Goal: Task Accomplishment & Management: Manage account settings

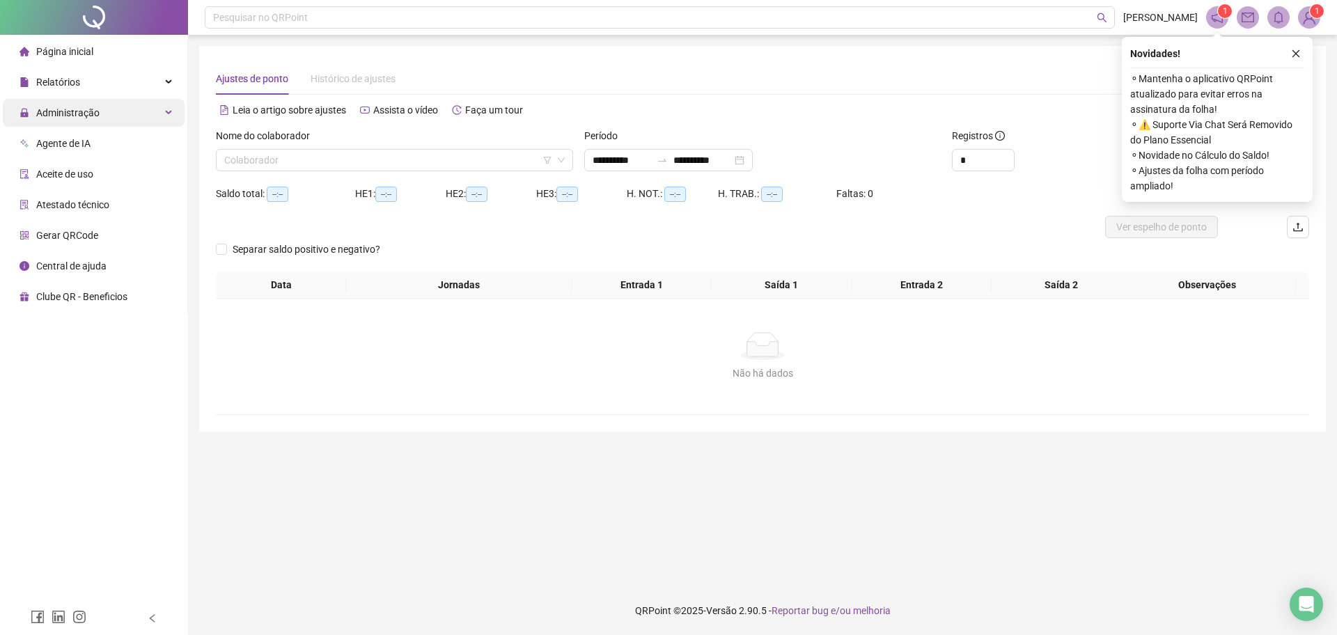
click at [47, 120] on span "Administração" at bounding box center [60, 113] width 80 height 28
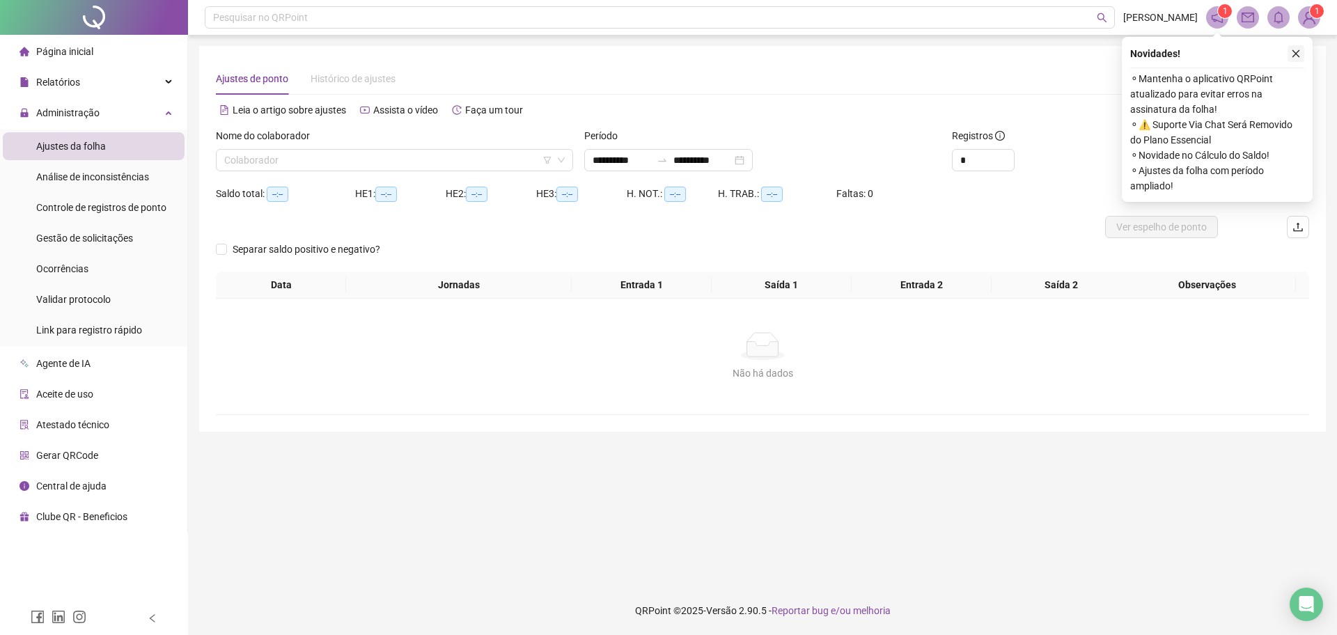
click at [1296, 56] on icon "close" at bounding box center [1296, 54] width 10 height 10
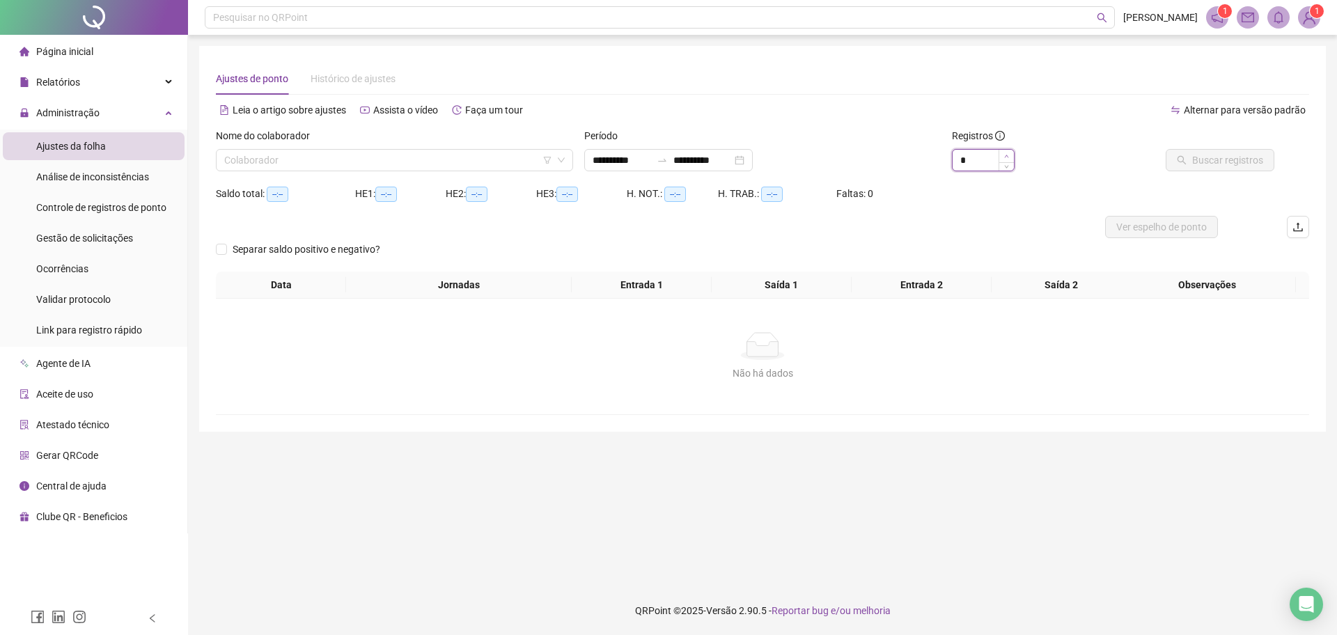
click at [1002, 155] on span "Increase Value" at bounding box center [1006, 156] width 15 height 13
click at [1002, 156] on span "Increase Value" at bounding box center [1006, 156] width 15 height 13
type input "**"
click at [1002, 156] on span "Increase Value" at bounding box center [1006, 156] width 15 height 13
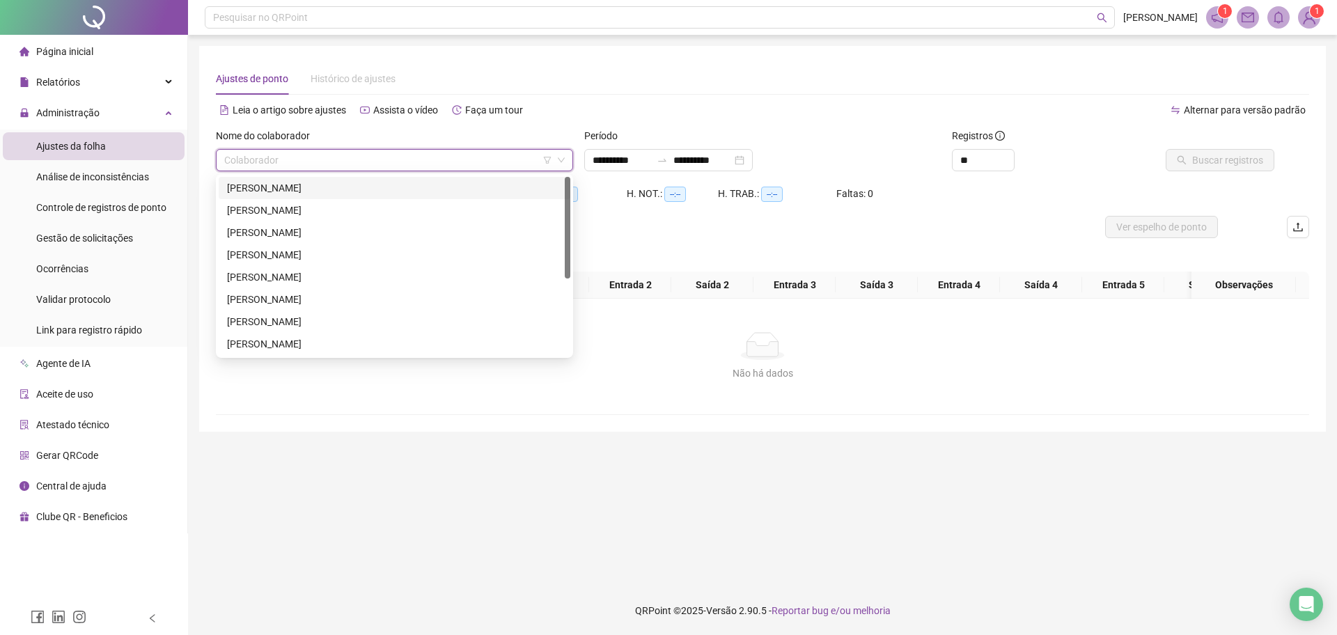
click at [519, 162] on input "search" at bounding box center [388, 160] width 328 height 21
click at [419, 199] on div "[PERSON_NAME]" at bounding box center [395, 210] width 352 height 22
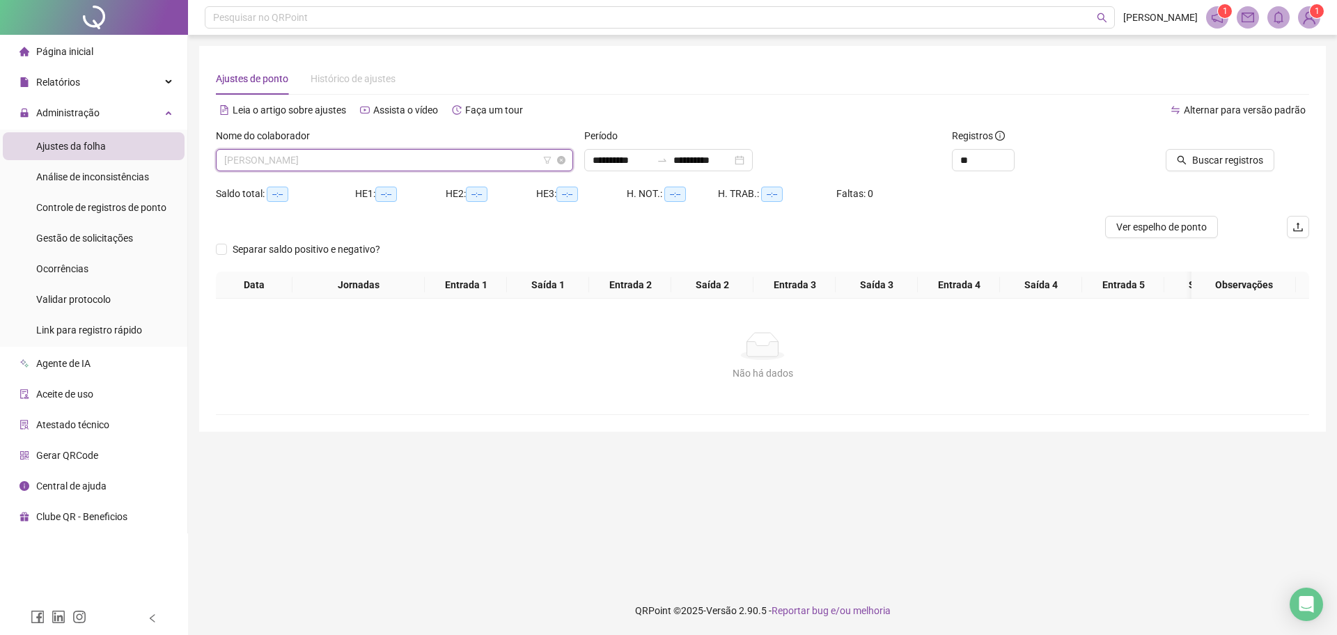
click at [452, 160] on span "[PERSON_NAME]" at bounding box center [394, 160] width 341 height 21
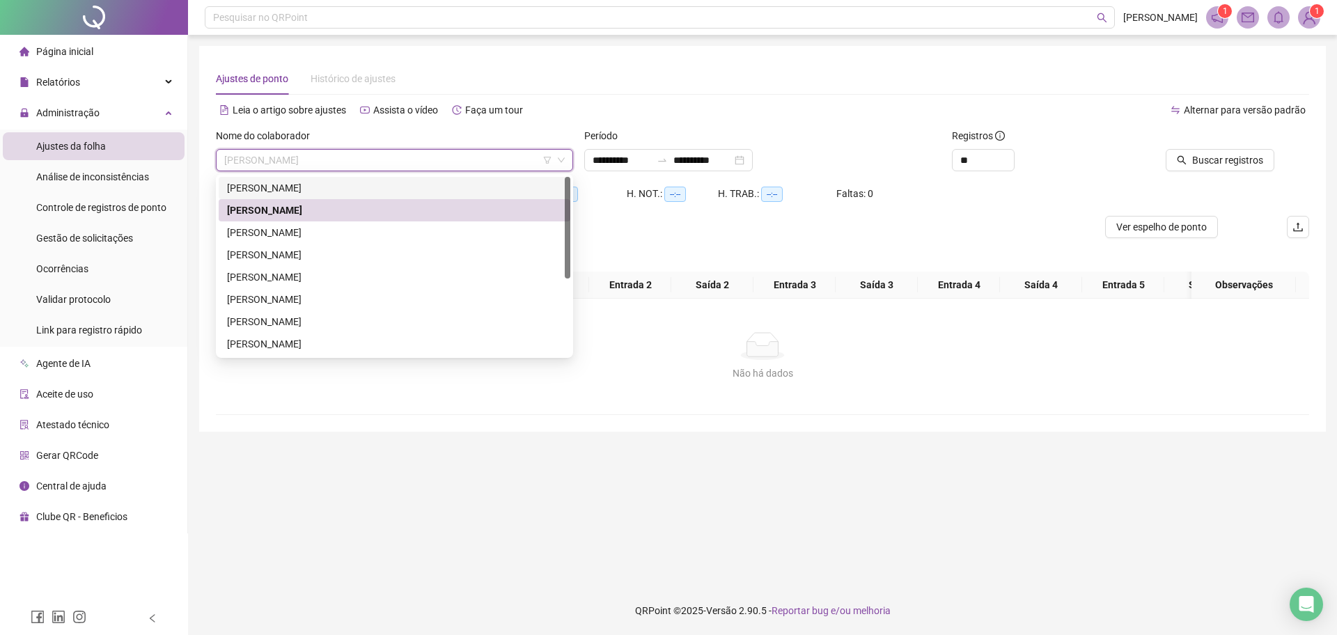
click at [415, 193] on div "[PERSON_NAME]" at bounding box center [394, 187] width 335 height 15
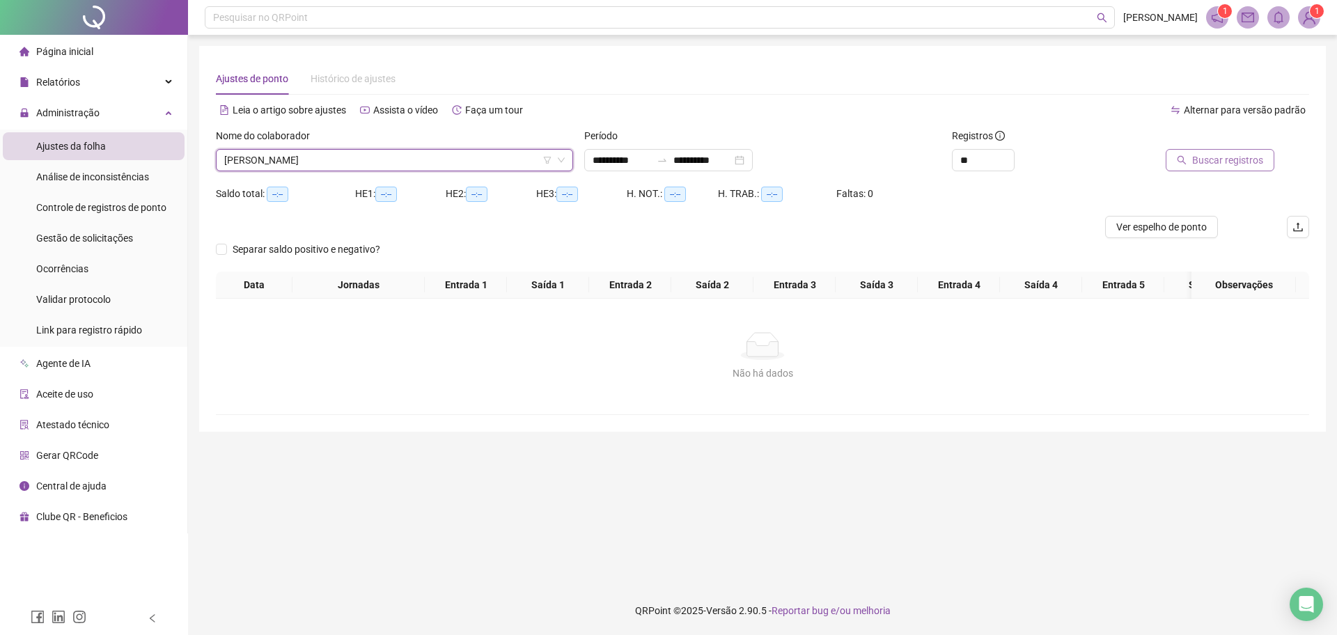
click at [1232, 161] on span "Buscar registros" at bounding box center [1227, 160] width 71 height 15
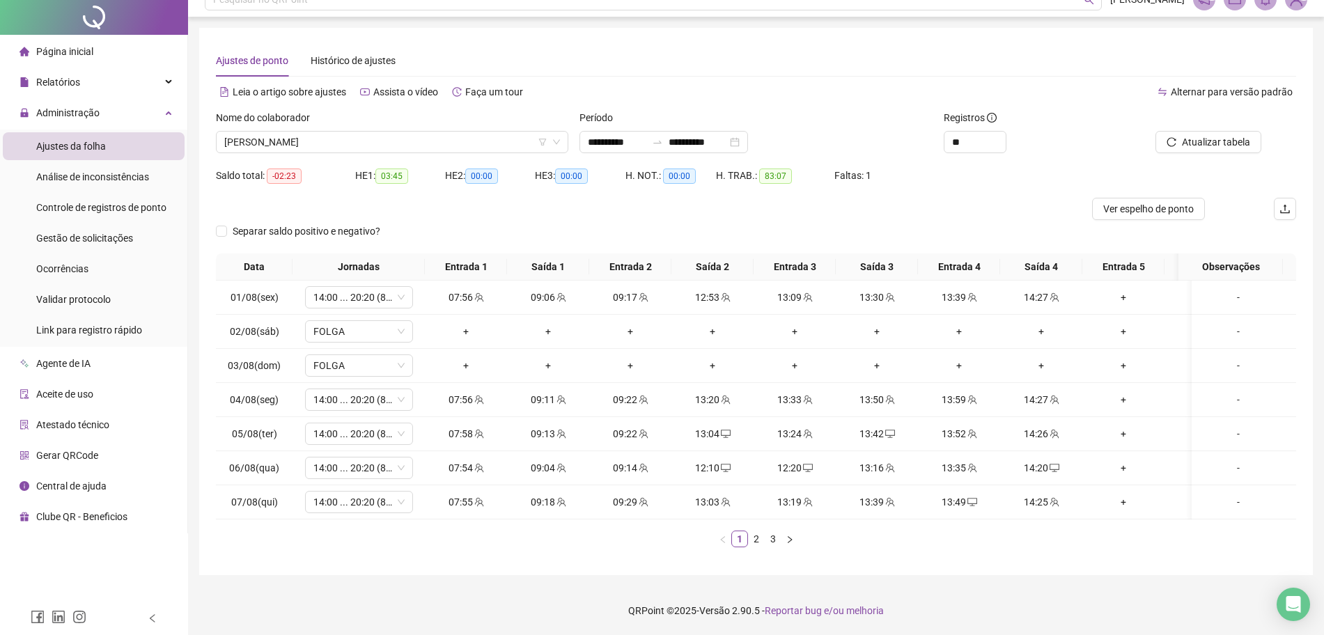
scroll to position [31, 0]
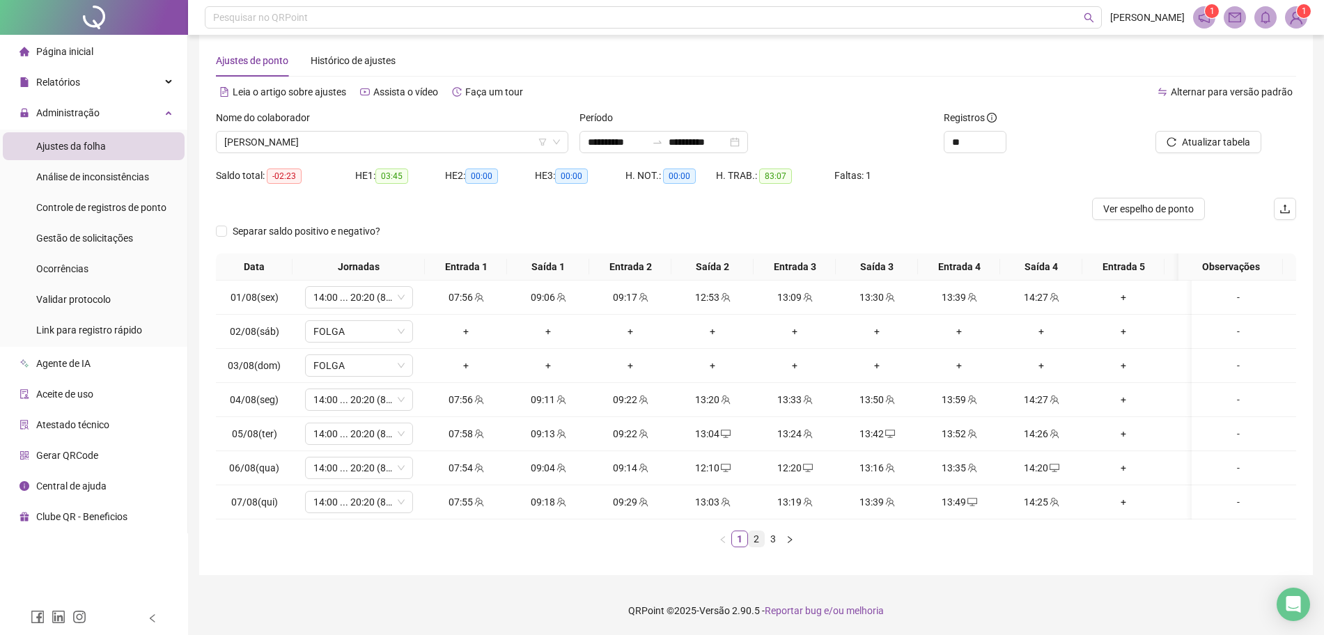
click at [758, 541] on link "2" at bounding box center [756, 538] width 15 height 15
click at [774, 545] on link "3" at bounding box center [772, 538] width 15 height 15
click at [1123, 430] on td "15:22" at bounding box center [1123, 434] width 82 height 34
click at [1125, 426] on div "15:22" at bounding box center [1123, 433] width 71 height 15
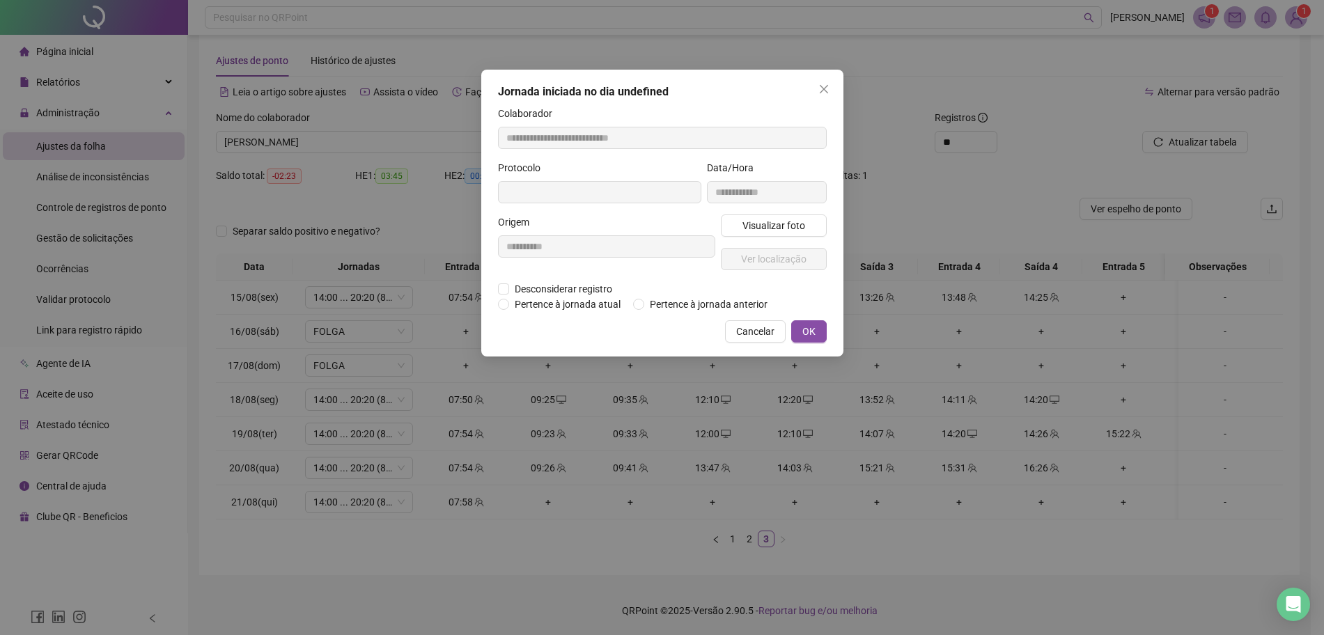
type input "**********"
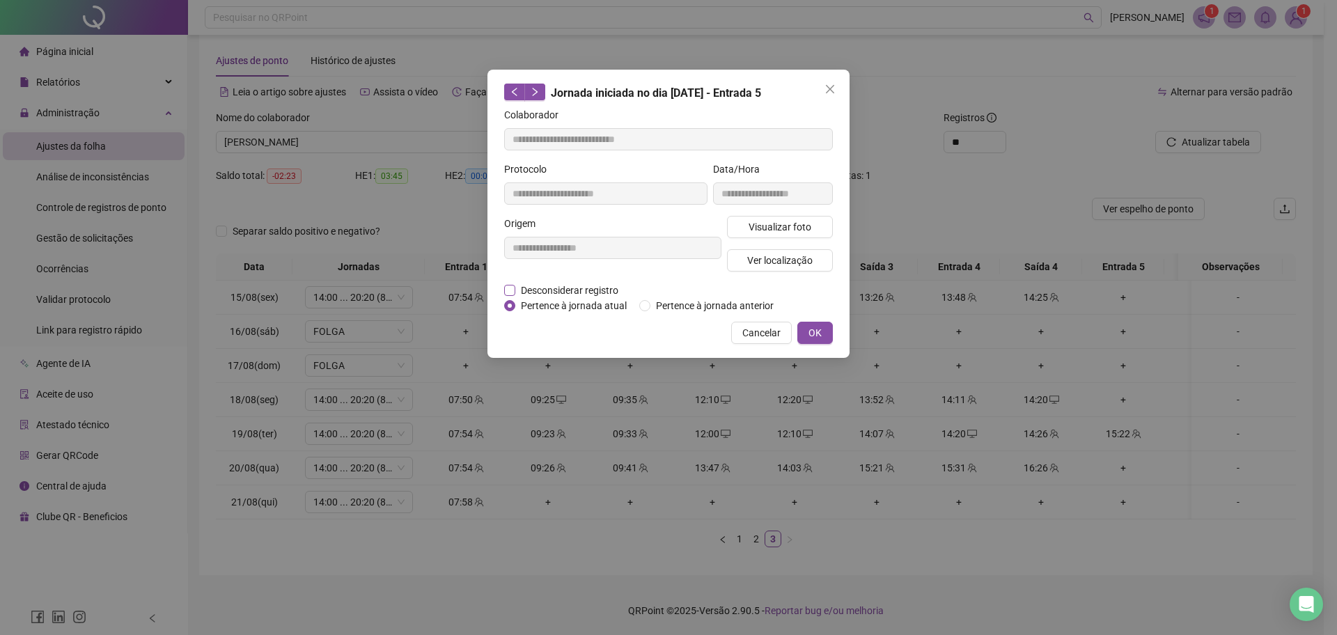
click at [563, 289] on span "Desconsiderar registro" at bounding box center [569, 290] width 109 height 15
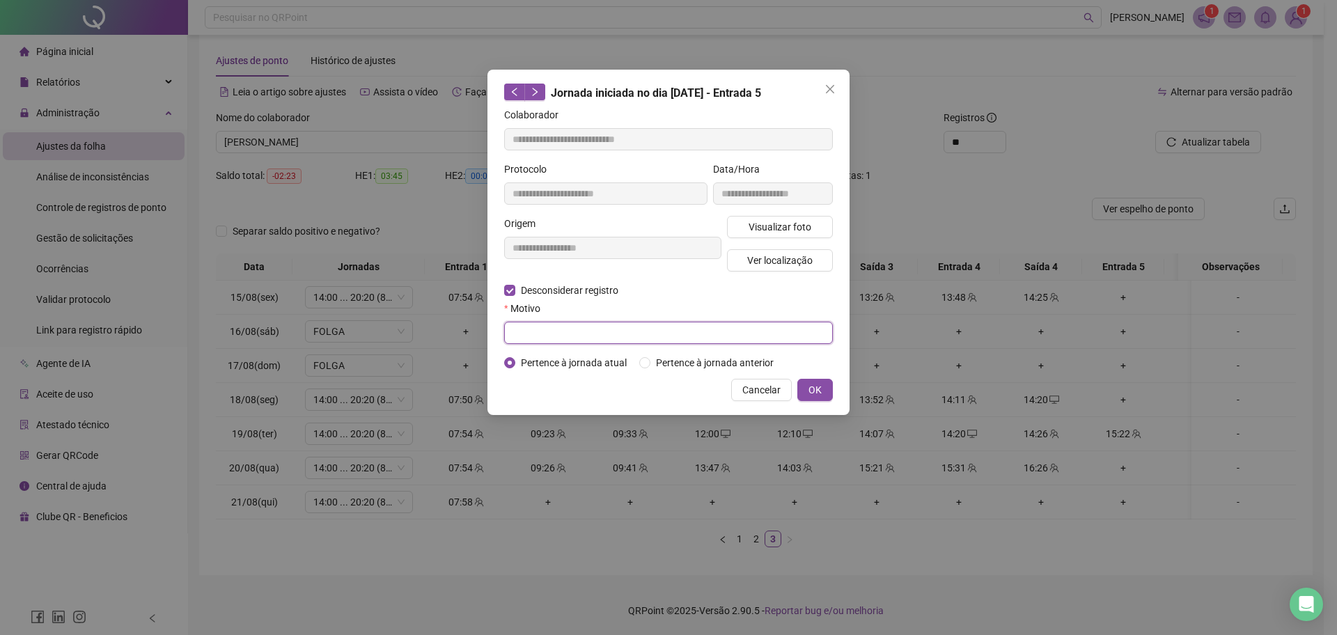
click at [557, 337] on input "text" at bounding box center [668, 333] width 329 height 22
type input "******"
click at [814, 383] on span "OK" at bounding box center [815, 389] width 13 height 15
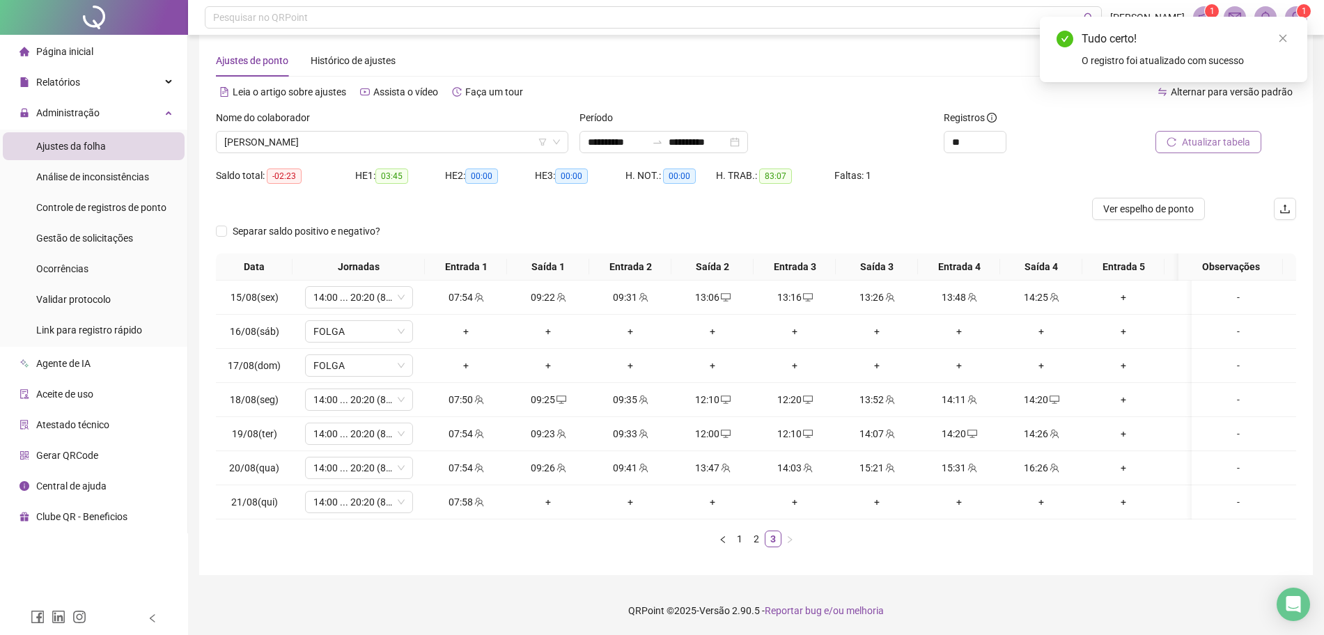
click at [1220, 134] on span "Atualizar tabela" at bounding box center [1216, 141] width 68 height 15
click at [1215, 131] on button "Atualizar tabela" at bounding box center [1209, 142] width 106 height 22
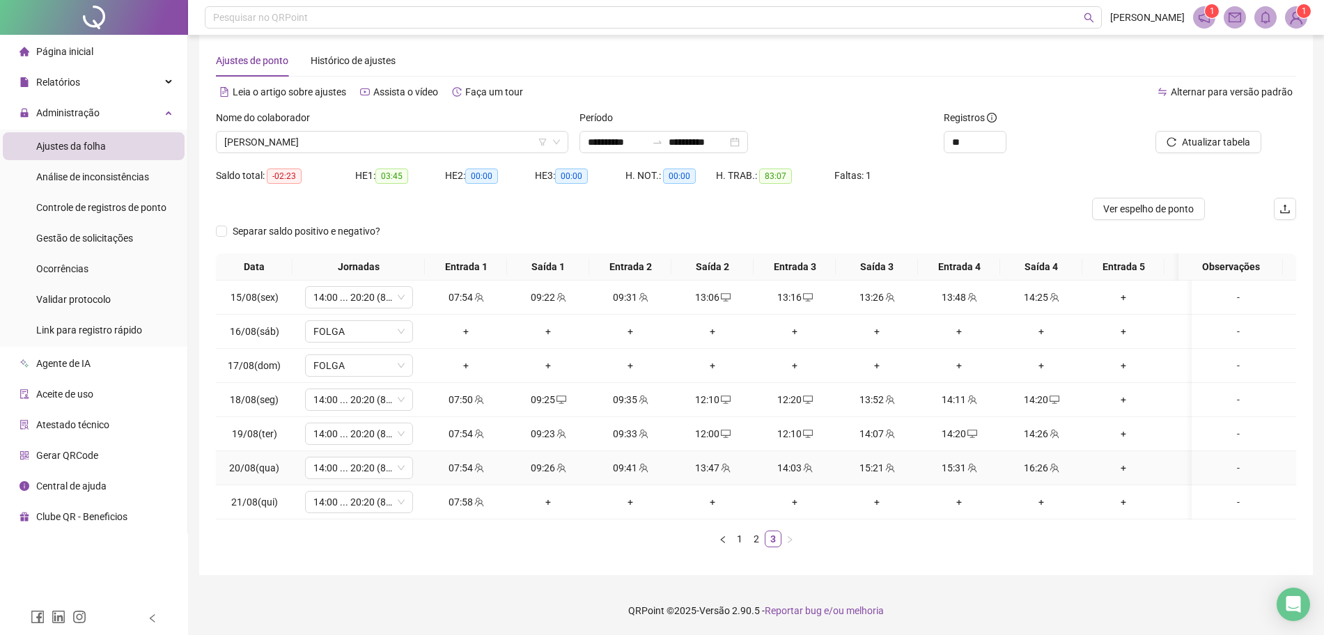
click at [1026, 460] on div "16:26" at bounding box center [1041, 467] width 71 height 15
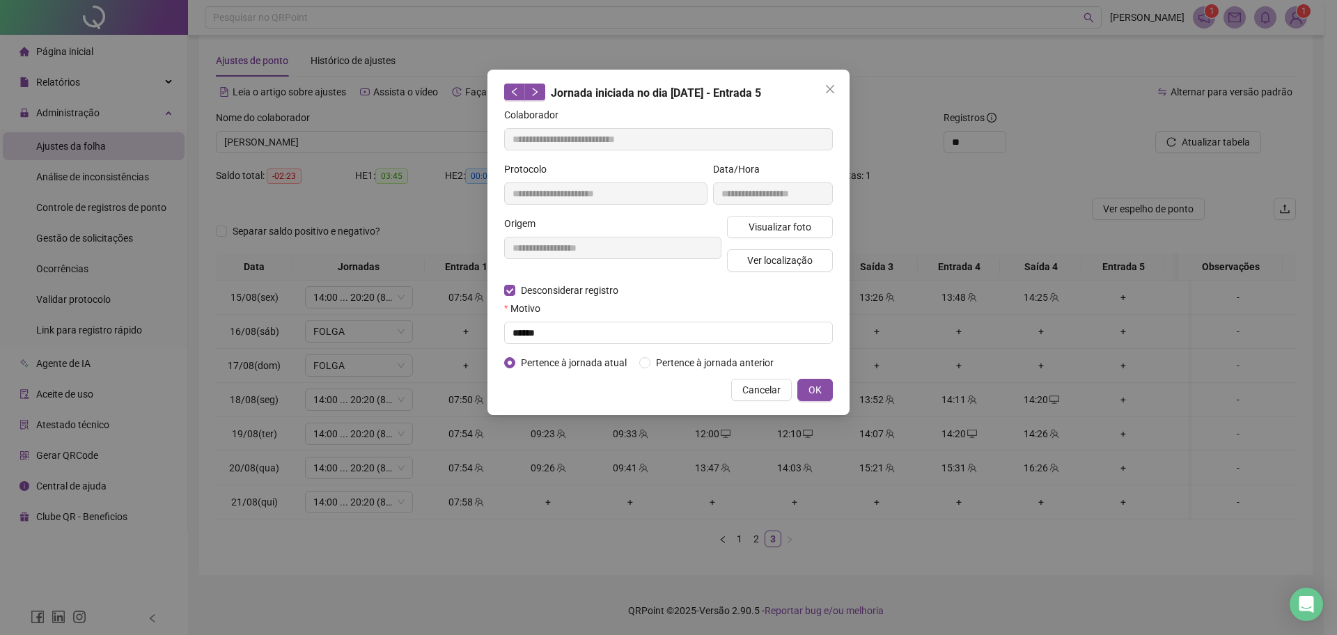
type input "**********"
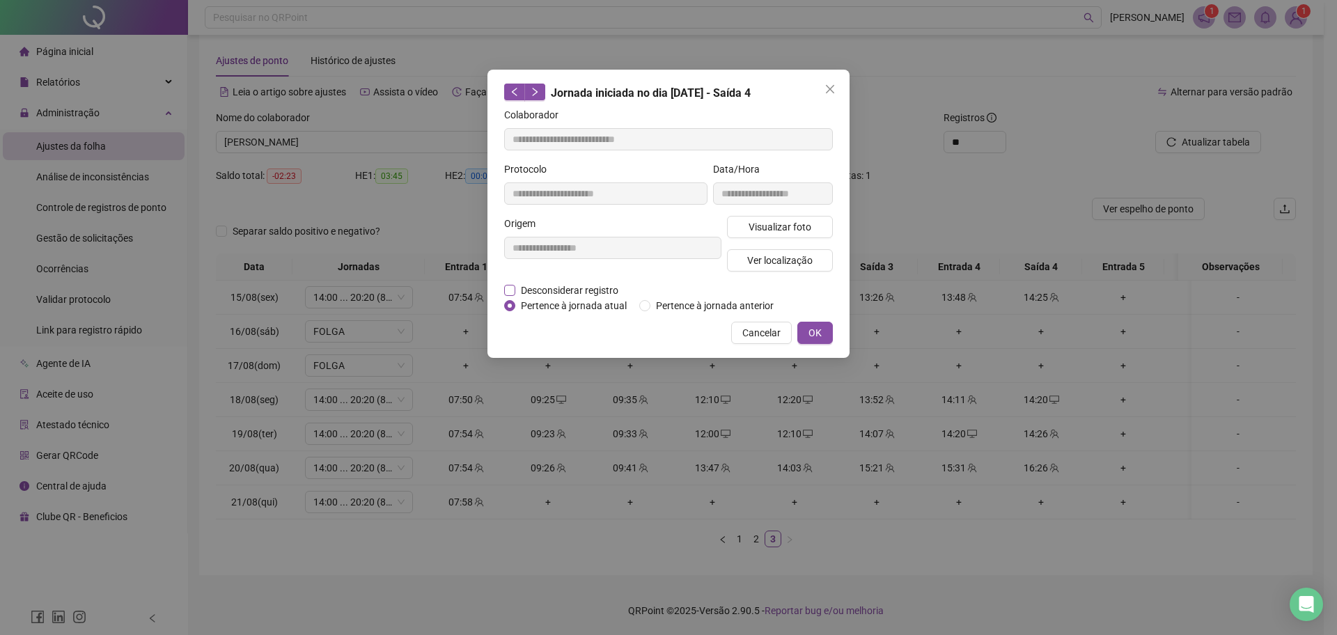
click at [548, 290] on span "Desconsiderar registro" at bounding box center [569, 290] width 109 height 15
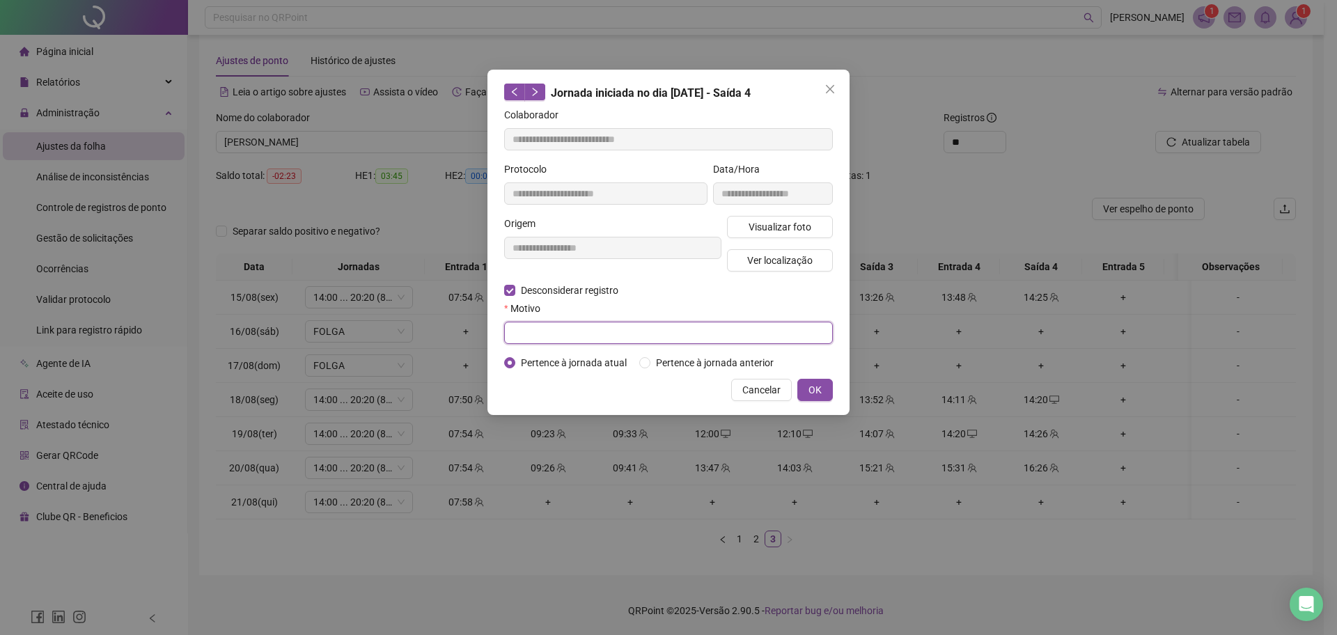
click at [557, 328] on input "text" at bounding box center [668, 333] width 329 height 22
type input "******"
click at [816, 384] on span "OK" at bounding box center [815, 389] width 13 height 15
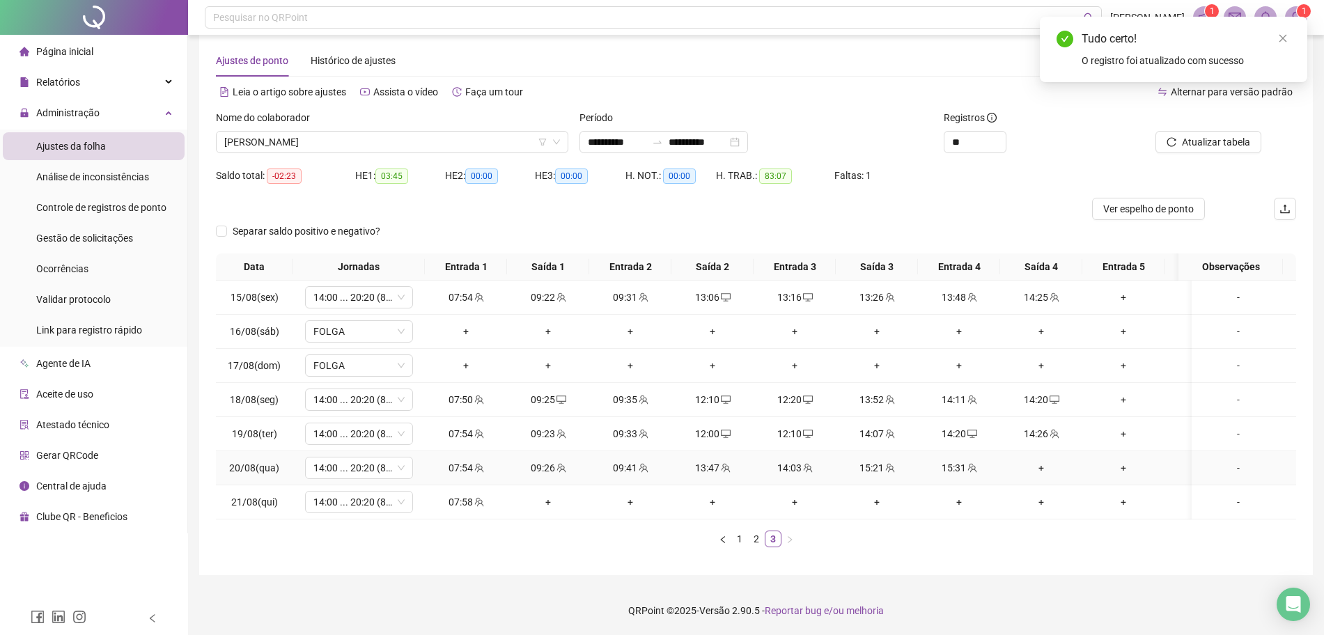
click at [956, 460] on div "15:31" at bounding box center [959, 467] width 71 height 15
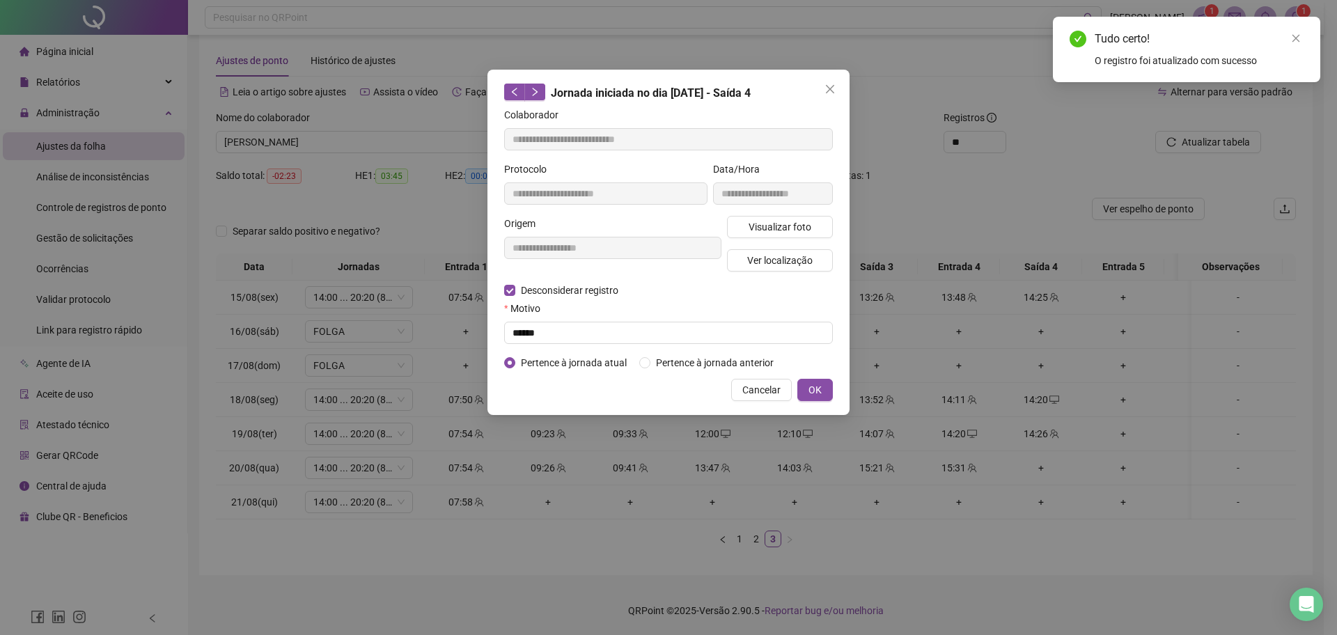
type input "**********"
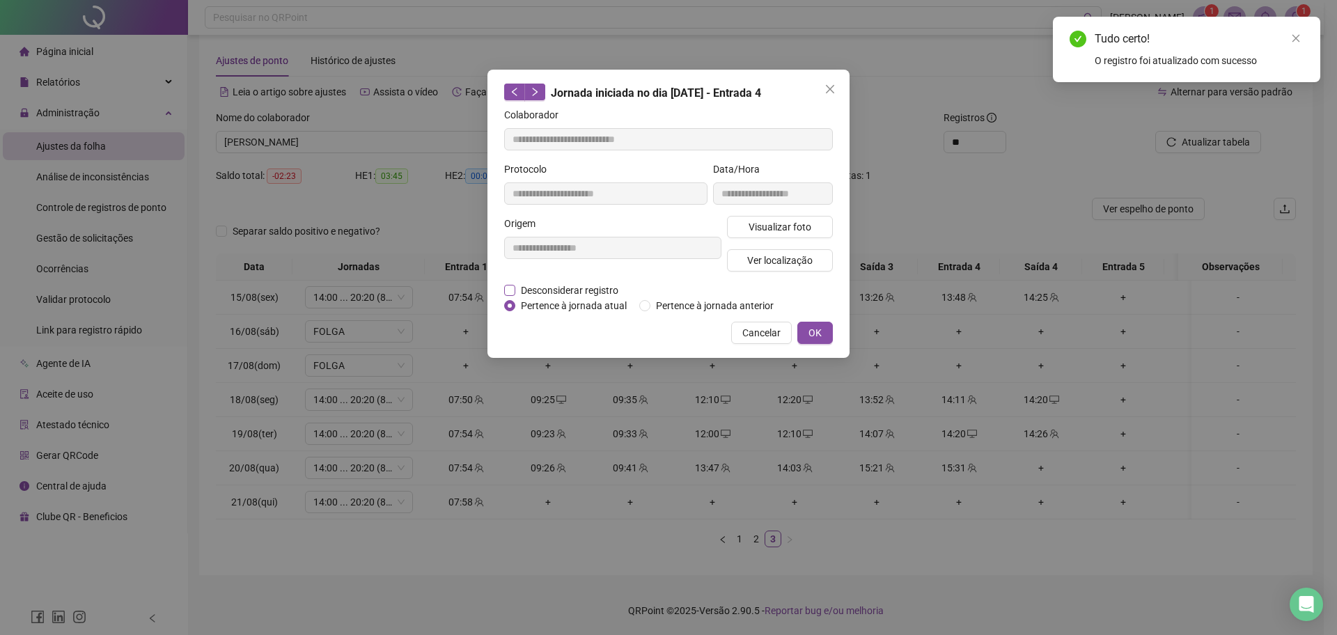
click at [529, 283] on span "Desconsiderar registro" at bounding box center [569, 290] width 109 height 15
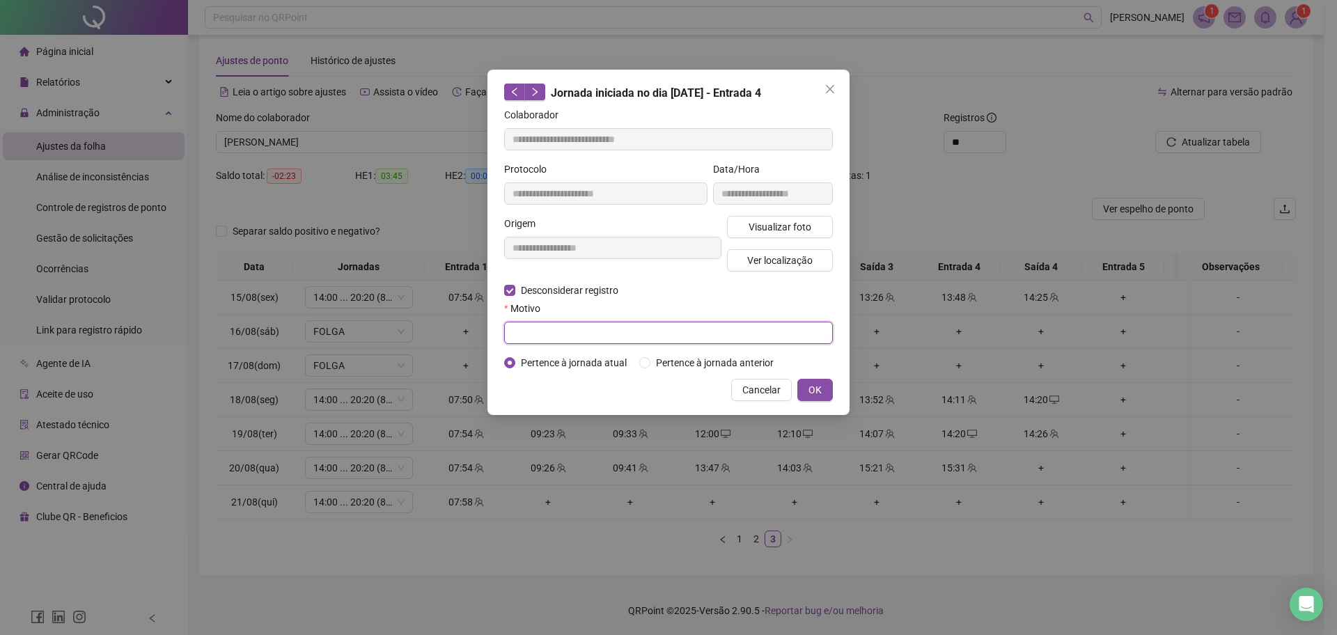
click at [524, 336] on input "text" at bounding box center [668, 333] width 329 height 22
click at [654, 322] on input "******" at bounding box center [668, 333] width 329 height 22
type input "******"
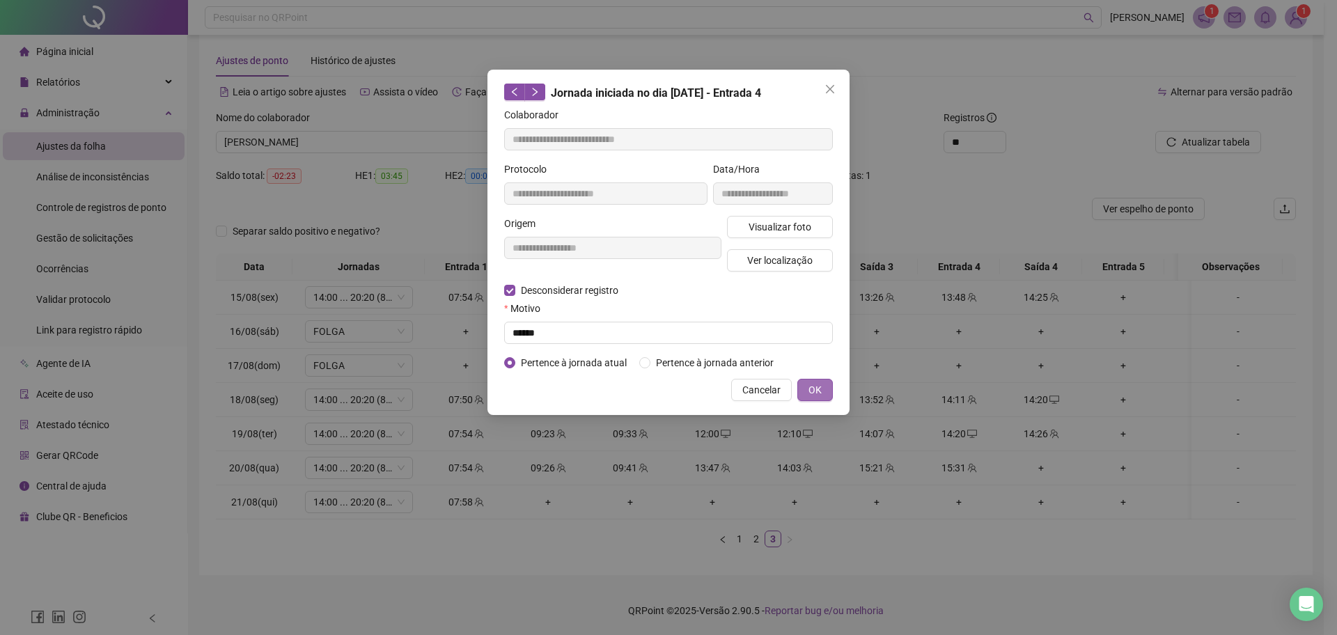
click at [809, 394] on span "OK" at bounding box center [815, 389] width 13 height 15
click at [823, 398] on button "OK" at bounding box center [816, 390] width 36 height 22
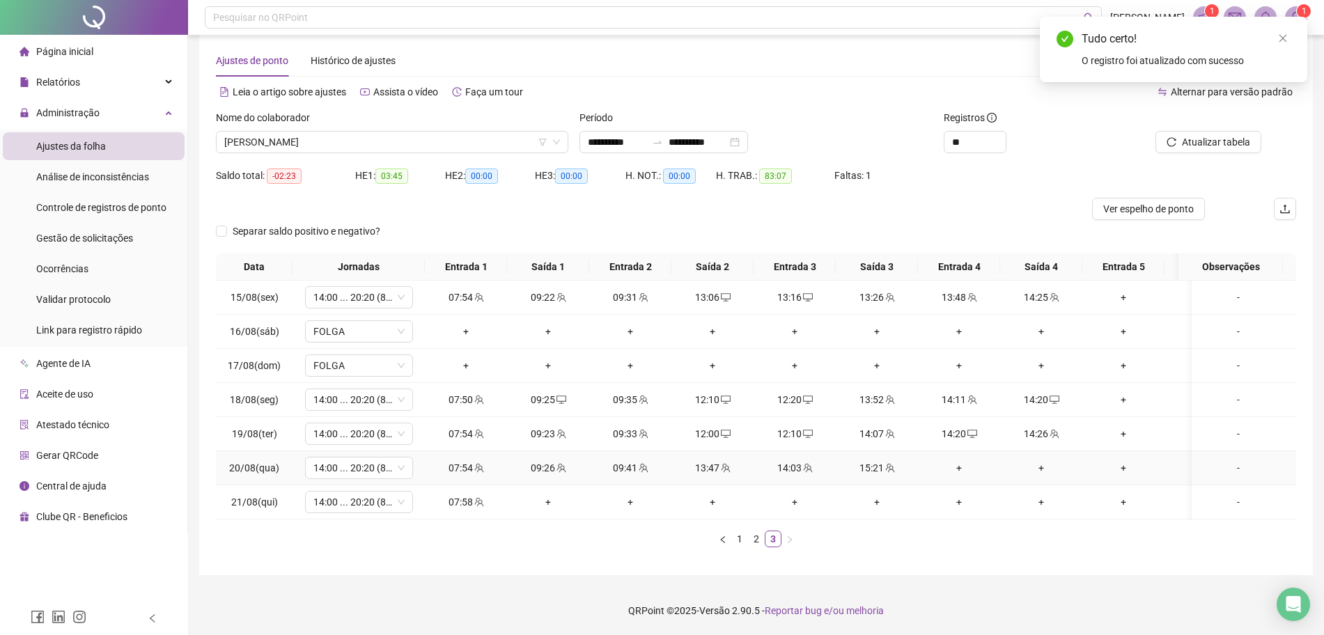
click at [881, 460] on div "15:21" at bounding box center [876, 467] width 71 height 15
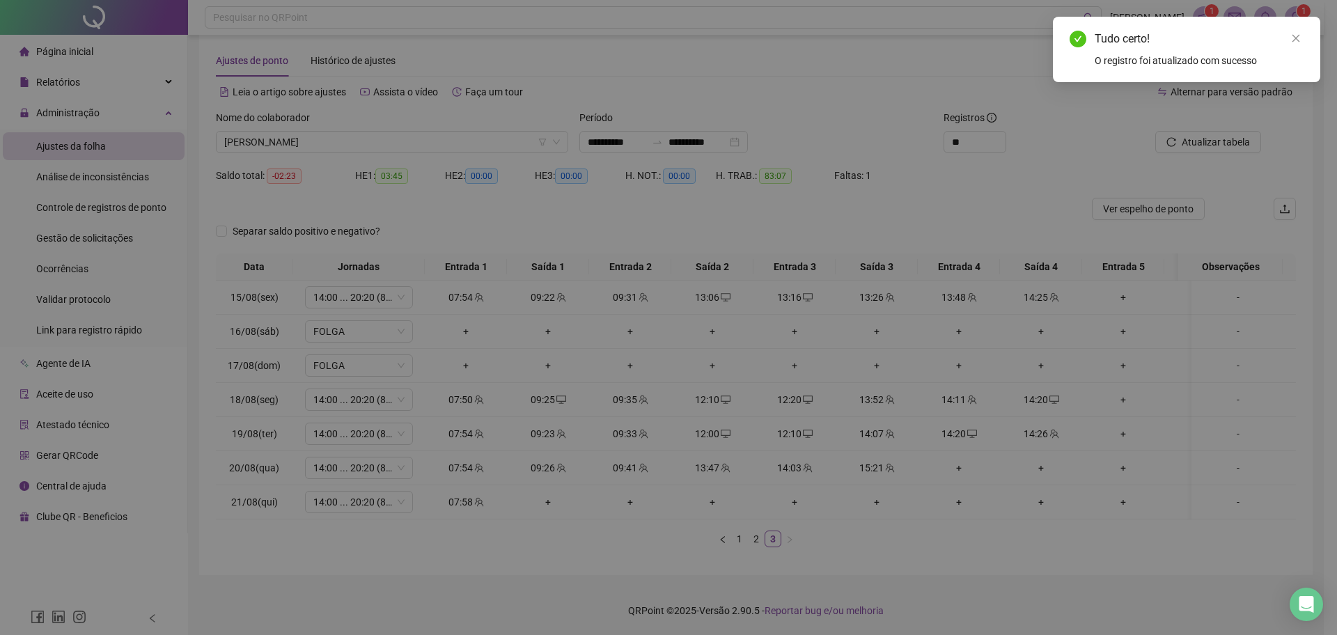
type input "**********"
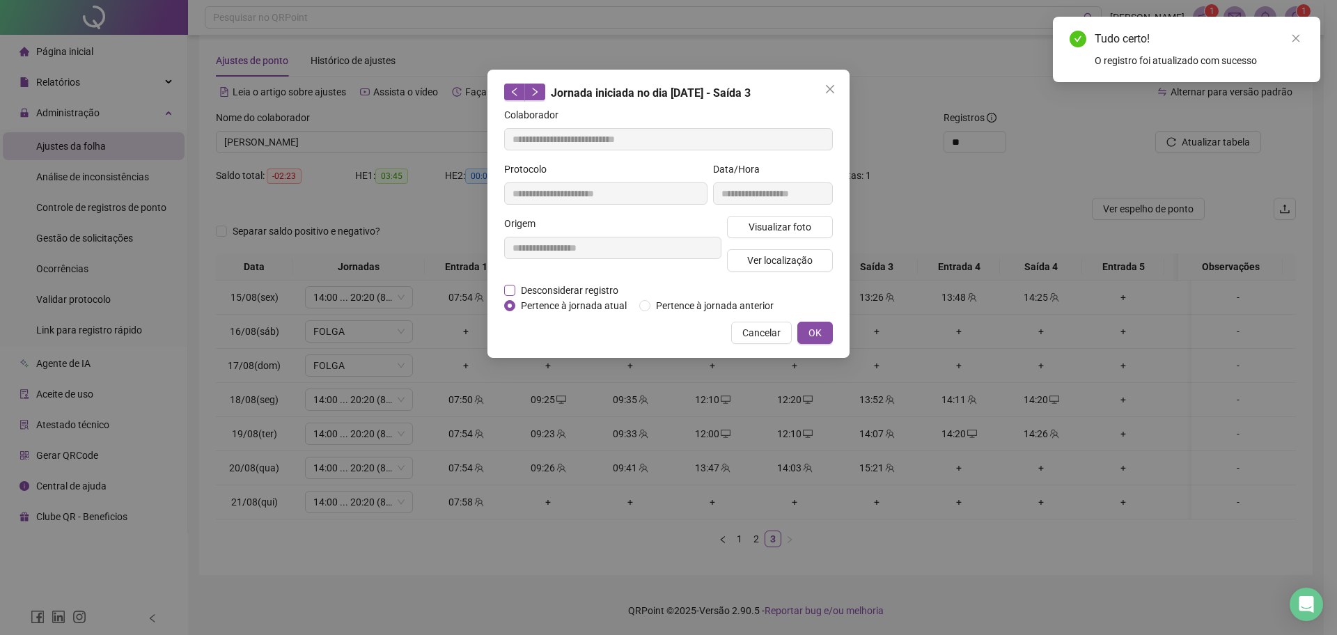
drag, startPoint x: 532, startPoint y: 294, endPoint x: 573, endPoint y: 295, distance: 41.1
click at [534, 294] on span "Desconsiderar registro" at bounding box center [569, 290] width 109 height 15
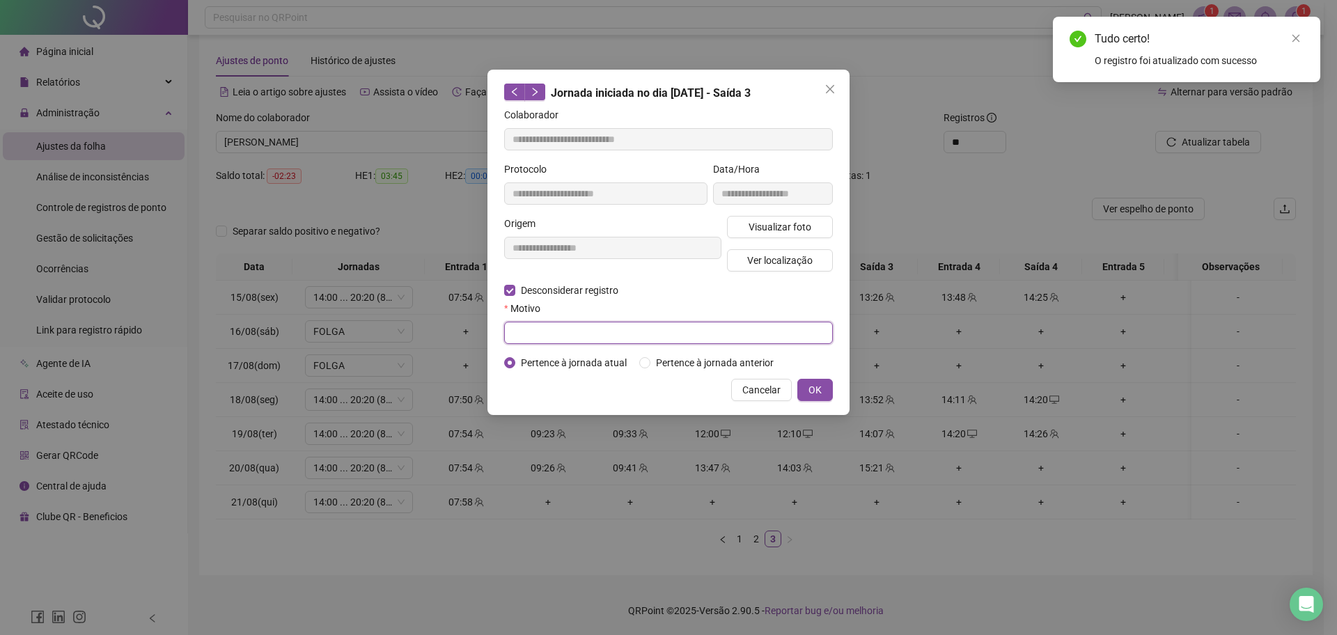
drag, startPoint x: 552, startPoint y: 318, endPoint x: 524, endPoint y: 329, distance: 30.0
paste input "******"
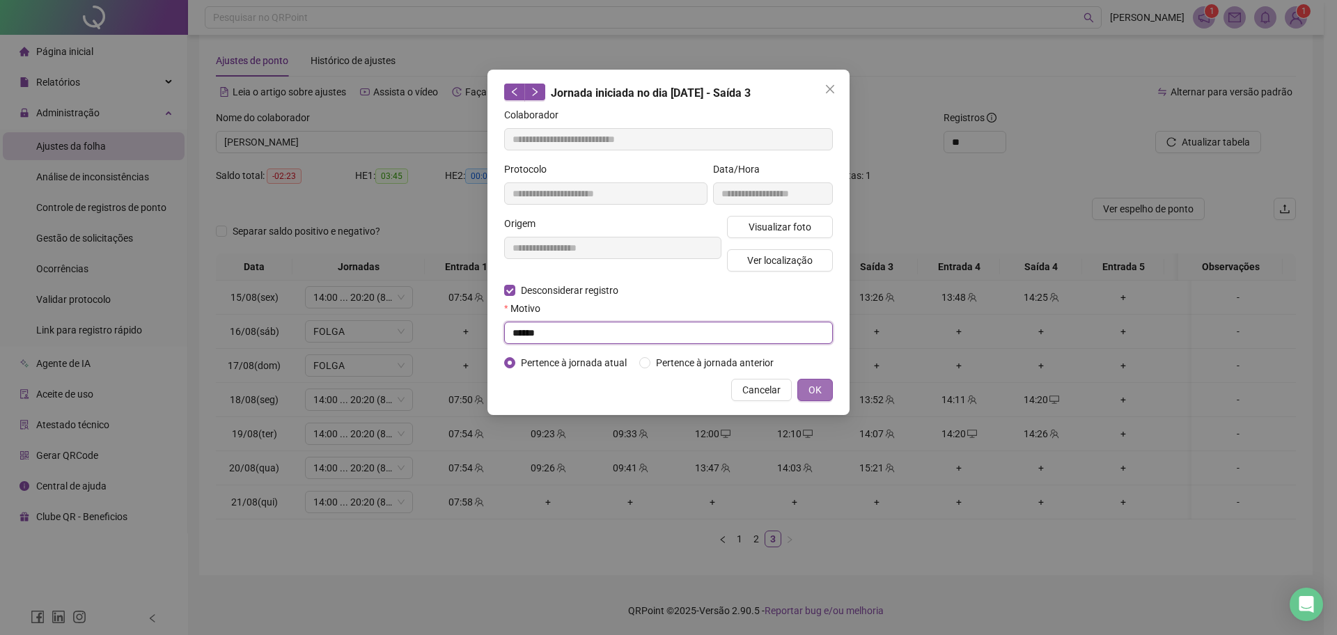
type input "******"
click at [815, 394] on span "OK" at bounding box center [815, 389] width 13 height 15
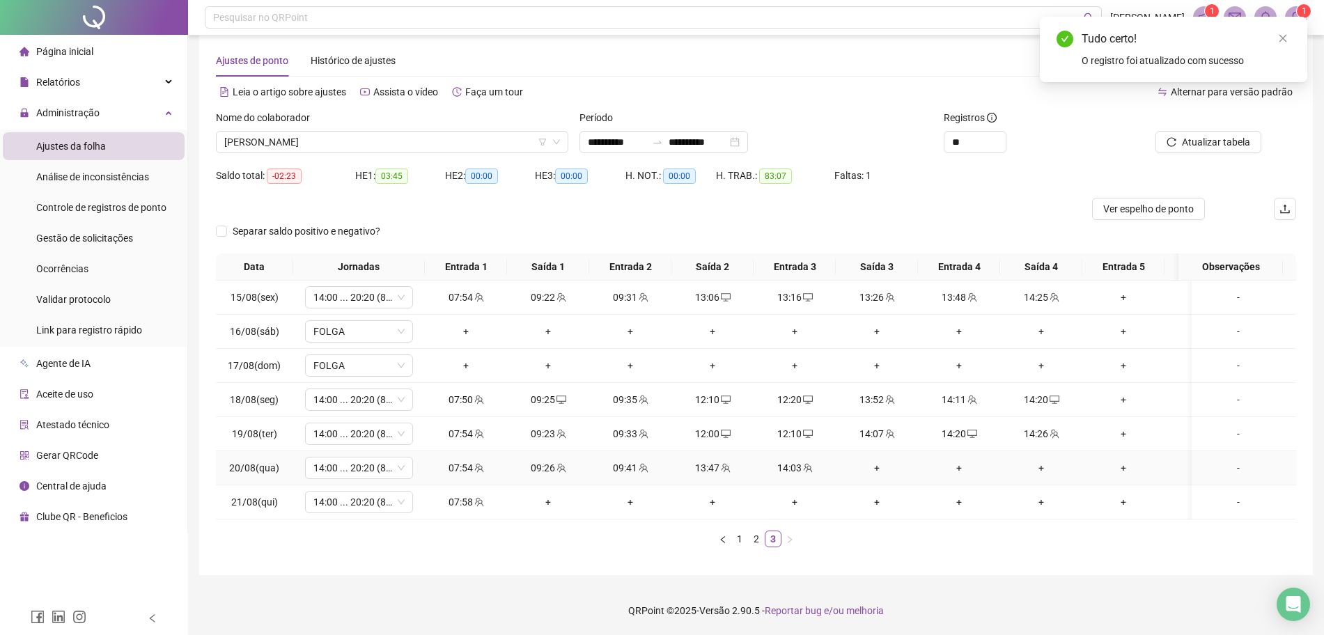
click at [879, 460] on div "+" at bounding box center [876, 467] width 71 height 15
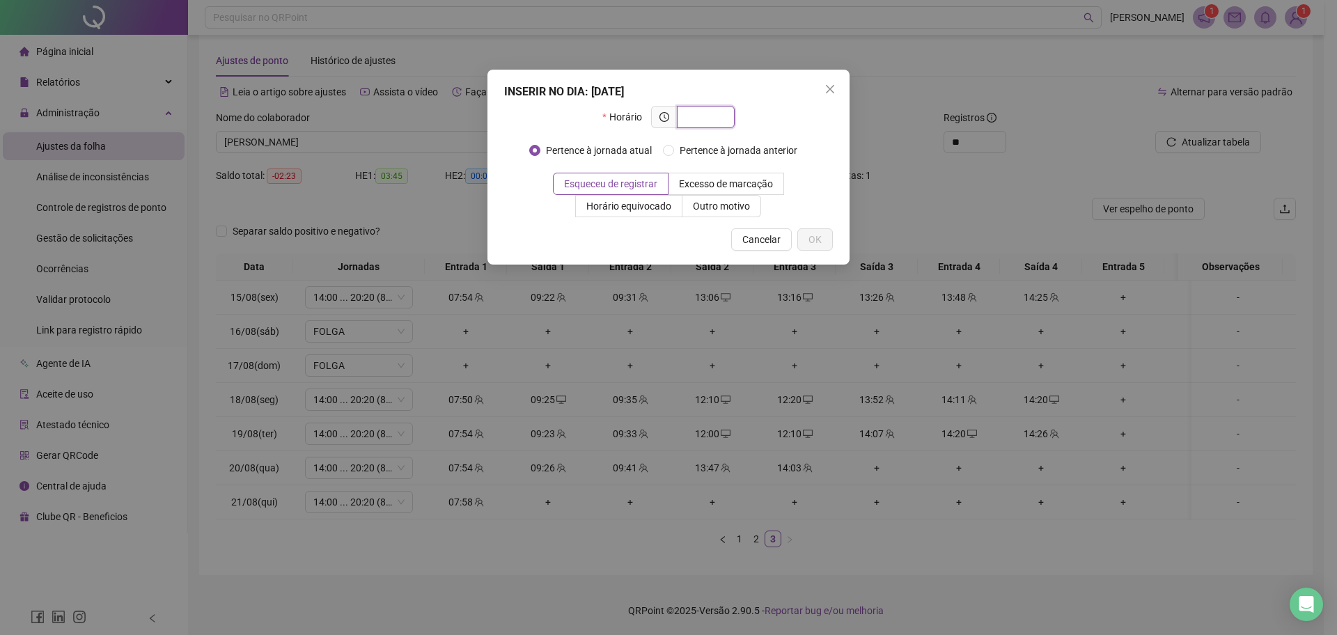
click at [701, 110] on input "text" at bounding box center [704, 116] width 38 height 15
type input "*****"
click at [821, 240] on span "OK" at bounding box center [815, 239] width 13 height 15
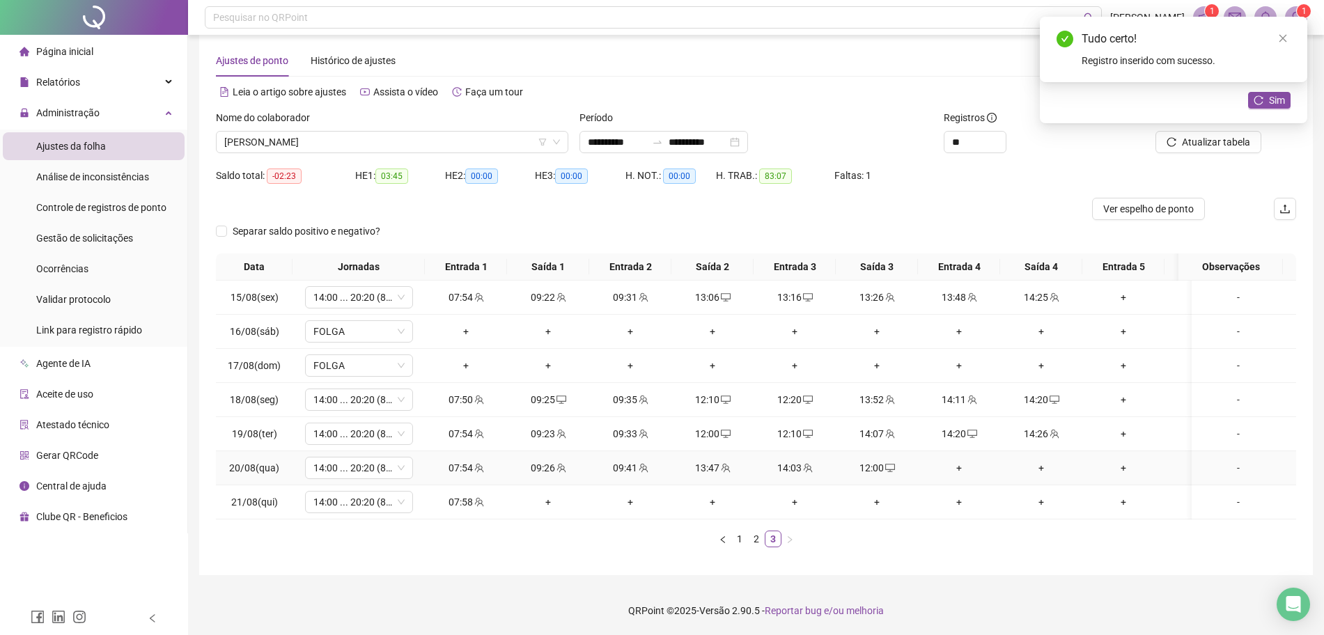
click at [950, 460] on div "+" at bounding box center [959, 467] width 71 height 15
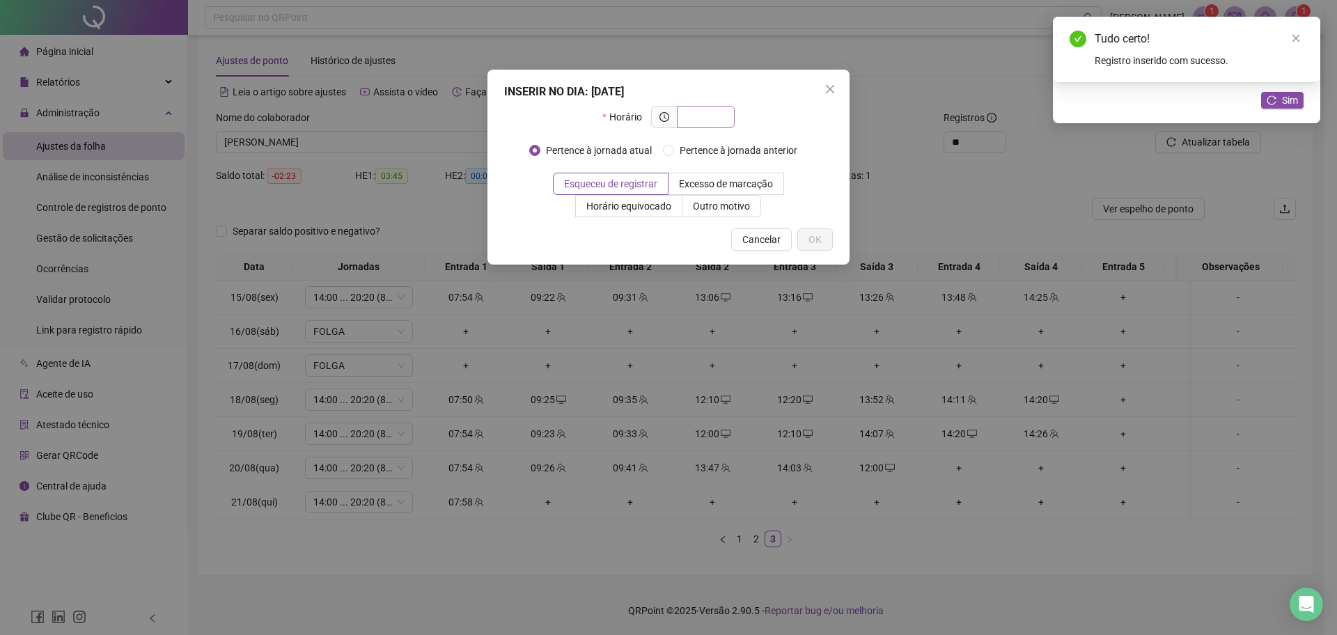
click at [697, 120] on input "text" at bounding box center [704, 116] width 38 height 15
type input "*****"
click at [820, 235] on span "OK" at bounding box center [815, 239] width 13 height 15
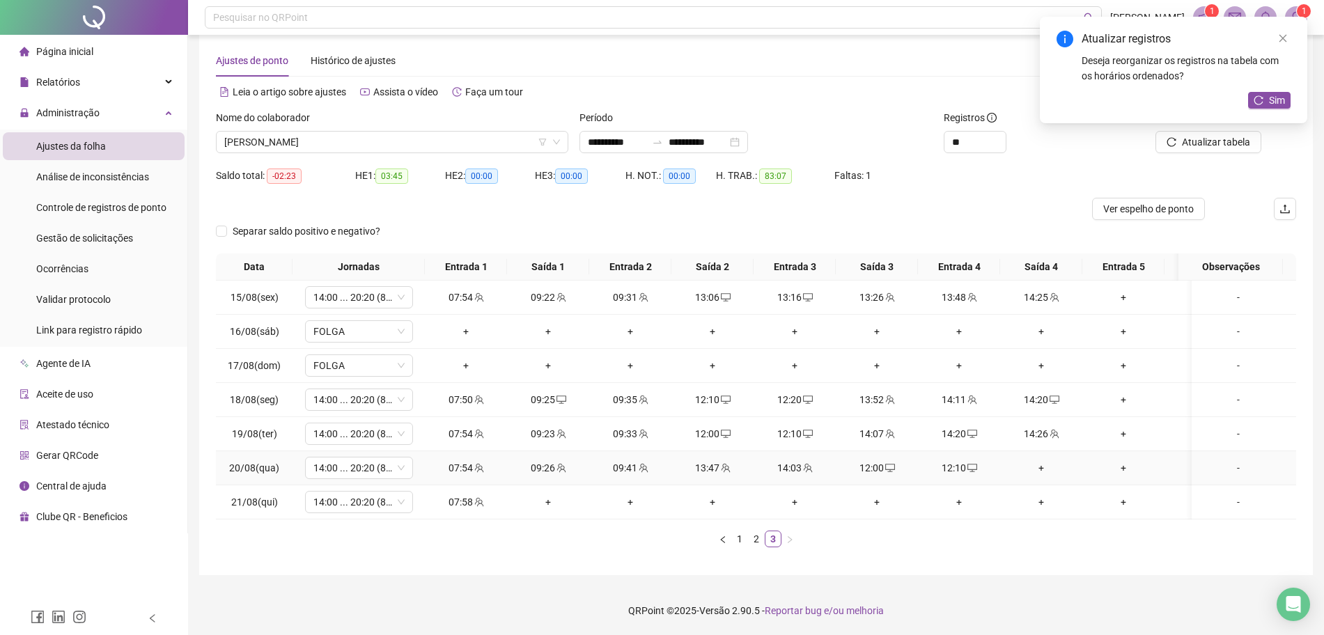
click at [1043, 460] on div "+" at bounding box center [1041, 467] width 71 height 15
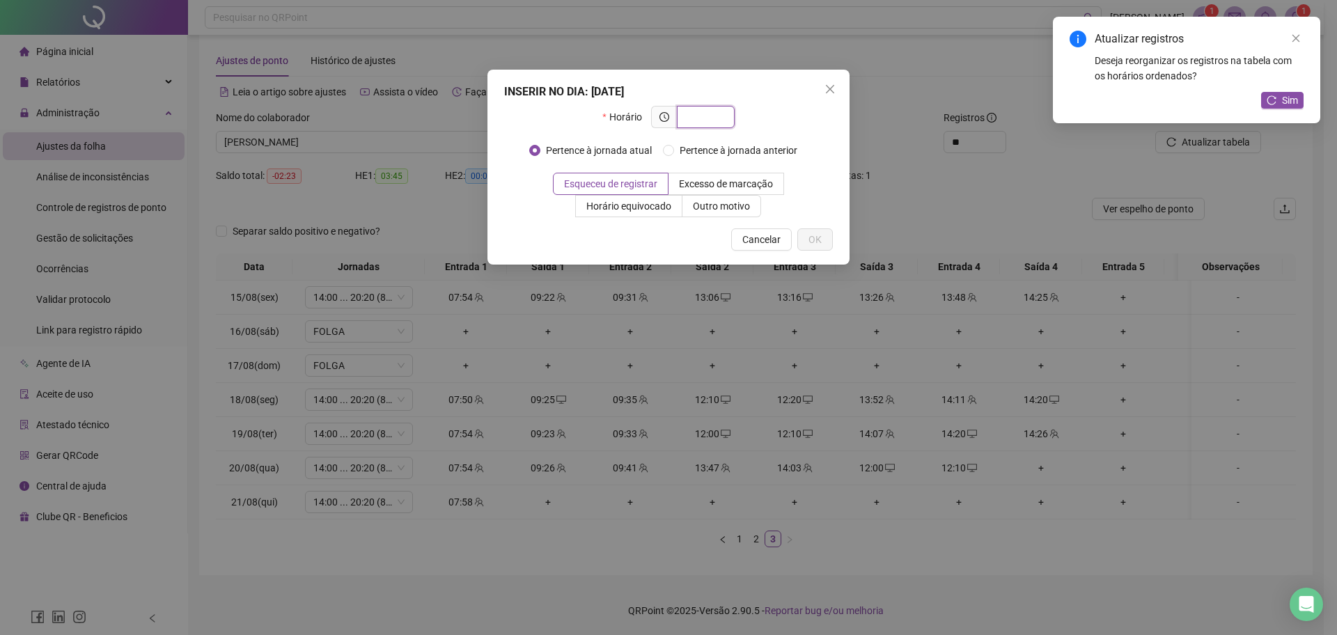
click at [705, 110] on input "text" at bounding box center [704, 116] width 38 height 15
type input "*****"
click at [813, 240] on span "OK" at bounding box center [815, 239] width 13 height 15
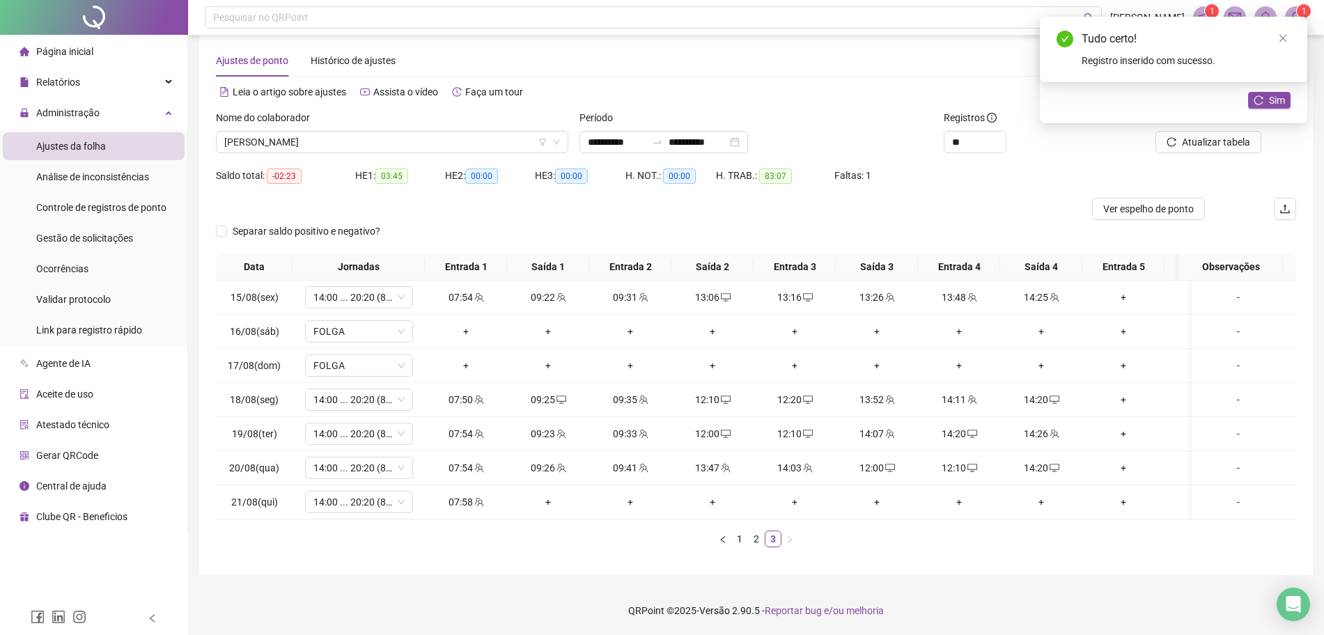
click at [1294, 105] on div "Atualizar registros Deseja reorganizar os registros na tabela com os horários o…" at bounding box center [1173, 70] width 267 height 107
click at [1275, 99] on span "Sim" at bounding box center [1277, 100] width 16 height 15
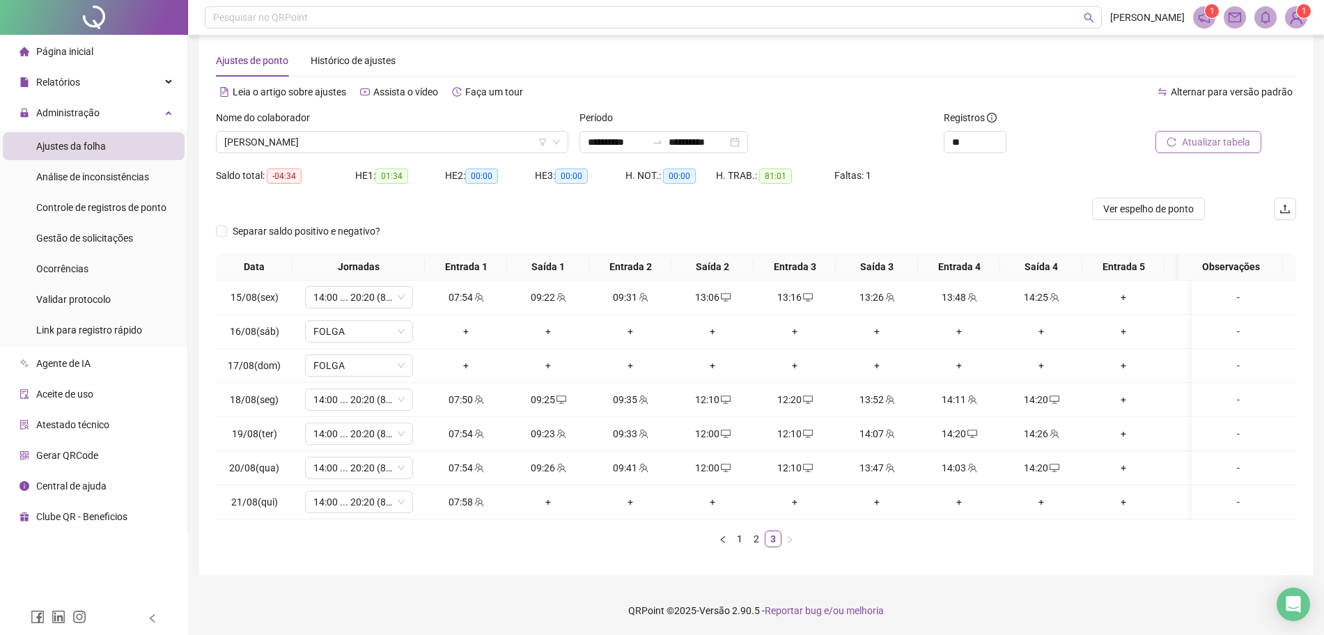
click at [1208, 134] on span "Atualizar tabela" at bounding box center [1216, 141] width 68 height 15
click at [748, 131] on div "**********" at bounding box center [664, 142] width 169 height 22
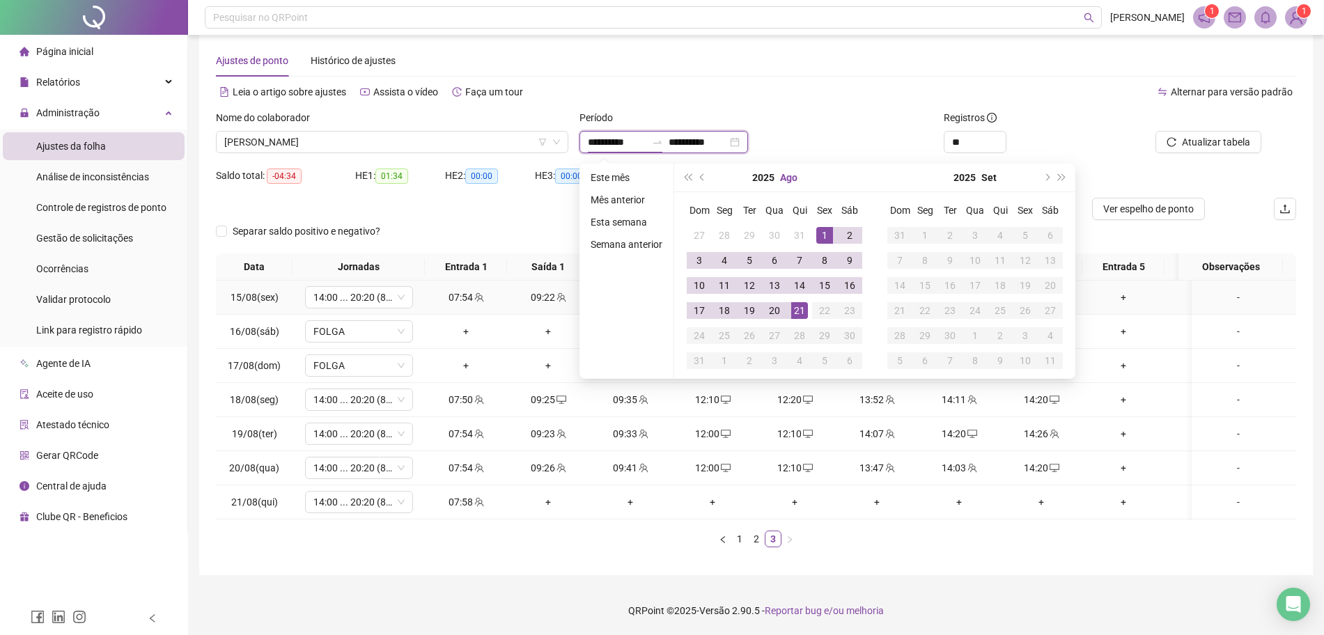
type input "**********"
click at [706, 134] on input "**********" at bounding box center [698, 141] width 59 height 15
click at [748, 131] on div "**********" at bounding box center [664, 142] width 169 height 22
click at [703, 174] on span "prev-year" at bounding box center [703, 177] width 7 height 7
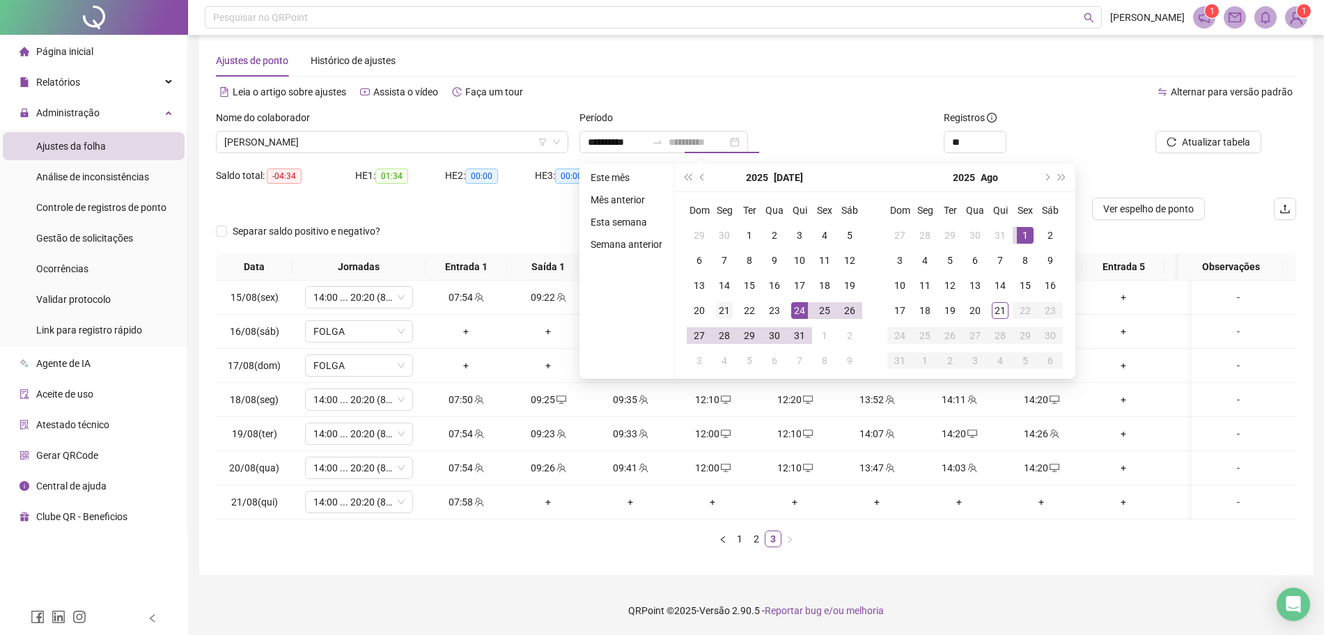
type input "**********"
click at [716, 302] on div "21" at bounding box center [724, 310] width 17 height 17
type input "**********"
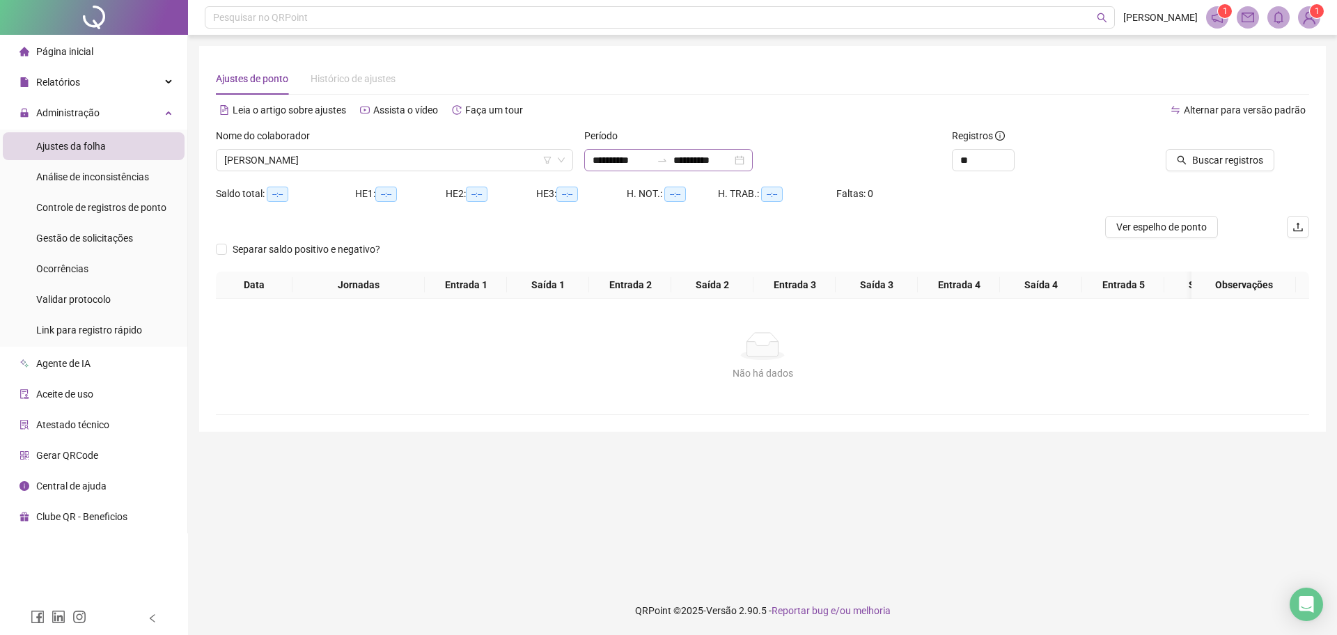
click at [753, 164] on div "**********" at bounding box center [668, 160] width 169 height 22
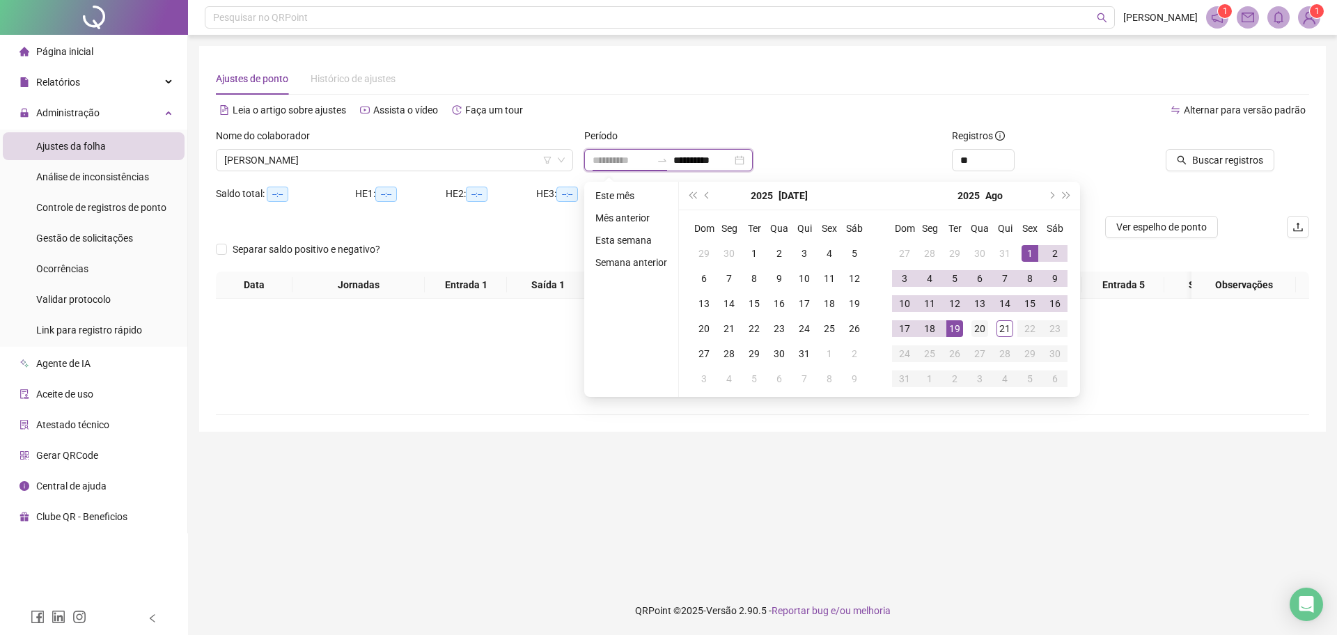
type input "**********"
click at [972, 330] on div "20" at bounding box center [980, 328] width 17 height 17
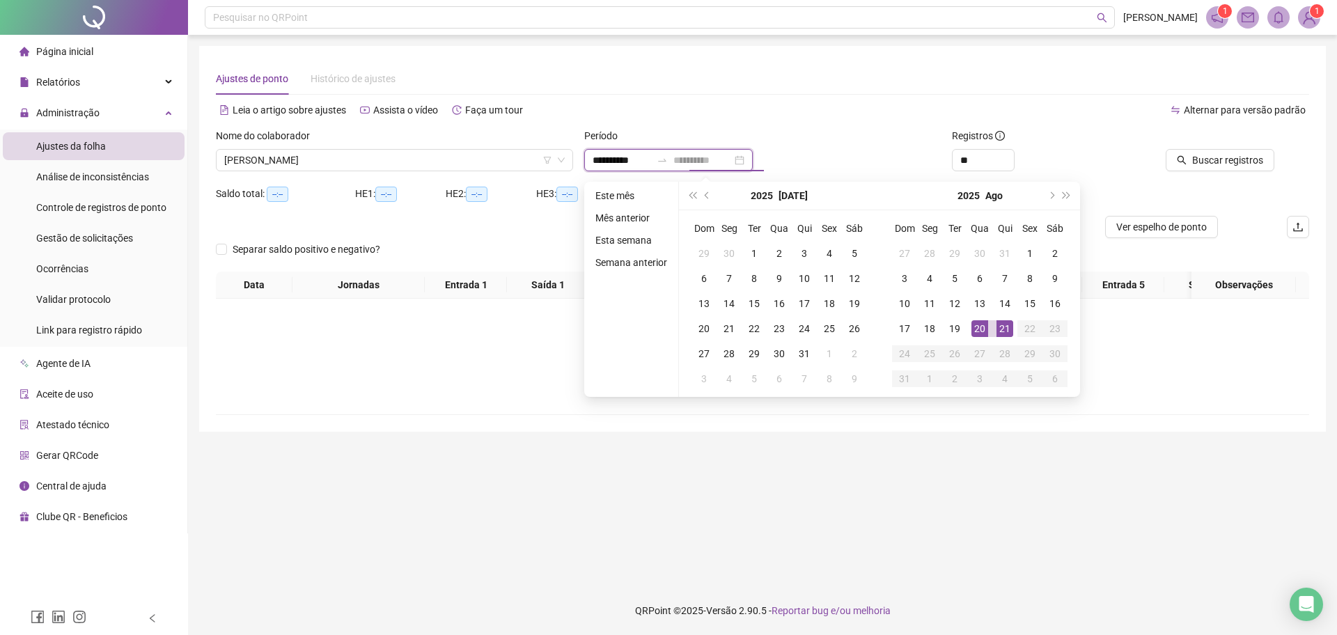
type input "**********"
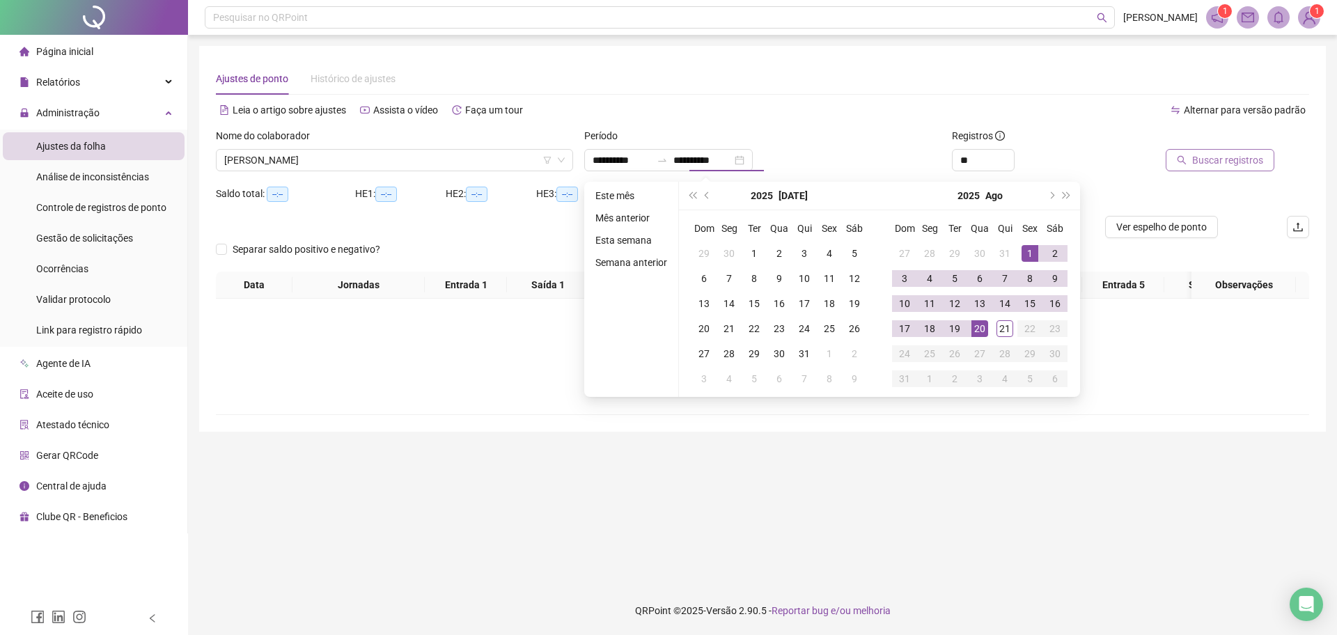
type input "**********"
click at [1205, 169] on button "Buscar registros" at bounding box center [1220, 160] width 109 height 22
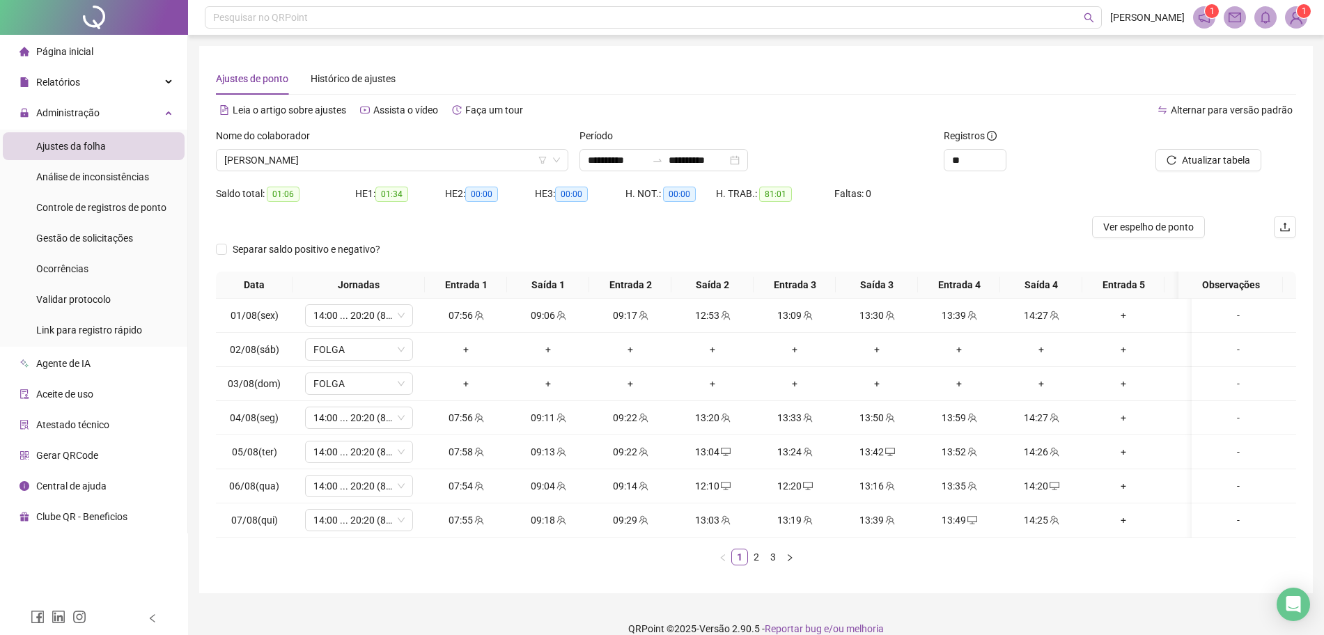
click at [857, 155] on div "**********" at bounding box center [756, 160] width 352 height 22
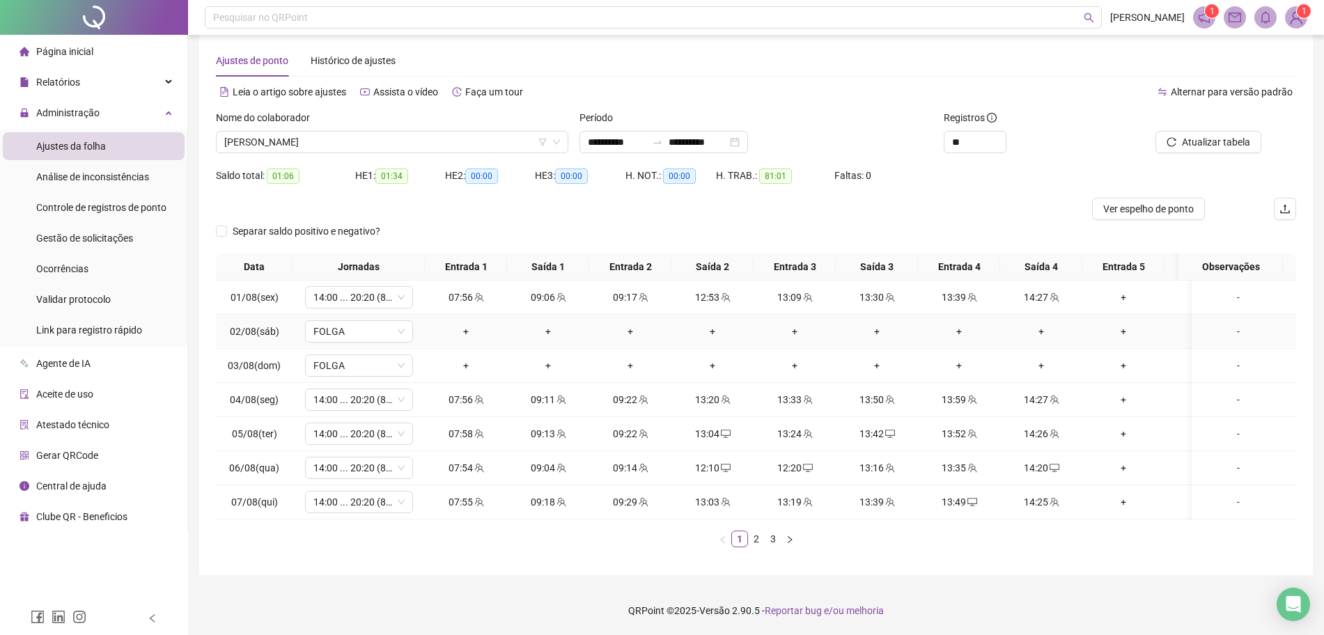
scroll to position [31, 0]
click at [755, 536] on link "2" at bounding box center [756, 538] width 15 height 15
click at [770, 550] on div "Data Jornadas Entrada 1 Saída 1 Entrada 2 Saída 2 Entrada 3 Saída 3 Entrada 4 S…" at bounding box center [756, 406] width 1080 height 305
click at [773, 536] on link "3" at bounding box center [772, 538] width 15 height 15
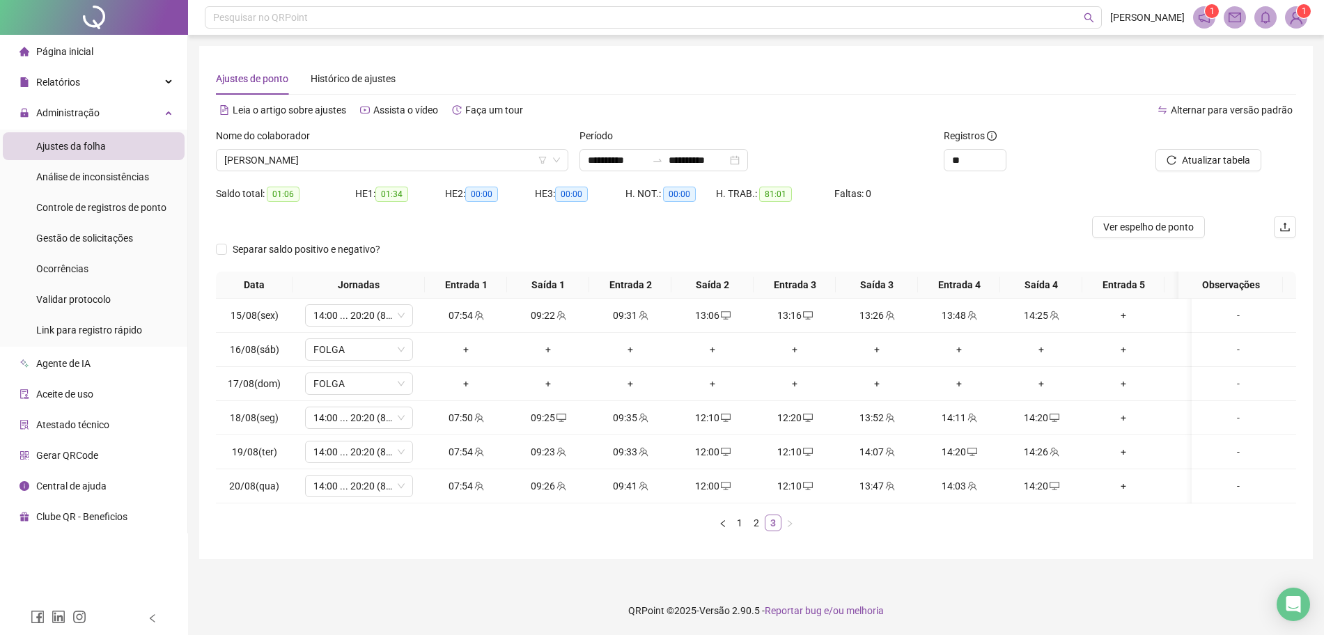
scroll to position [0, 0]
click at [1033, 485] on div "14:20" at bounding box center [1041, 486] width 71 height 15
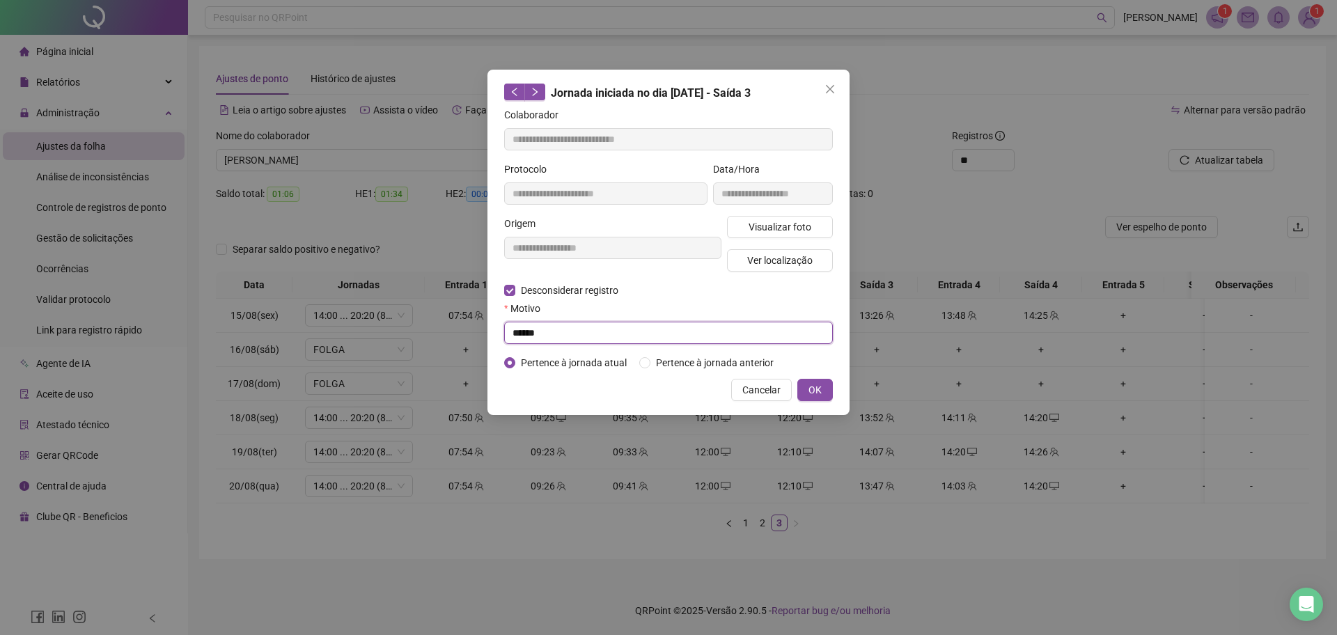
click at [648, 332] on input "******" at bounding box center [668, 333] width 329 height 22
type input "**********"
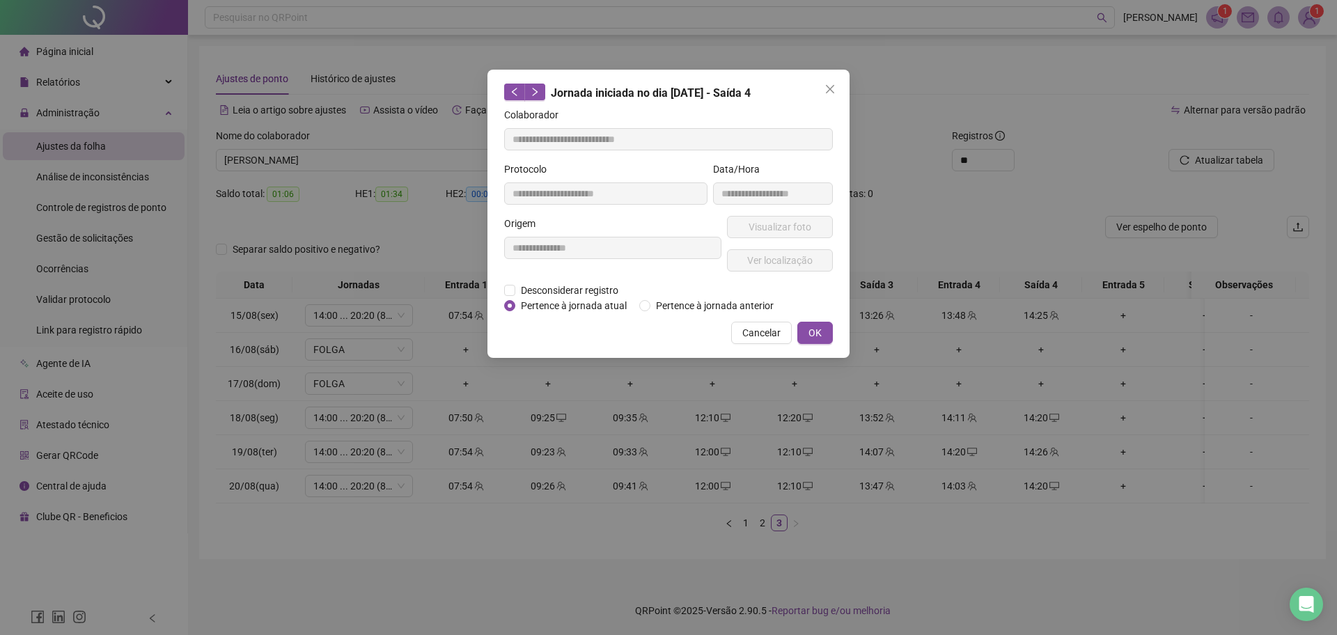
click at [823, 398] on div "**********" at bounding box center [668, 317] width 1337 height 635
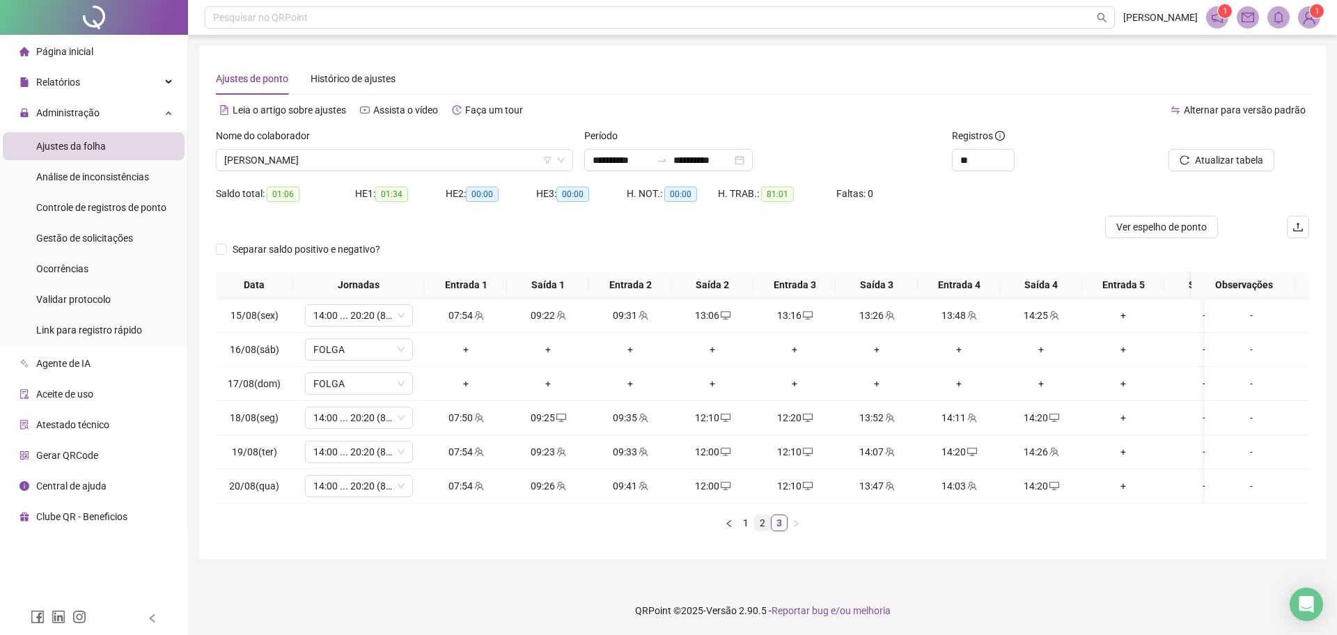
click at [762, 531] on link "2" at bounding box center [762, 522] width 15 height 15
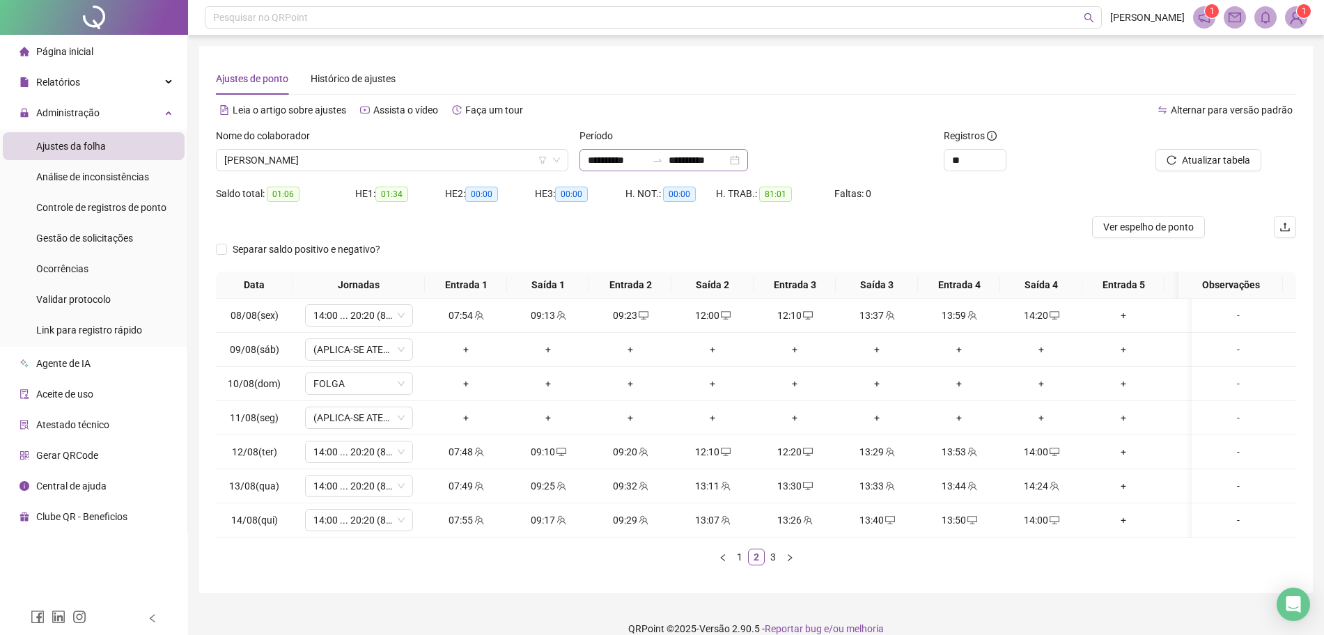
click at [748, 153] on div "**********" at bounding box center [664, 160] width 169 height 22
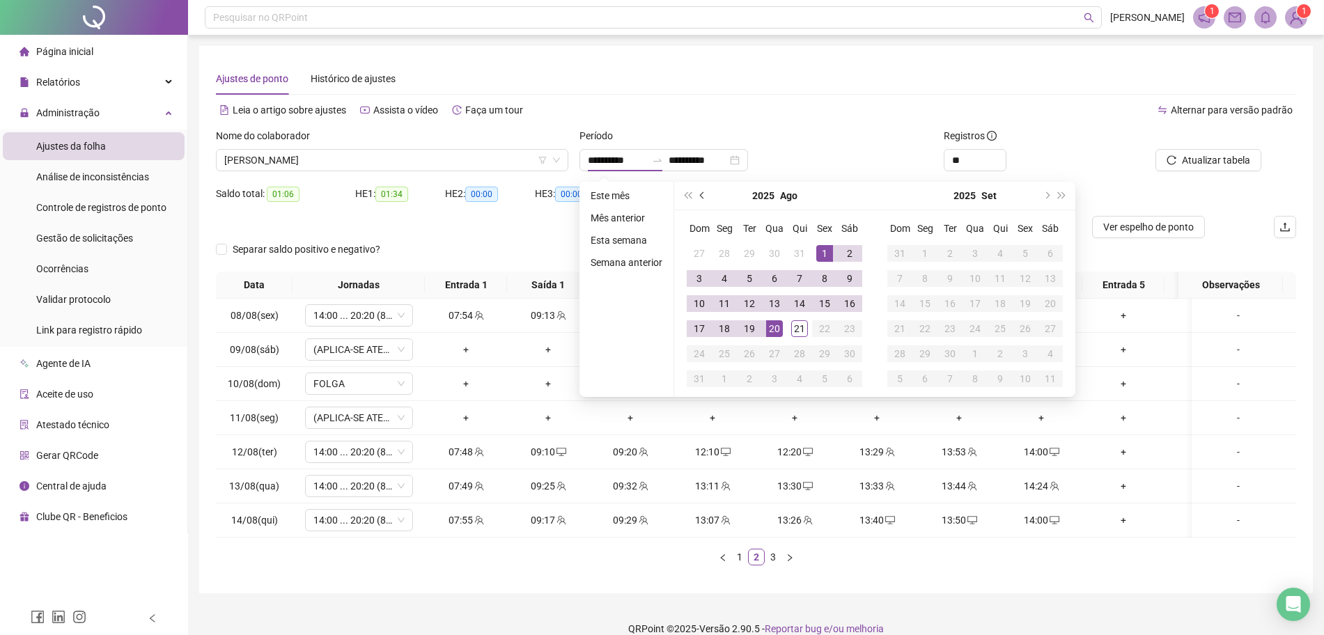
click at [702, 200] on button "prev-year" at bounding box center [702, 196] width 15 height 28
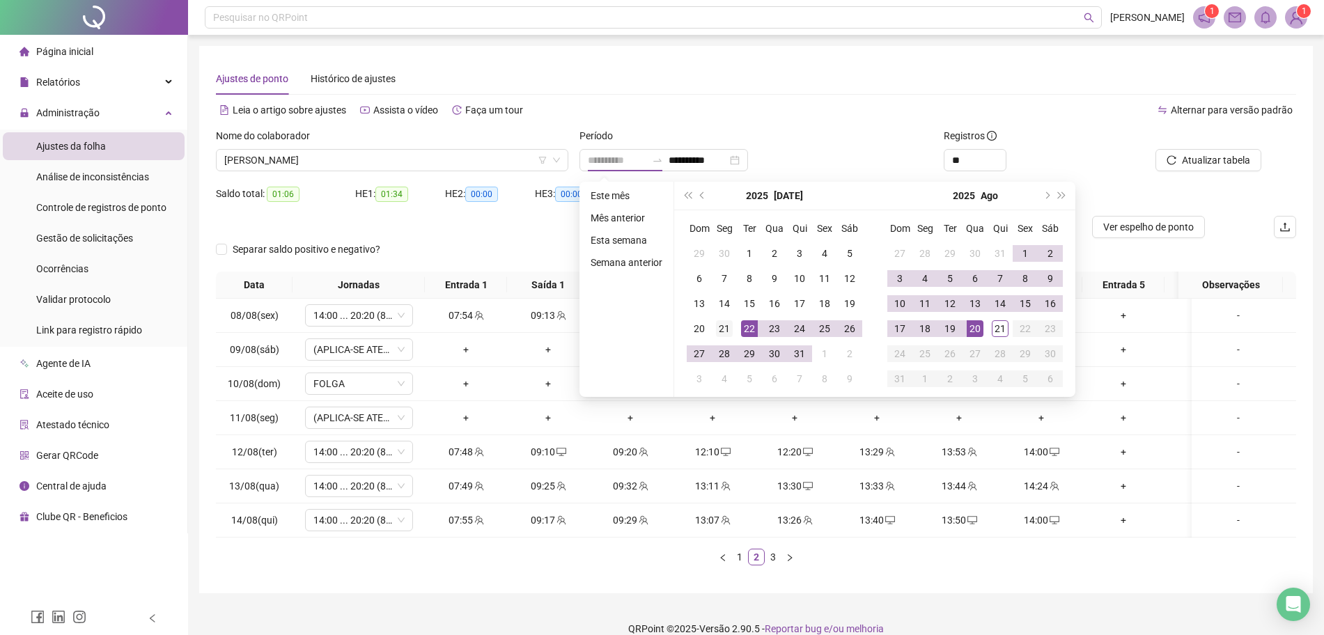
type input "**********"
click at [728, 327] on div "21" at bounding box center [724, 328] width 17 height 17
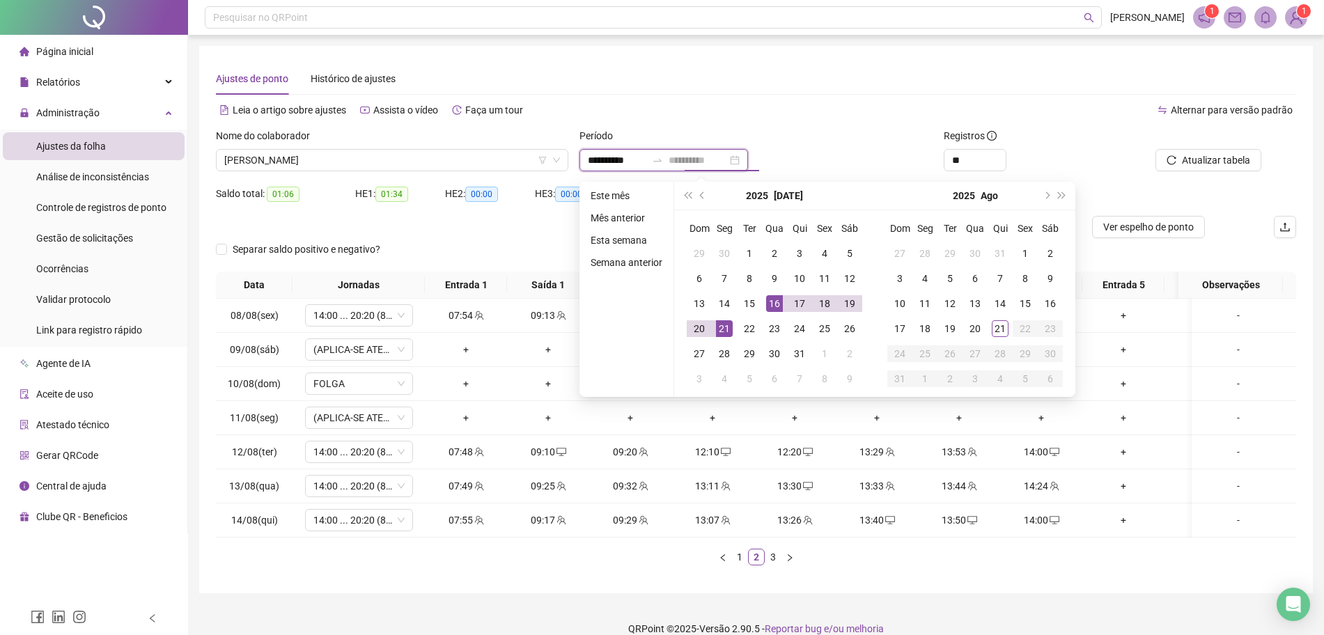
type input "**********"
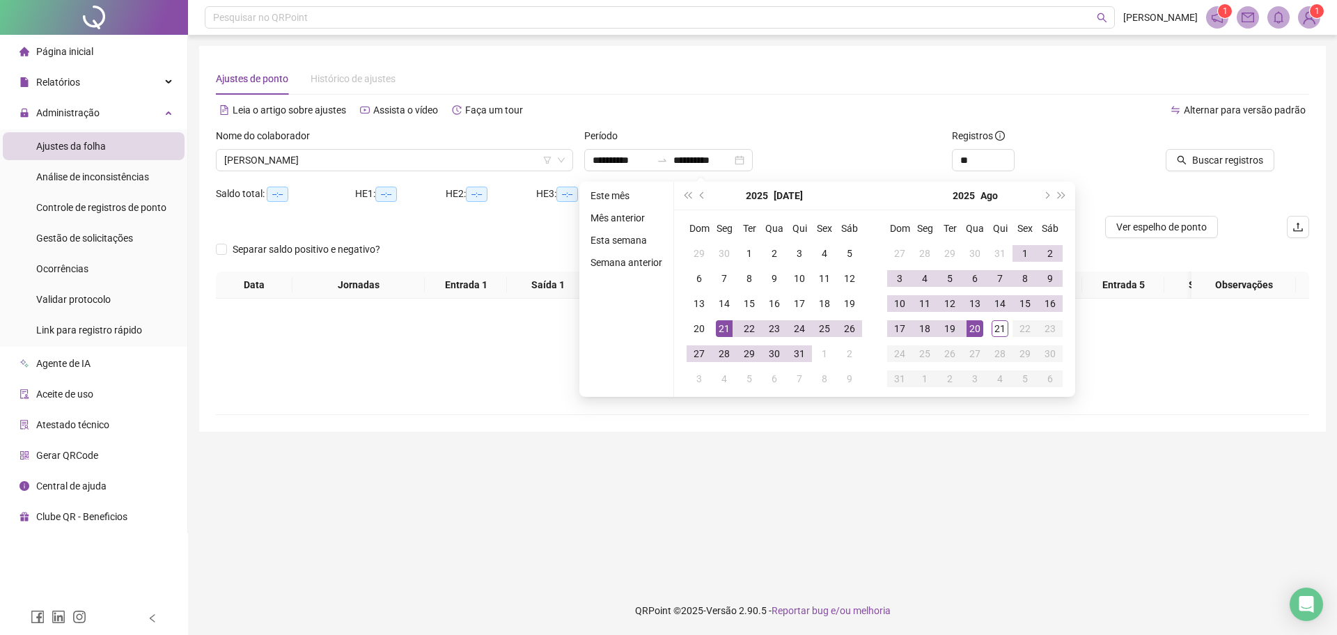
click at [853, 139] on div "Período" at bounding box center [762, 138] width 357 height 21
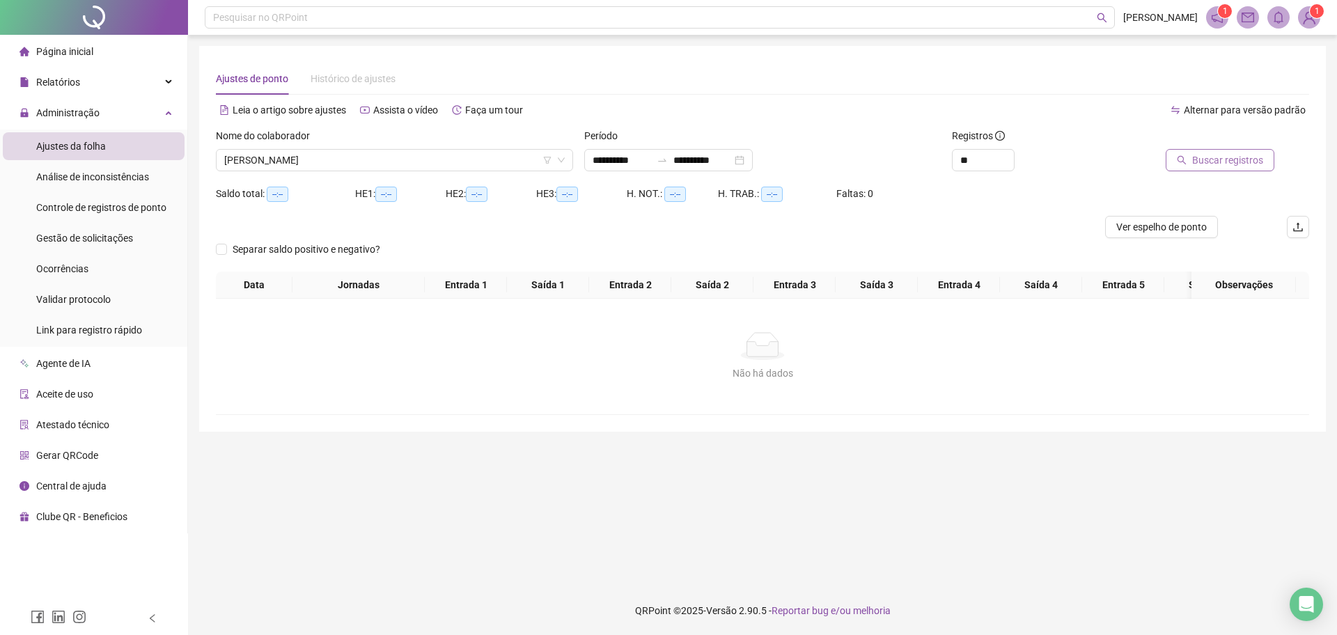
click at [1238, 162] on span "Buscar registros" at bounding box center [1227, 160] width 71 height 15
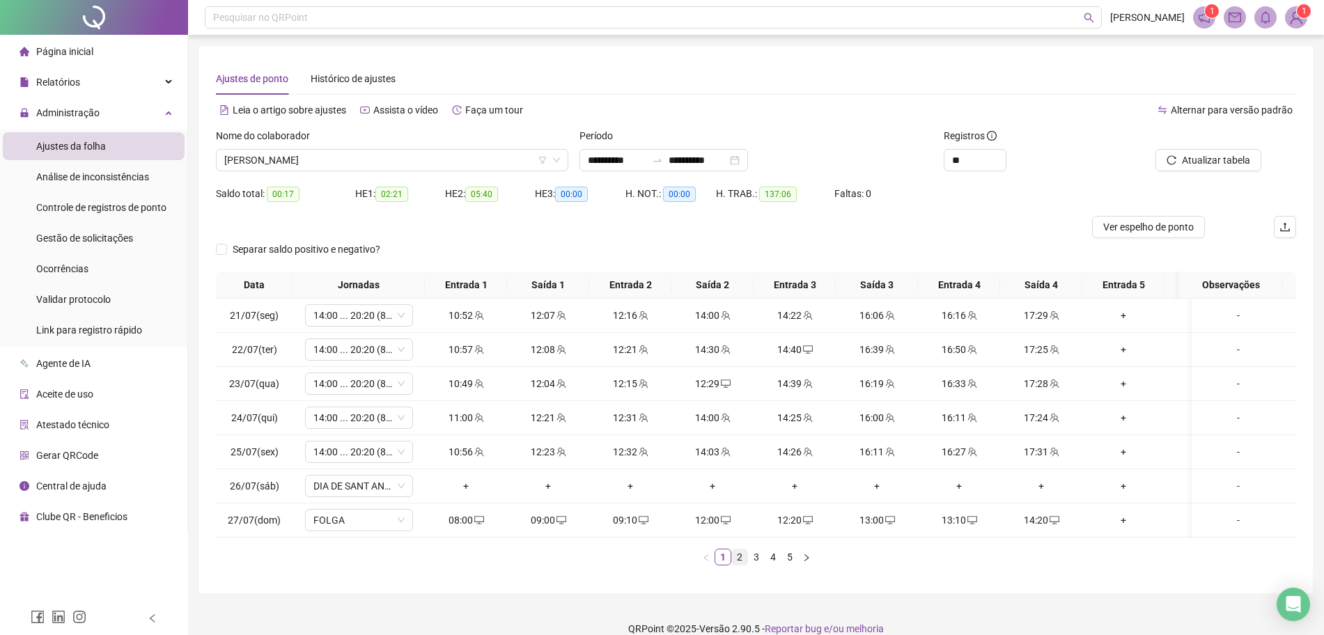
click at [744, 565] on link "2" at bounding box center [739, 557] width 15 height 15
click at [758, 565] on link "3" at bounding box center [756, 557] width 15 height 15
click at [765, 565] on link "4" at bounding box center [772, 557] width 15 height 15
click at [483, 157] on span "[PERSON_NAME]" at bounding box center [392, 160] width 336 height 21
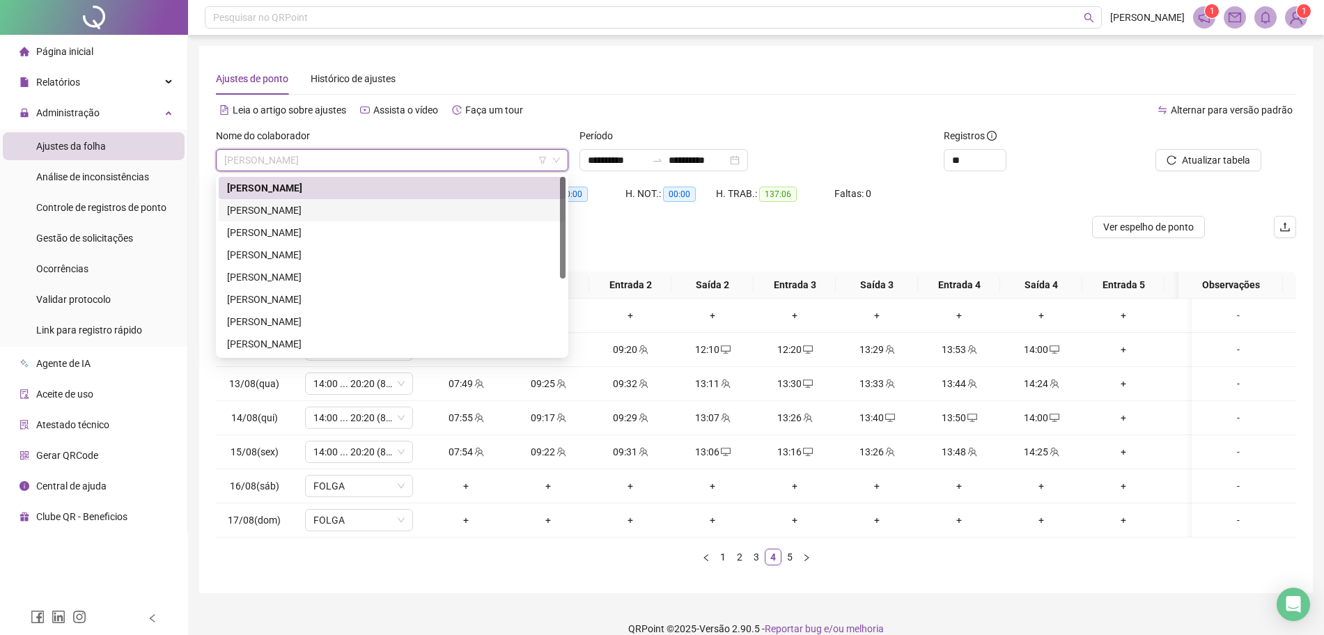
click at [400, 205] on div "[PERSON_NAME]" at bounding box center [392, 210] width 330 height 15
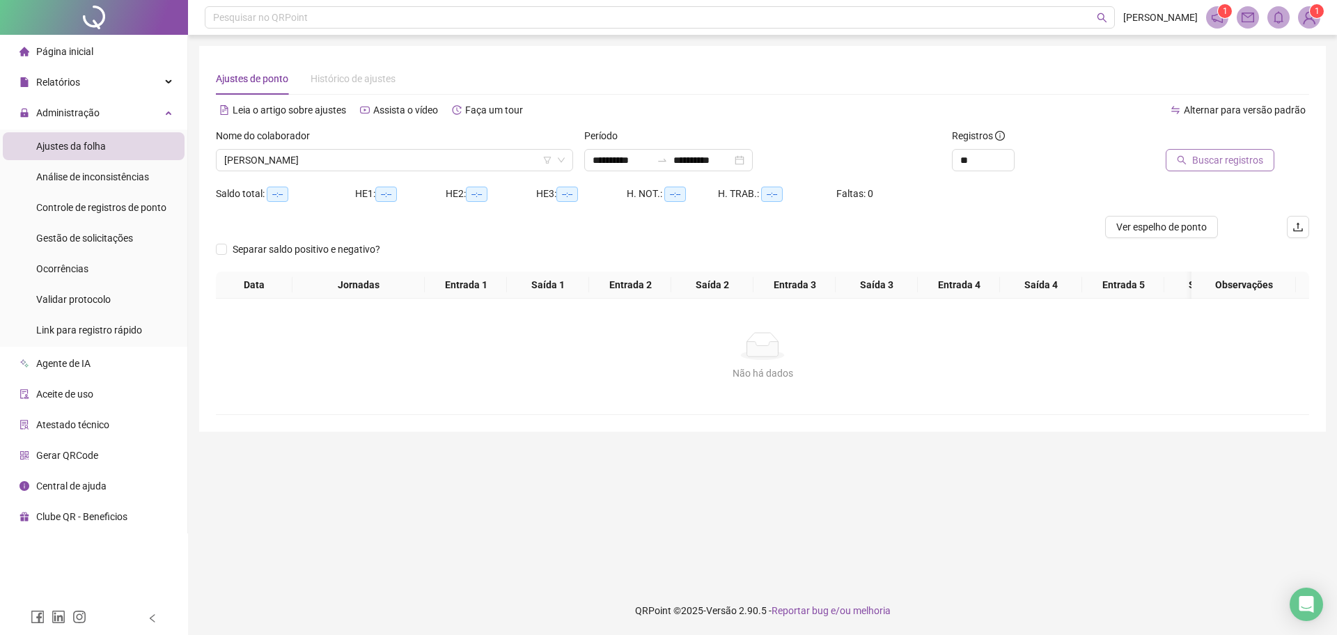
click at [1201, 161] on span "Buscar registros" at bounding box center [1227, 160] width 71 height 15
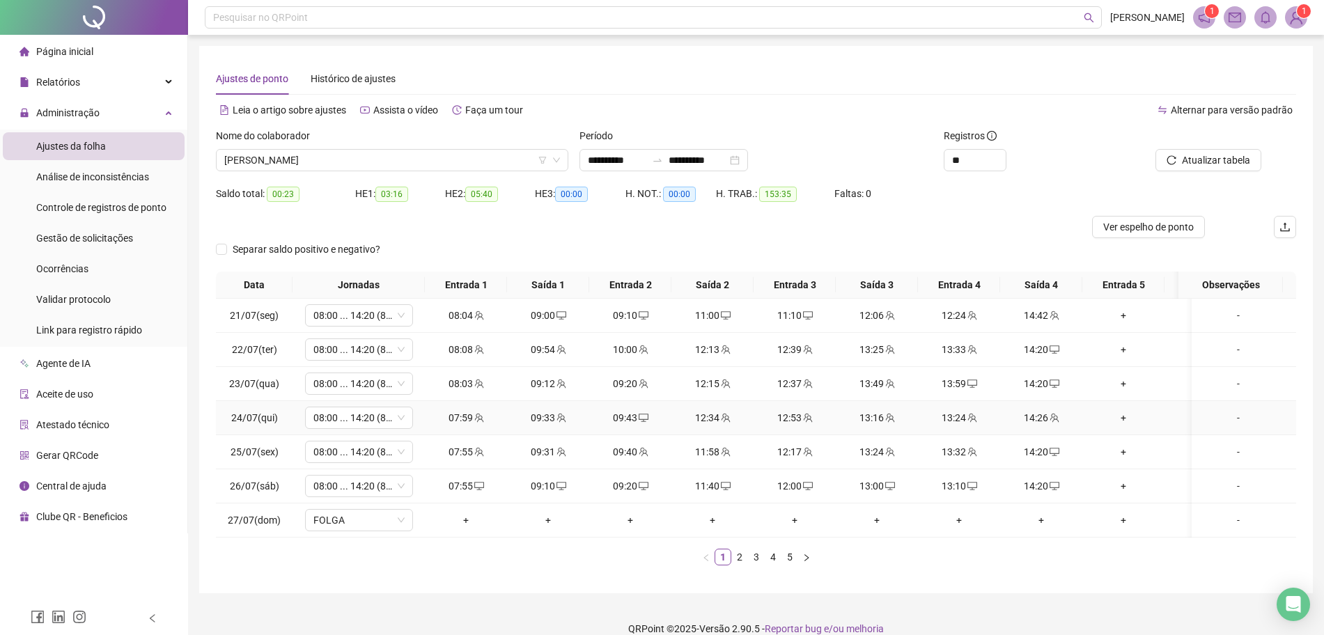
scroll to position [31, 0]
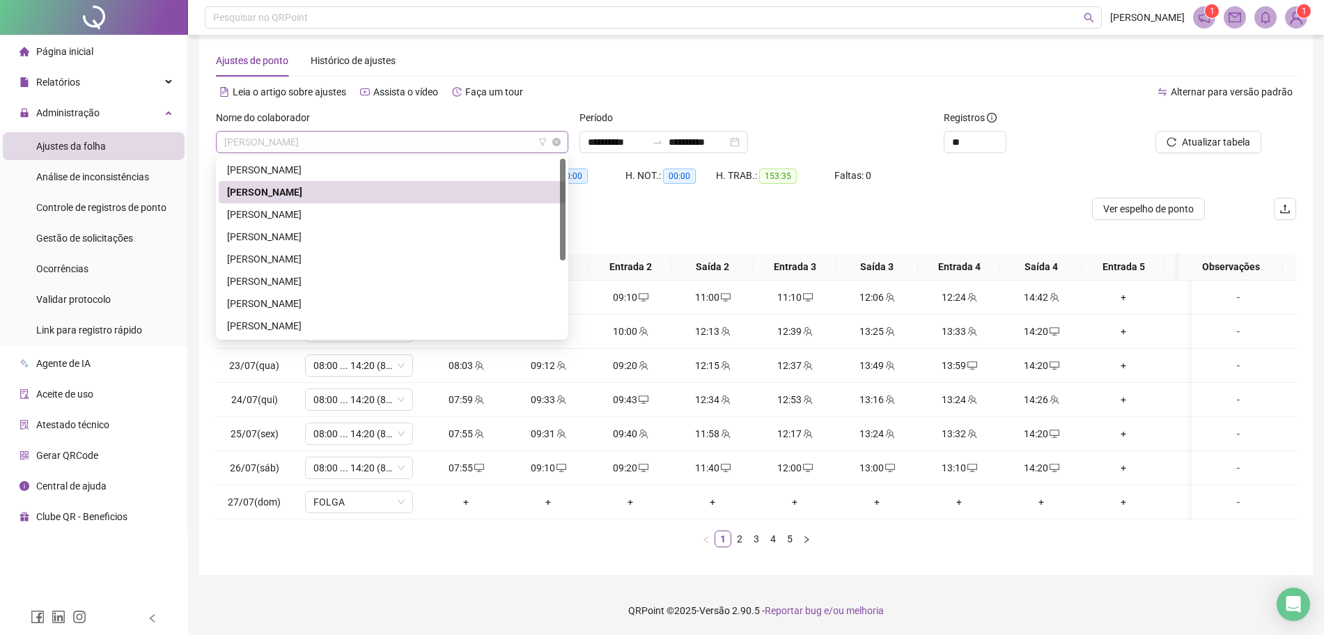
click at [461, 132] on span "[PERSON_NAME]" at bounding box center [392, 142] width 336 height 21
click at [313, 207] on div "[PERSON_NAME]" at bounding box center [392, 214] width 330 height 15
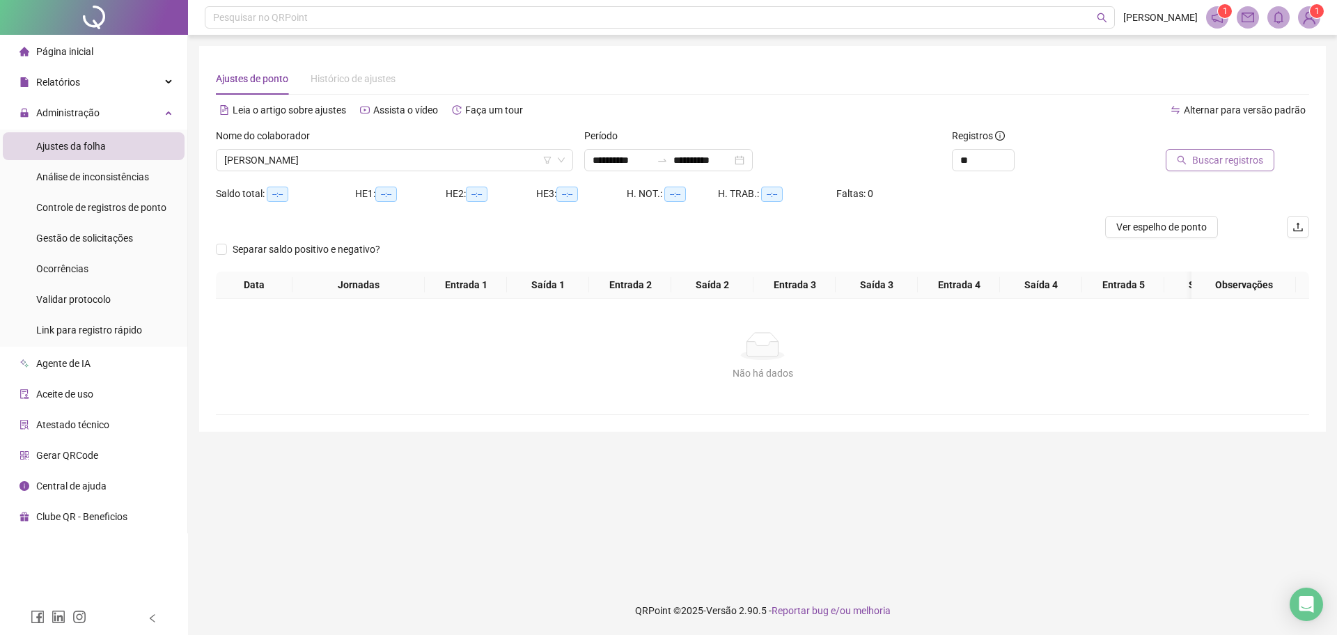
click at [1196, 160] on span "Buscar registros" at bounding box center [1227, 160] width 71 height 15
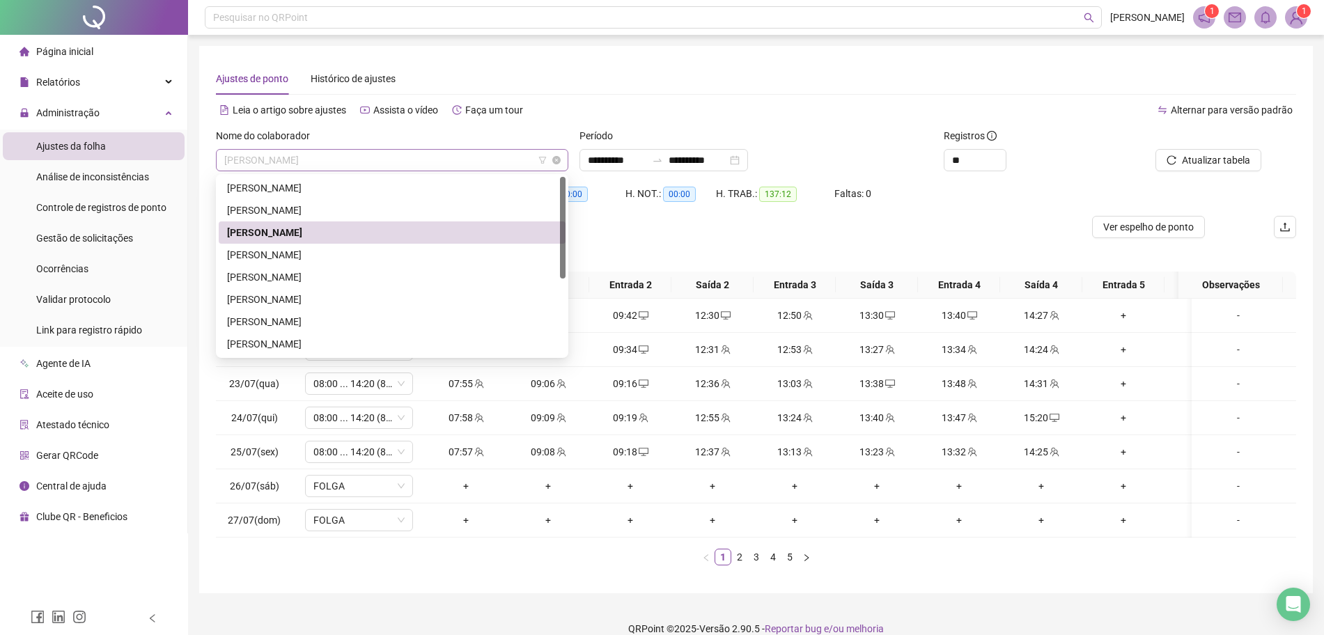
click at [512, 157] on span "[PERSON_NAME]" at bounding box center [392, 160] width 336 height 21
click at [368, 255] on div "[PERSON_NAME]" at bounding box center [392, 254] width 330 height 15
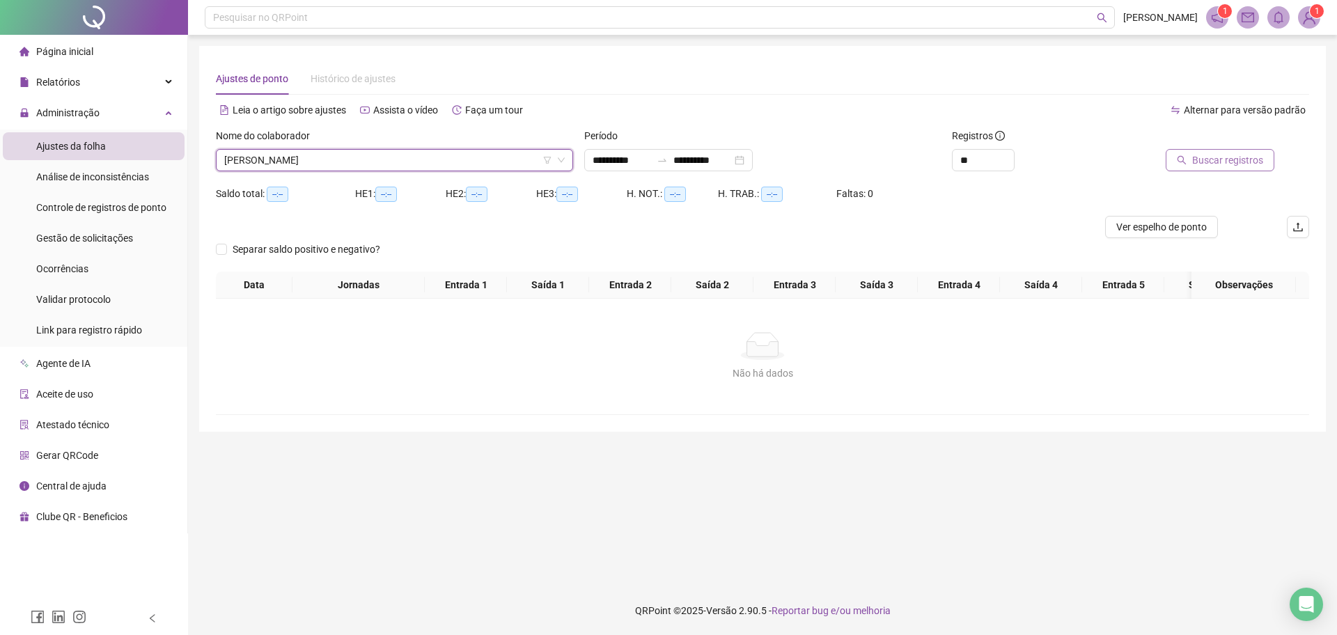
click at [1217, 166] on span "Buscar registros" at bounding box center [1227, 160] width 71 height 15
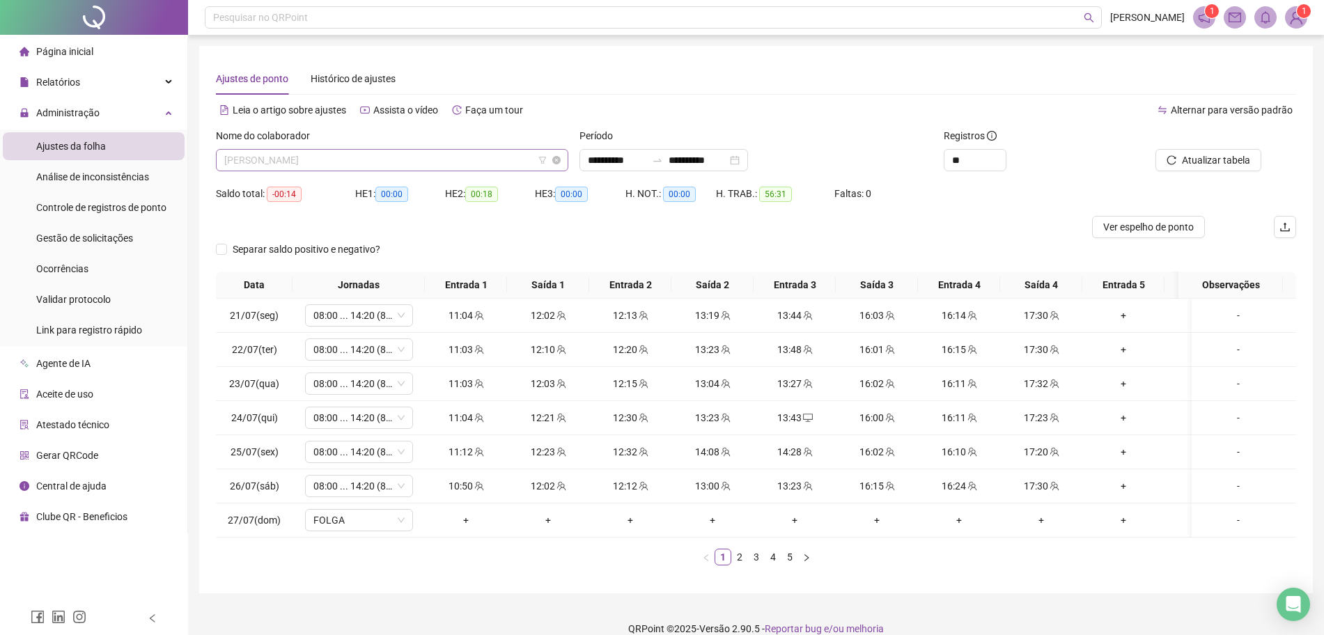
click at [525, 164] on span "[PERSON_NAME]" at bounding box center [392, 160] width 336 height 21
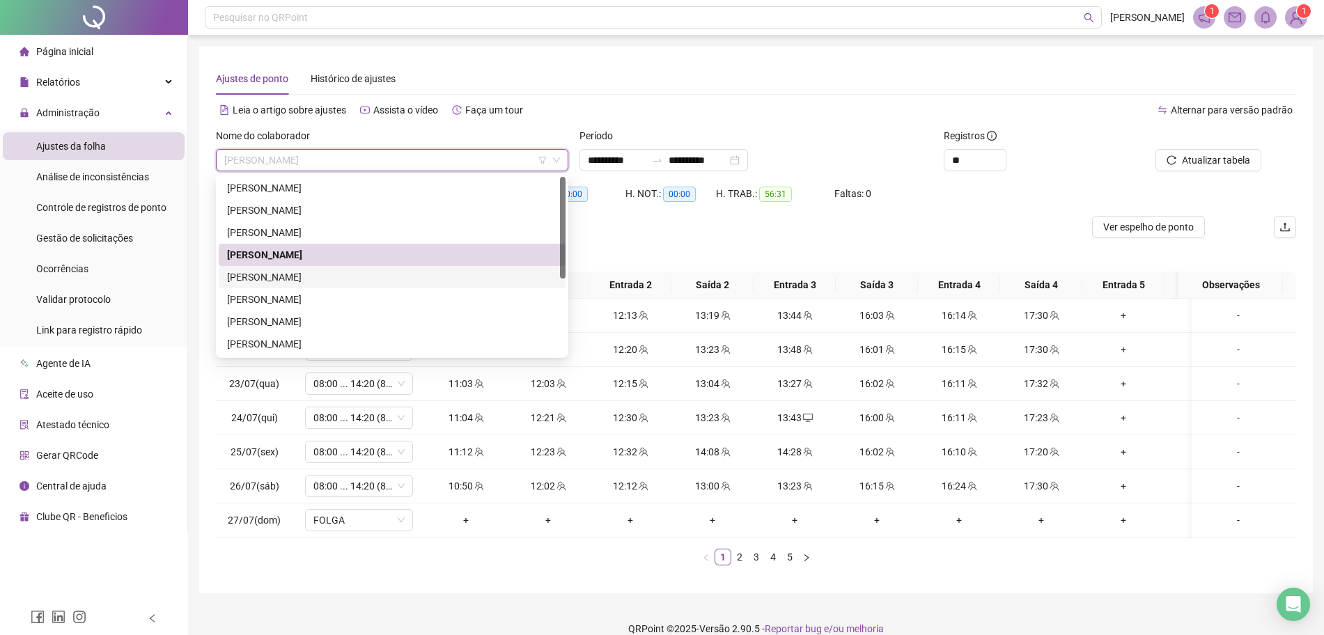
click at [363, 281] on div "[PERSON_NAME]" at bounding box center [392, 277] width 330 height 15
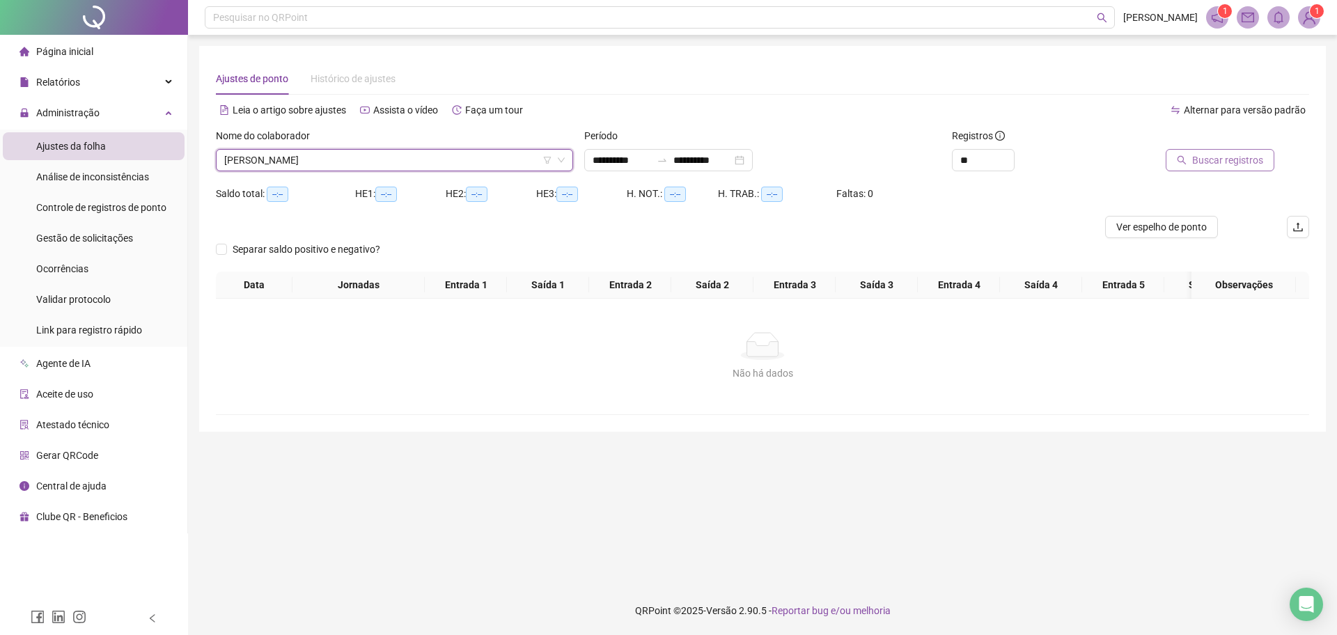
click at [1231, 155] on span "Buscar registros" at bounding box center [1227, 160] width 71 height 15
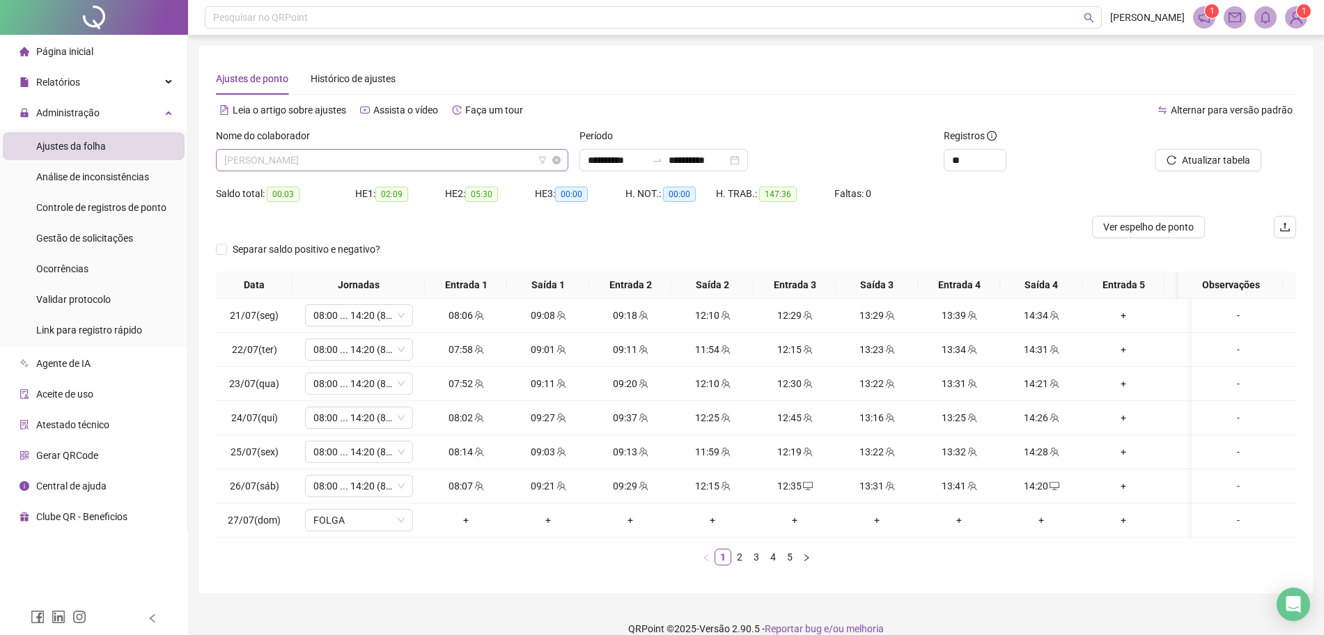
click at [510, 154] on span "[PERSON_NAME]" at bounding box center [392, 160] width 336 height 21
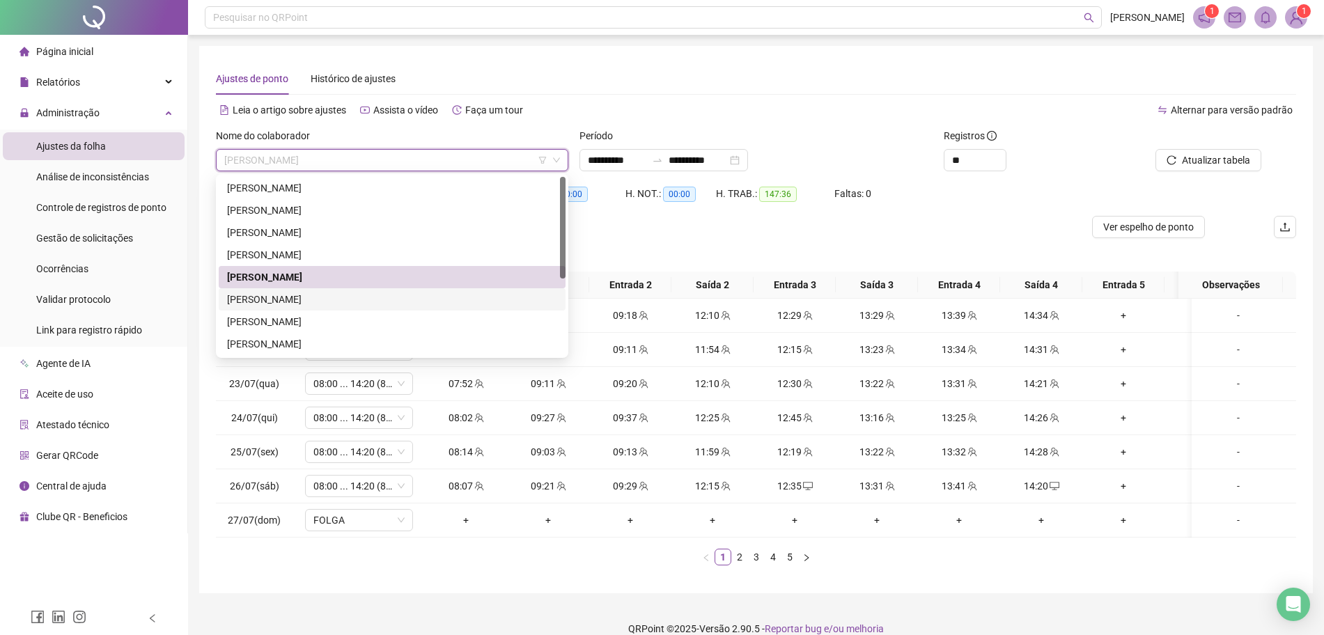
click at [338, 297] on div "[PERSON_NAME]" at bounding box center [392, 299] width 330 height 15
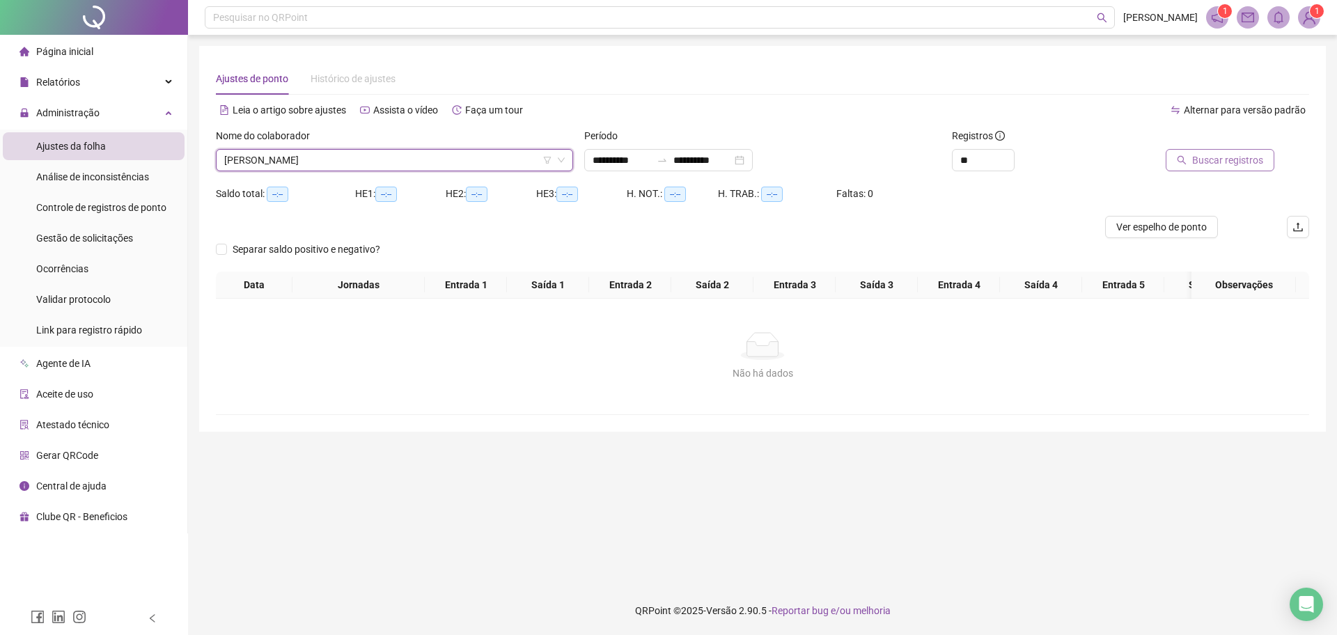
click at [1226, 159] on span "Buscar registros" at bounding box center [1227, 160] width 71 height 15
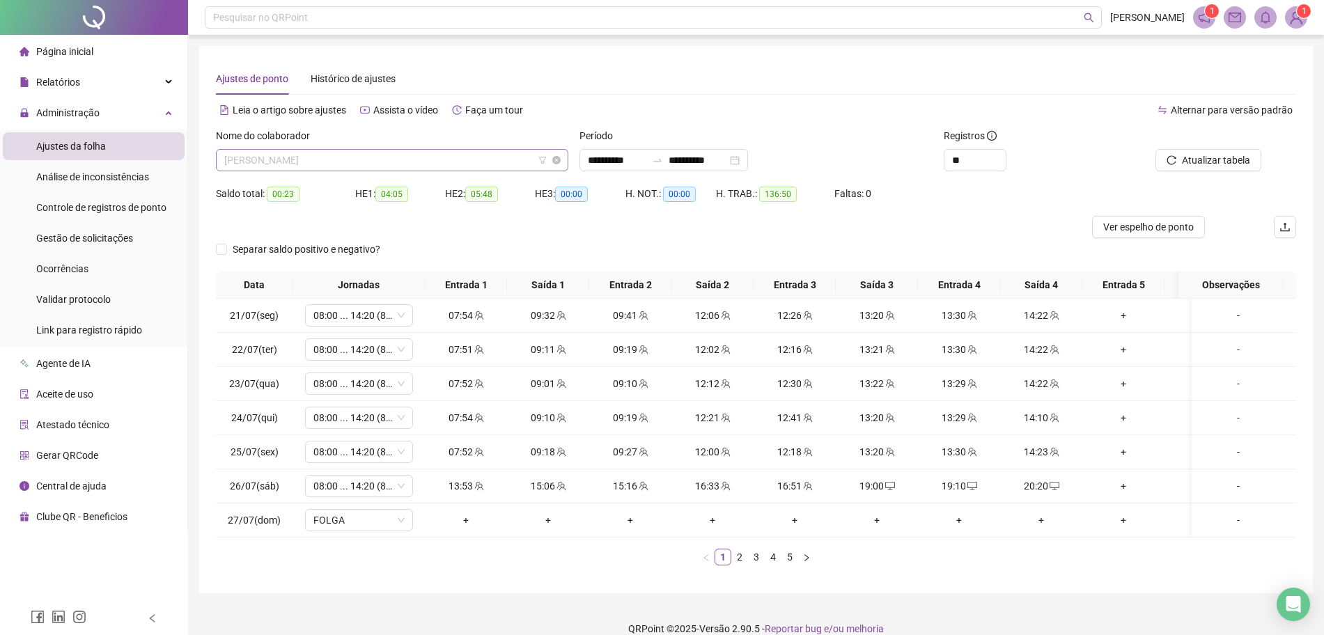
click at [501, 158] on span "[PERSON_NAME]" at bounding box center [392, 160] width 336 height 21
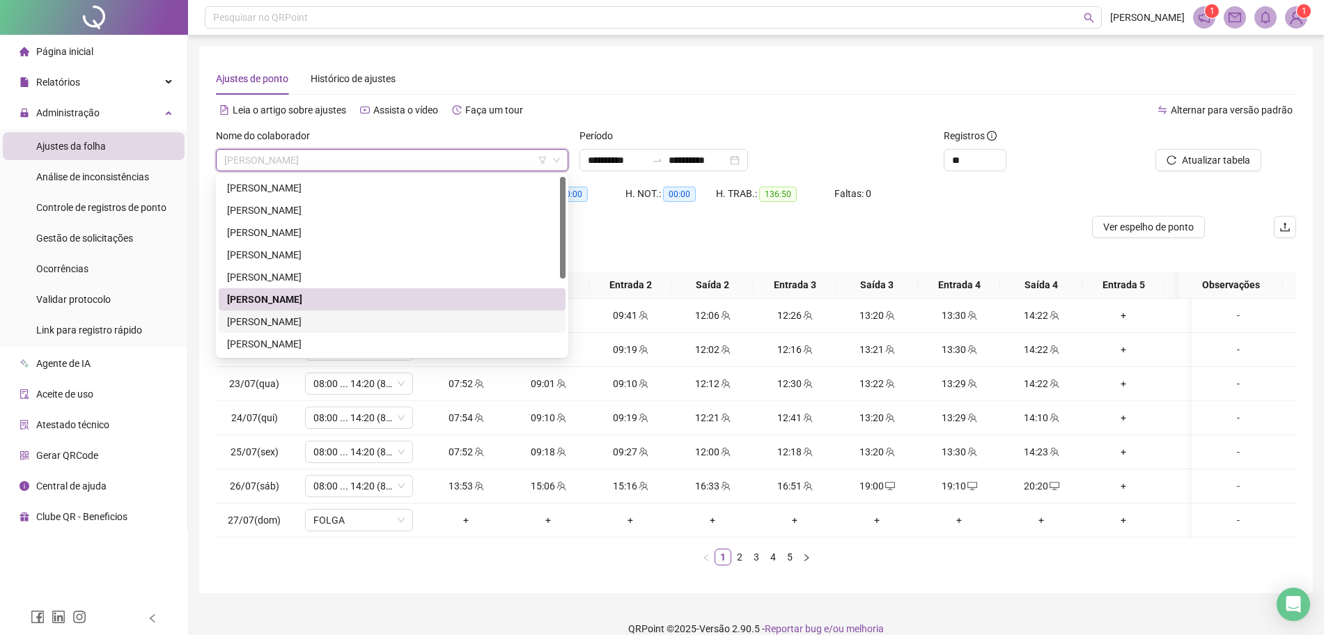
click at [334, 321] on div "[PERSON_NAME]" at bounding box center [392, 321] width 330 height 15
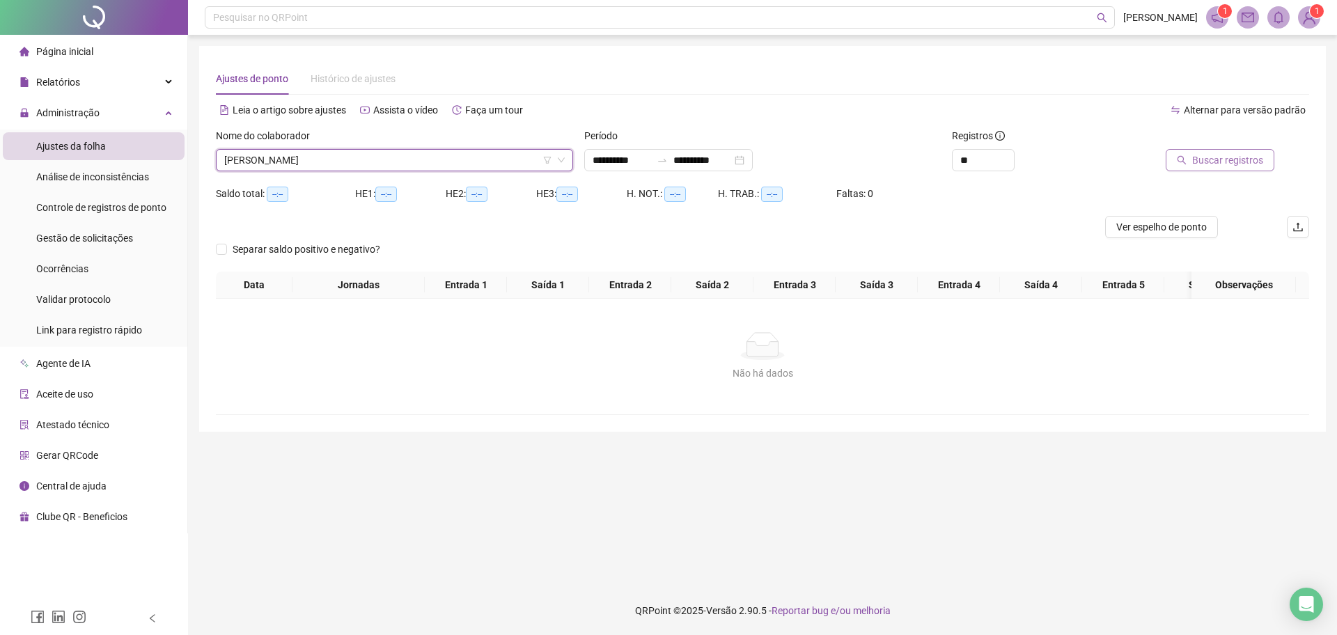
click at [1233, 164] on span "Buscar registros" at bounding box center [1227, 160] width 71 height 15
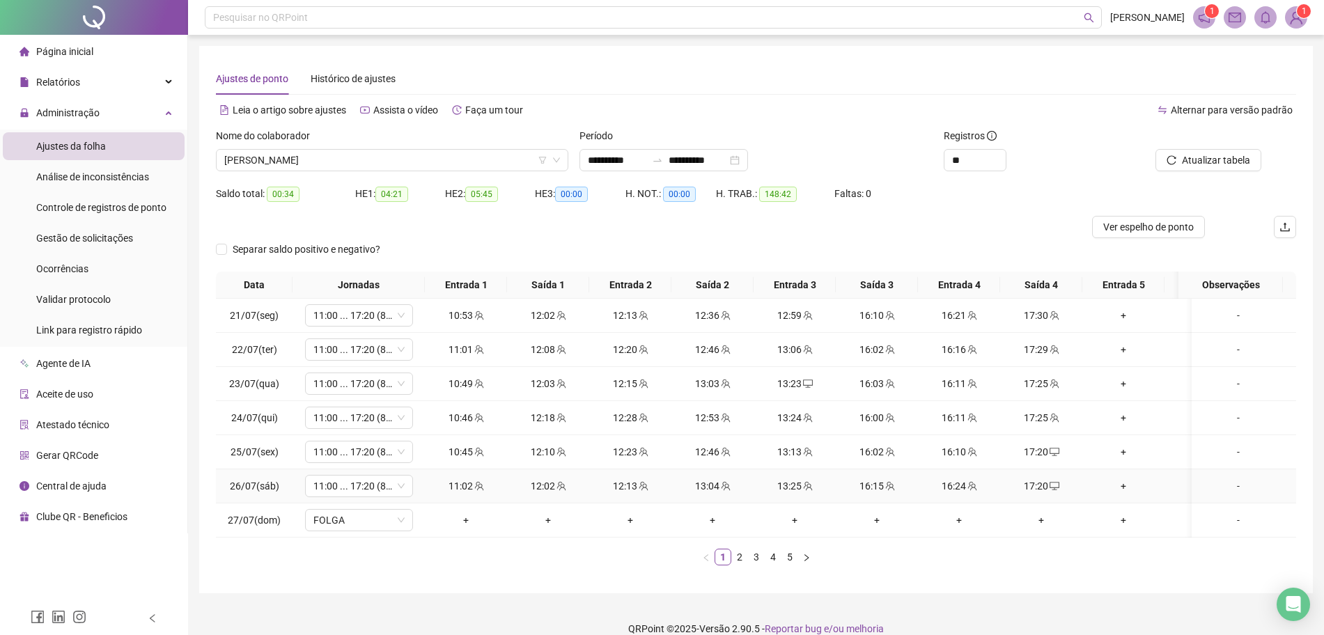
scroll to position [31, 0]
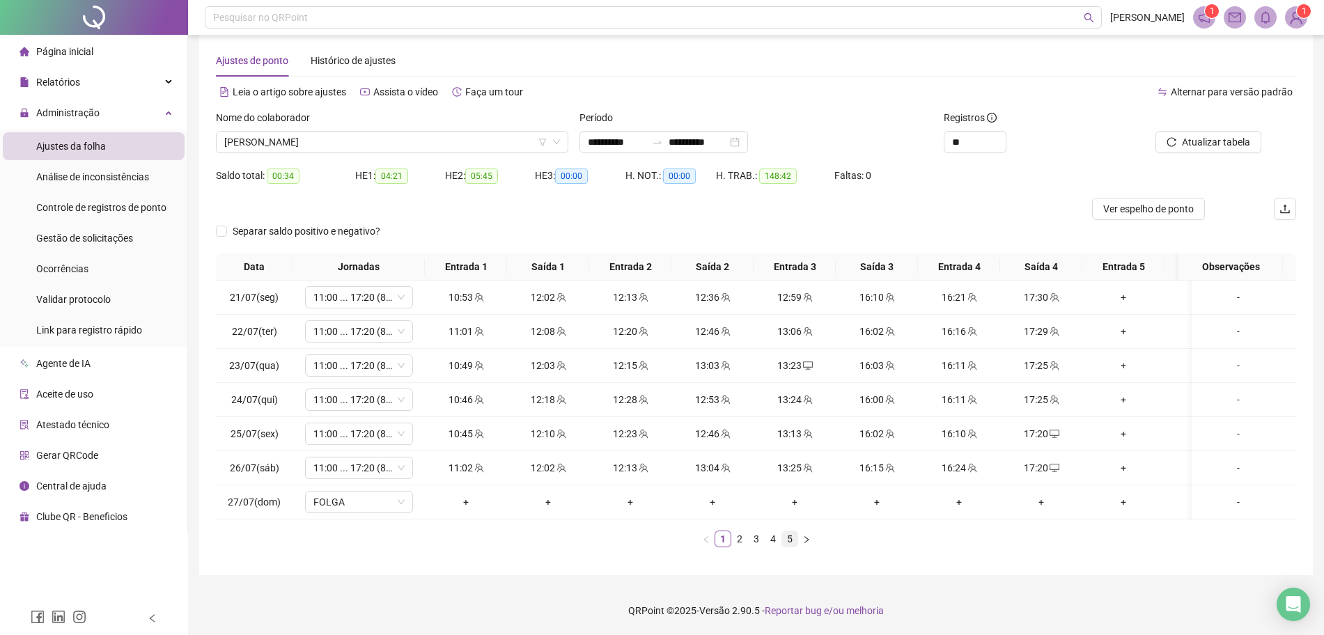
click at [784, 539] on link "5" at bounding box center [789, 538] width 15 height 15
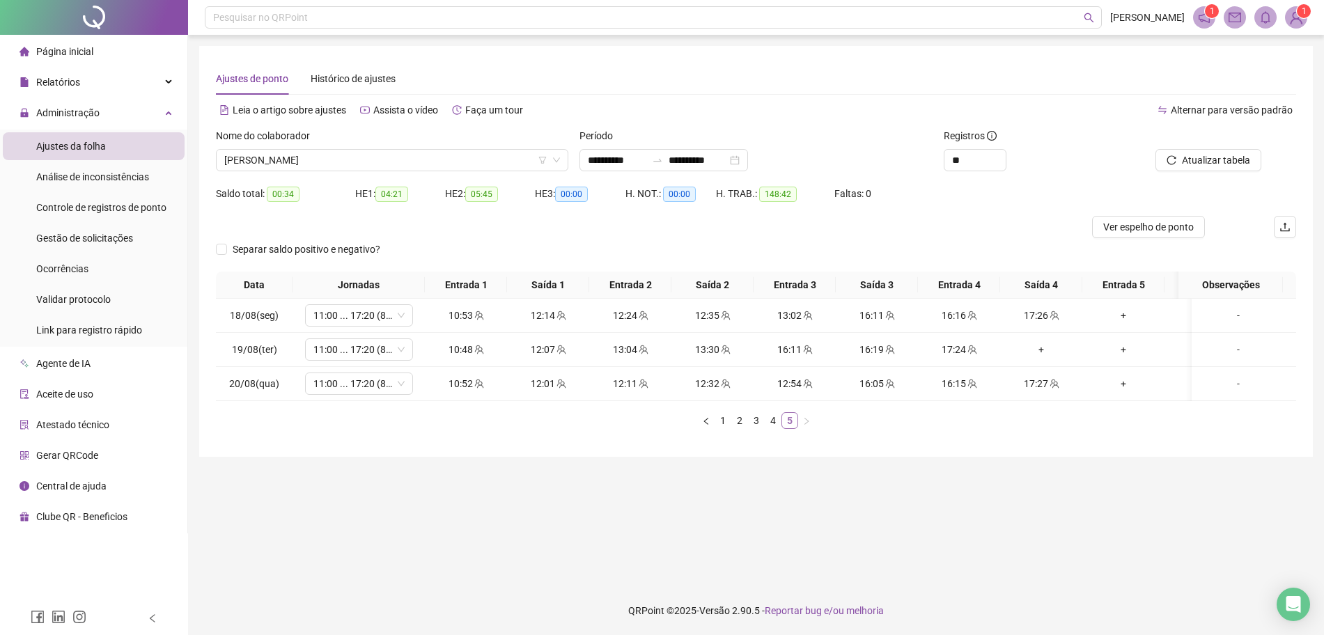
scroll to position [0, 0]
click at [1043, 347] on div "+" at bounding box center [1041, 349] width 71 height 15
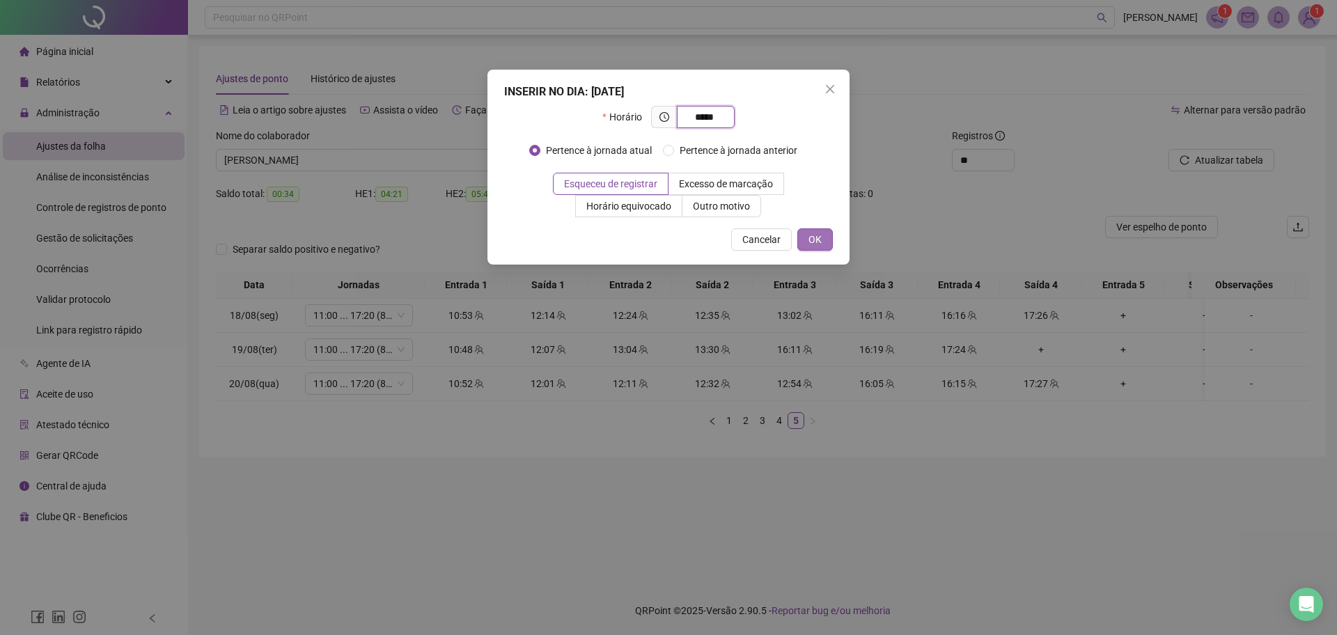
type input "*****"
click at [828, 233] on button "OK" at bounding box center [816, 239] width 36 height 22
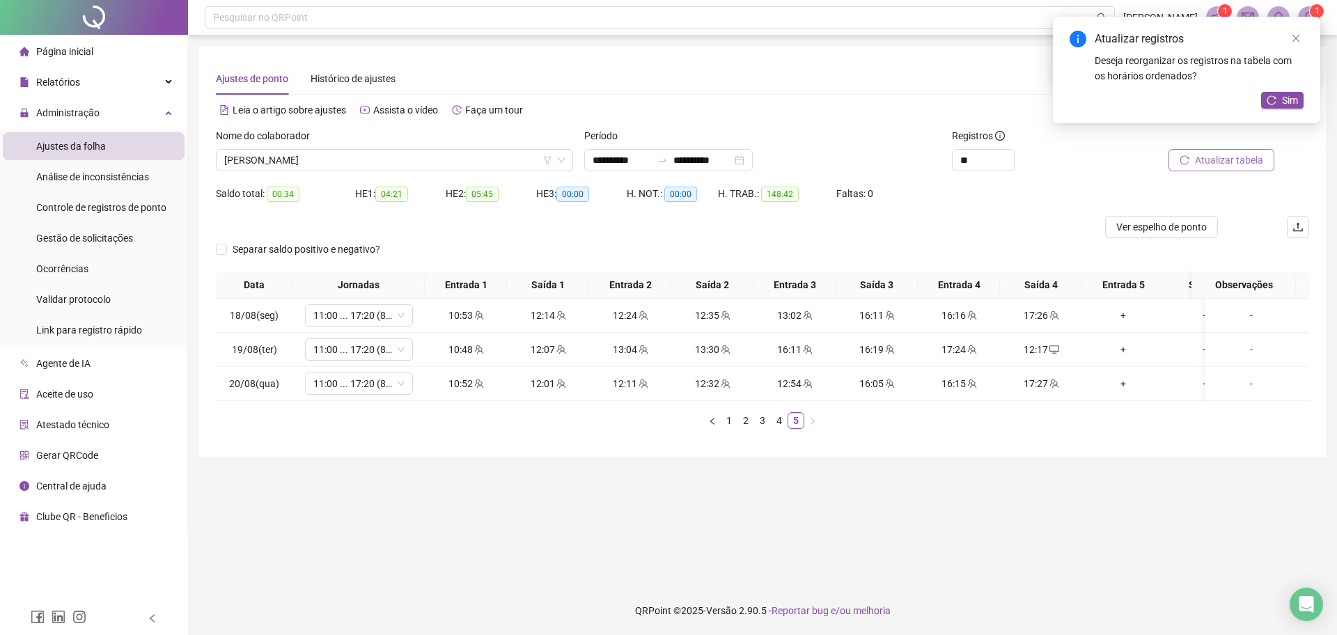
click at [1224, 161] on span "Atualizar tabela" at bounding box center [1229, 160] width 68 height 15
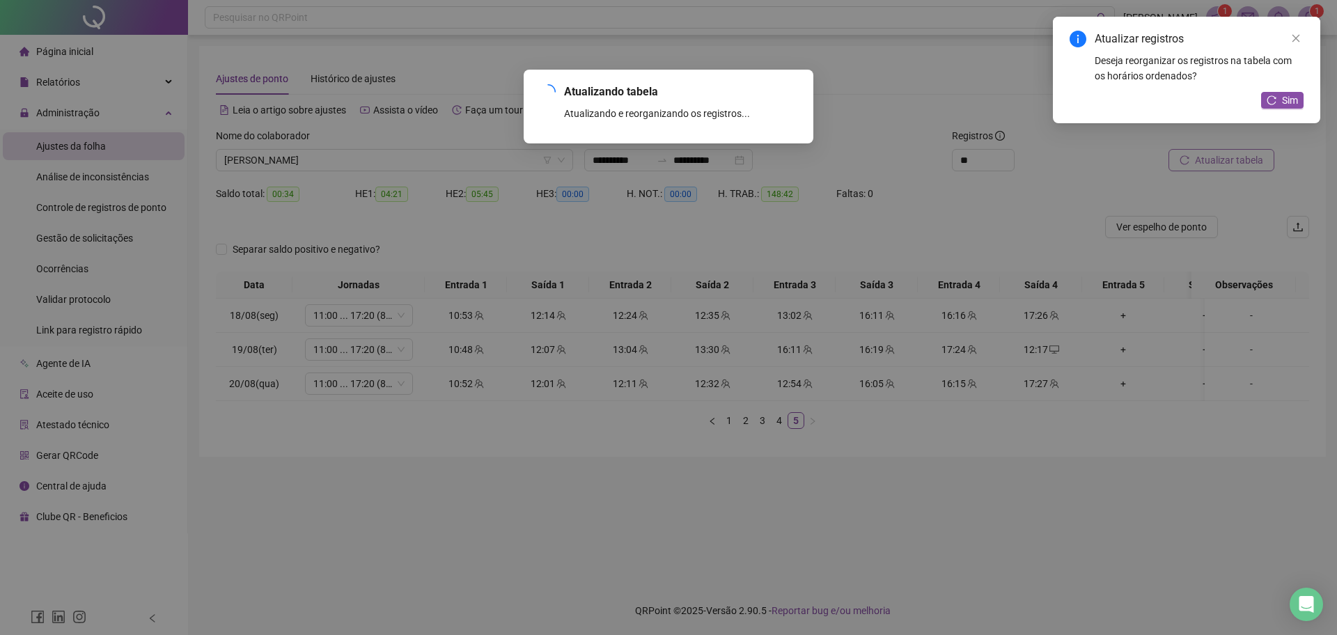
click at [1224, 161] on div "Atualizando tabela Atualizando e reorganizando os registros... OK" at bounding box center [668, 317] width 1337 height 635
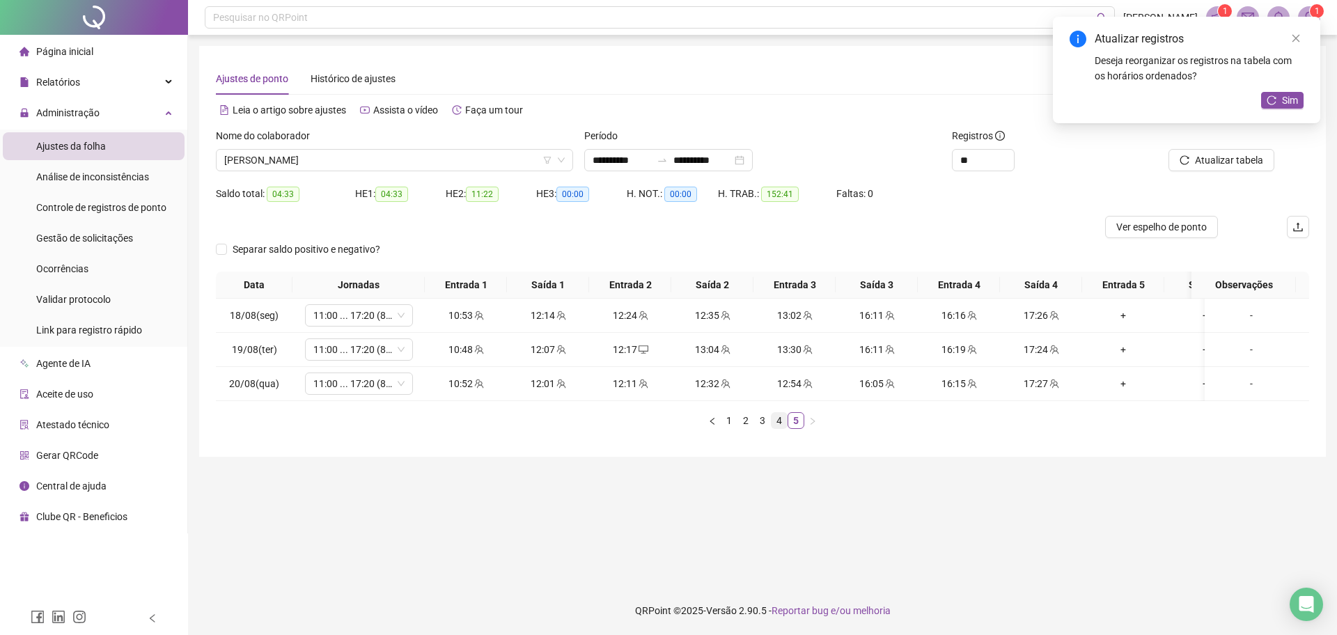
click at [774, 428] on link "4" at bounding box center [779, 420] width 15 height 15
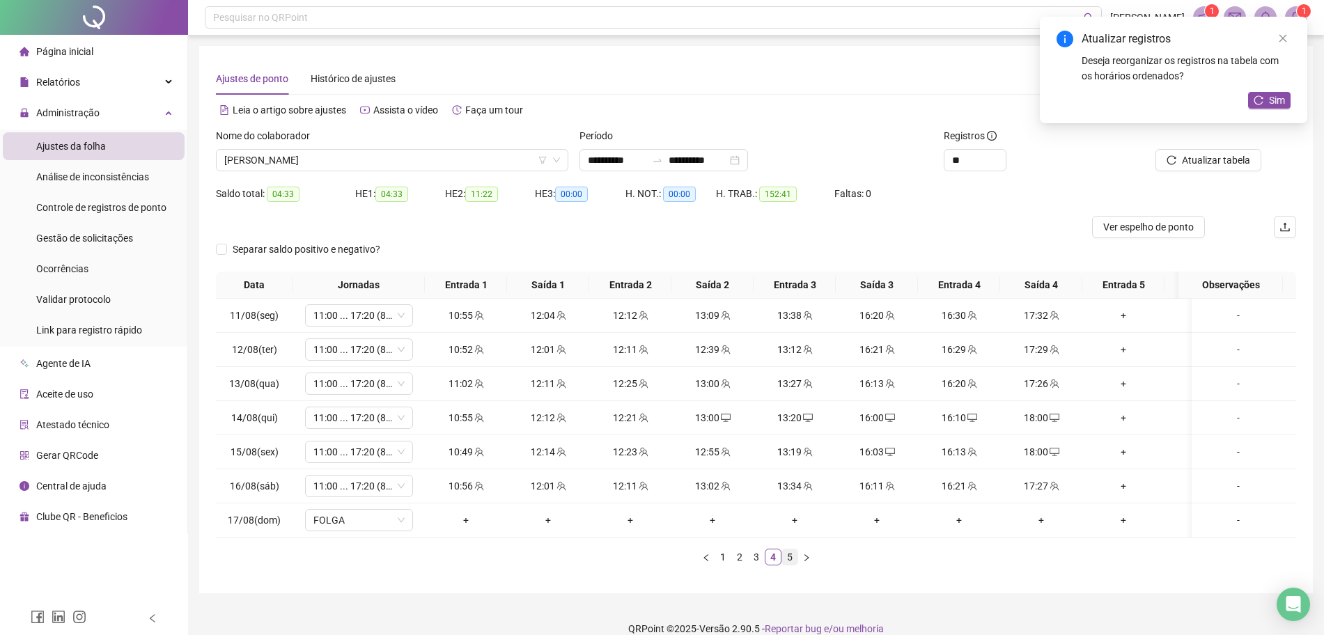
click at [788, 563] on link "5" at bounding box center [789, 557] width 15 height 15
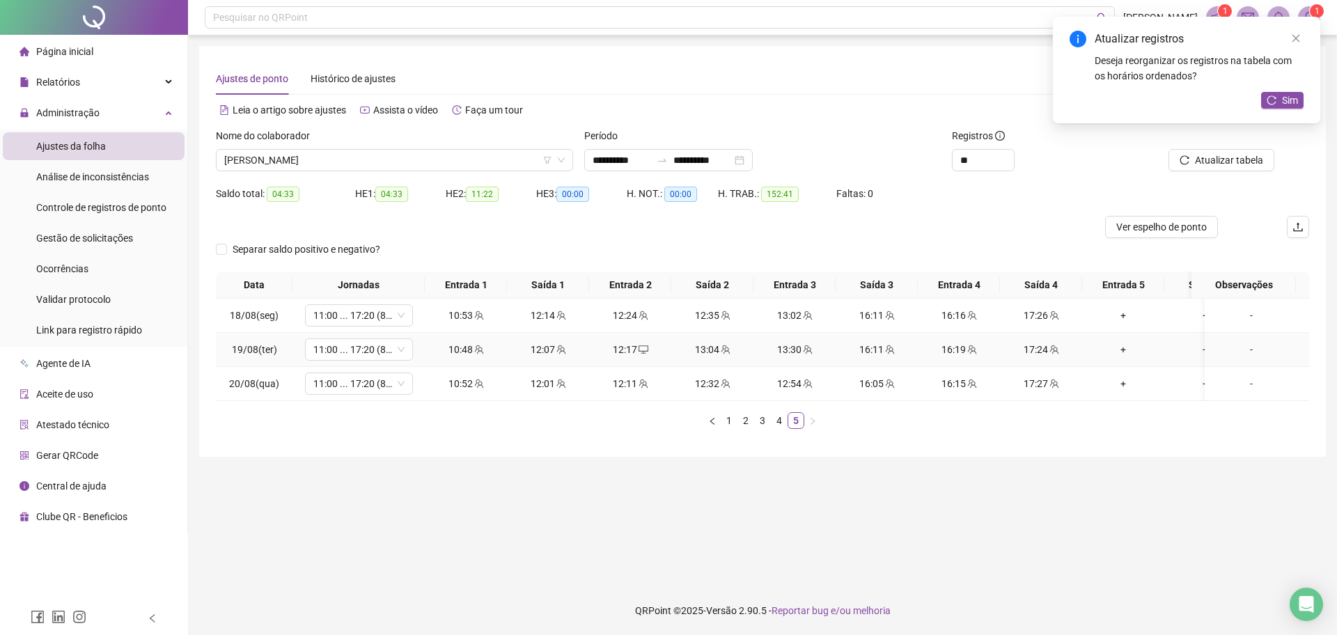
click at [635, 356] on div "12:17" at bounding box center [630, 349] width 71 height 15
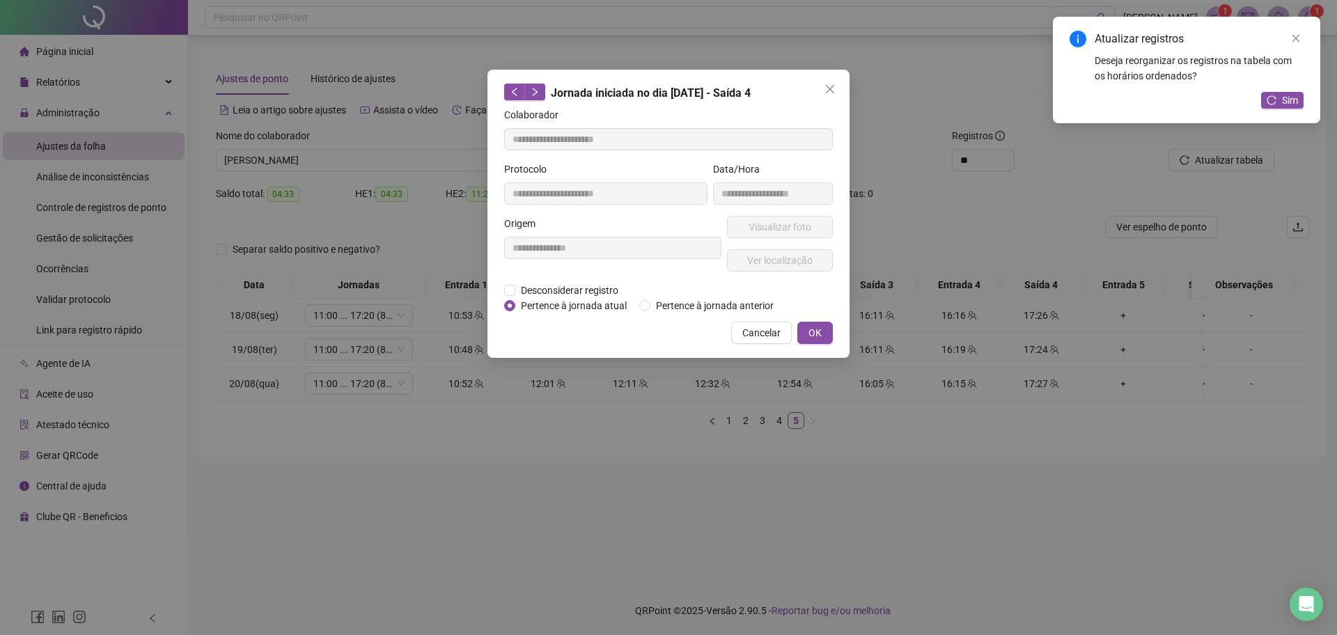
type input "**********"
click at [587, 288] on span "Desconsiderar registro" at bounding box center [569, 290] width 109 height 15
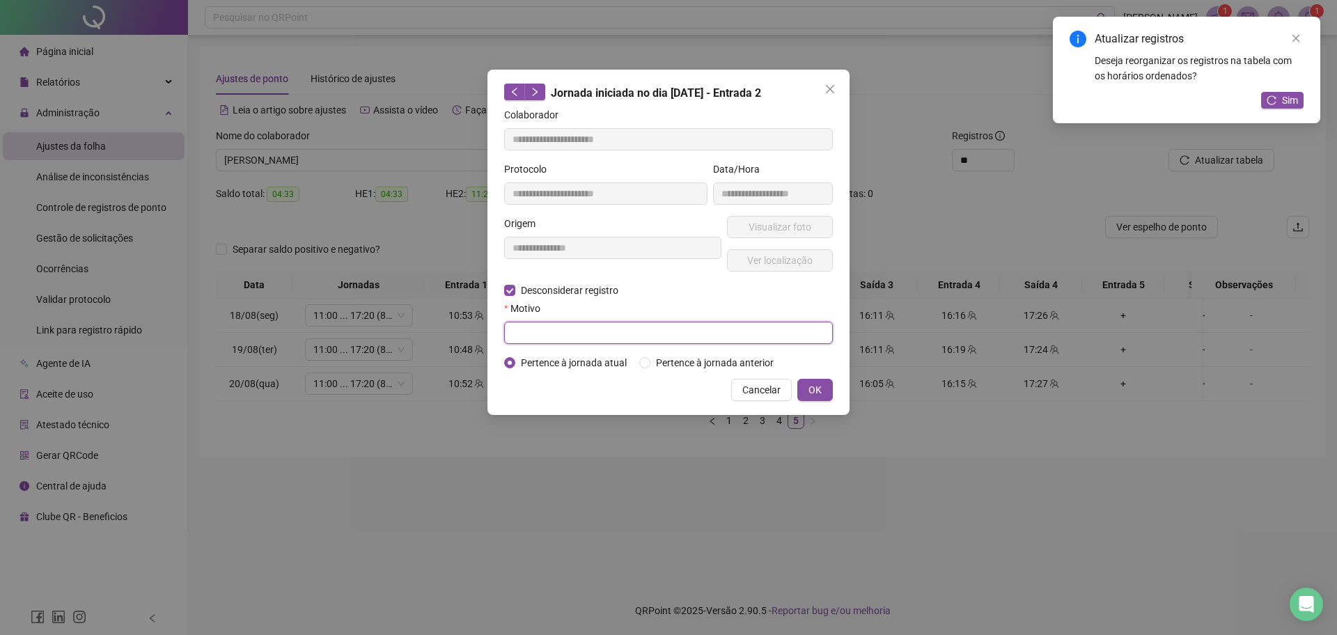
click at [573, 325] on input "text" at bounding box center [668, 333] width 329 height 22
click at [573, 325] on input "******" at bounding box center [668, 333] width 329 height 22
type input "******"
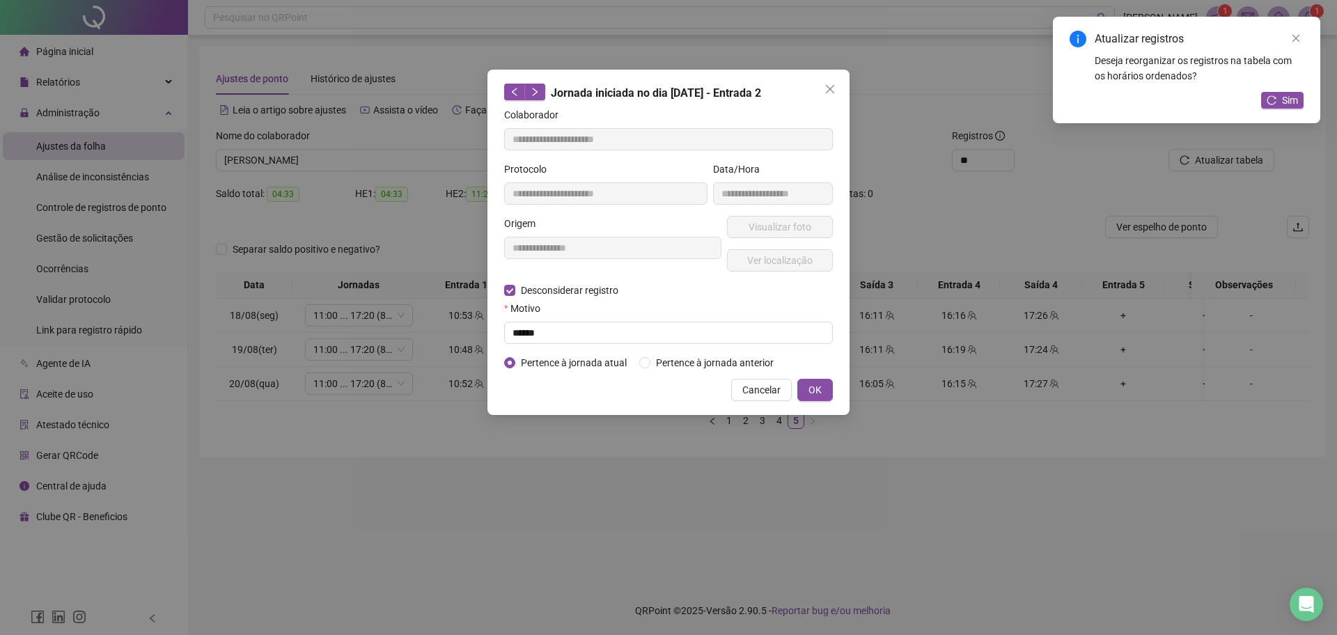
drag, startPoint x: 813, startPoint y: 387, endPoint x: 871, endPoint y: 380, distance: 58.8
click at [814, 387] on span "OK" at bounding box center [815, 389] width 13 height 15
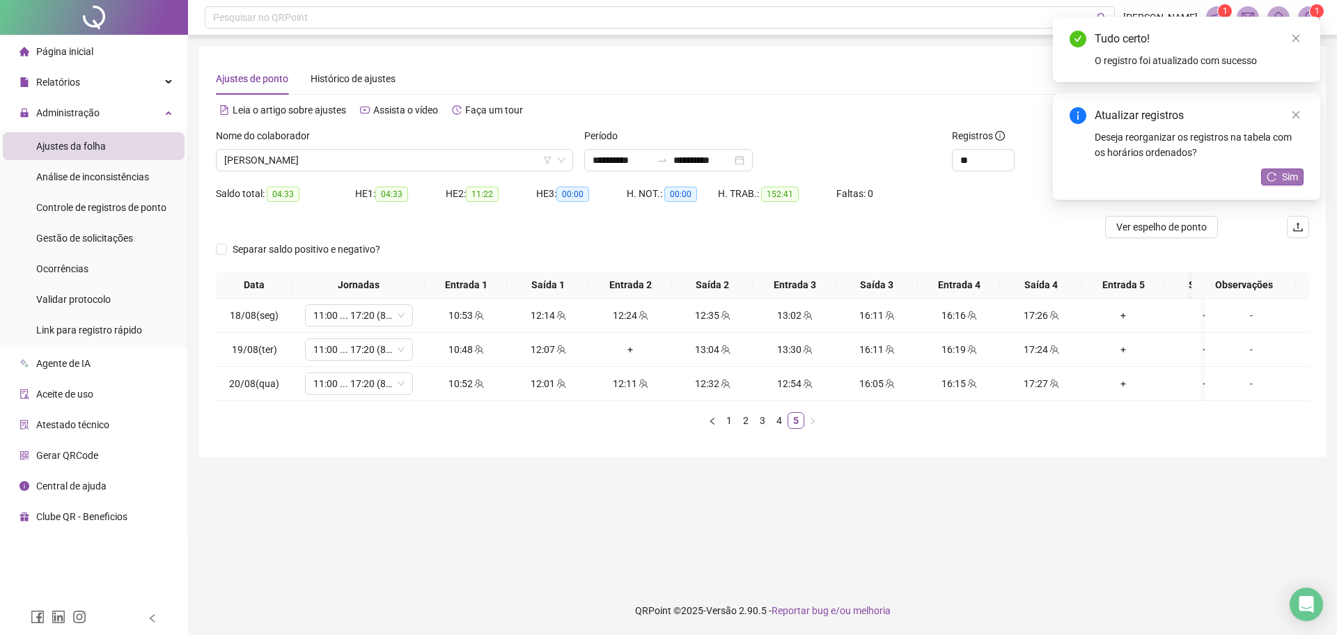
click at [1283, 176] on span "Sim" at bounding box center [1290, 176] width 16 height 15
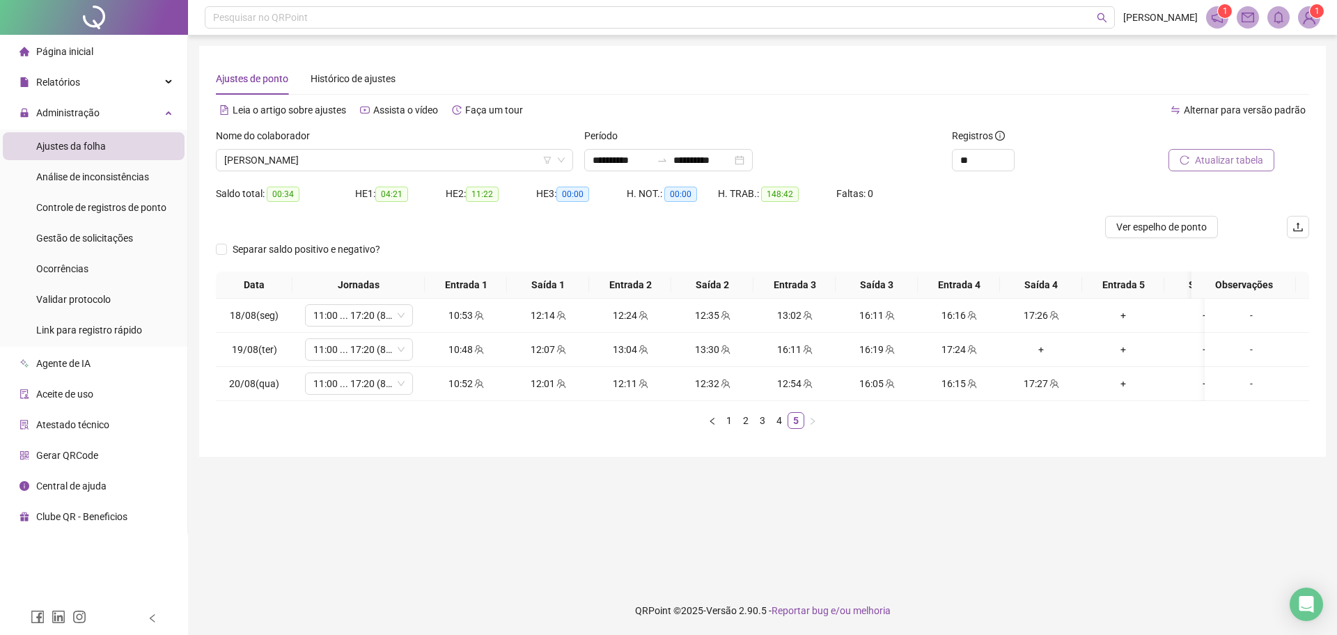
click at [1237, 153] on span "Atualizar tabela" at bounding box center [1229, 160] width 68 height 15
click at [1202, 161] on span "Atualizar tabela" at bounding box center [1229, 160] width 68 height 15
click at [778, 428] on link "4" at bounding box center [779, 420] width 15 height 15
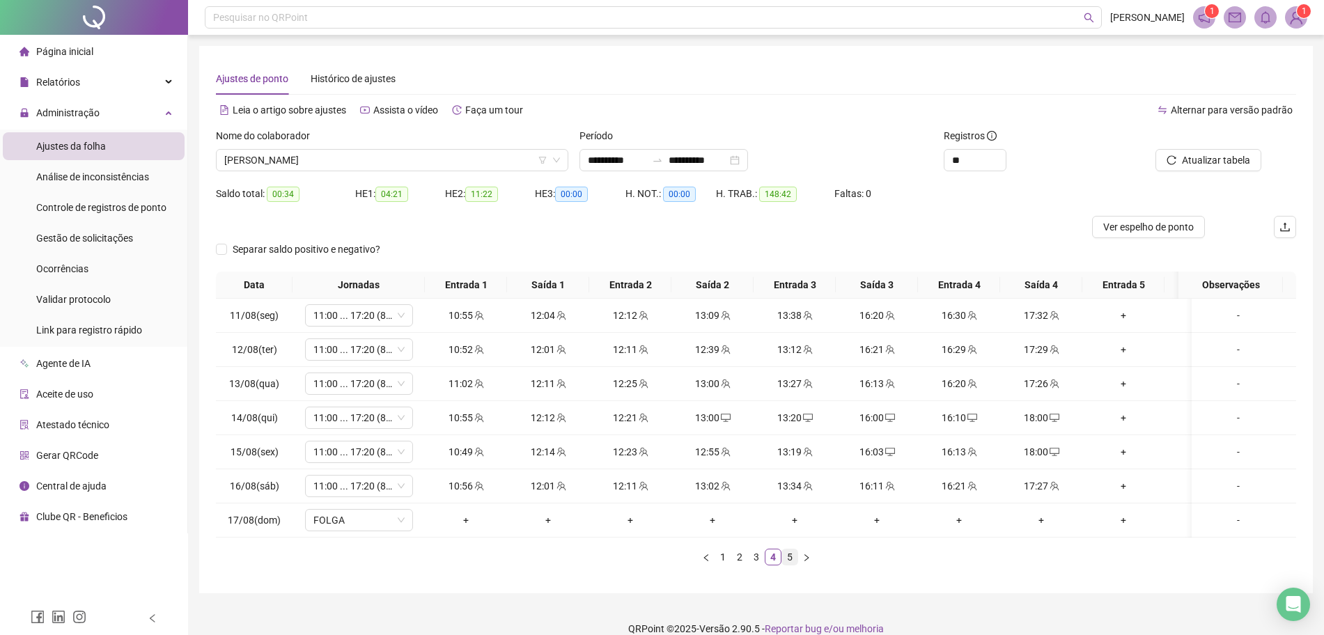
click at [788, 565] on link "5" at bounding box center [789, 557] width 15 height 15
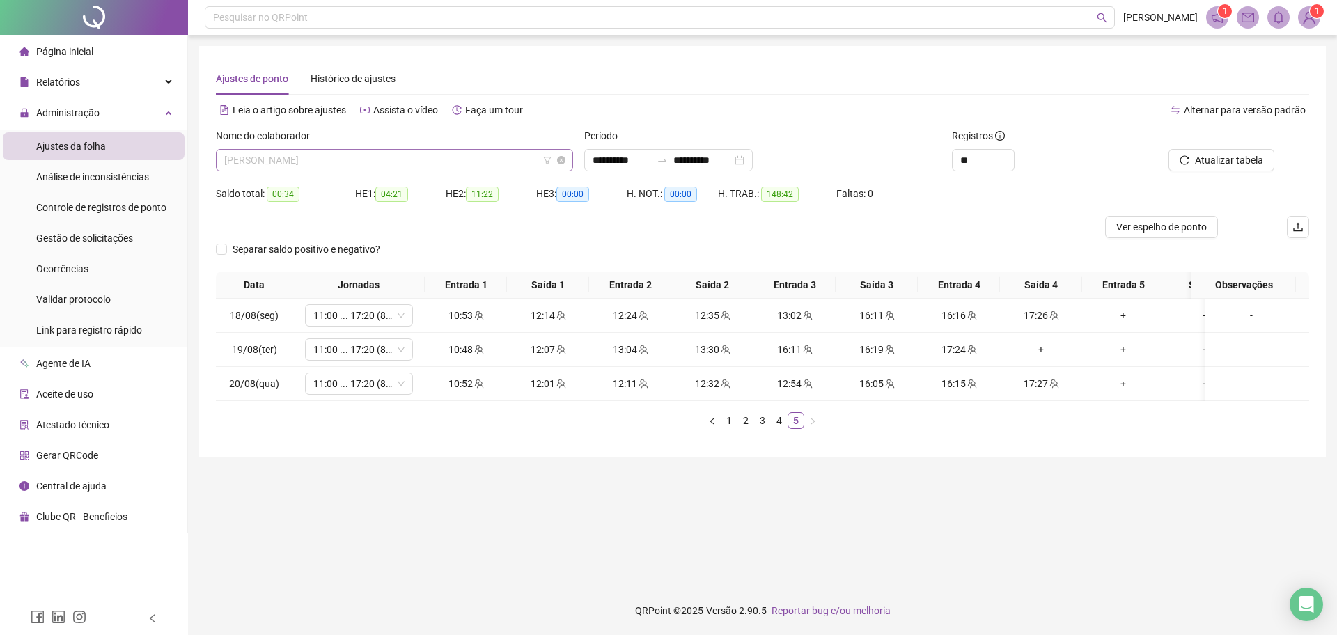
click at [423, 161] on span "[PERSON_NAME]" at bounding box center [394, 160] width 341 height 21
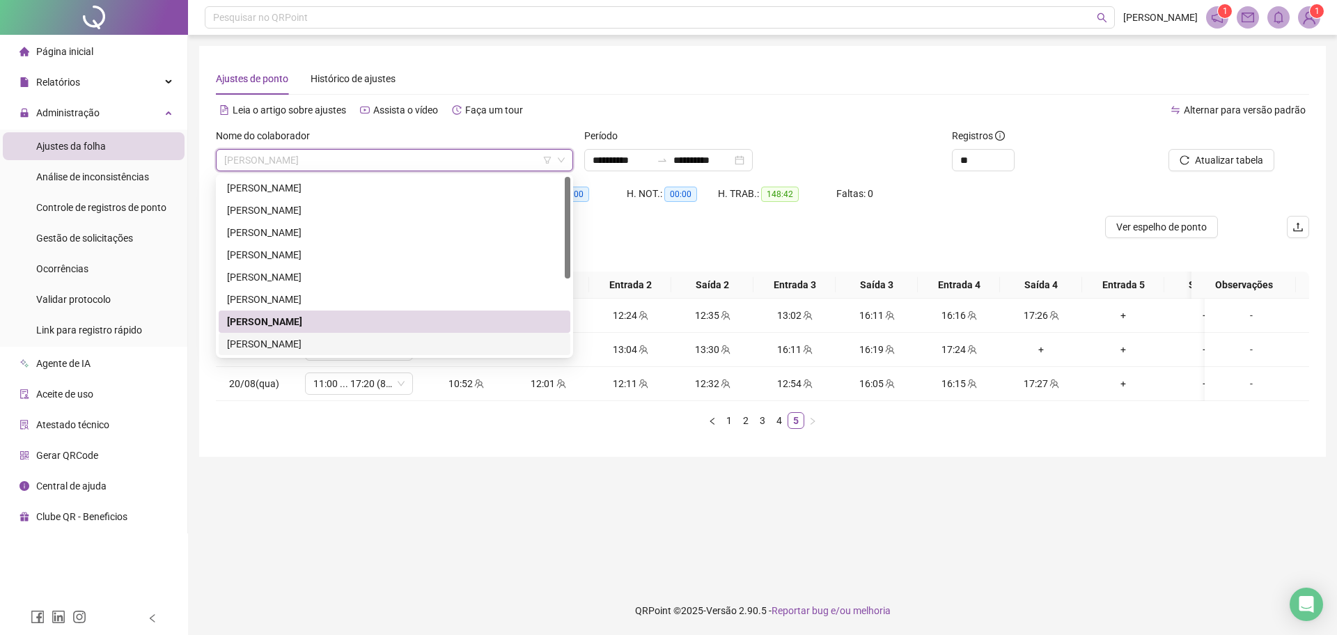
click at [280, 336] on div "[PERSON_NAME]" at bounding box center [394, 343] width 335 height 15
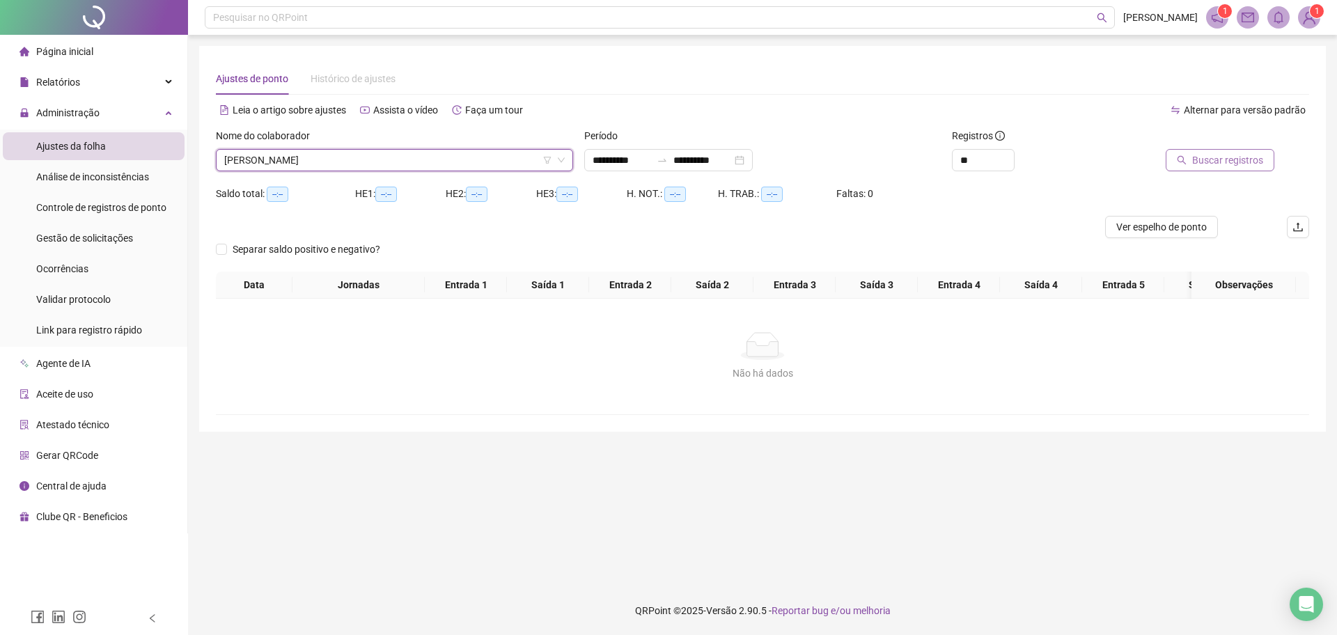
click at [1201, 159] on span "Buscar registros" at bounding box center [1227, 160] width 71 height 15
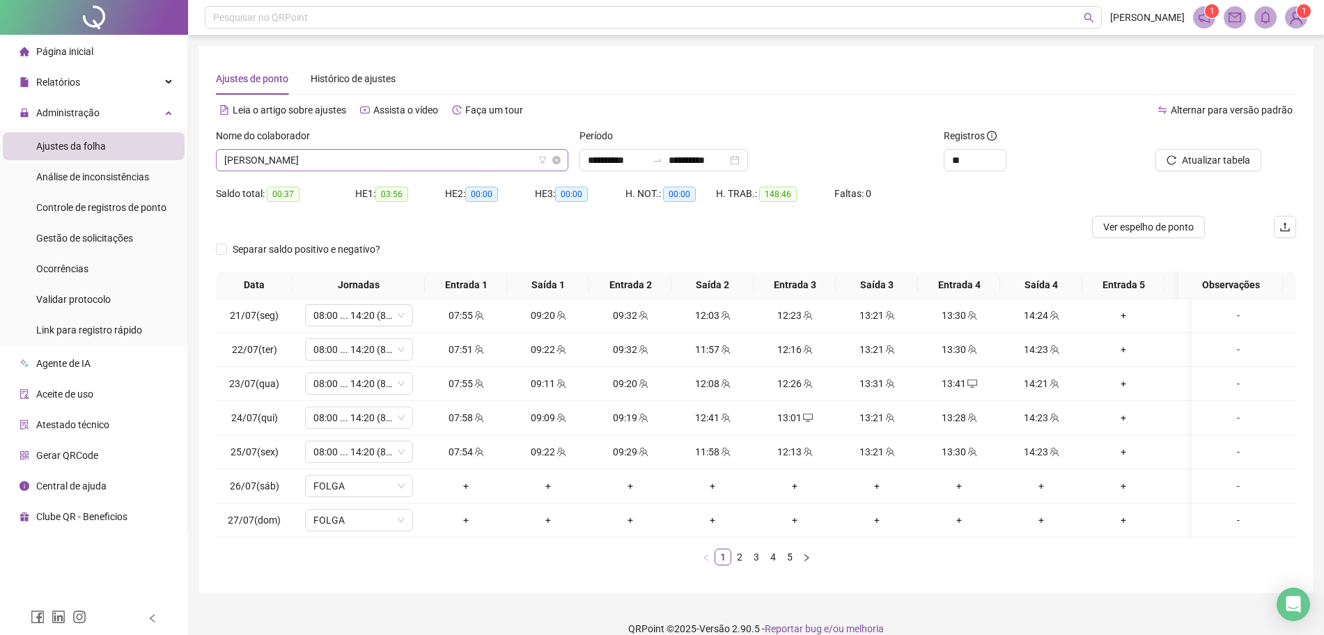
click at [479, 161] on span "[PERSON_NAME]" at bounding box center [392, 160] width 336 height 21
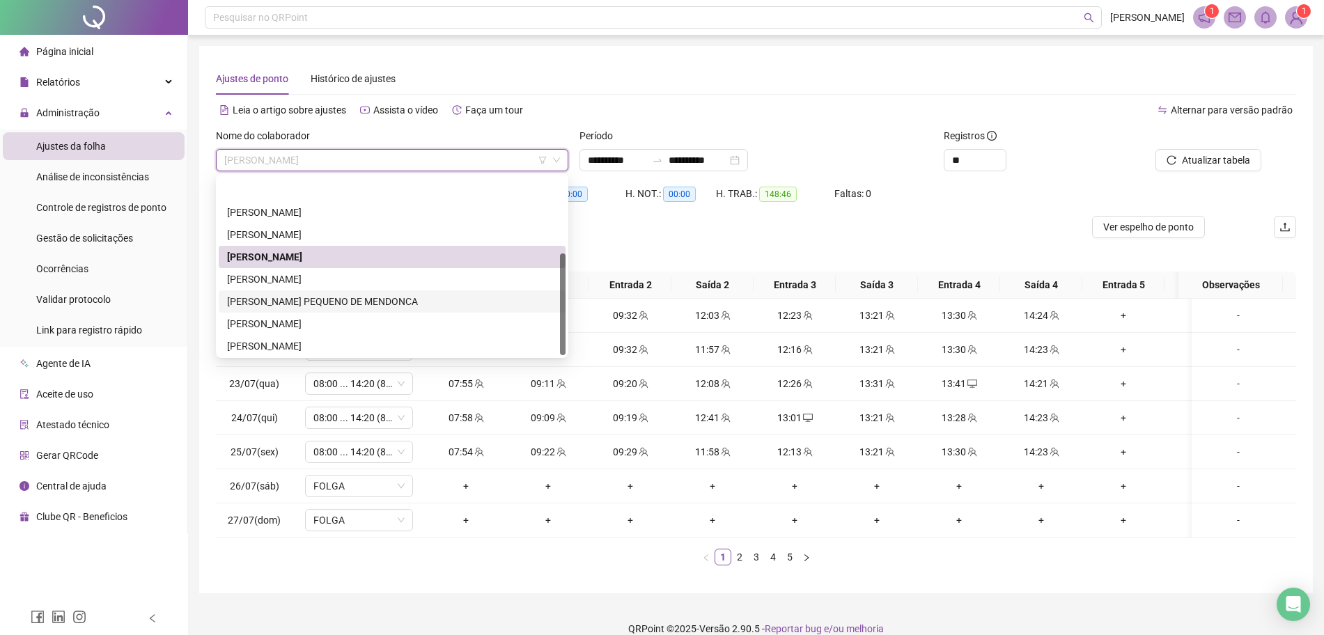
scroll to position [134, 0]
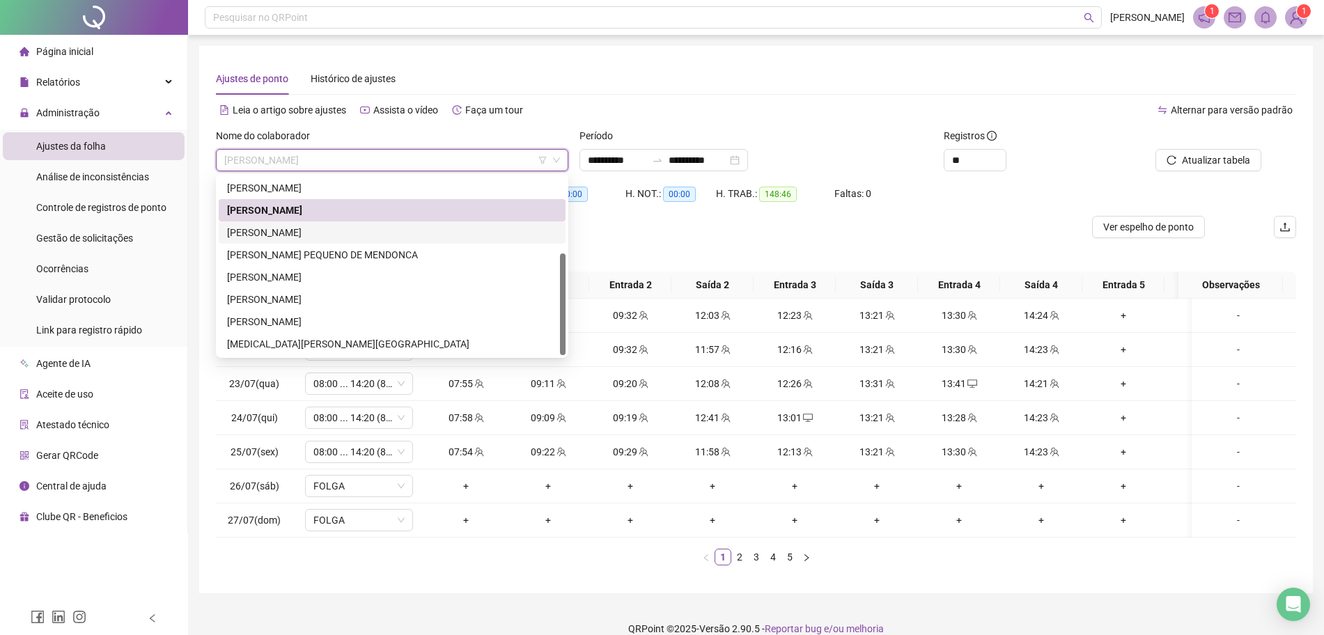
click at [311, 235] on div "[PERSON_NAME]" at bounding box center [392, 232] width 330 height 15
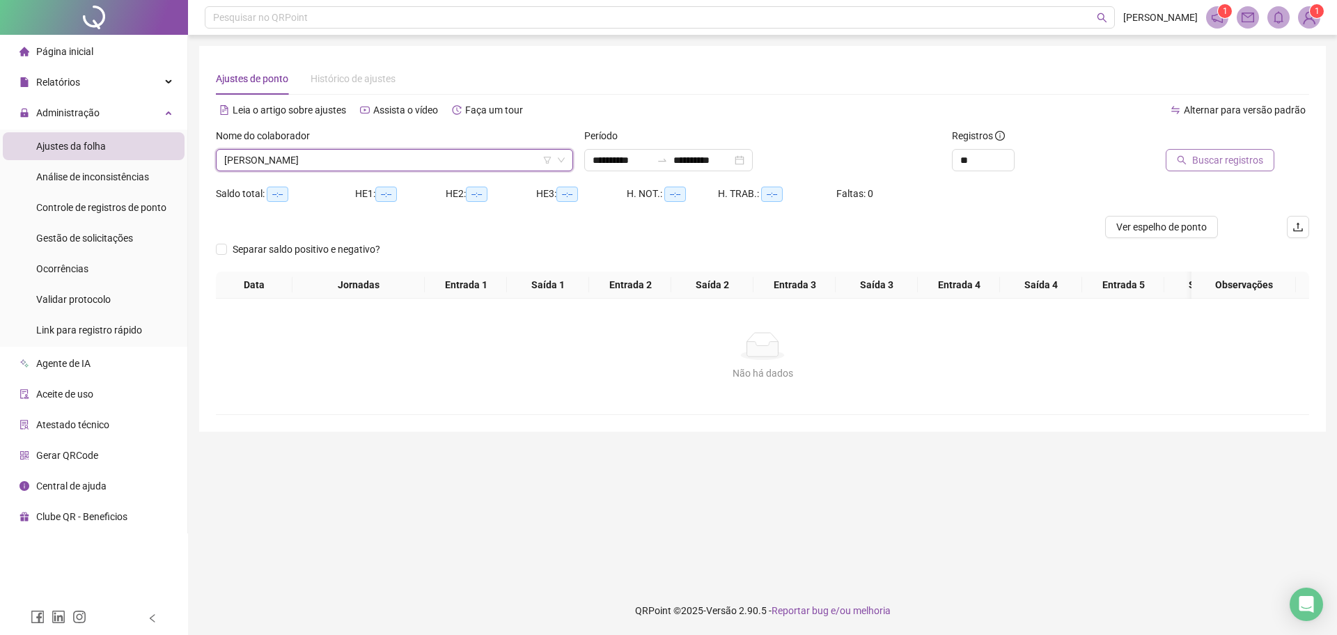
click at [1204, 154] on span "Buscar registros" at bounding box center [1227, 160] width 71 height 15
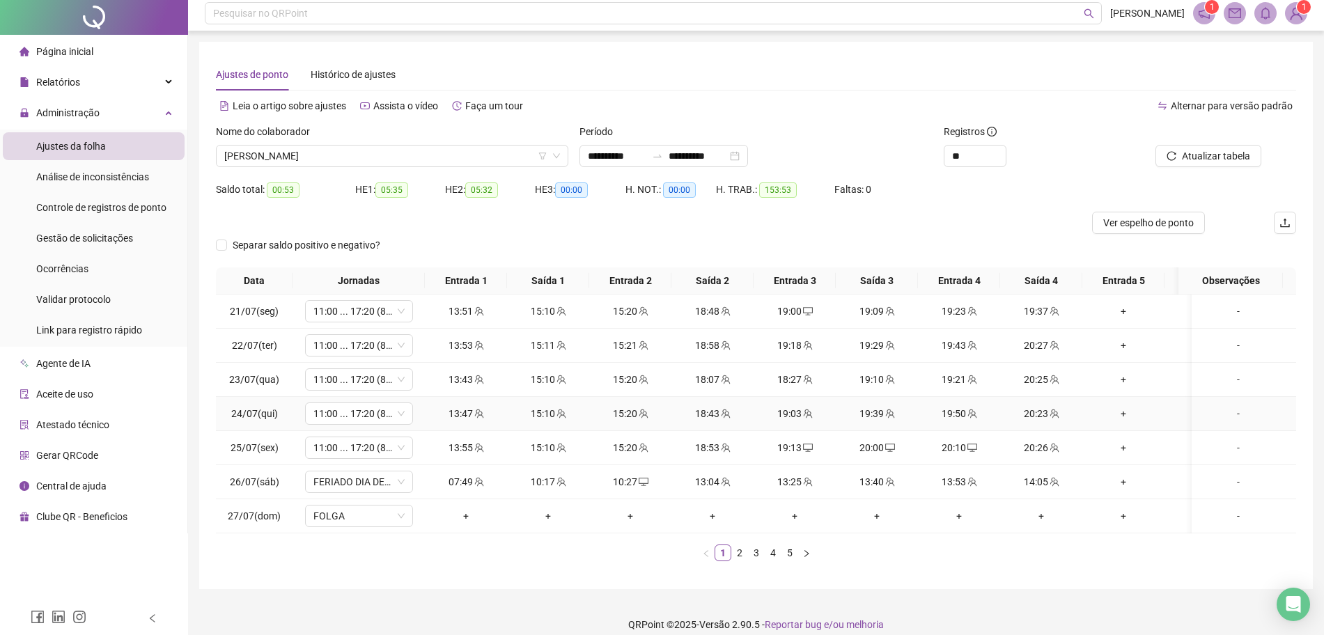
scroll to position [31, 0]
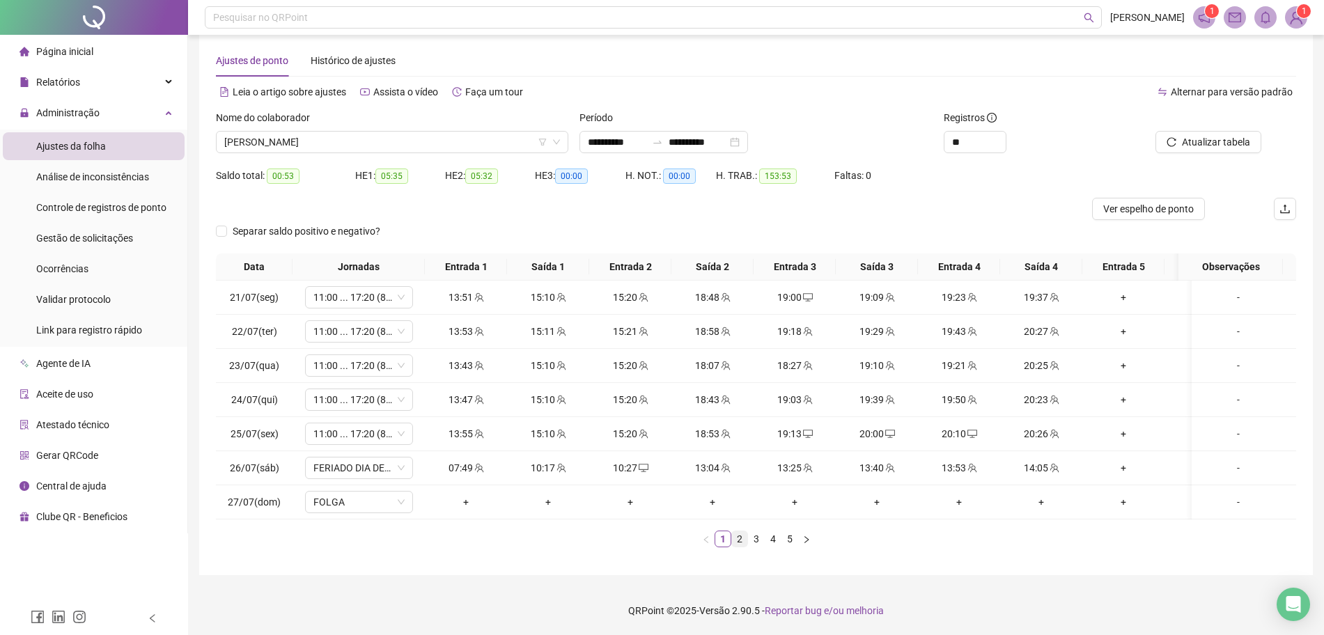
click at [738, 543] on link "2" at bounding box center [739, 538] width 15 height 15
click at [755, 538] on link "3" at bounding box center [756, 538] width 15 height 15
click at [772, 543] on link "4" at bounding box center [772, 538] width 15 height 15
click at [791, 542] on link "5" at bounding box center [789, 538] width 15 height 15
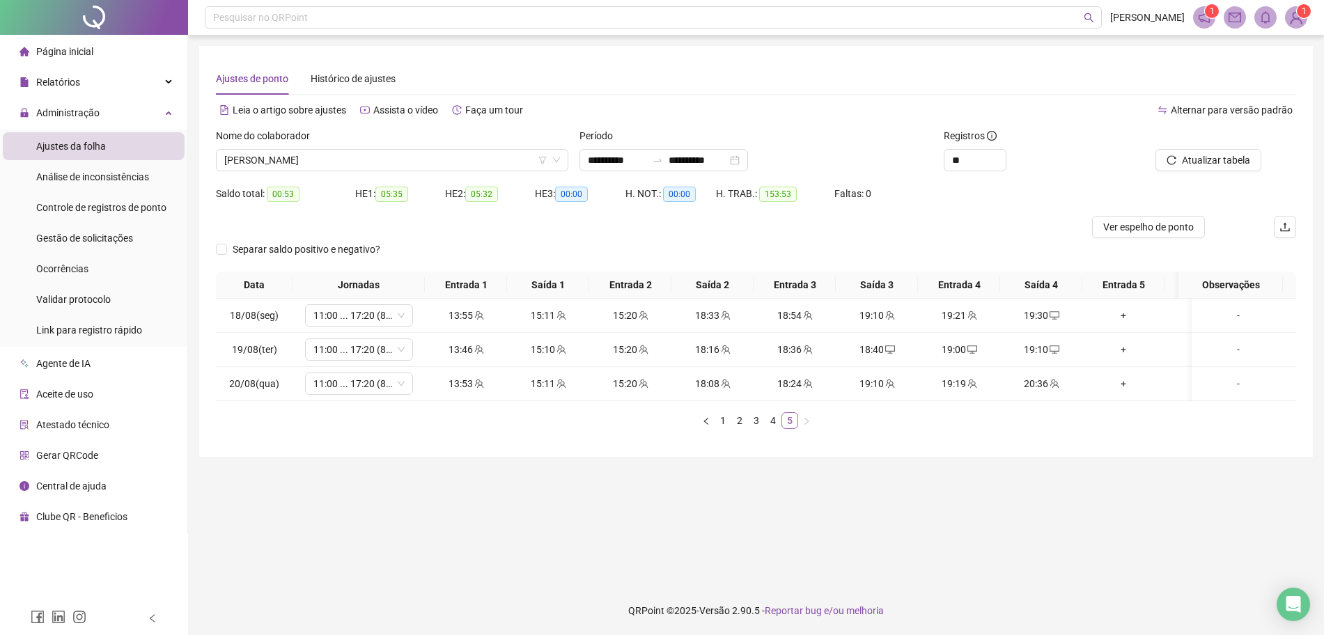
scroll to position [0, 0]
click at [1034, 388] on div "20:36" at bounding box center [1041, 383] width 71 height 15
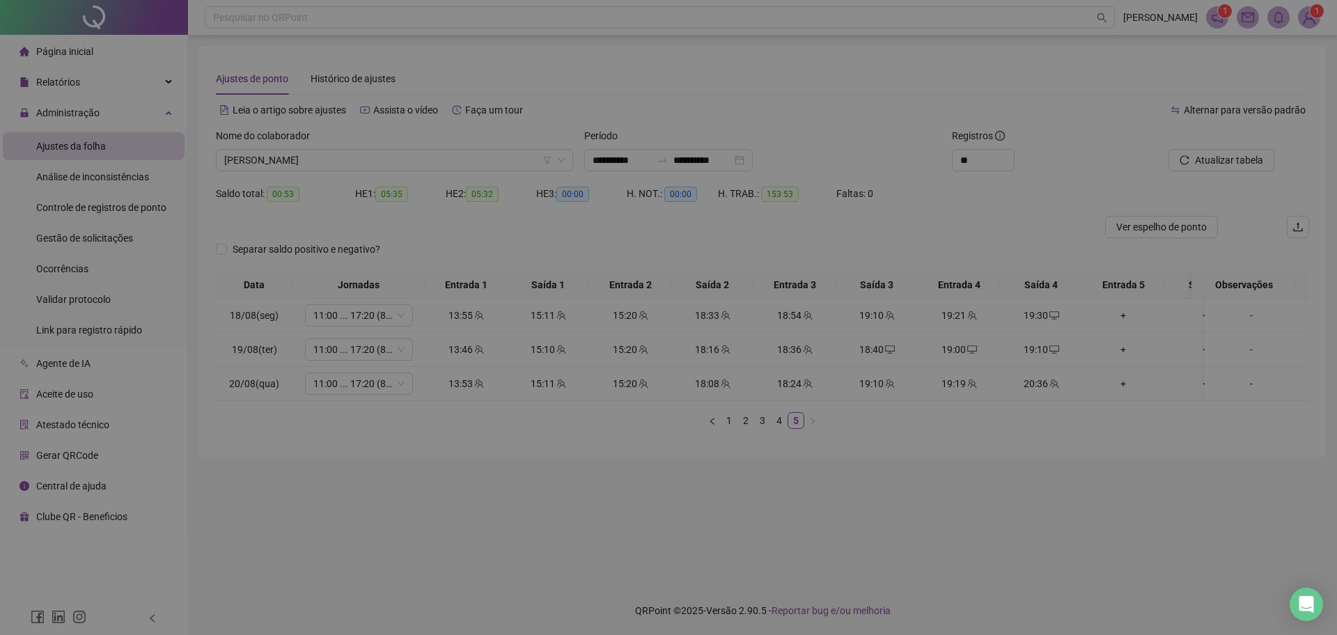
type input "**********"
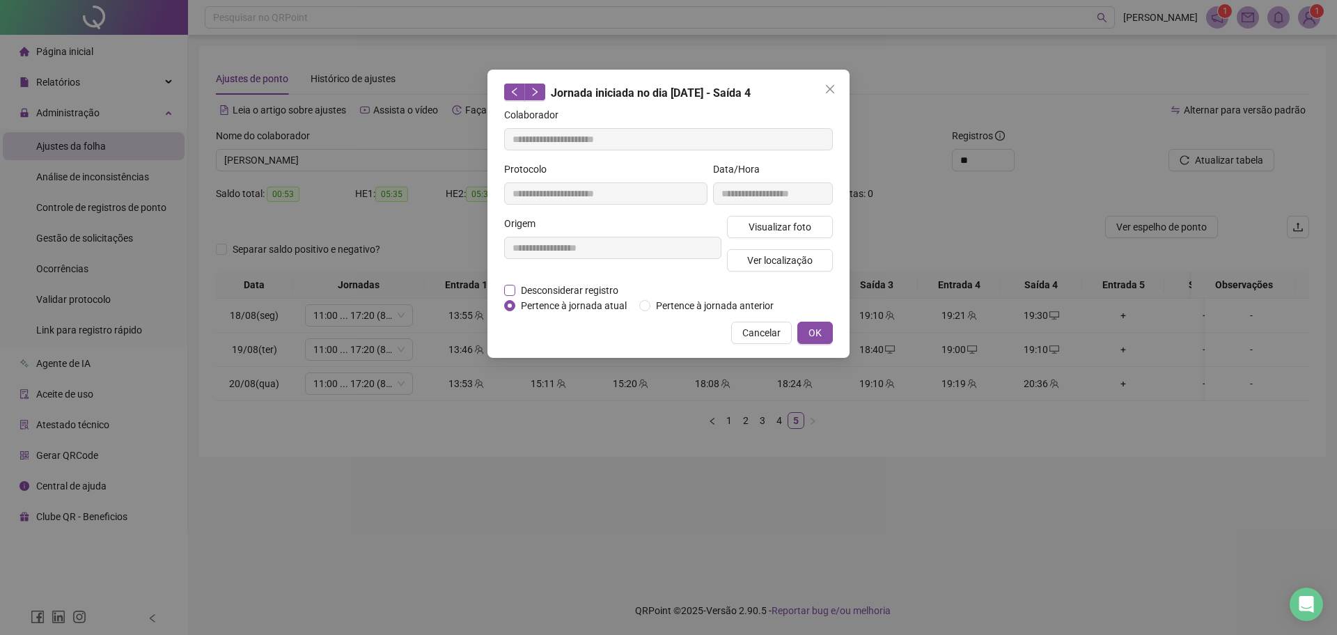
click at [567, 291] on span "Desconsiderar registro" at bounding box center [569, 290] width 109 height 15
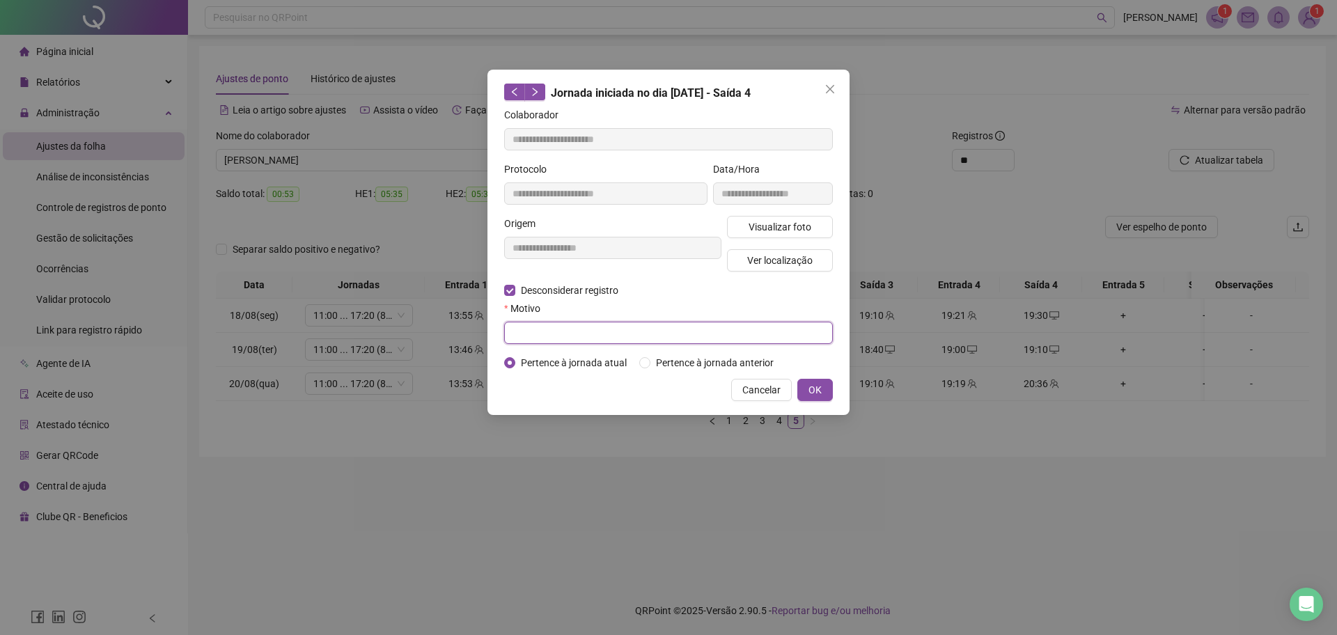
click at [541, 331] on input "text" at bounding box center [668, 333] width 329 height 22
type input "******"
click at [808, 387] on button "OK" at bounding box center [816, 390] width 36 height 22
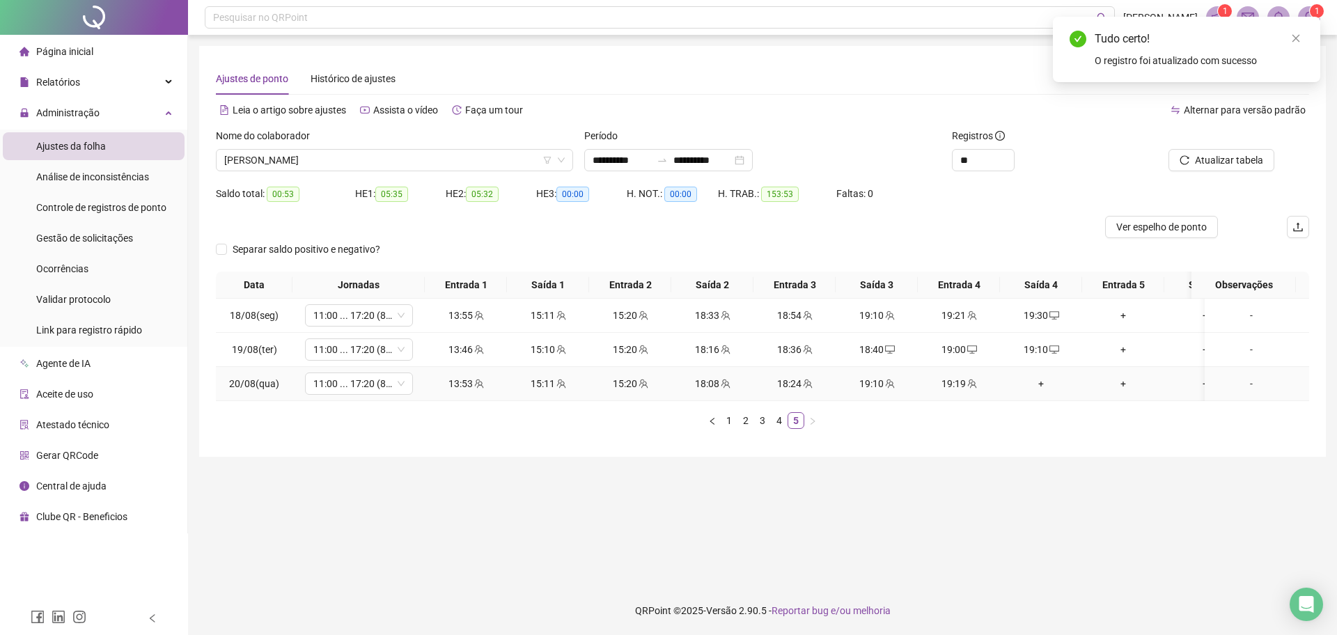
click at [1036, 387] on div "+" at bounding box center [1041, 383] width 71 height 15
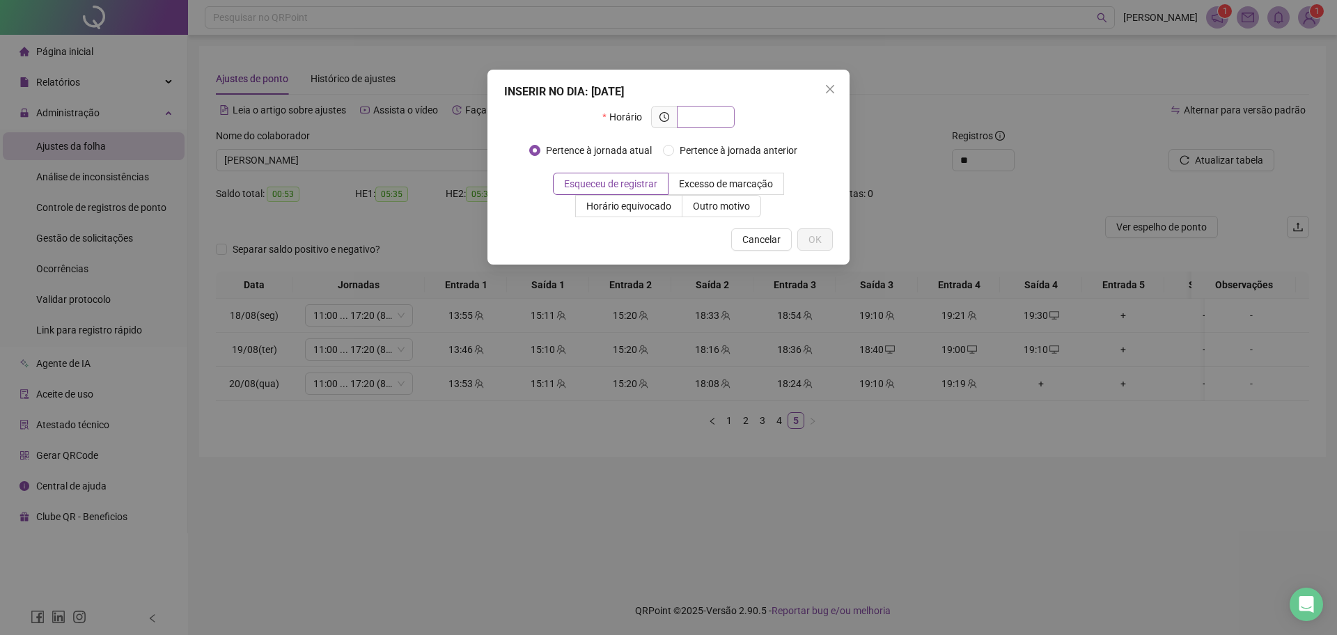
click at [710, 117] on input "text" at bounding box center [704, 116] width 38 height 15
type input "*****"
click at [820, 238] on span "OK" at bounding box center [815, 239] width 13 height 15
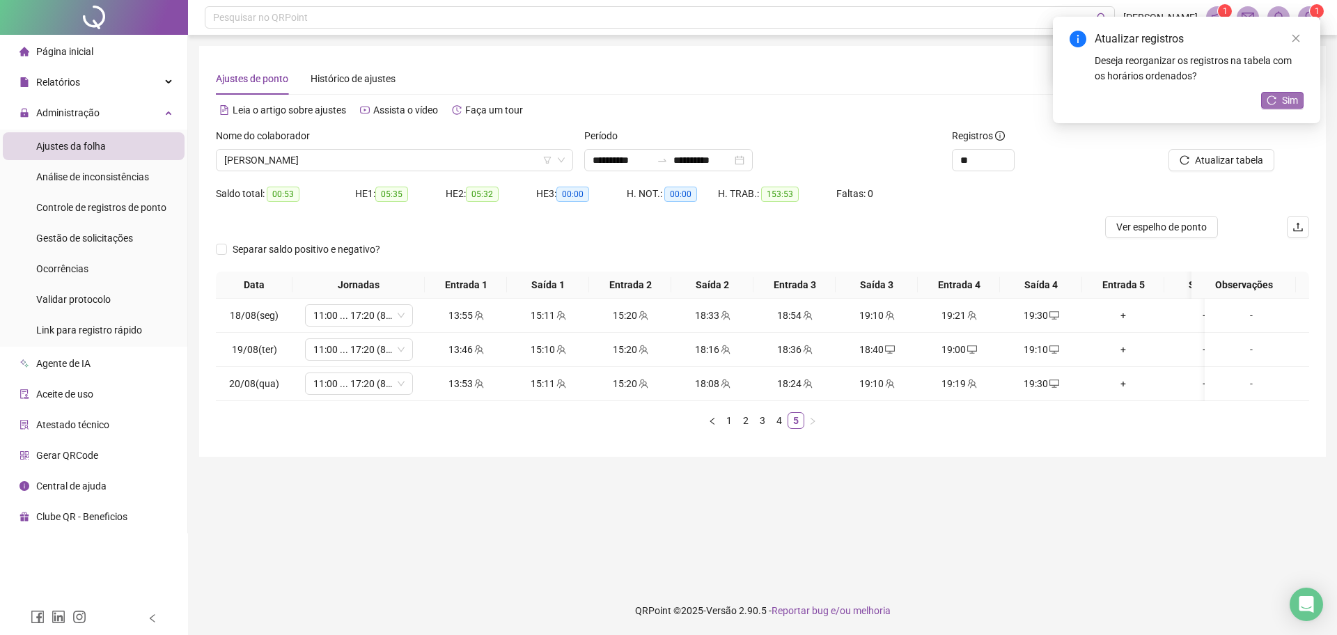
click at [1263, 92] on button "Sim" at bounding box center [1282, 100] width 42 height 17
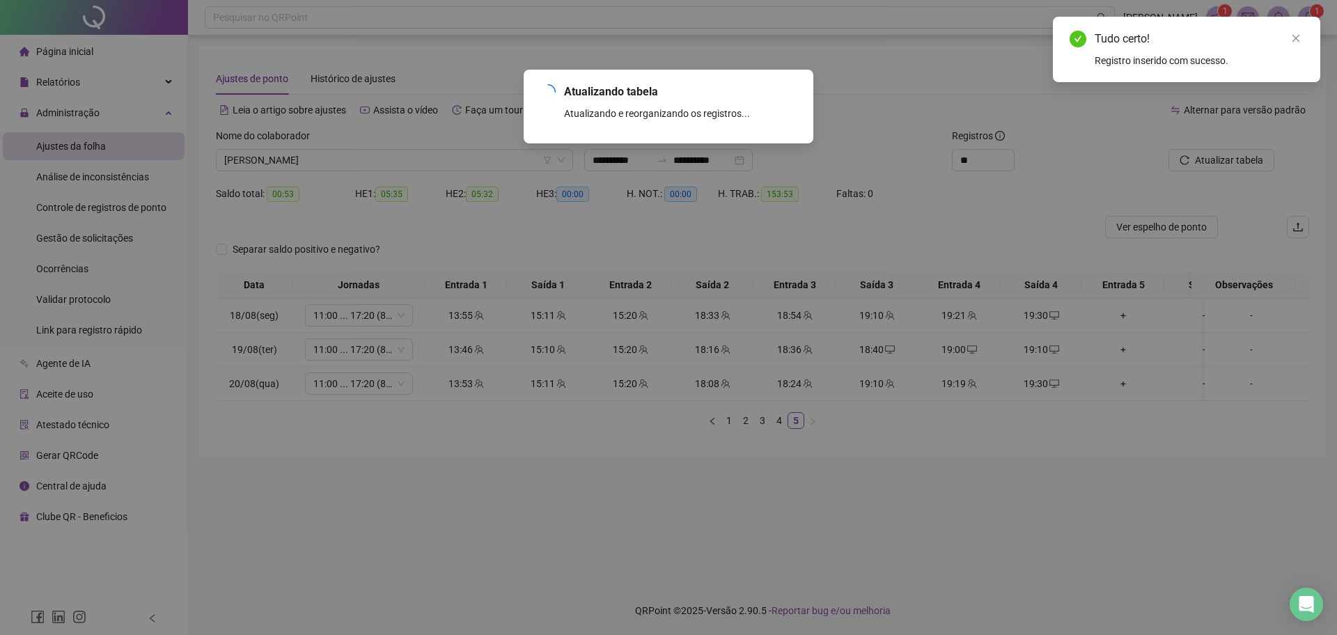
click at [1242, 154] on div "Atualizando tabela Atualizando e reorganizando os registros... OK" at bounding box center [668, 317] width 1337 height 635
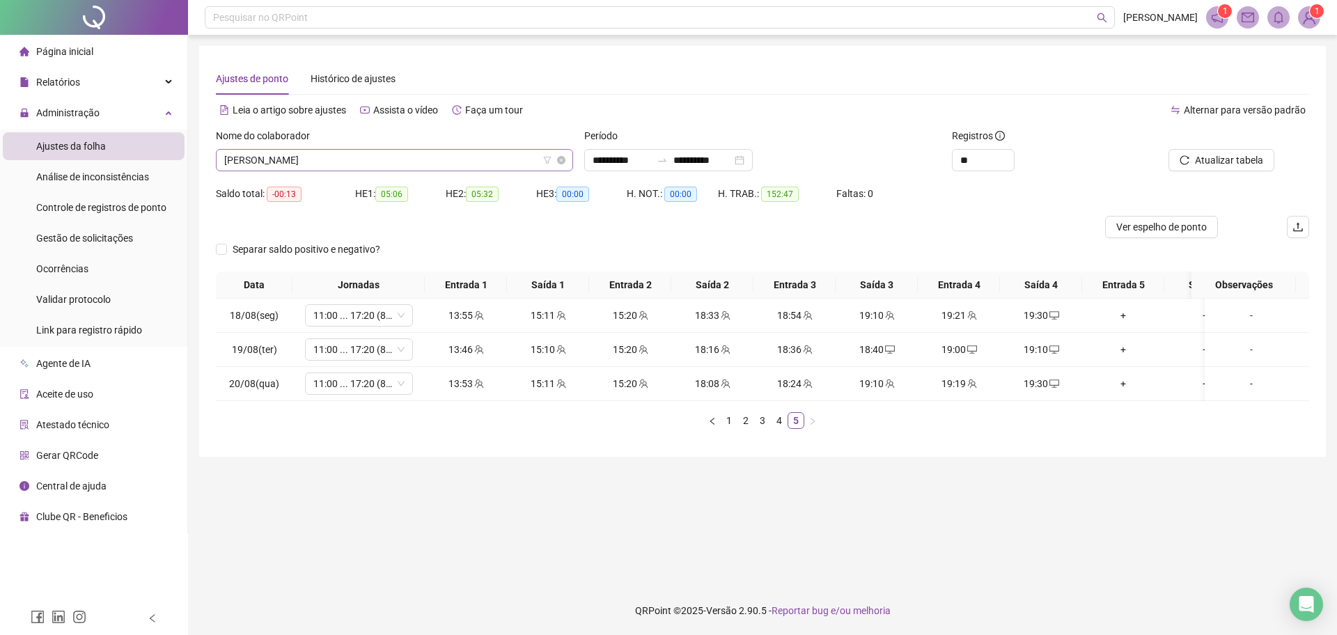
click at [465, 168] on span "[PERSON_NAME]" at bounding box center [394, 160] width 341 height 21
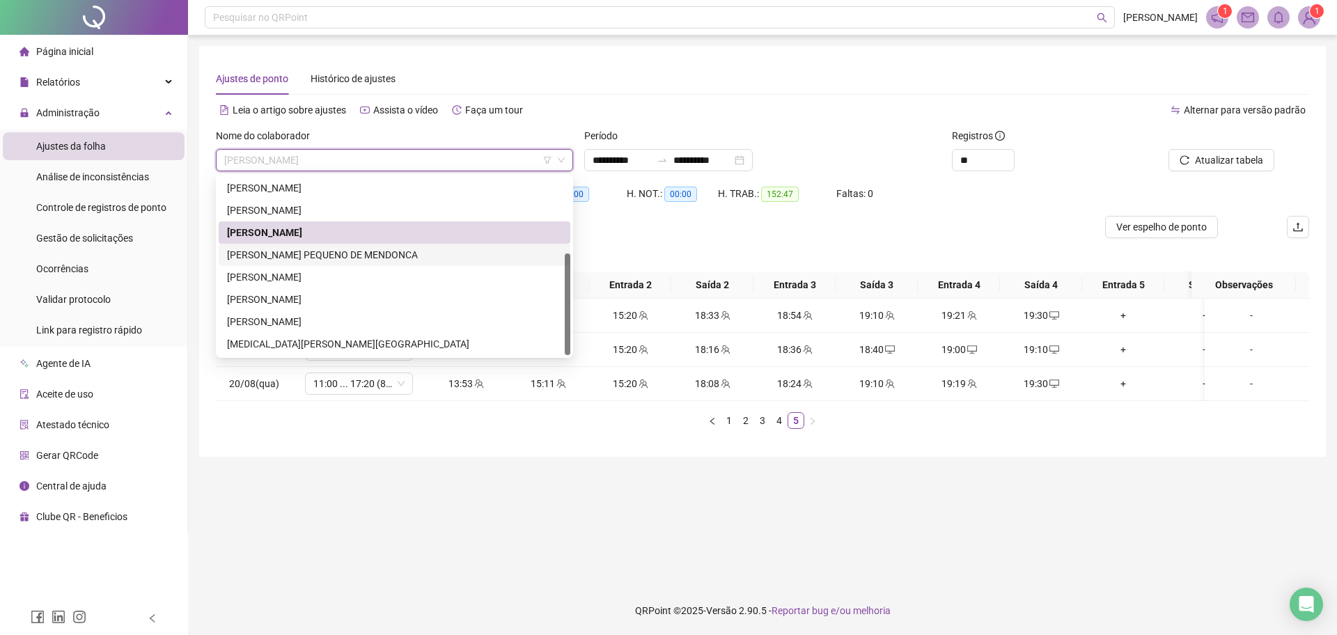
click at [359, 256] on div "[PERSON_NAME] PEQUENO DE MENDONCA" at bounding box center [394, 254] width 335 height 15
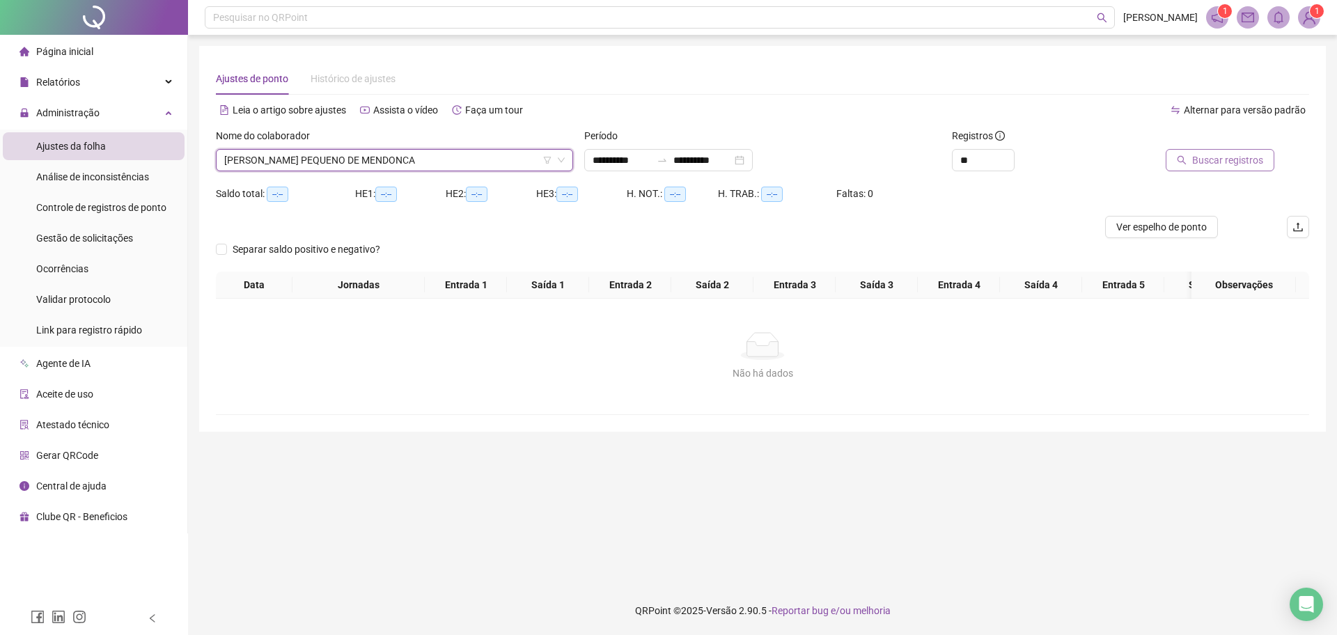
click at [1220, 154] on span "Buscar registros" at bounding box center [1227, 160] width 71 height 15
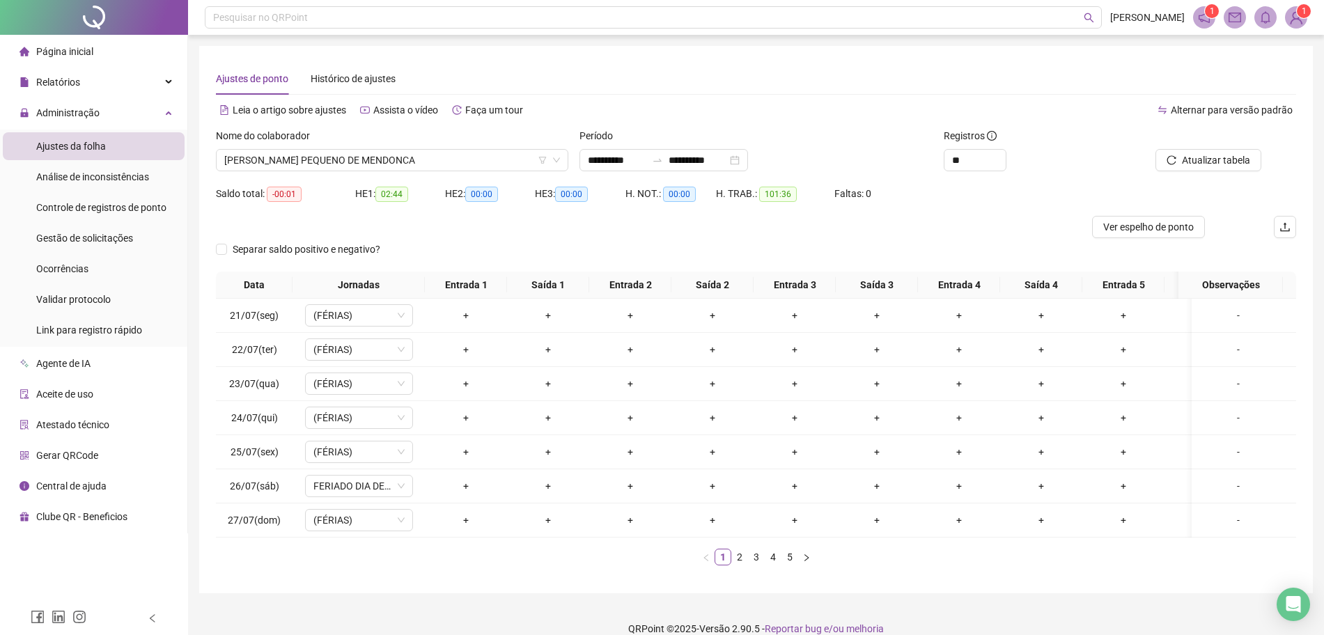
click at [518, 171] on div "Nome do colaborador [PERSON_NAME] PEQUENO DE MENDONCA" at bounding box center [392, 155] width 364 height 54
click at [503, 163] on span "[PERSON_NAME] PEQUENO DE MENDONCA" at bounding box center [392, 160] width 336 height 21
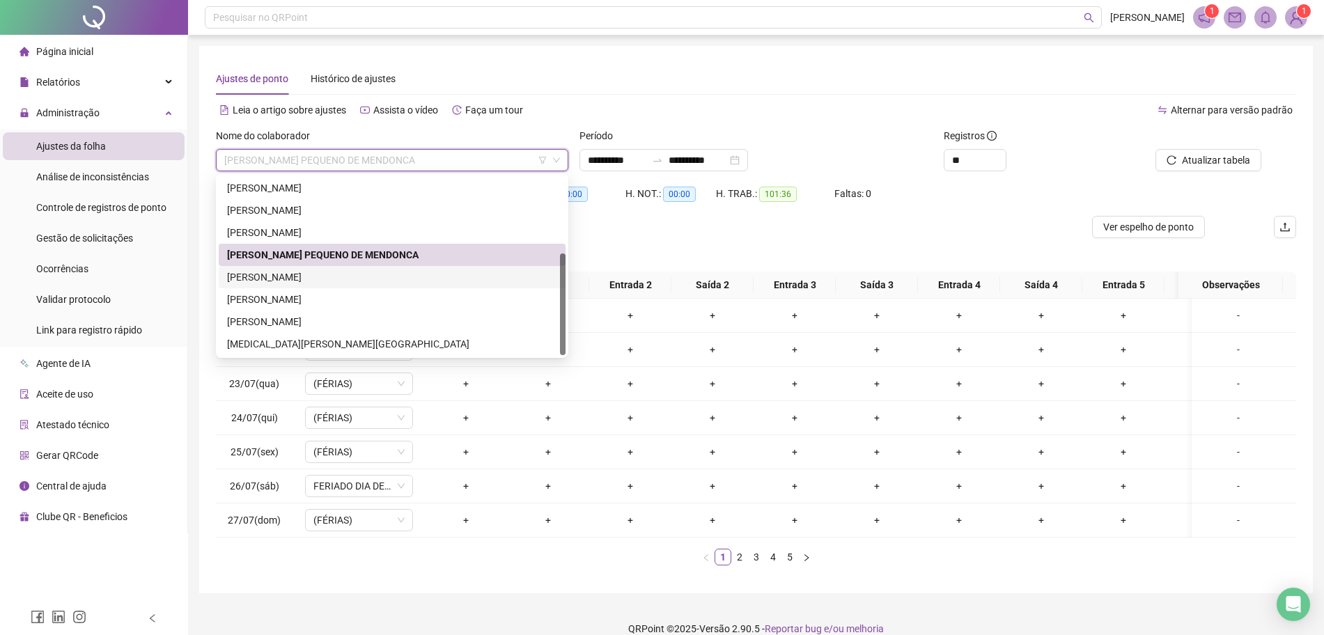
click at [343, 281] on div "[PERSON_NAME]" at bounding box center [392, 277] width 330 height 15
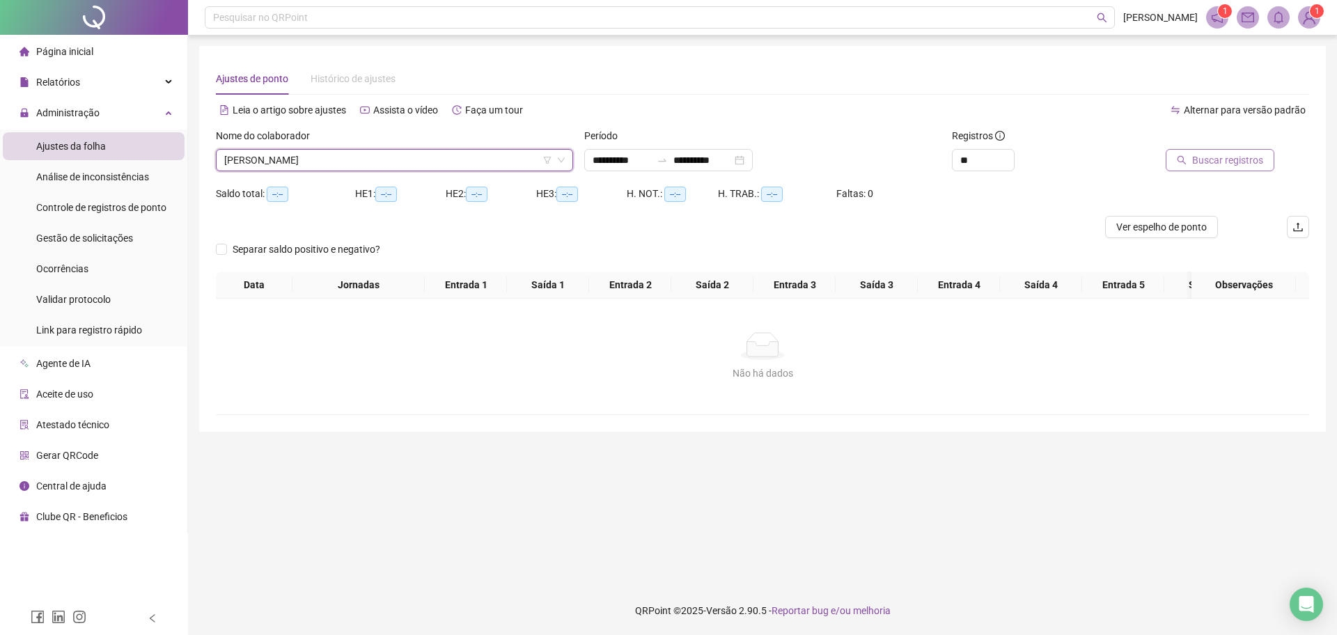
click at [1185, 158] on icon "search" at bounding box center [1182, 160] width 10 height 10
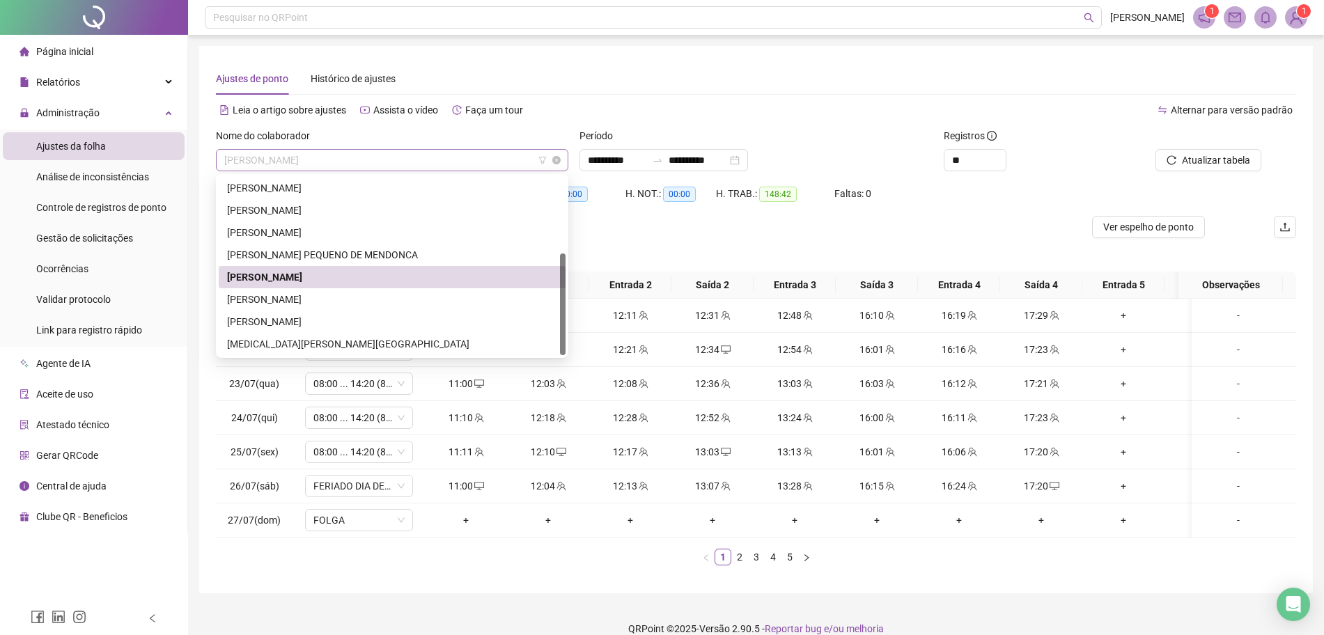
click at [504, 161] on span "[PERSON_NAME]" at bounding box center [392, 160] width 336 height 21
click at [334, 295] on div "[PERSON_NAME]" at bounding box center [392, 299] width 330 height 15
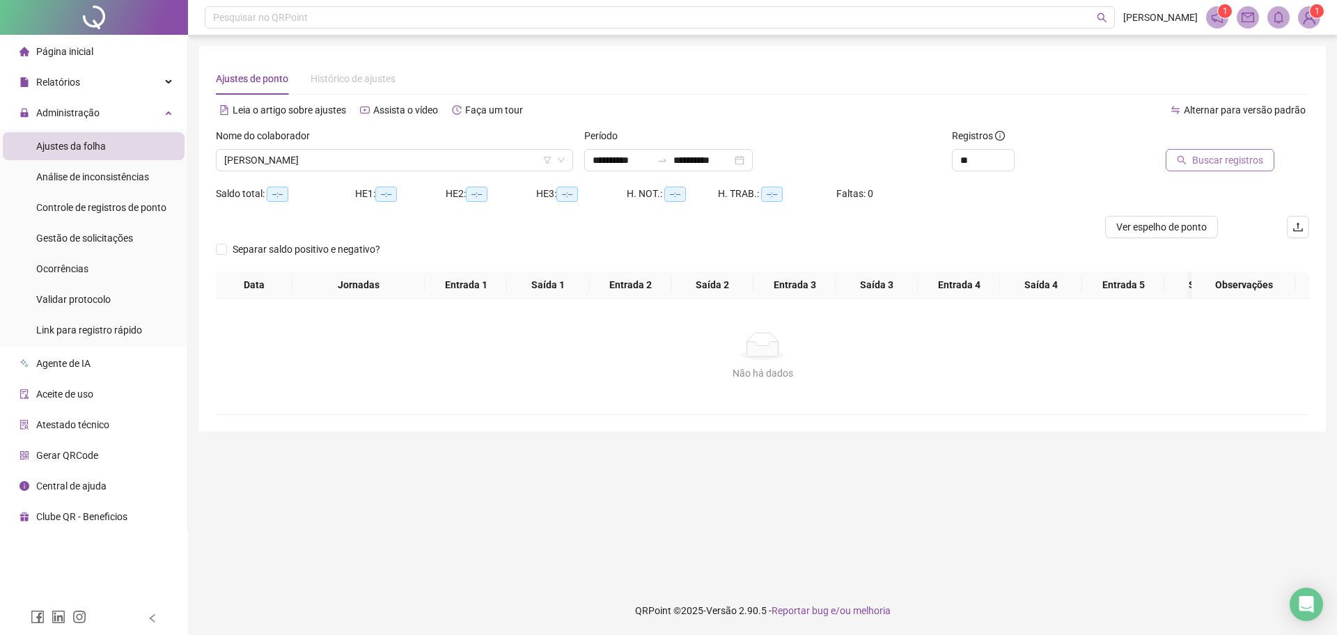
click at [1227, 157] on span "Buscar registros" at bounding box center [1227, 160] width 71 height 15
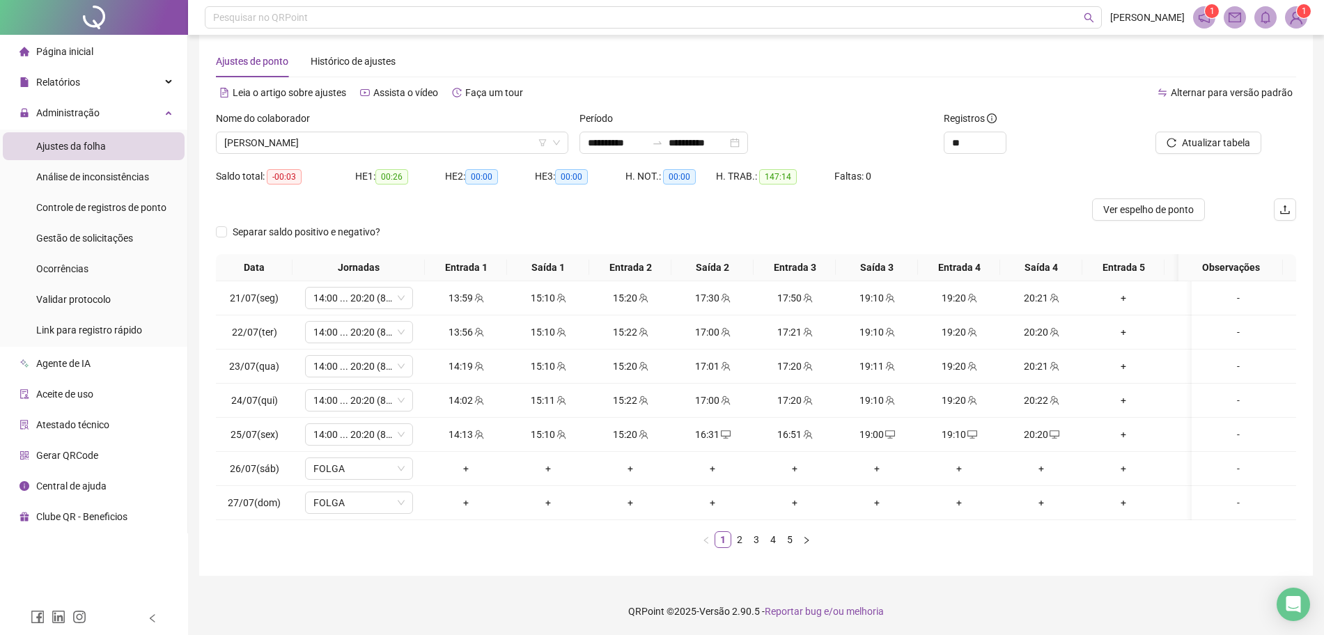
scroll to position [31, 0]
click at [442, 132] on span "[PERSON_NAME]" at bounding box center [392, 142] width 336 height 21
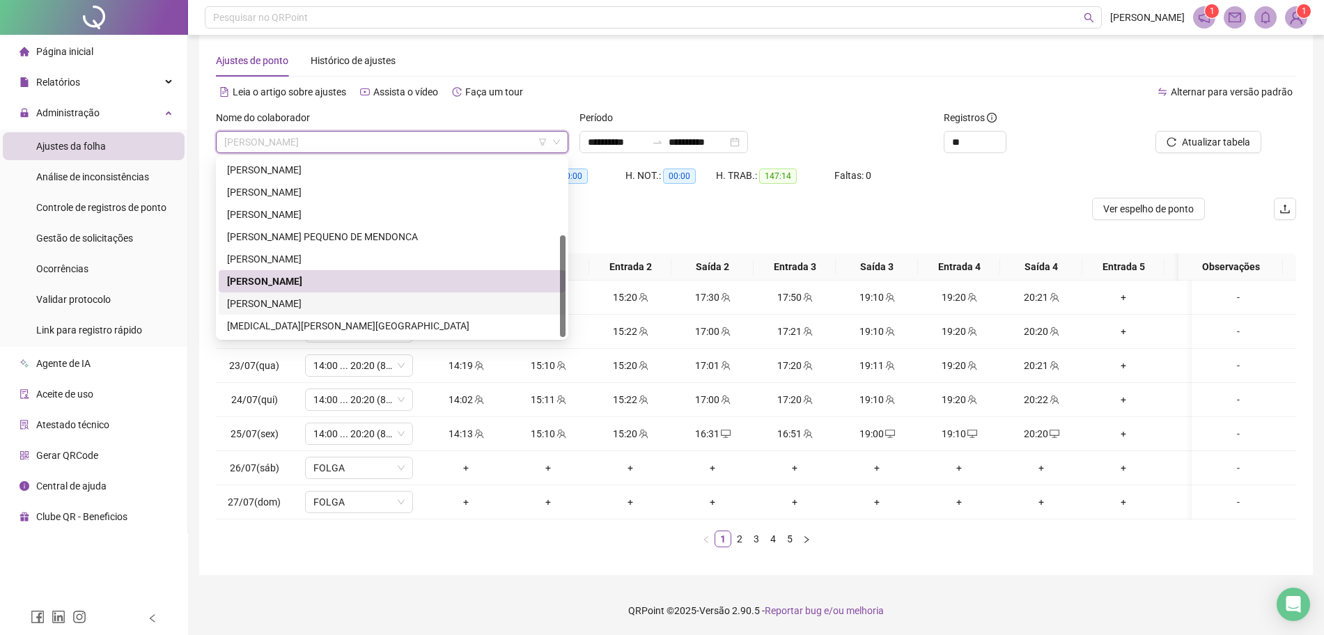
click at [324, 300] on div "[PERSON_NAME]" at bounding box center [392, 304] width 347 height 22
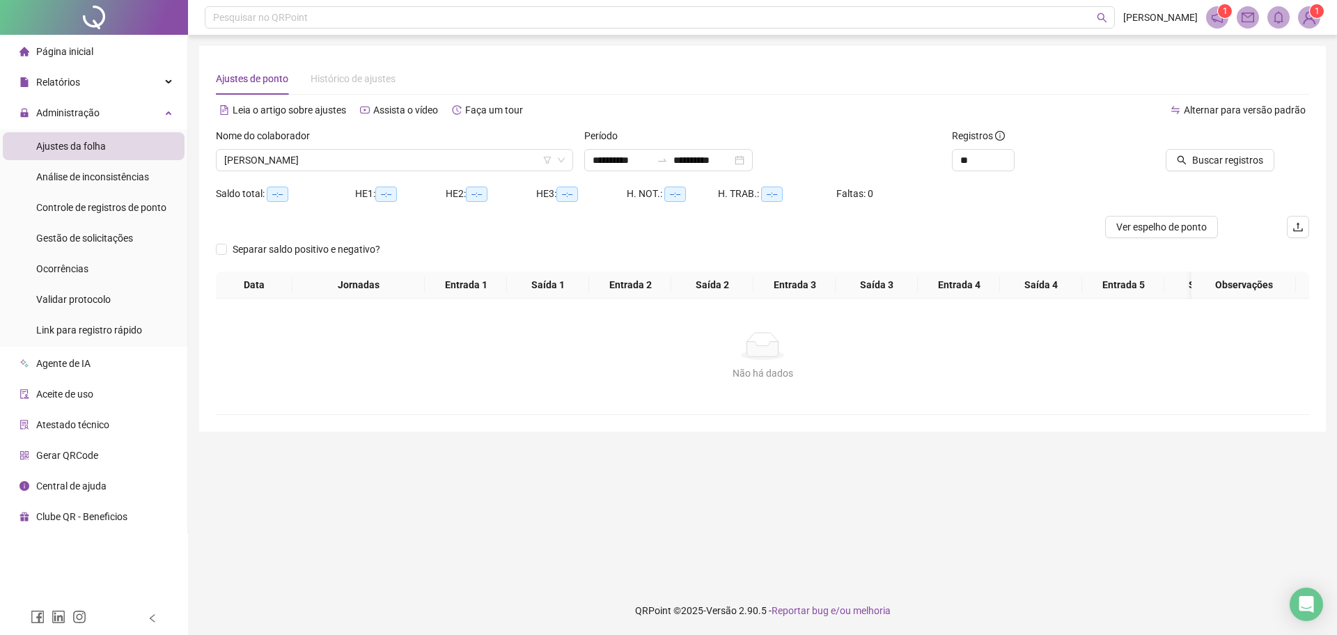
click at [1204, 146] on div at bounding box center [1206, 138] width 138 height 21
click at [1204, 157] on span "Buscar registros" at bounding box center [1227, 160] width 71 height 15
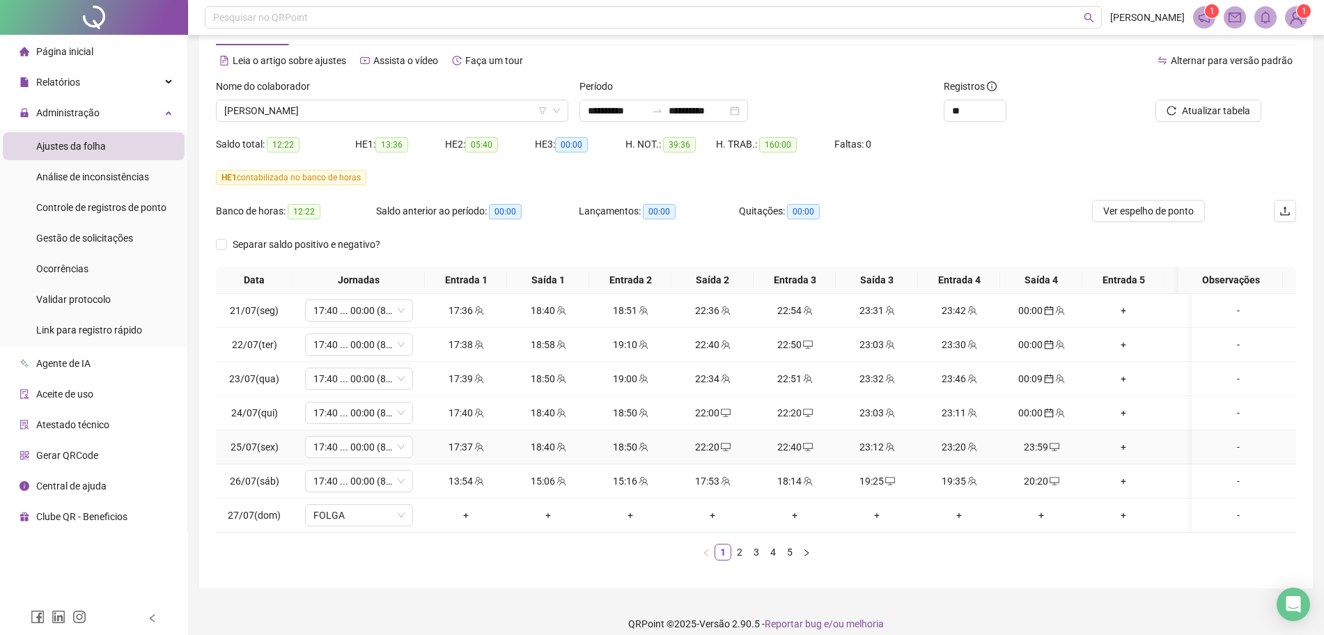
scroll to position [76, 0]
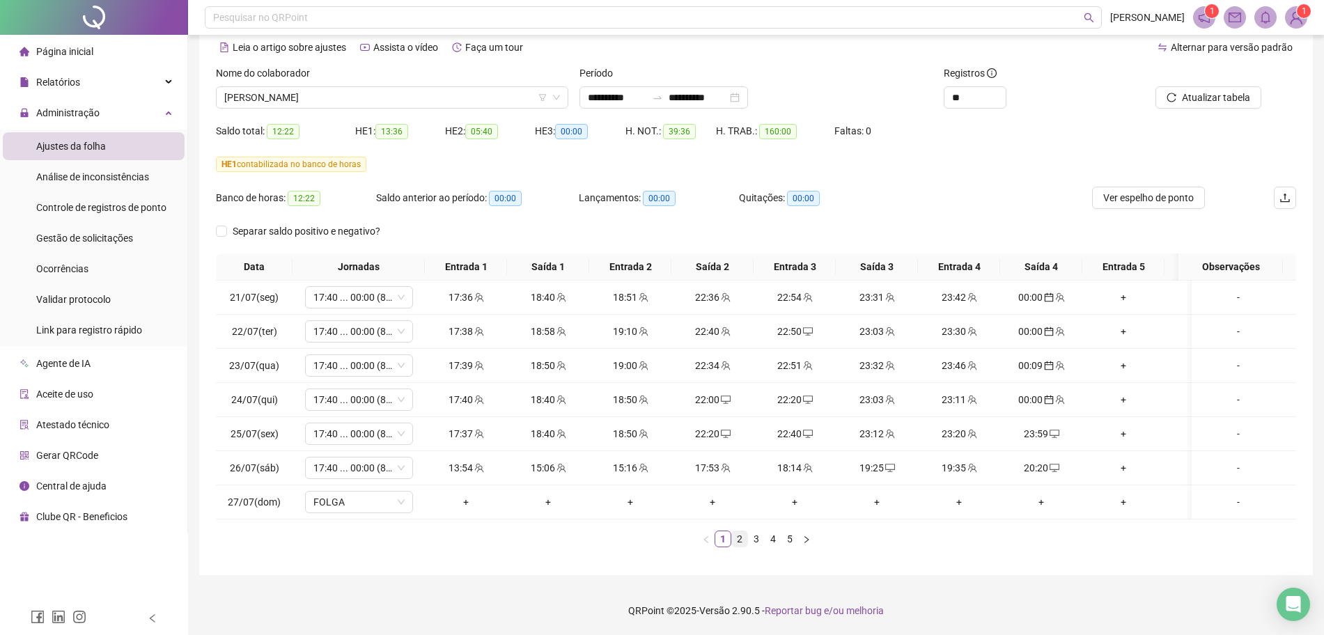
click at [740, 542] on link "2" at bounding box center [739, 538] width 15 height 15
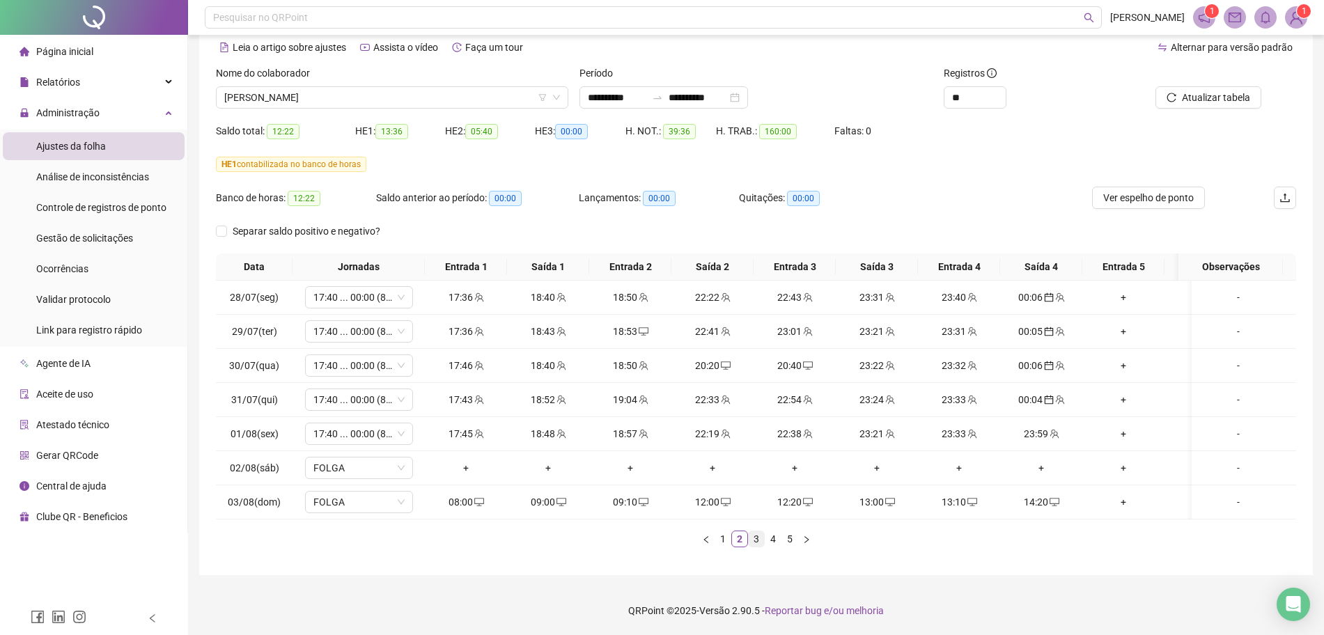
click at [754, 541] on link "3" at bounding box center [756, 538] width 15 height 15
click at [768, 541] on link "4" at bounding box center [772, 538] width 15 height 15
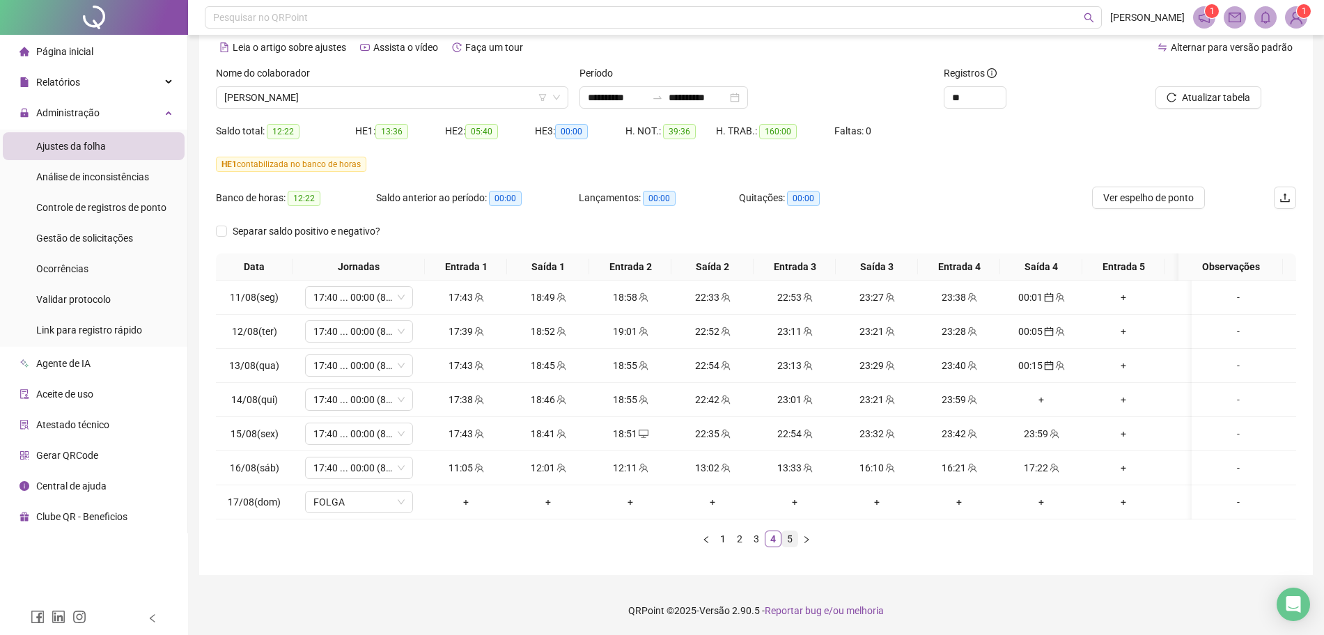
click at [788, 536] on link "5" at bounding box center [789, 538] width 15 height 15
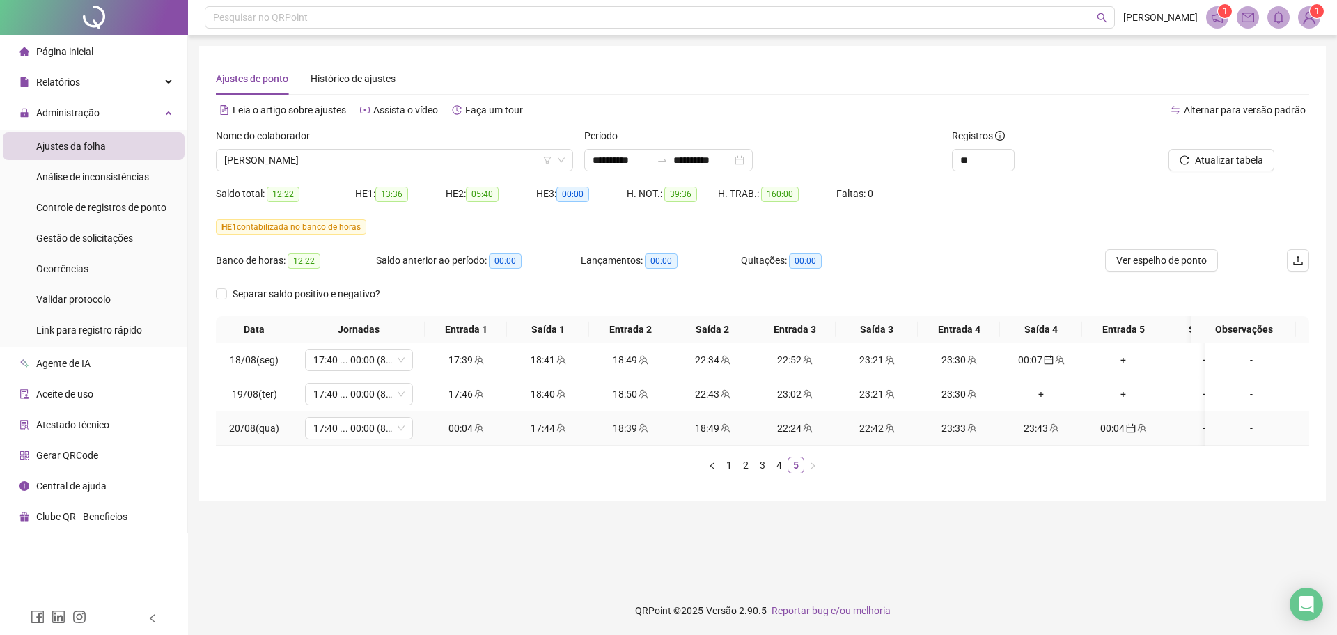
click at [461, 425] on div "00:04" at bounding box center [465, 428] width 71 height 15
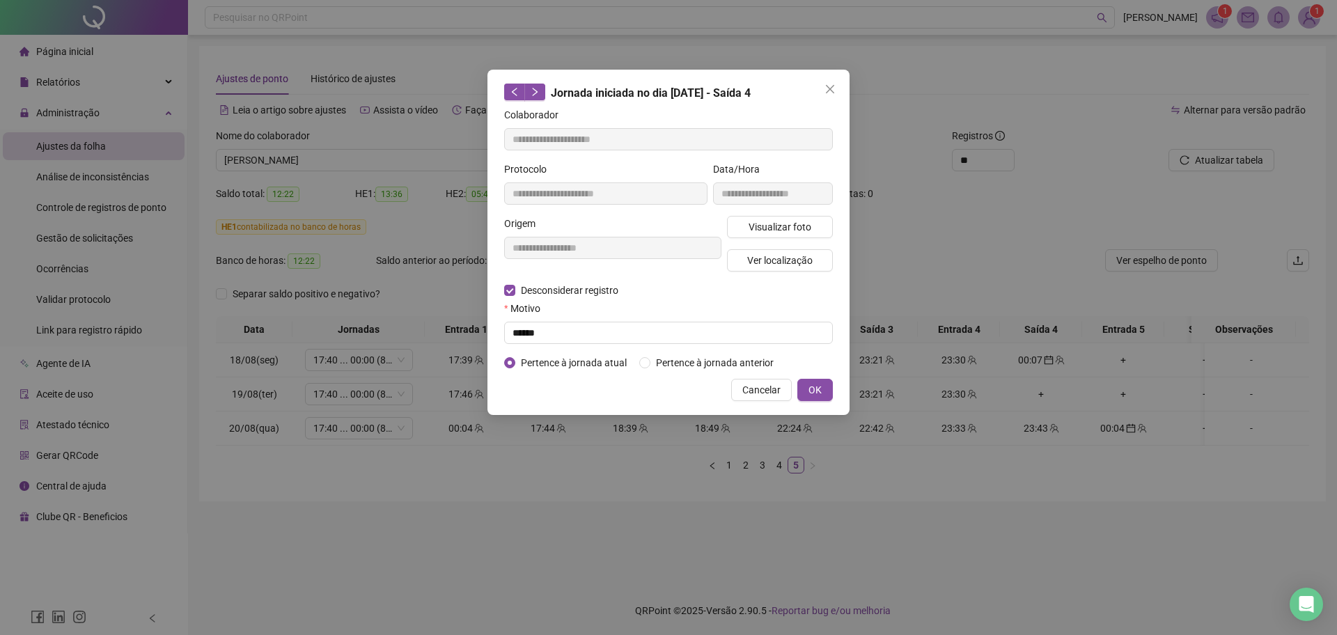
type input "**********"
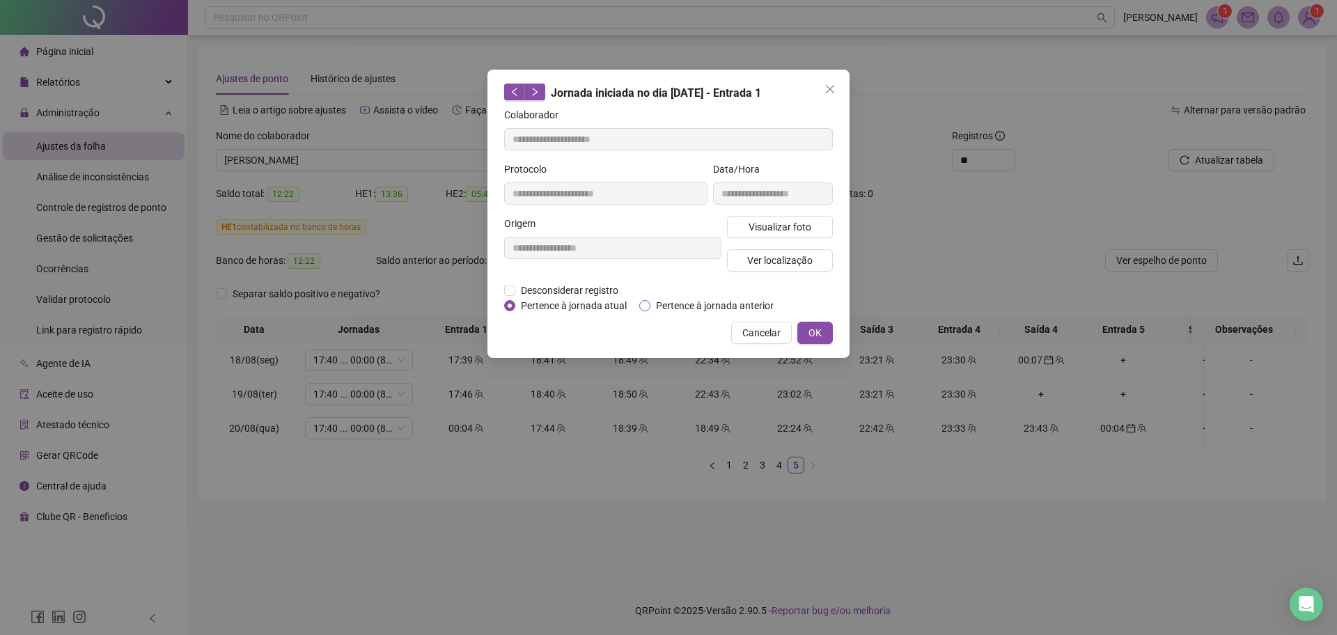
click at [706, 307] on span "Pertence à jornada anterior" at bounding box center [715, 305] width 129 height 15
click at [808, 329] on button "OK" at bounding box center [816, 333] width 36 height 22
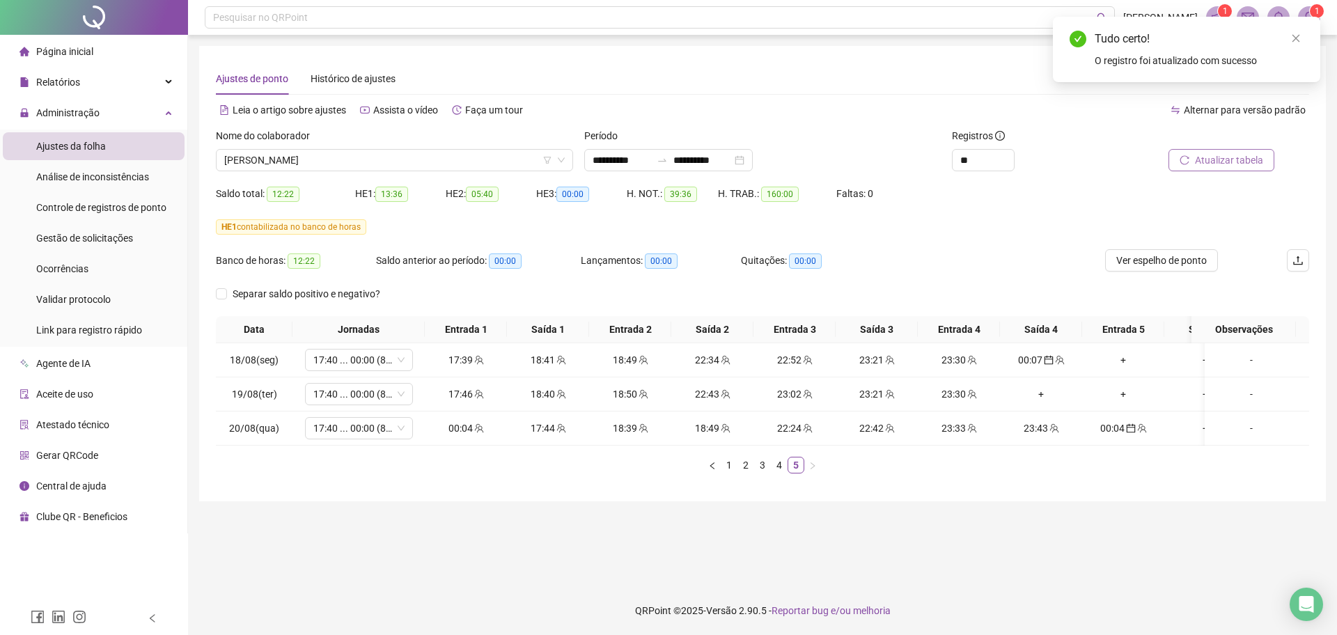
click at [1215, 171] on button "Atualizar tabela" at bounding box center [1222, 160] width 106 height 22
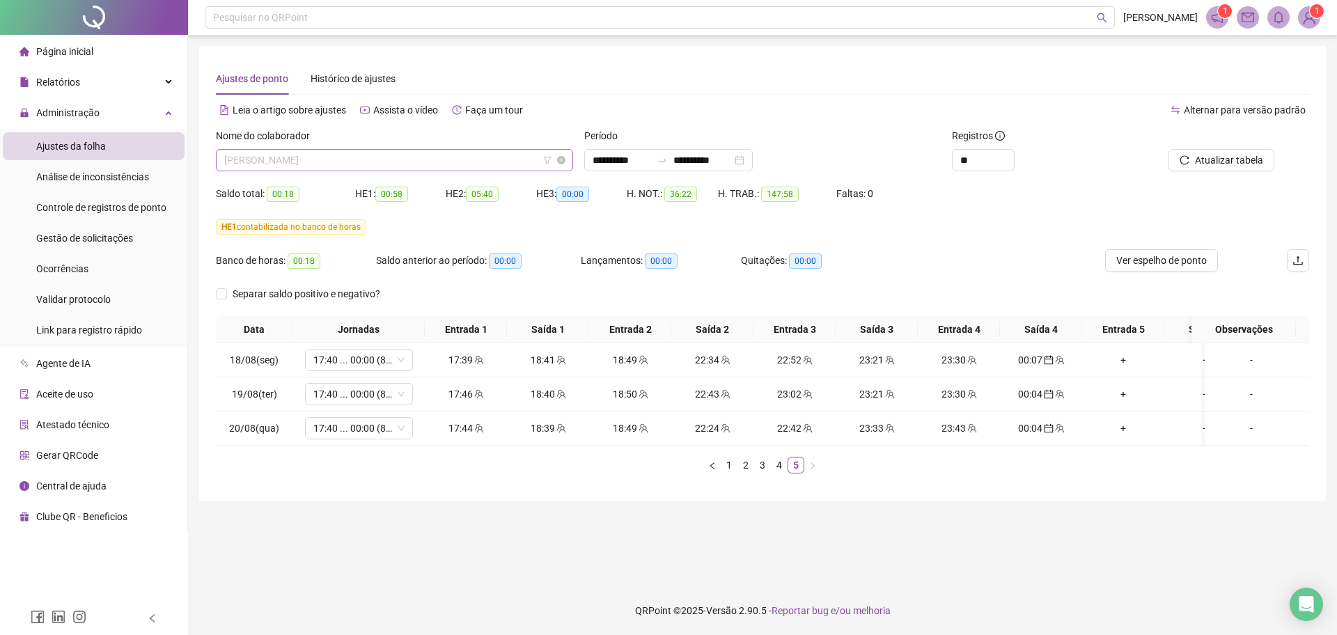
click at [462, 164] on span "[PERSON_NAME]" at bounding box center [394, 160] width 341 height 21
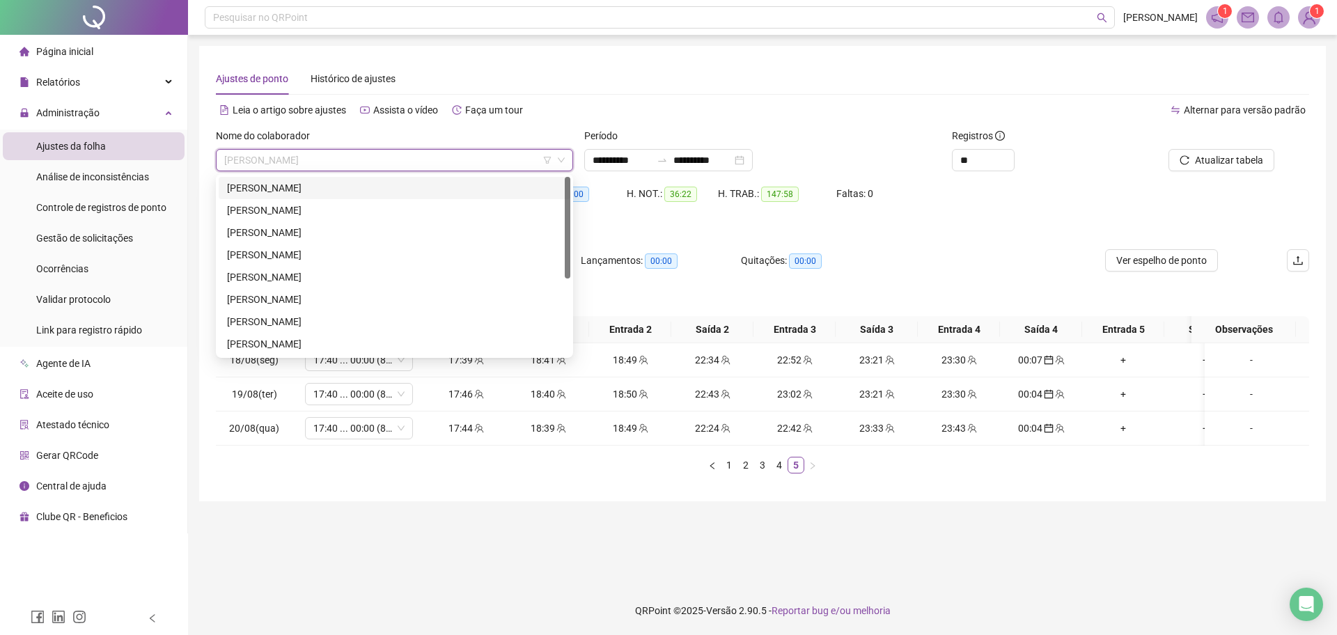
click at [350, 188] on div "[PERSON_NAME]" at bounding box center [394, 187] width 335 height 15
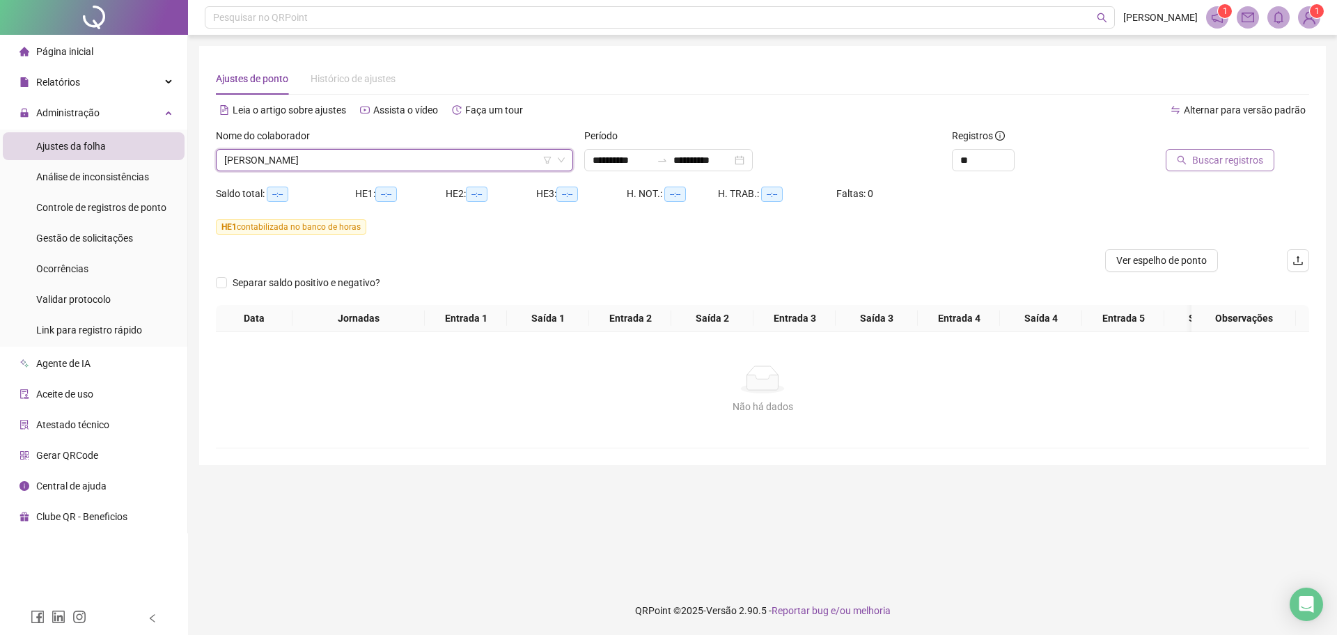
click at [1191, 156] on button "Buscar registros" at bounding box center [1220, 160] width 109 height 22
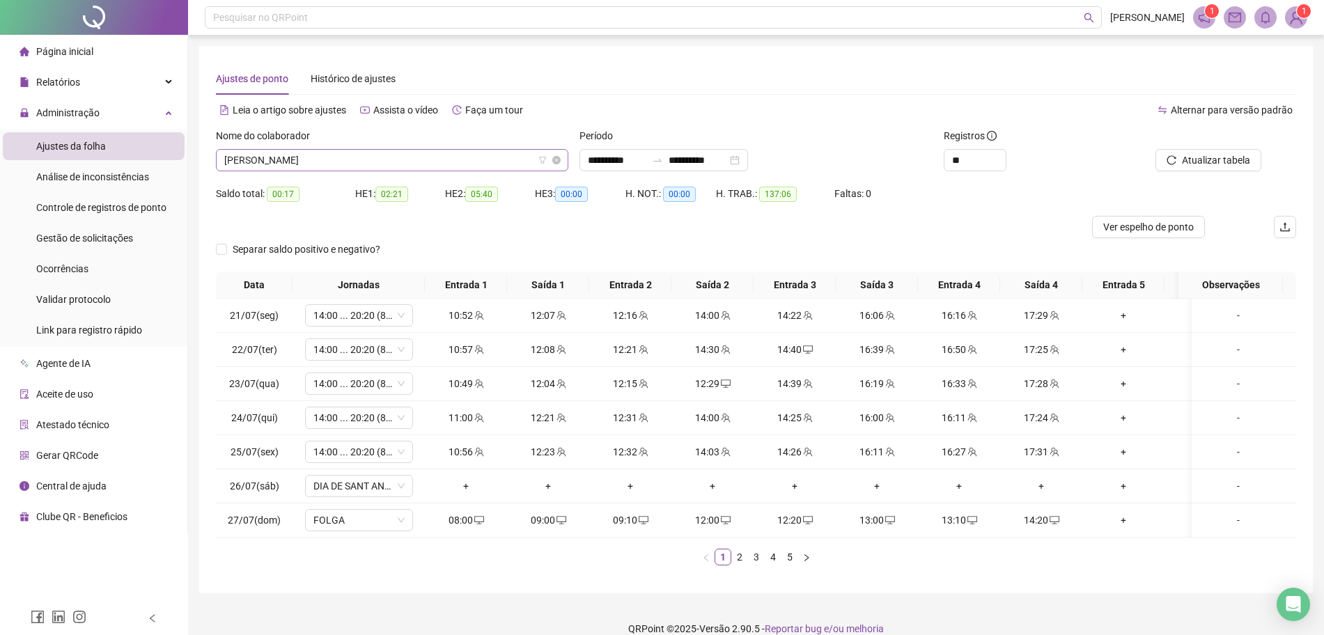
click at [454, 160] on span "[PERSON_NAME]" at bounding box center [392, 160] width 336 height 21
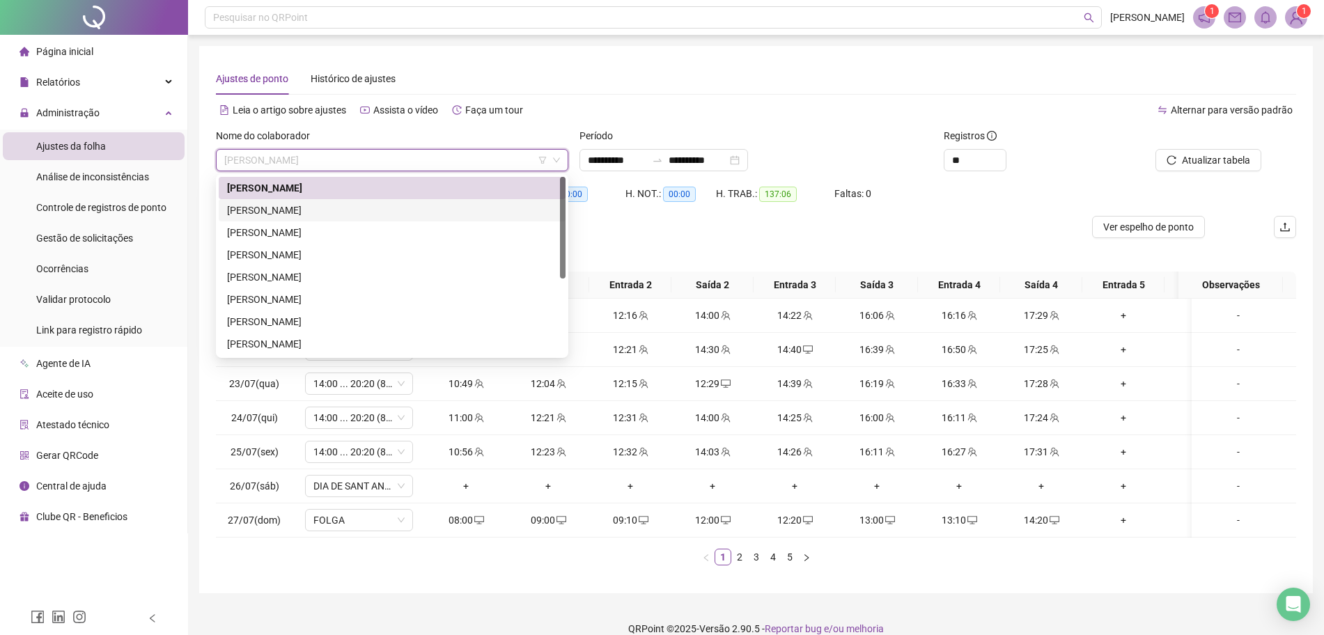
click at [393, 213] on div "[PERSON_NAME]" at bounding box center [392, 210] width 330 height 15
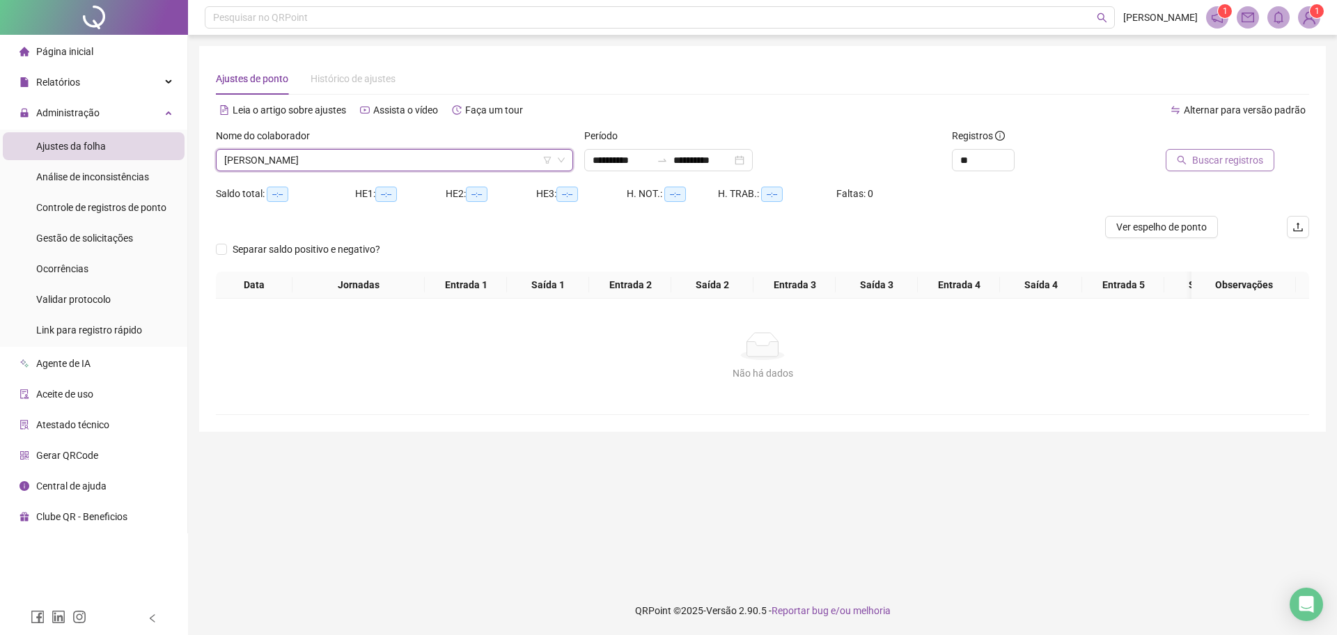
click at [1227, 157] on span "Buscar registros" at bounding box center [1227, 160] width 71 height 15
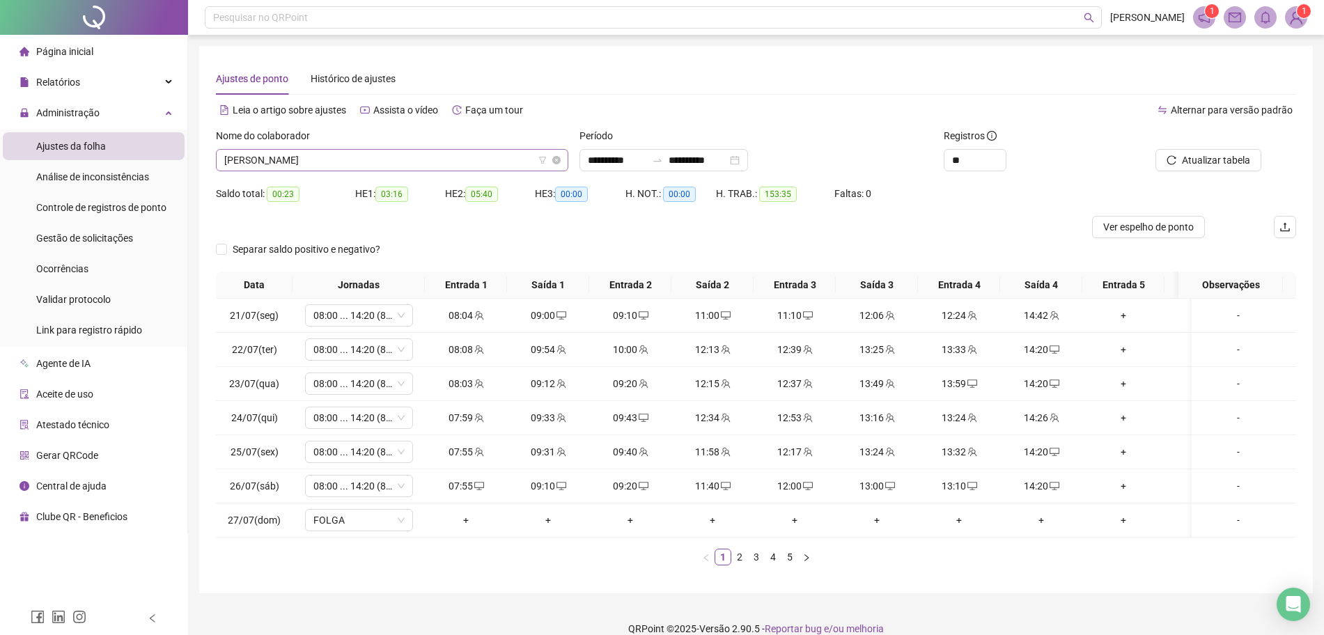
click at [367, 166] on span "[PERSON_NAME]" at bounding box center [392, 160] width 336 height 21
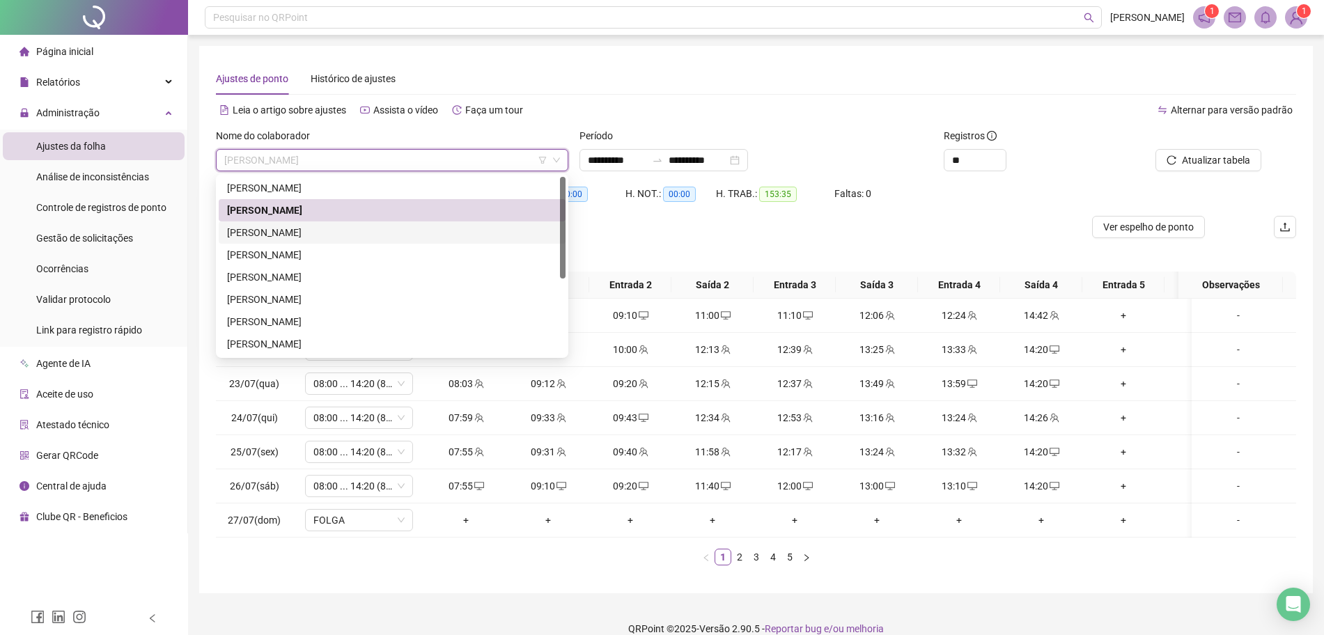
click at [315, 238] on div "[PERSON_NAME]" at bounding box center [392, 232] width 330 height 15
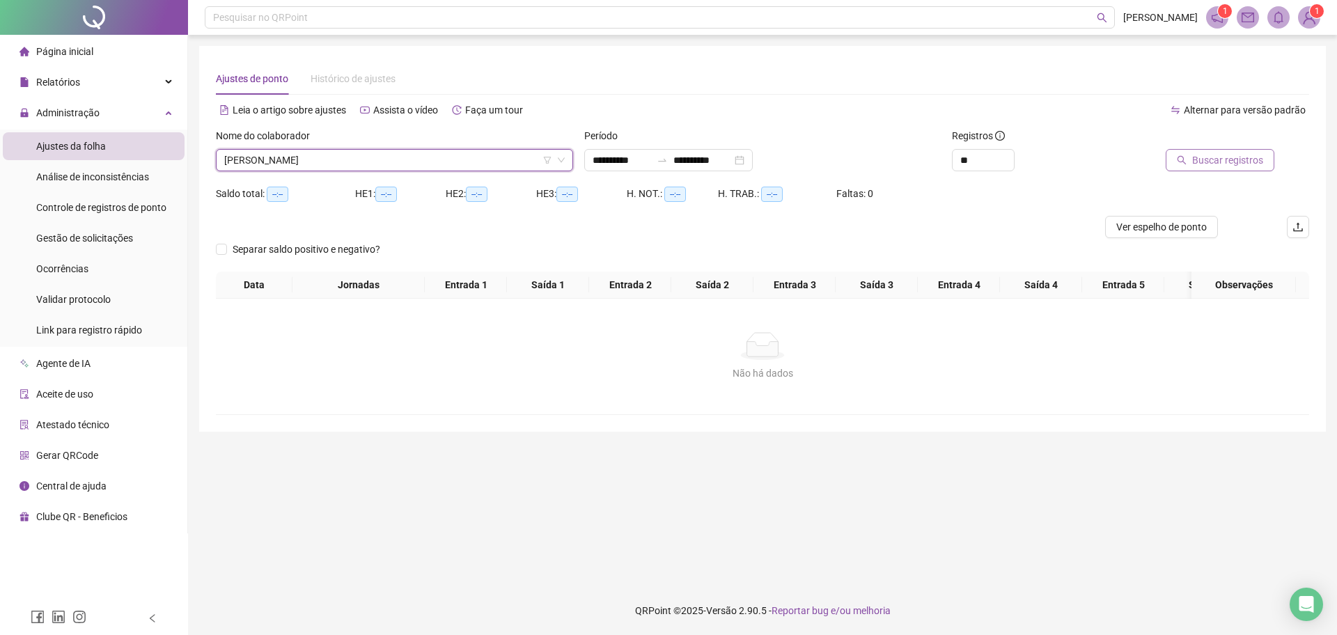
click at [1204, 160] on span "Buscar registros" at bounding box center [1227, 160] width 71 height 15
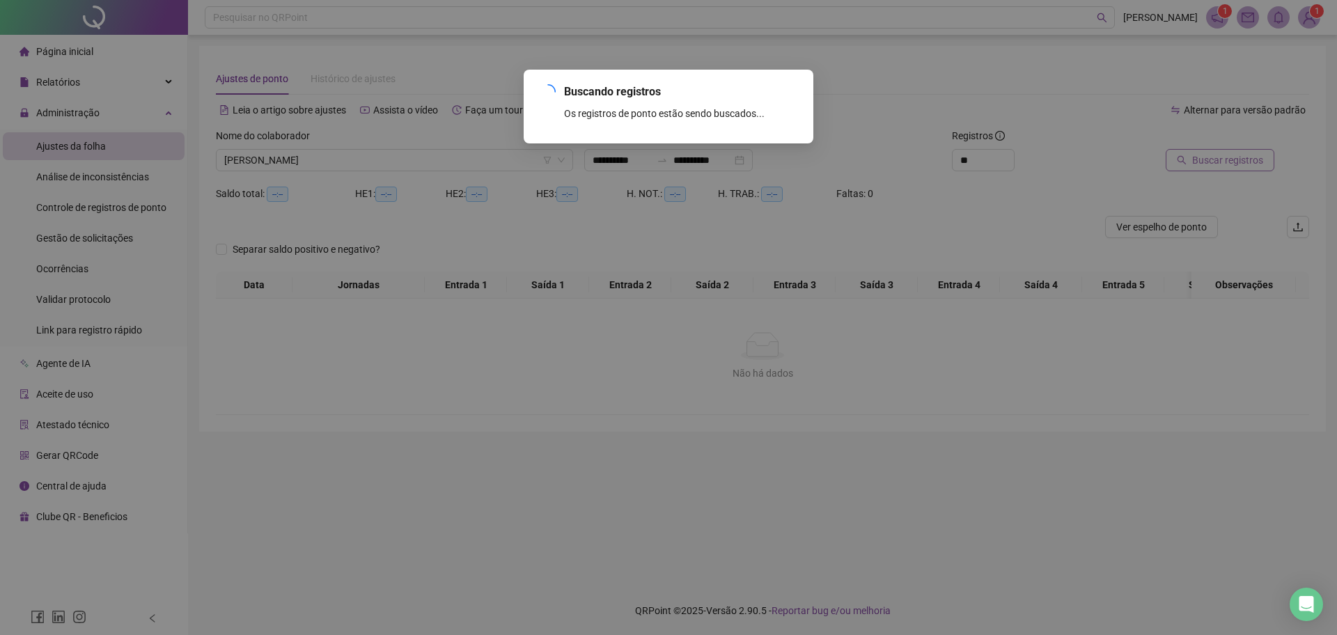
click at [1204, 160] on div "Buscando registros Os registros de ponto estão sendo buscados... OK" at bounding box center [668, 317] width 1337 height 635
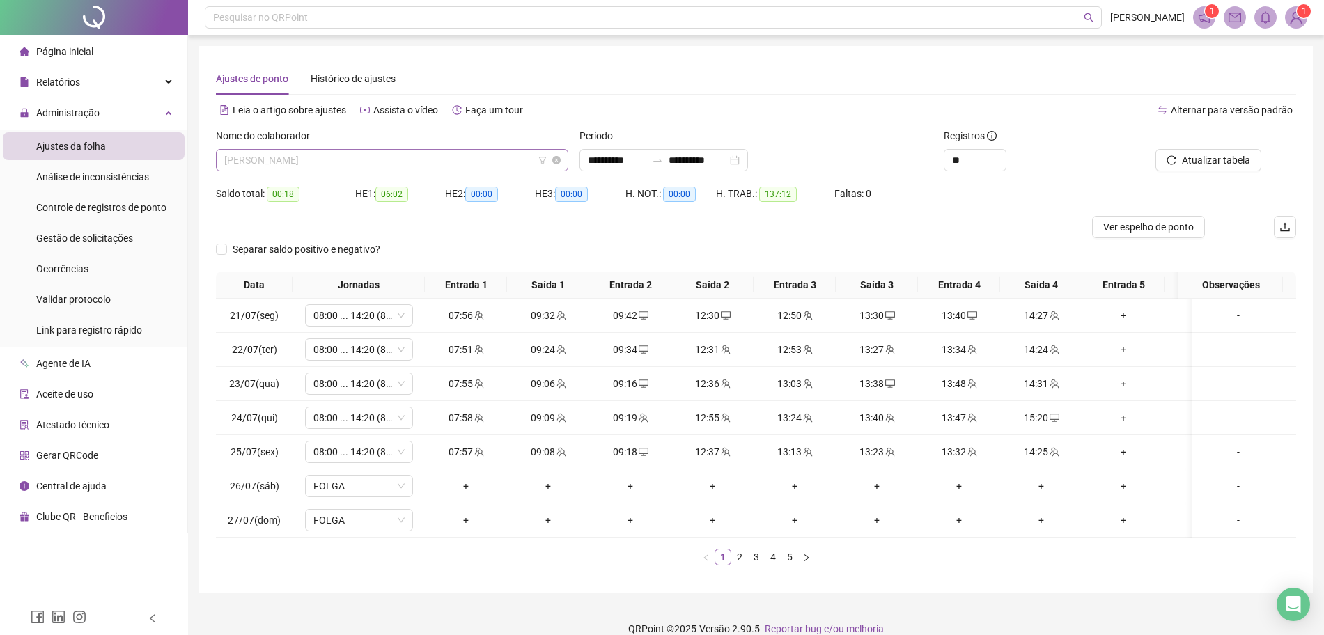
click at [376, 163] on span "[PERSON_NAME]" at bounding box center [392, 160] width 336 height 21
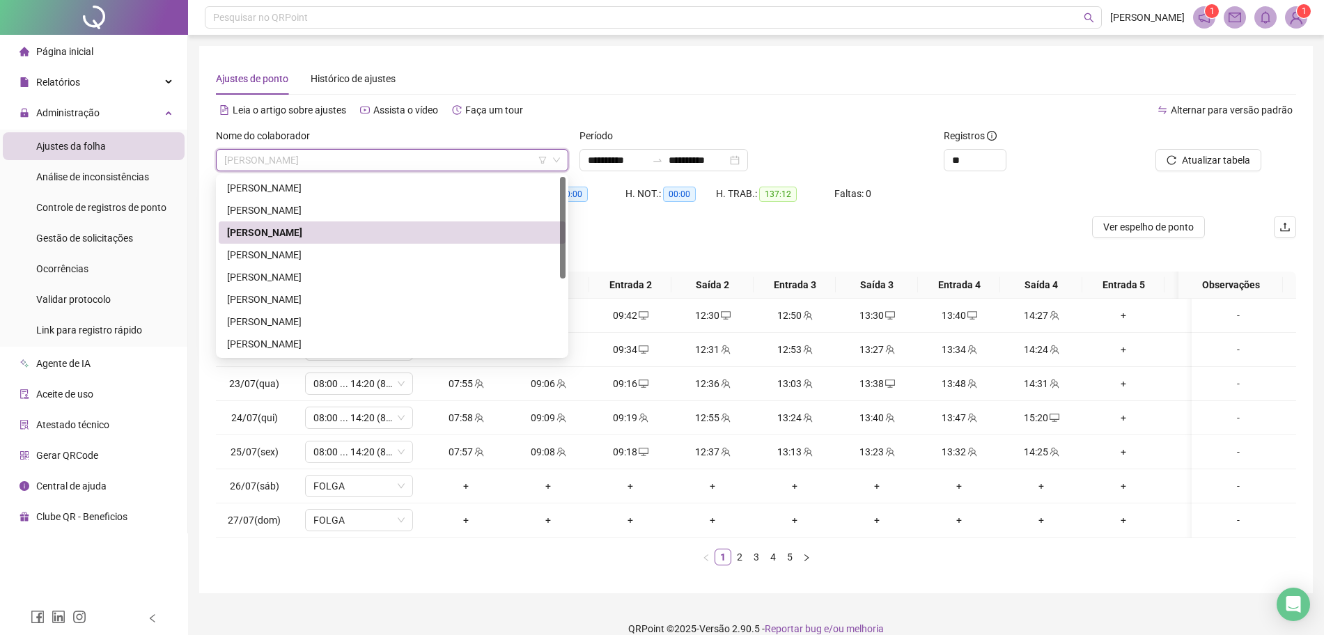
click at [361, 239] on div "[PERSON_NAME]" at bounding box center [392, 232] width 330 height 15
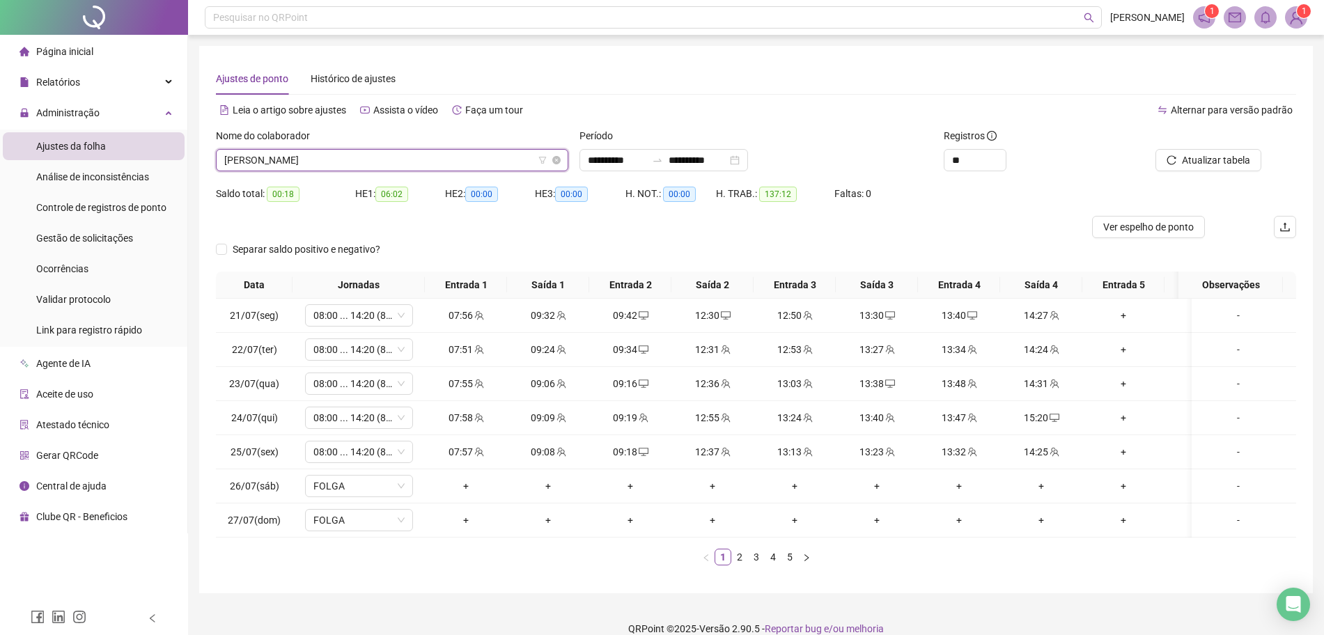
click at [435, 155] on span "[PERSON_NAME]" at bounding box center [392, 160] width 336 height 21
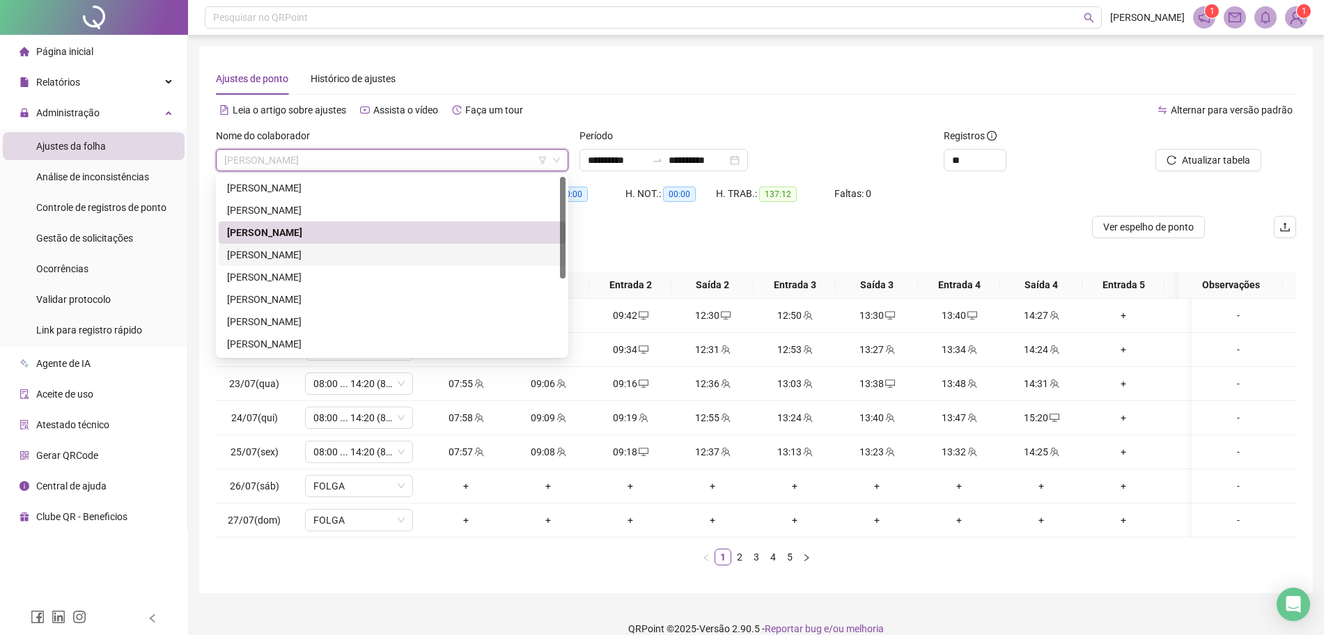
click at [349, 251] on div "[PERSON_NAME]" at bounding box center [392, 254] width 330 height 15
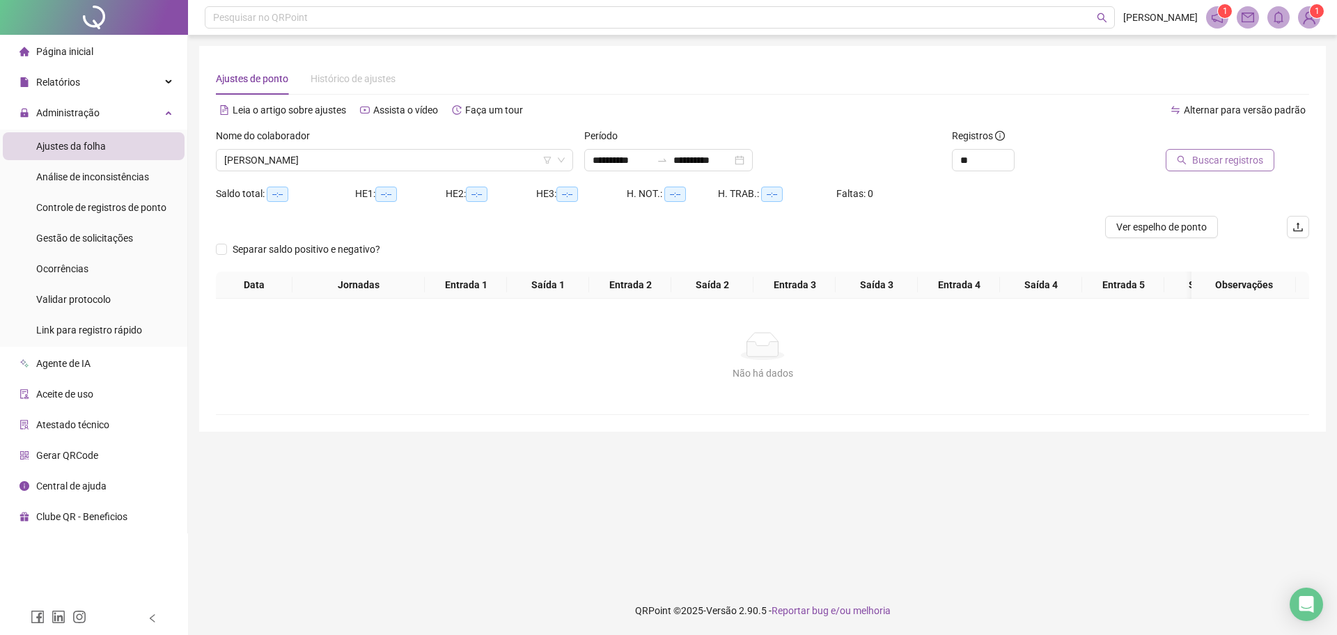
click at [1192, 166] on button "Buscar registros" at bounding box center [1220, 160] width 109 height 22
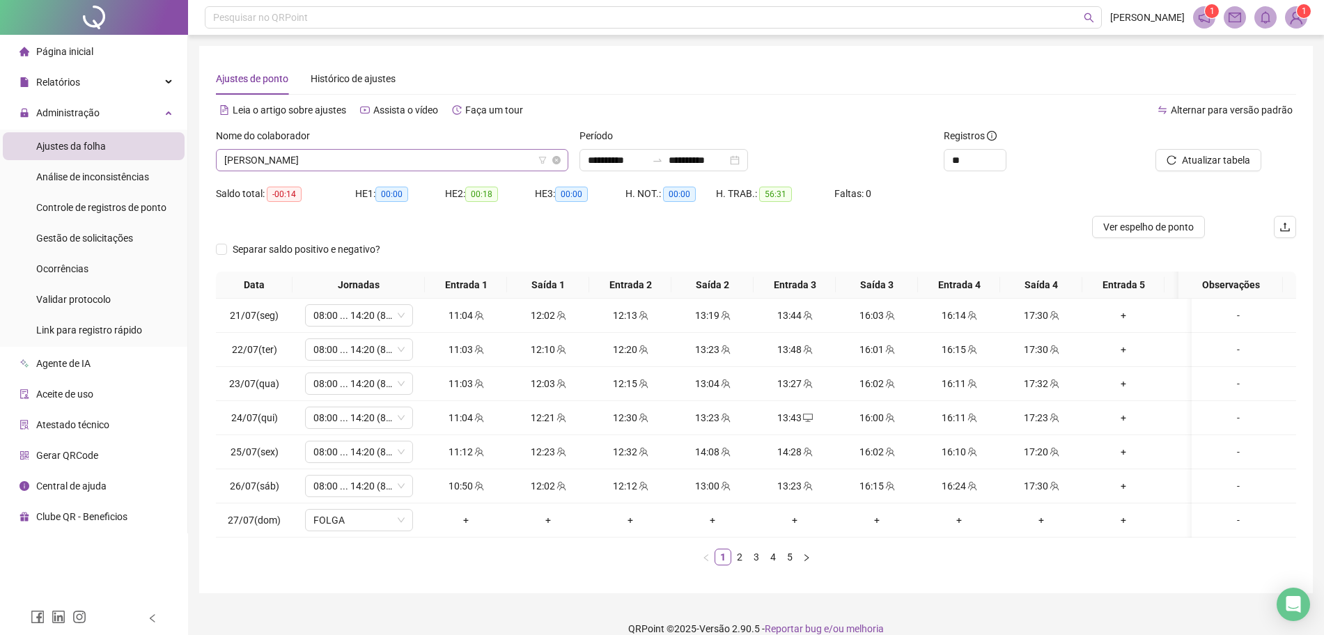
click at [522, 155] on span "[PERSON_NAME]" at bounding box center [392, 160] width 336 height 21
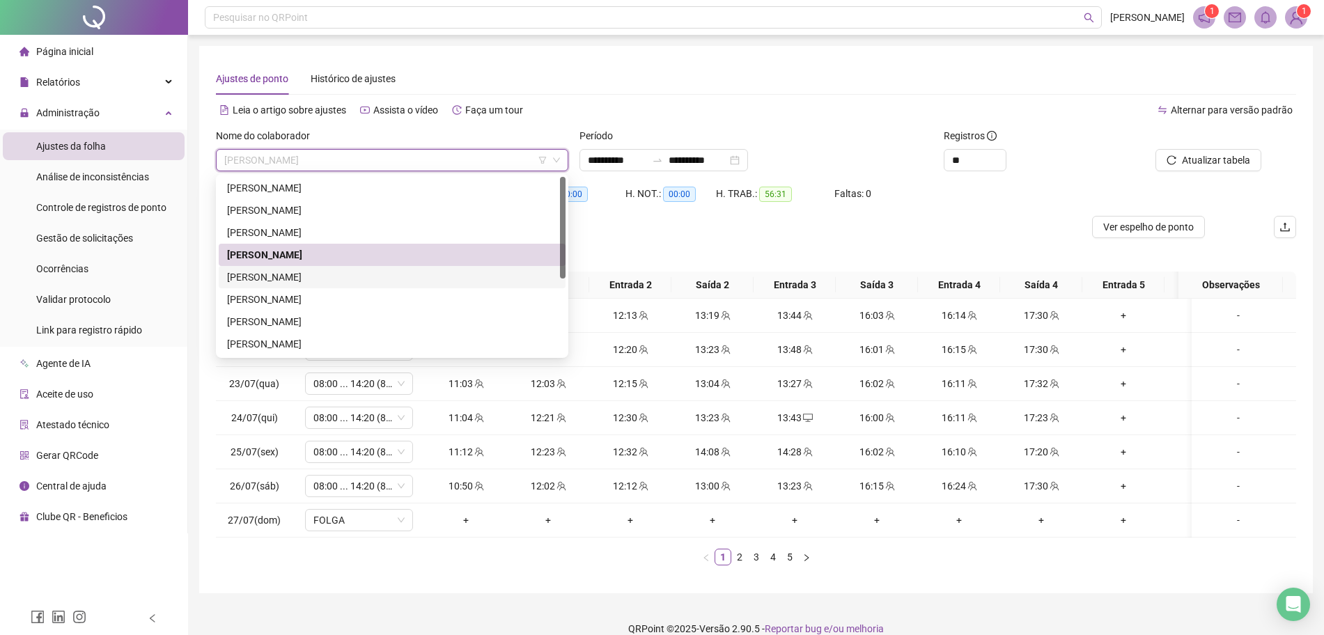
click at [375, 281] on div "[PERSON_NAME]" at bounding box center [392, 277] width 330 height 15
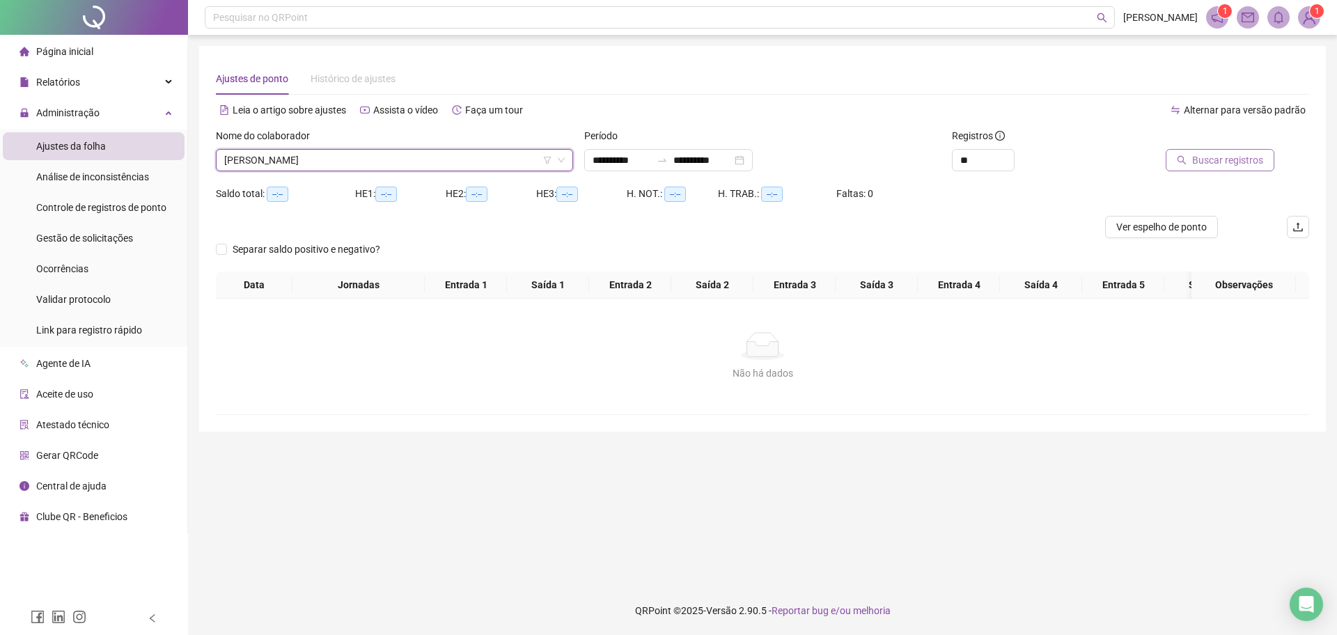
click at [1229, 155] on span "Buscar registros" at bounding box center [1227, 160] width 71 height 15
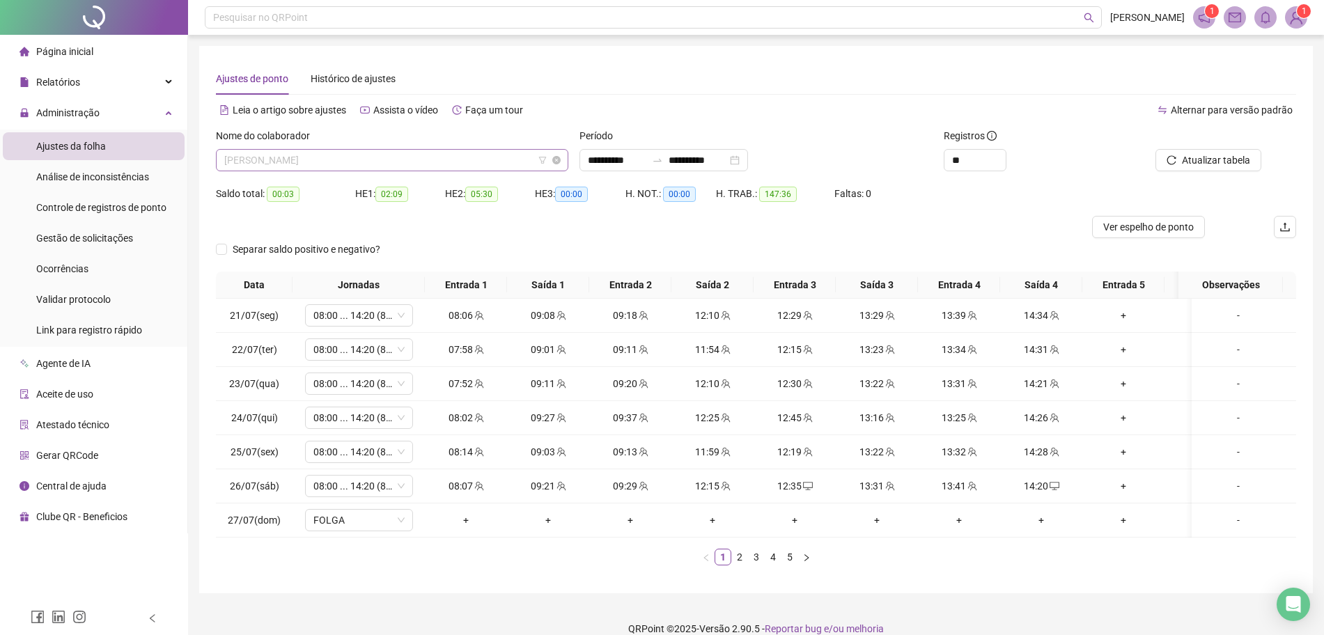
click at [449, 158] on span "[PERSON_NAME]" at bounding box center [392, 160] width 336 height 21
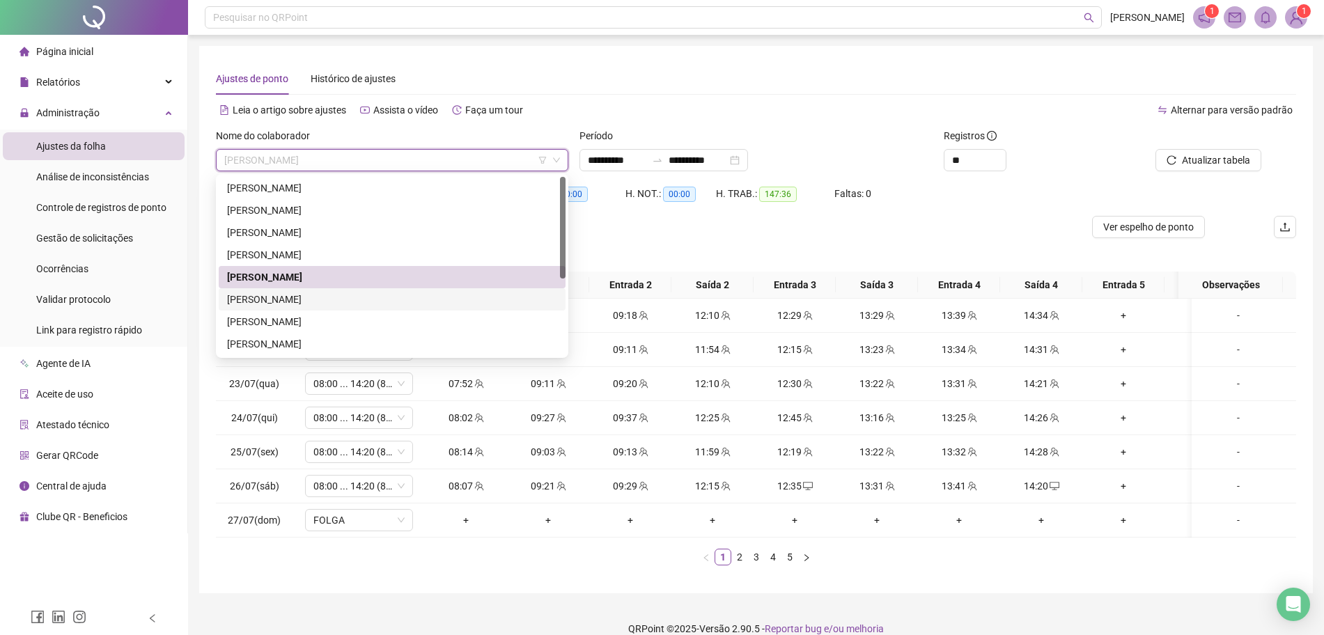
click at [300, 297] on div "[PERSON_NAME]" at bounding box center [392, 299] width 330 height 15
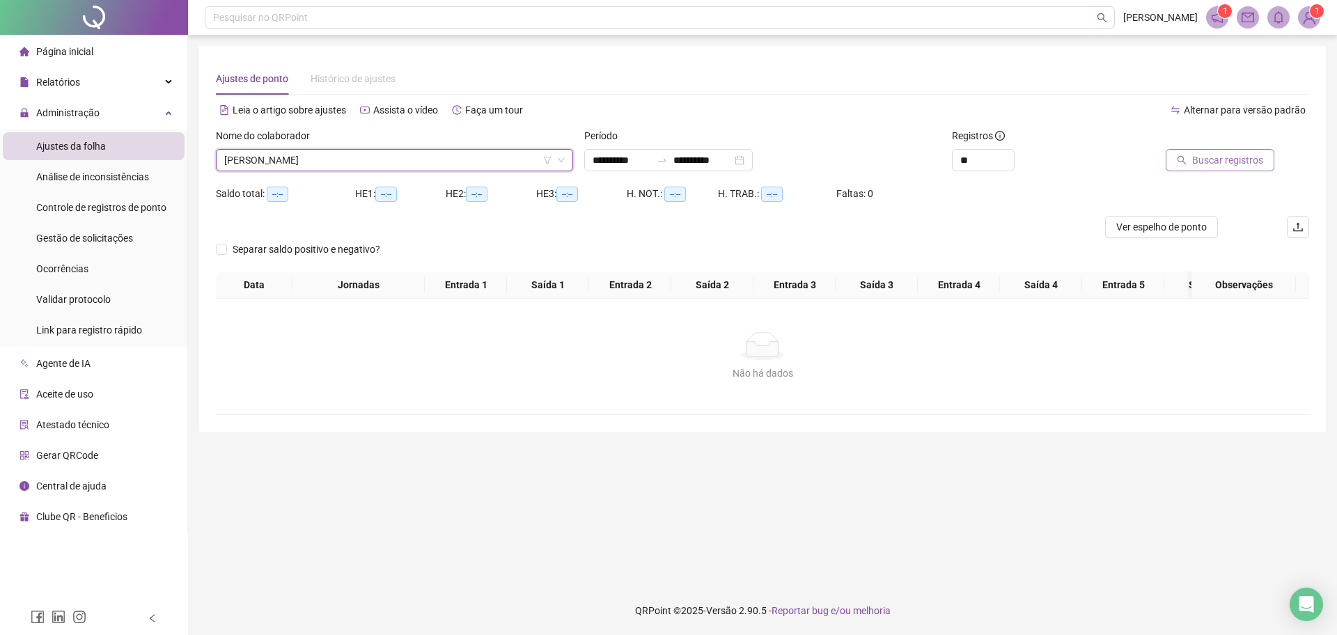
click at [1212, 168] on button "Buscar registros" at bounding box center [1220, 160] width 109 height 22
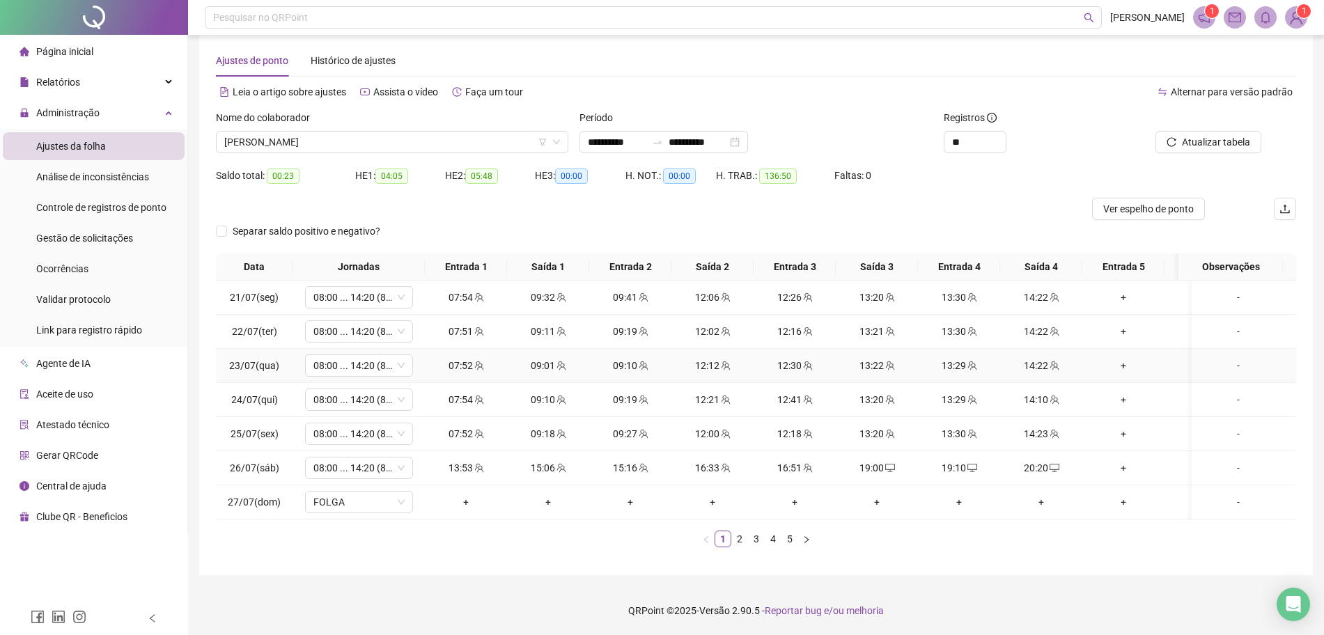
scroll to position [31, 0]
click at [480, 132] on span "[PERSON_NAME]" at bounding box center [392, 142] width 336 height 21
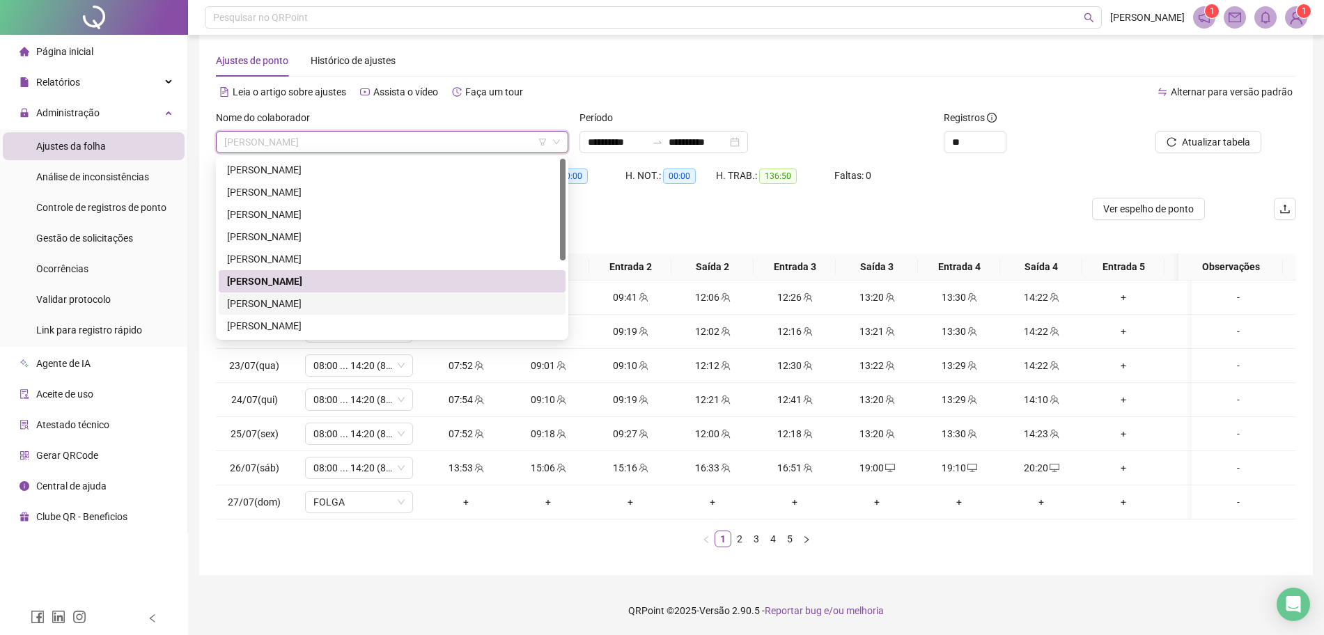
click at [283, 296] on div "[PERSON_NAME]" at bounding box center [392, 303] width 330 height 15
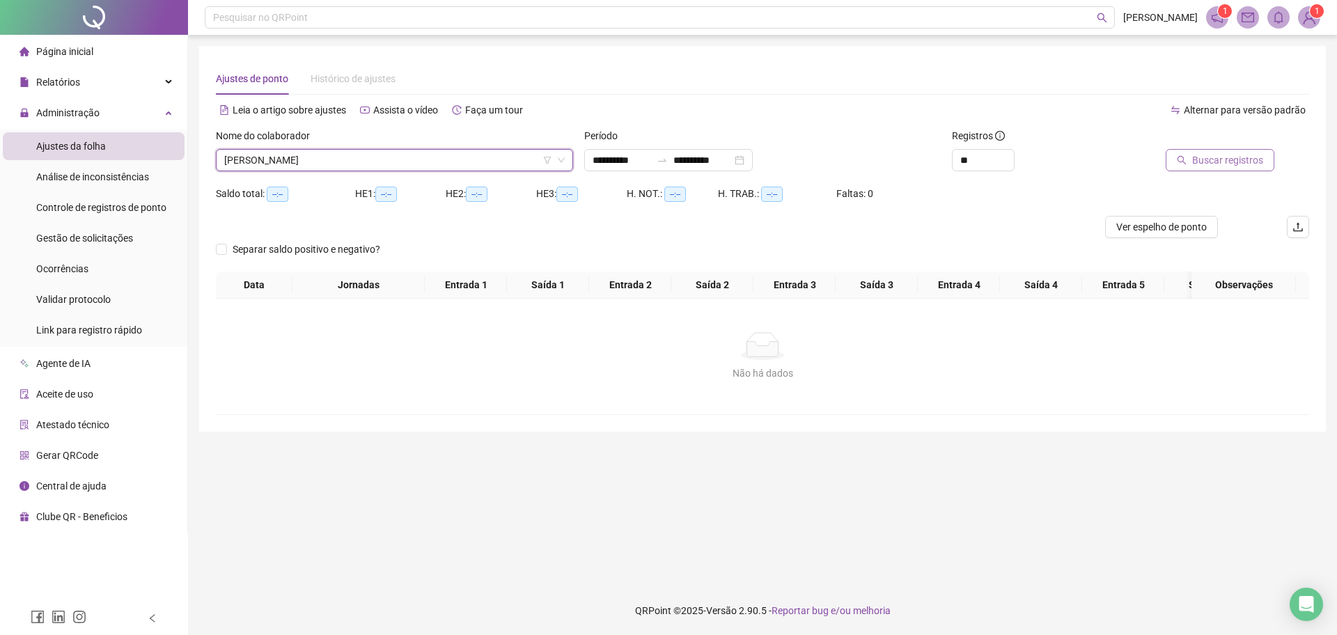
click at [1221, 166] on span "Buscar registros" at bounding box center [1227, 160] width 71 height 15
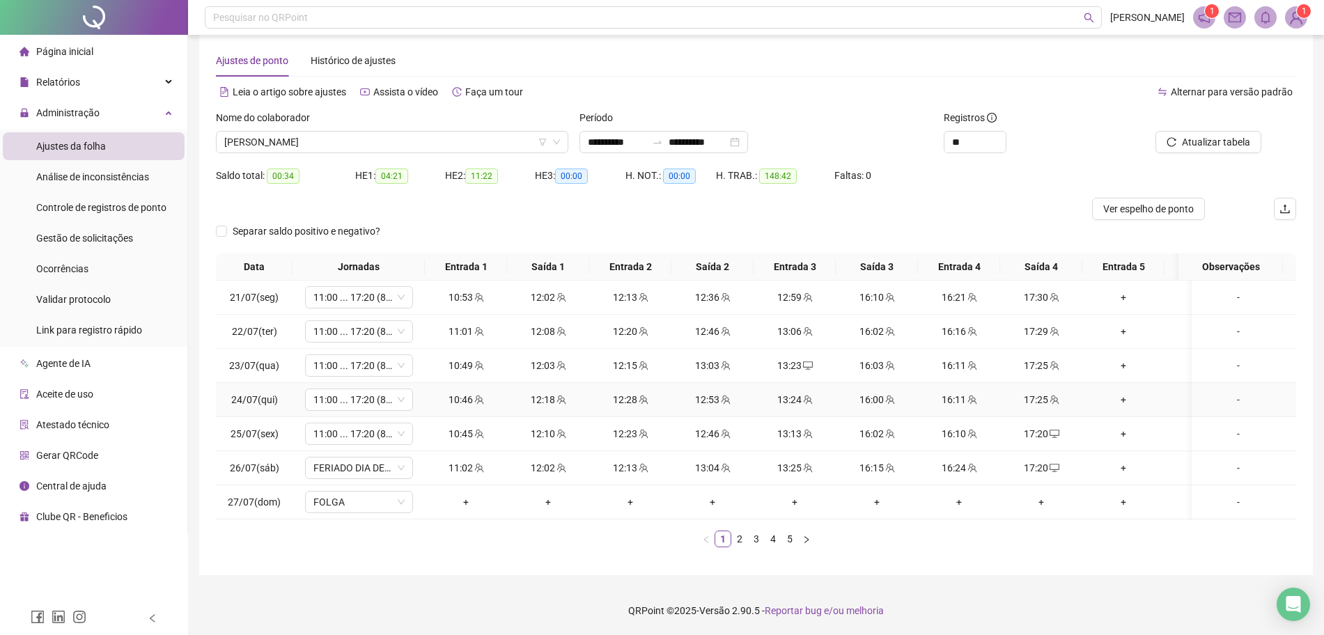
scroll to position [31, 0]
click at [781, 542] on li "5" at bounding box center [789, 539] width 17 height 17
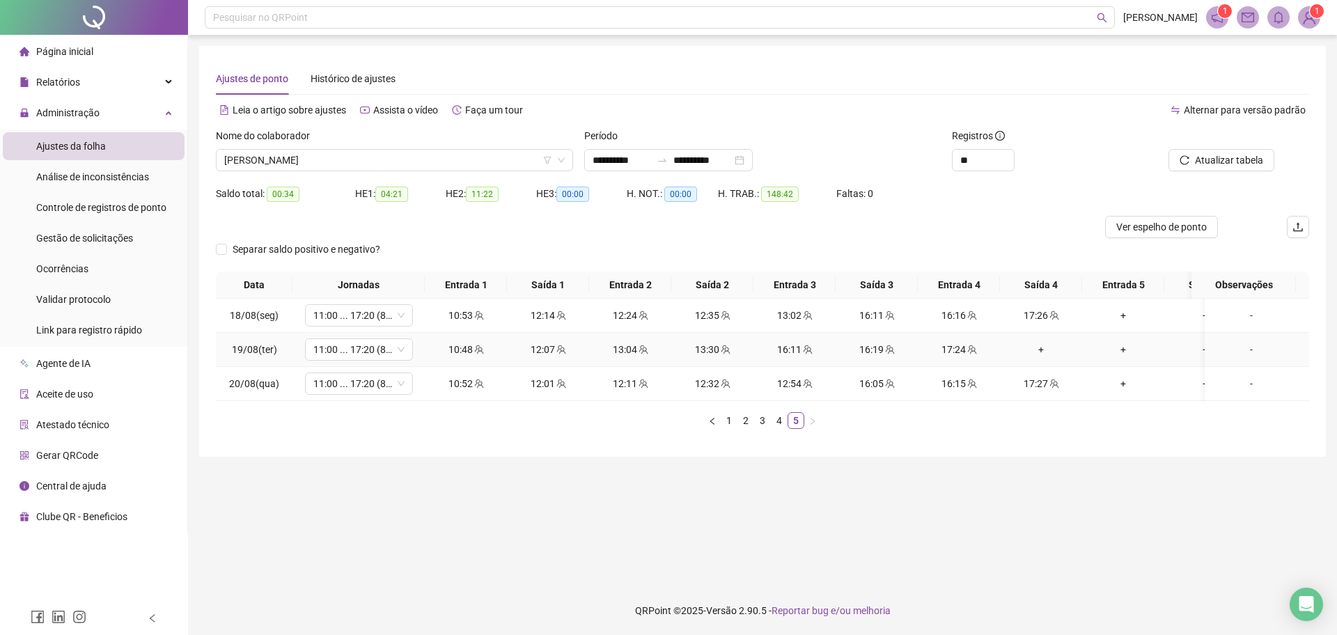
click at [1041, 356] on div "+" at bounding box center [1041, 349] width 71 height 15
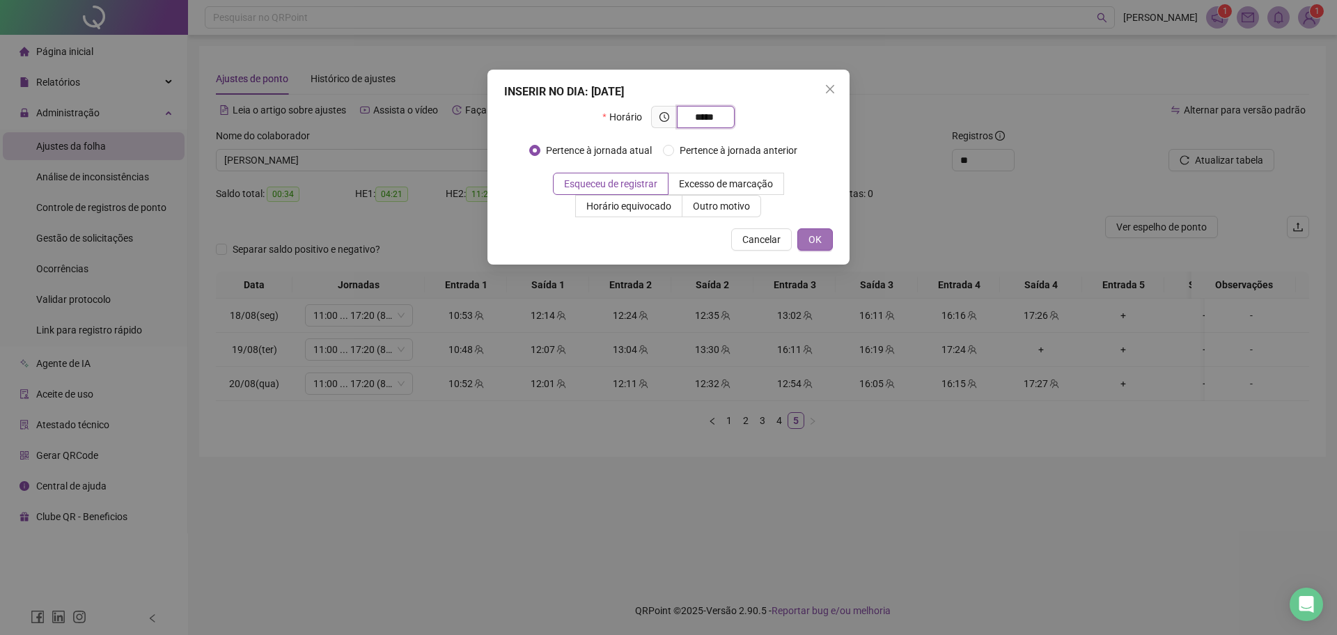
type input "*****"
click at [818, 240] on span "OK" at bounding box center [815, 239] width 13 height 15
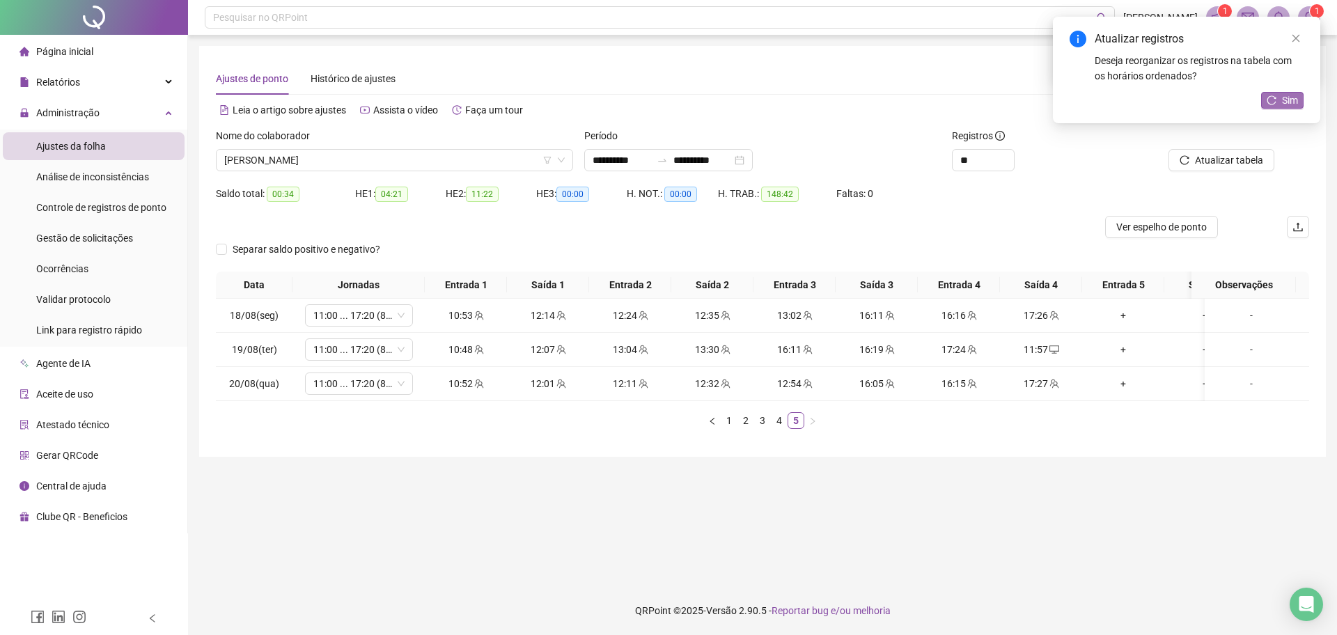
click at [1279, 102] on button "Sim" at bounding box center [1282, 100] width 42 height 17
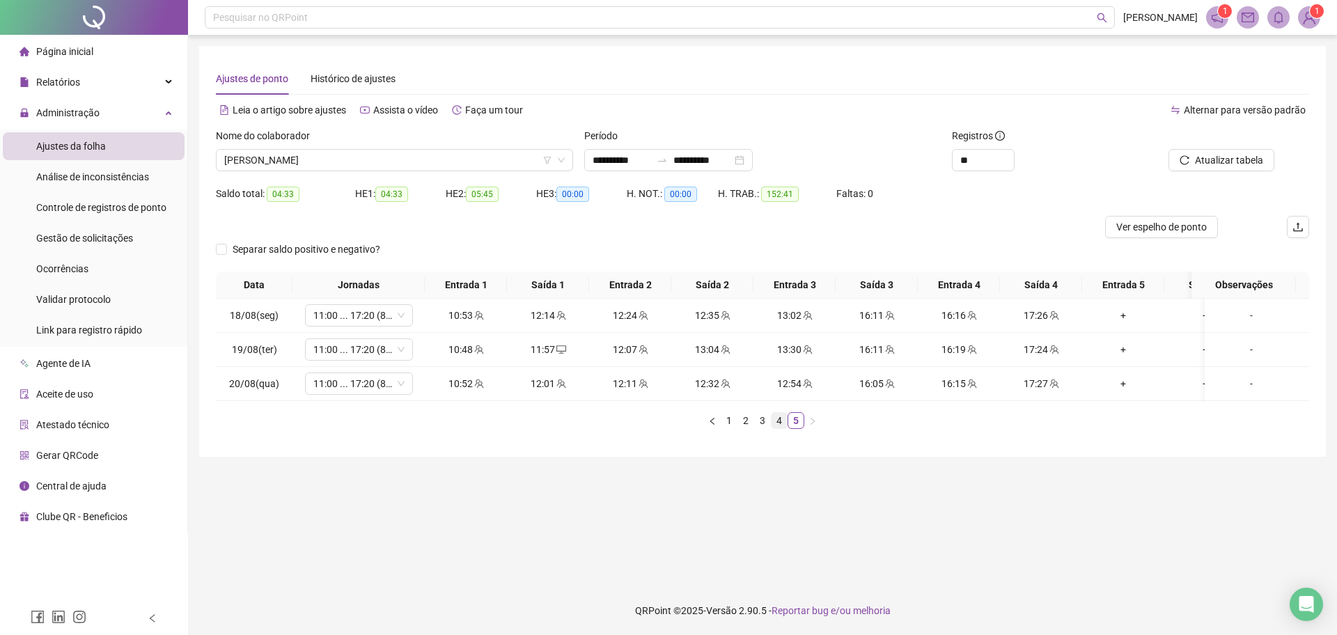
click at [775, 428] on link "4" at bounding box center [779, 420] width 15 height 15
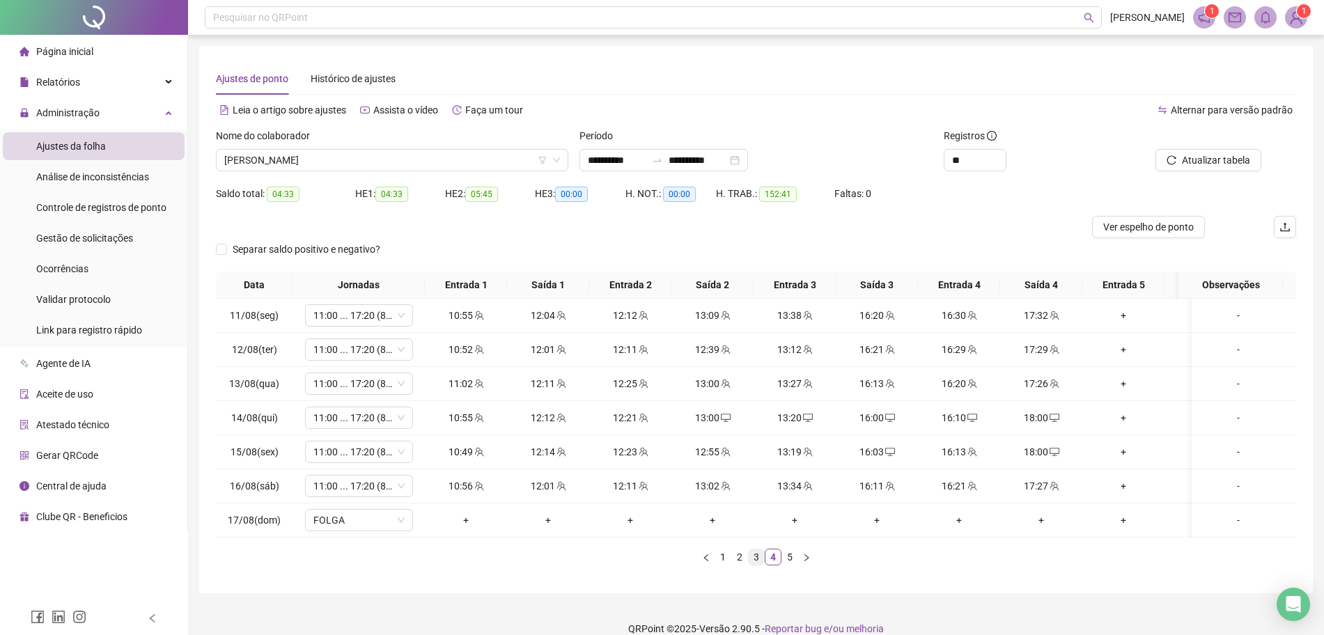
click at [759, 565] on link "3" at bounding box center [756, 557] width 15 height 15
click at [1053, 456] on icon "desktop" at bounding box center [1055, 452] width 10 height 8
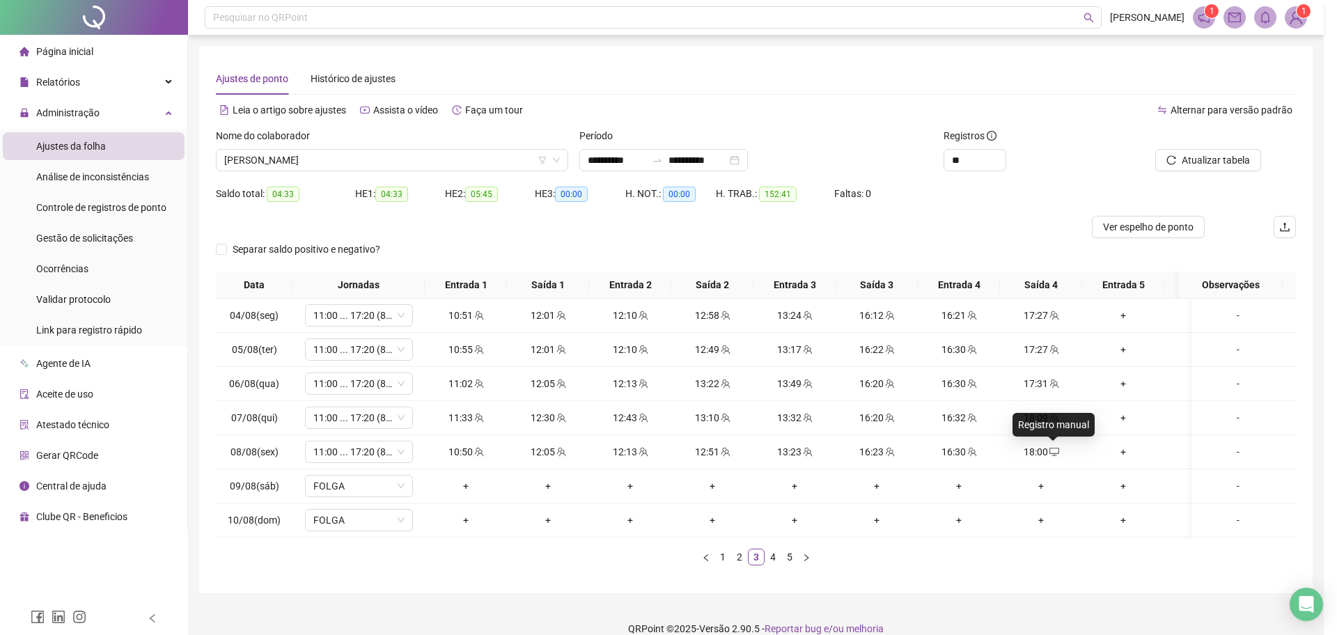
type input "**********"
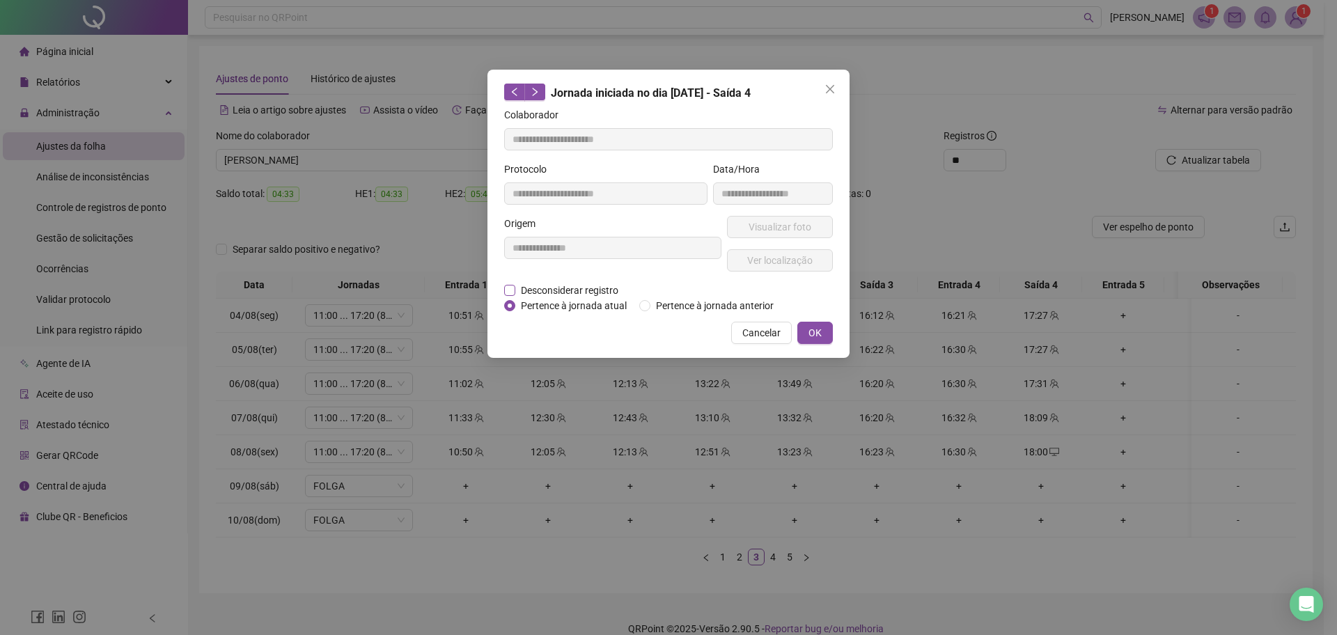
click at [559, 288] on span "Desconsiderar registro" at bounding box center [569, 290] width 109 height 15
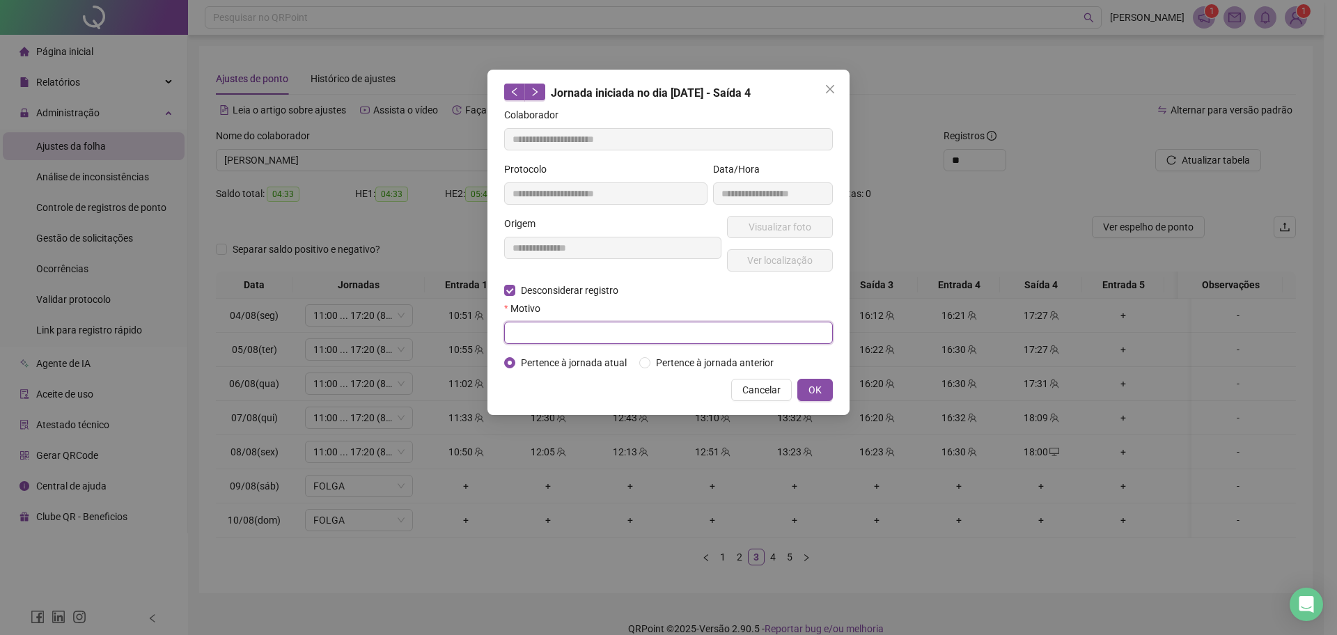
click at [568, 338] on input "text" at bounding box center [668, 333] width 329 height 22
type input "******"
click at [811, 389] on span "OK" at bounding box center [815, 389] width 13 height 15
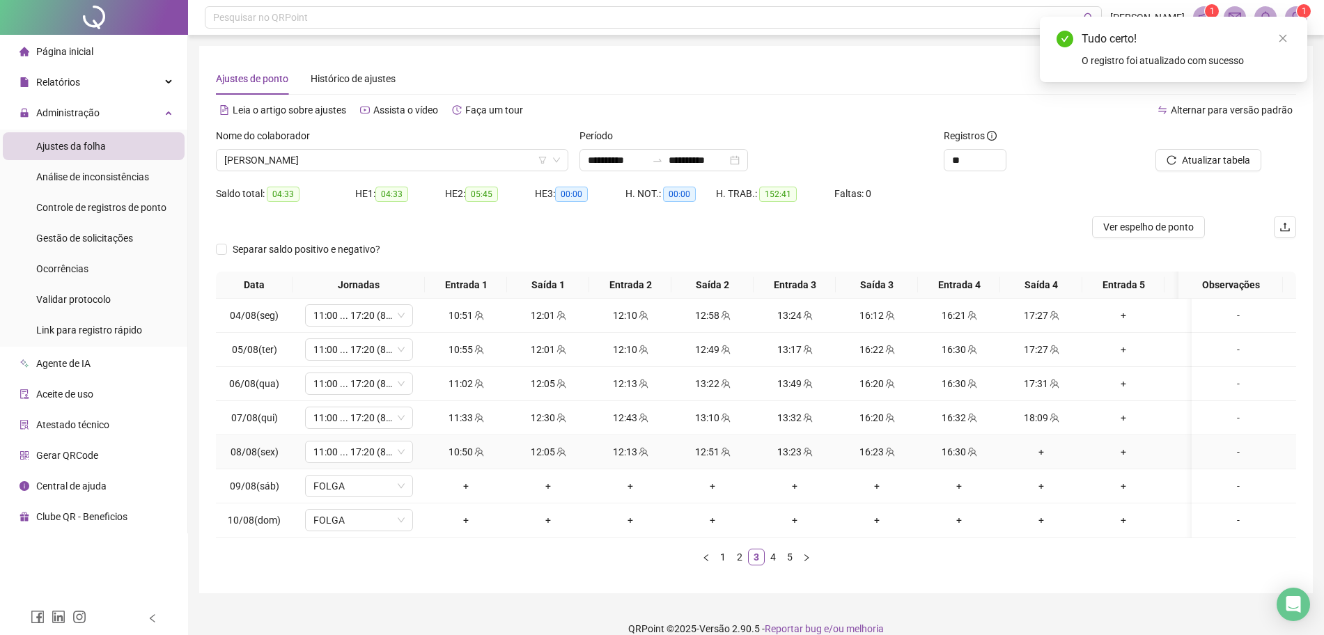
click at [1034, 453] on div "+" at bounding box center [1041, 451] width 71 height 15
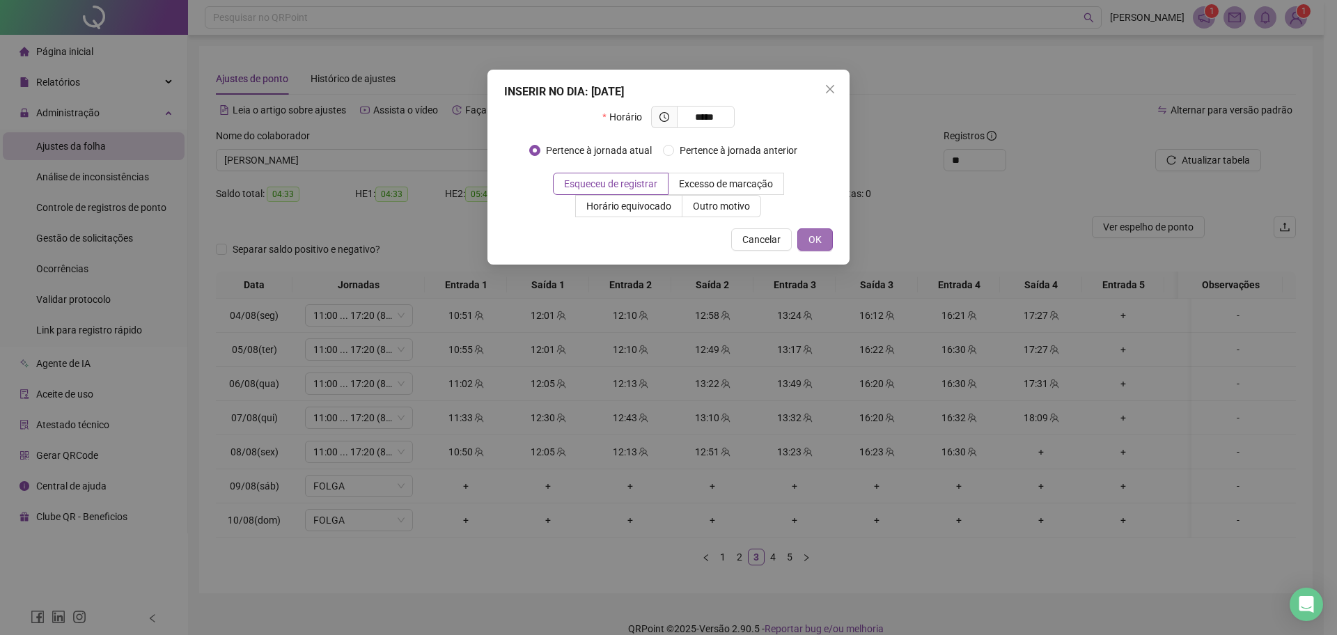
type input "*****"
click at [824, 244] on button "OK" at bounding box center [816, 239] width 36 height 22
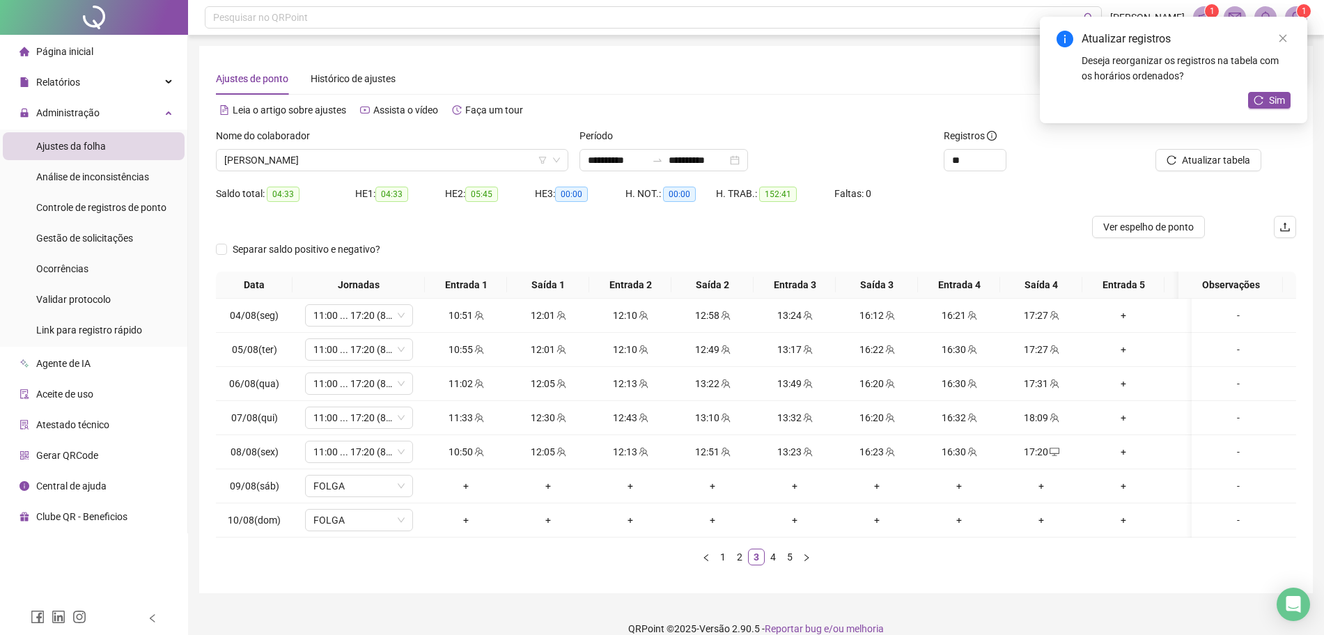
click at [1208, 175] on div "Atualizar tabela" at bounding box center [1211, 155] width 182 height 54
click at [1213, 164] on span "Atualizar tabela" at bounding box center [1216, 160] width 68 height 15
click at [1263, 99] on icon "reload" at bounding box center [1259, 100] width 10 height 10
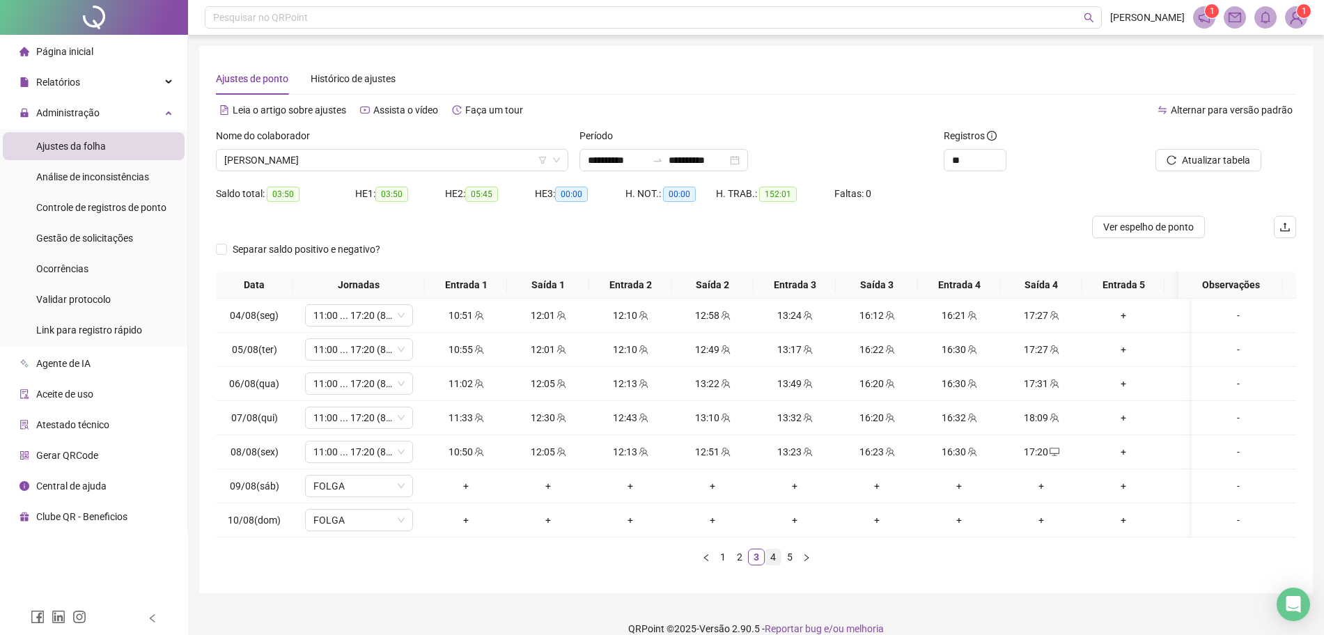
click at [765, 565] on link "4" at bounding box center [772, 557] width 15 height 15
click at [1045, 415] on div "18:00" at bounding box center [1041, 417] width 71 height 15
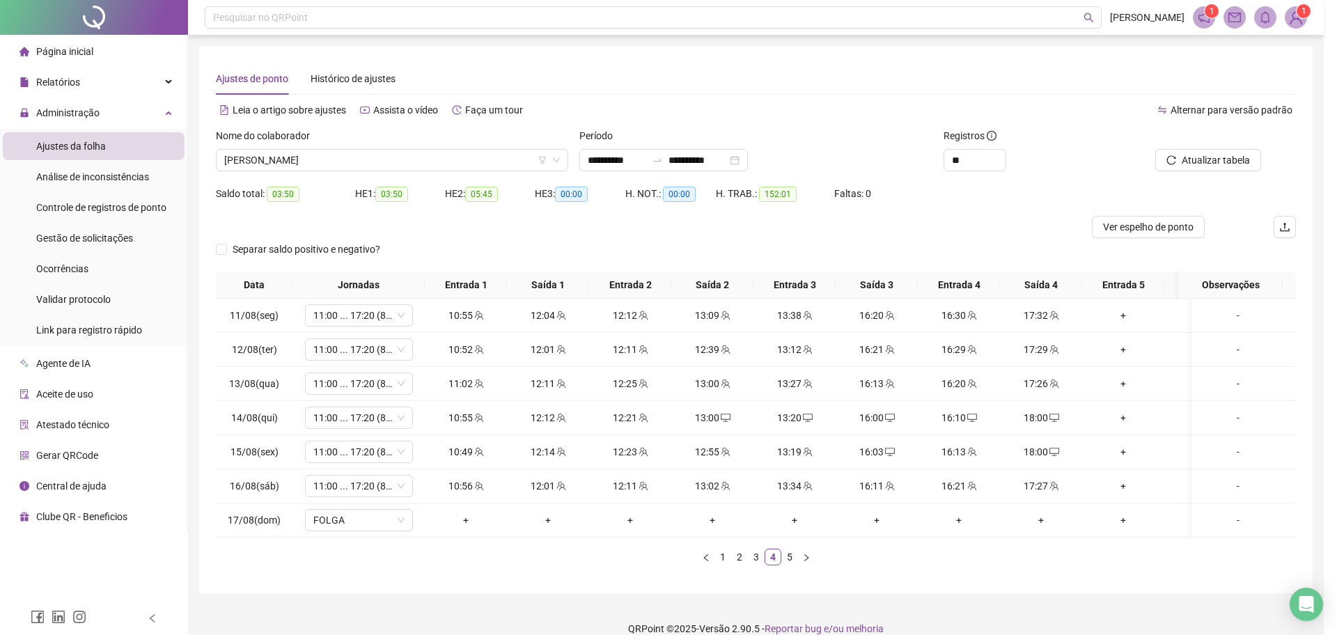
type input "**********"
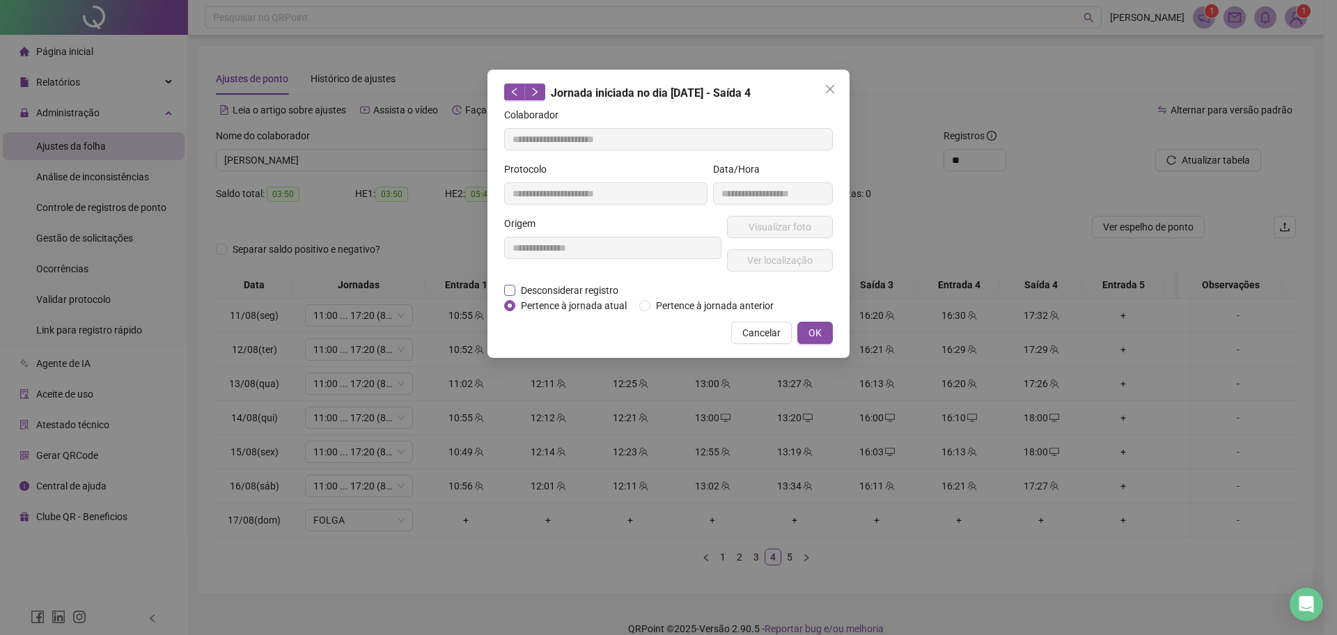
click at [545, 285] on span "Desconsiderar registro" at bounding box center [569, 290] width 109 height 15
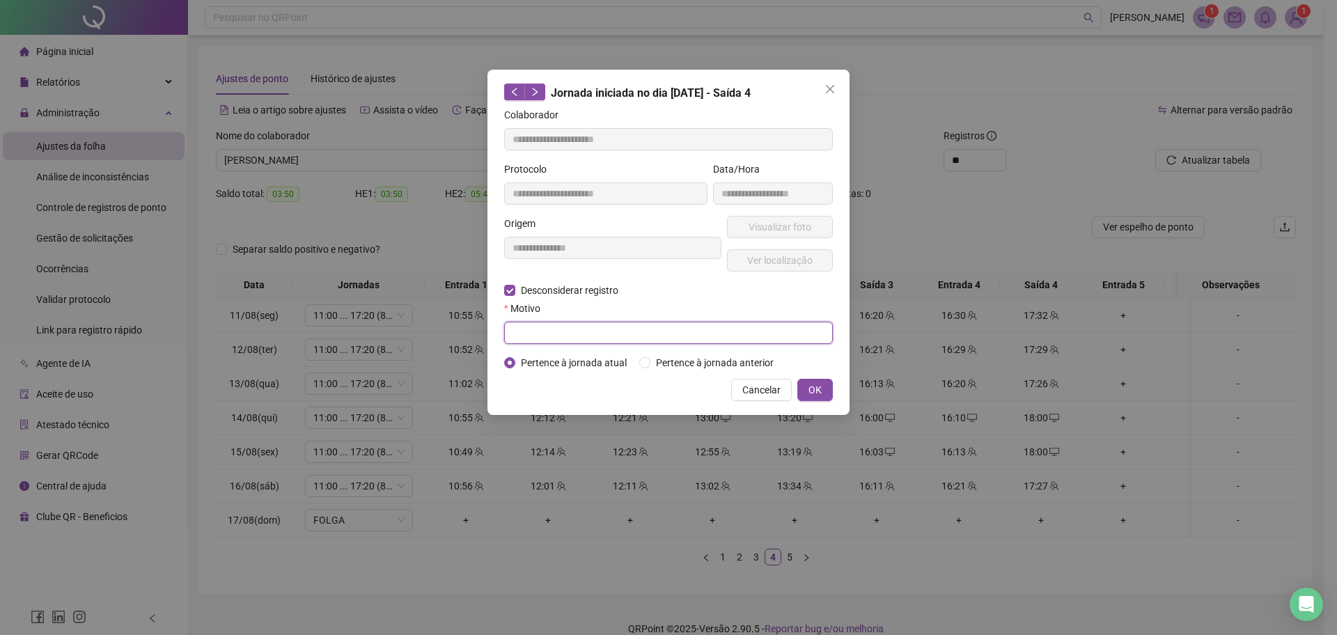
click at [541, 331] on input "text" at bounding box center [668, 333] width 329 height 22
type input "******"
click at [862, 391] on div "**********" at bounding box center [668, 317] width 1337 height 635
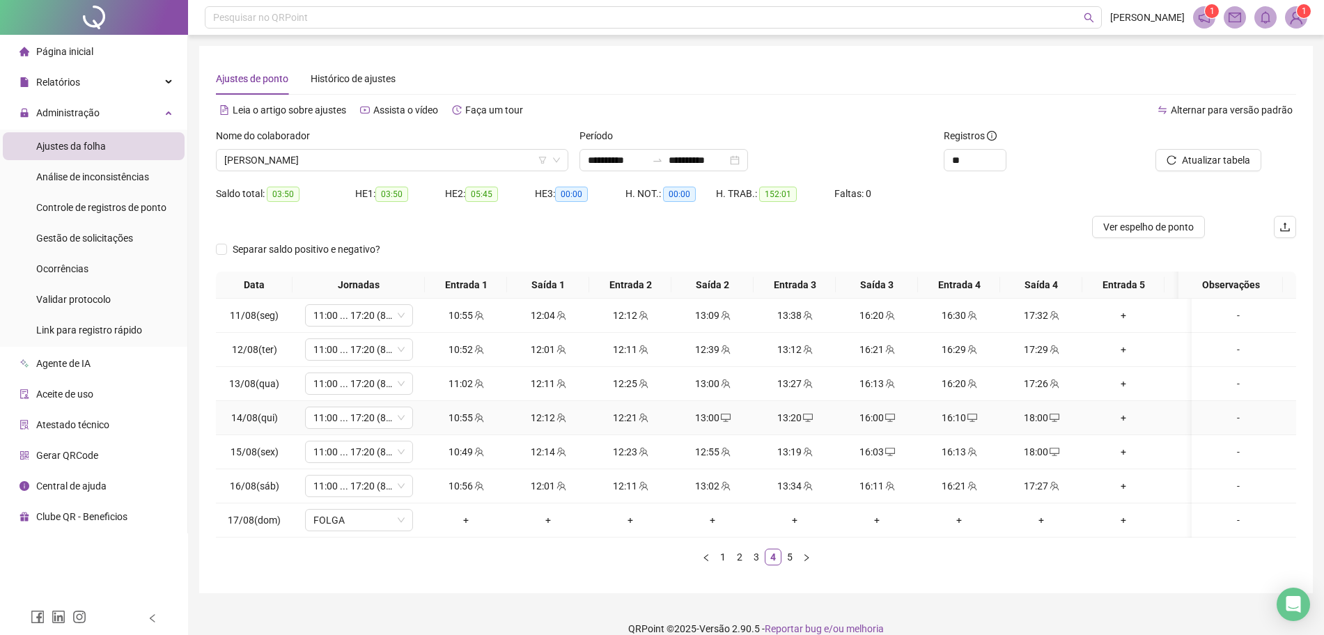
click at [1041, 421] on div "18:00" at bounding box center [1041, 417] width 71 height 15
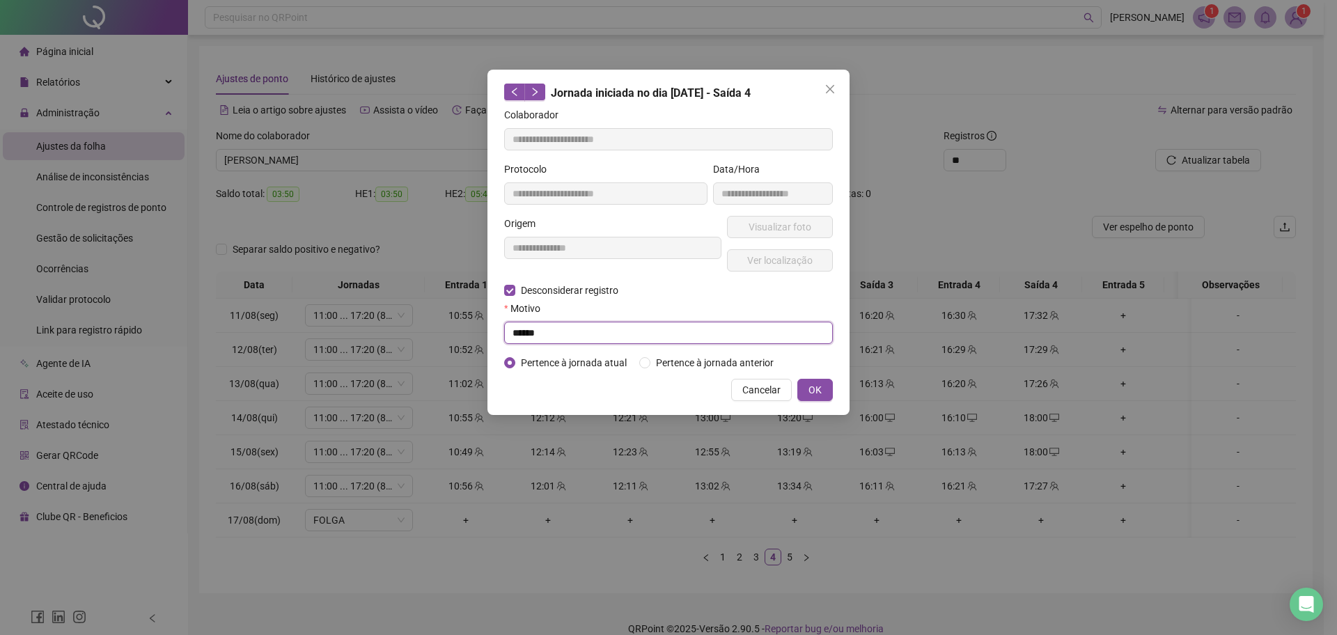
click at [637, 334] on input "******" at bounding box center [668, 333] width 329 height 22
click at [823, 396] on button "OK" at bounding box center [816, 390] width 36 height 22
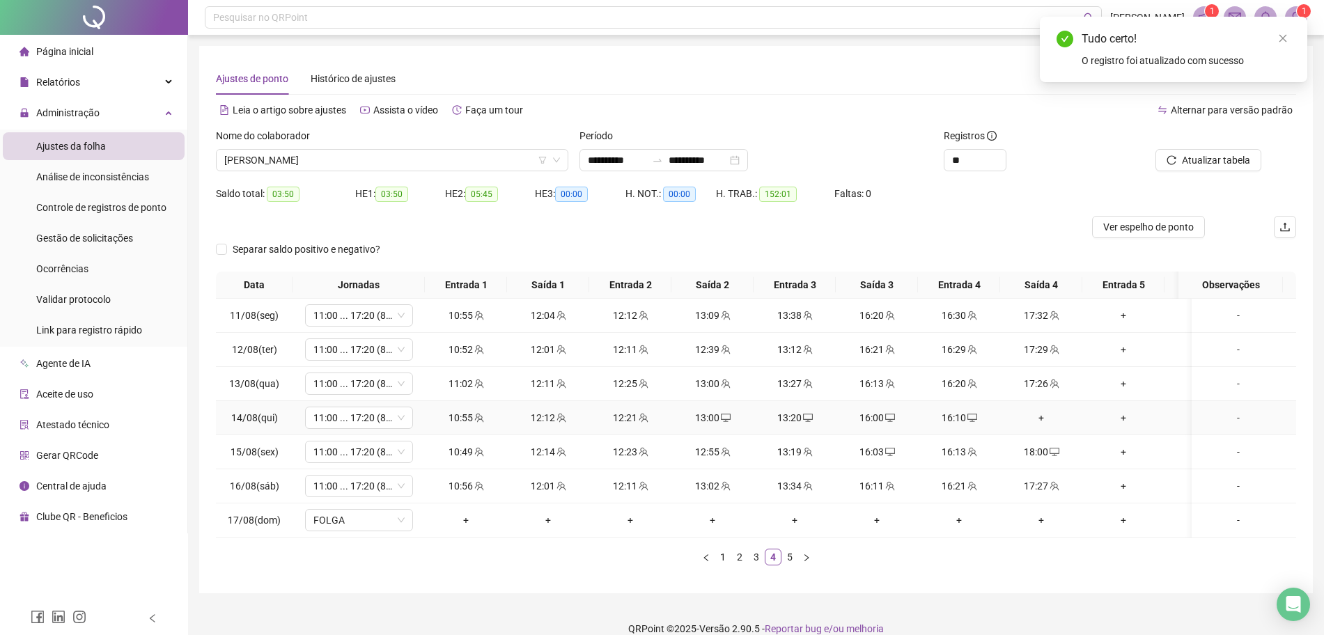
click at [1037, 423] on div "+" at bounding box center [1041, 417] width 71 height 15
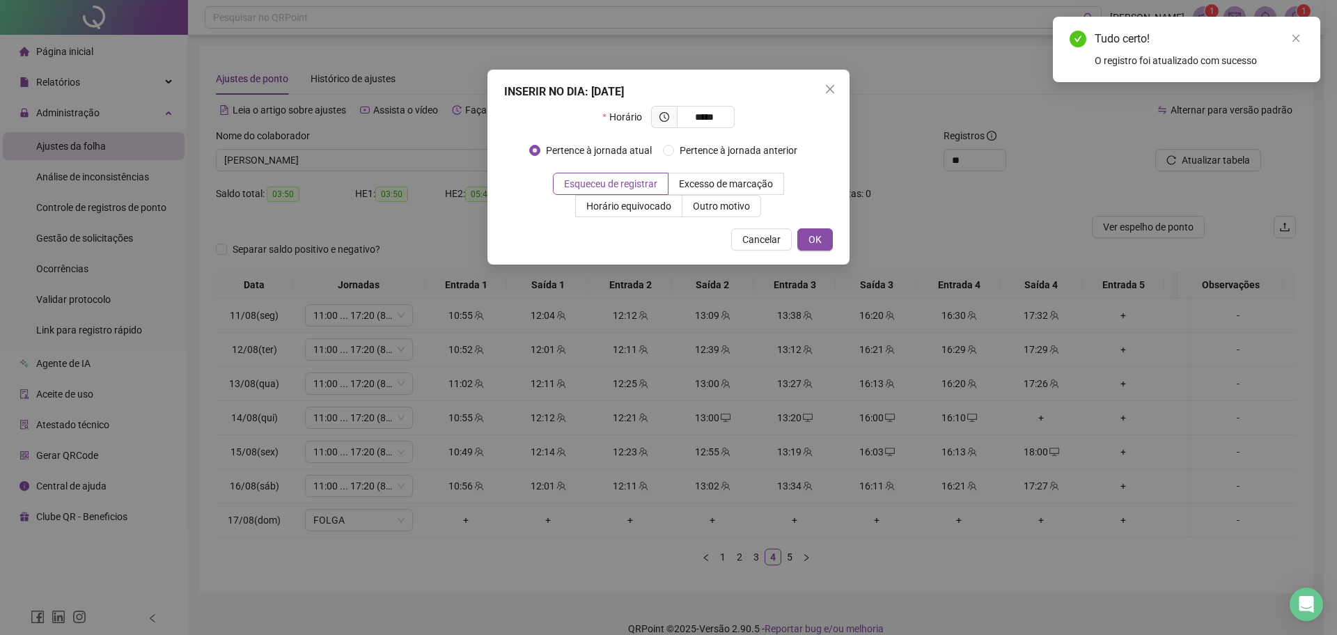
type input "*****"
click at [823, 221] on div "INSERIR NO DIA : [DATE] Horário ***** Pertence à jornada atual Pertence à jorna…" at bounding box center [669, 167] width 362 height 195
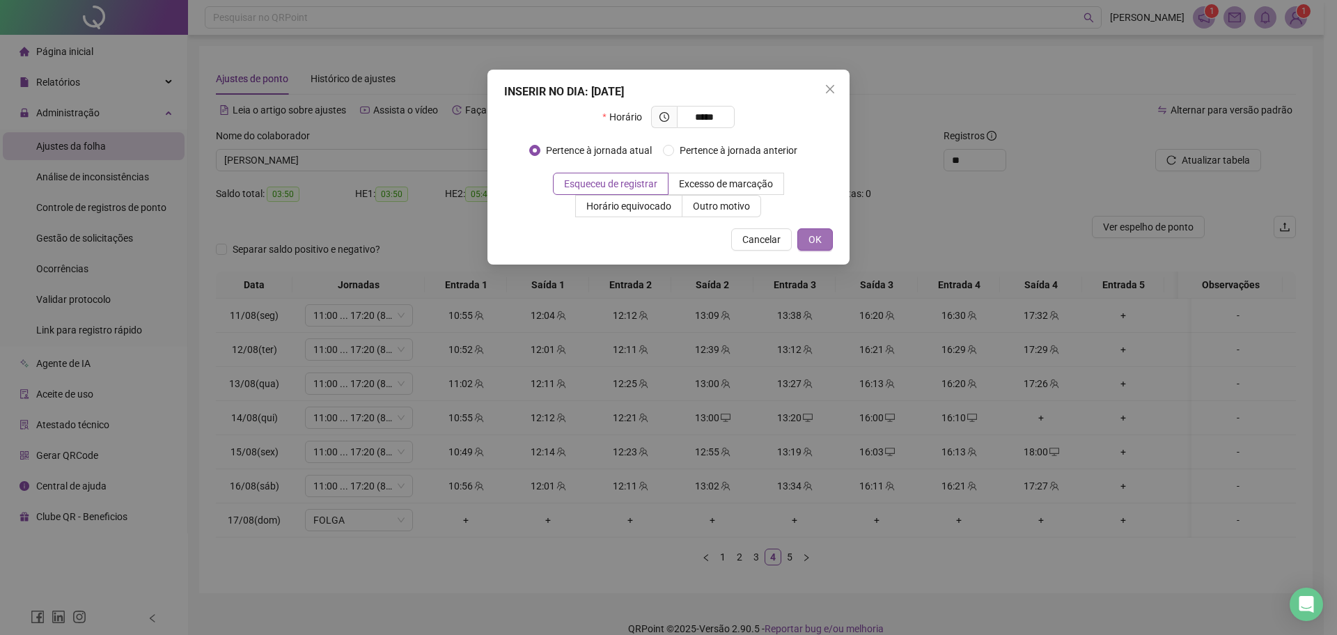
click at [813, 231] on button "OK" at bounding box center [816, 239] width 36 height 22
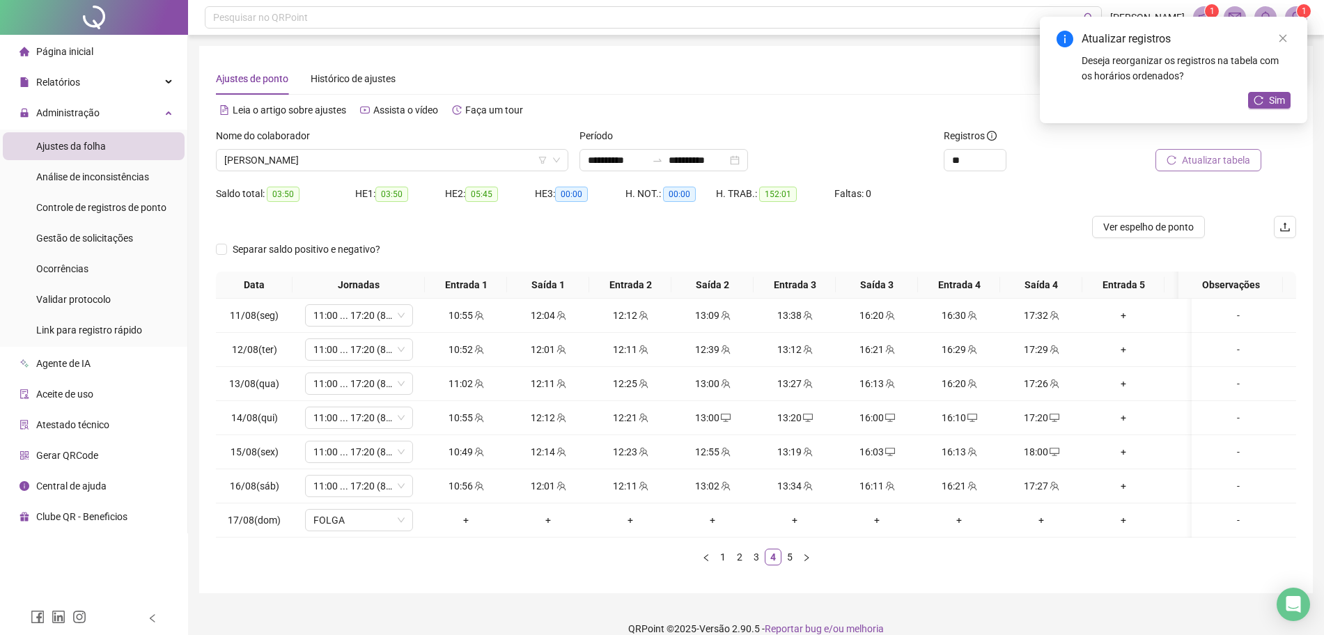
click at [1221, 171] on button "Atualizar tabela" at bounding box center [1209, 160] width 106 height 22
click at [1261, 102] on icon "reload" at bounding box center [1259, 100] width 10 height 10
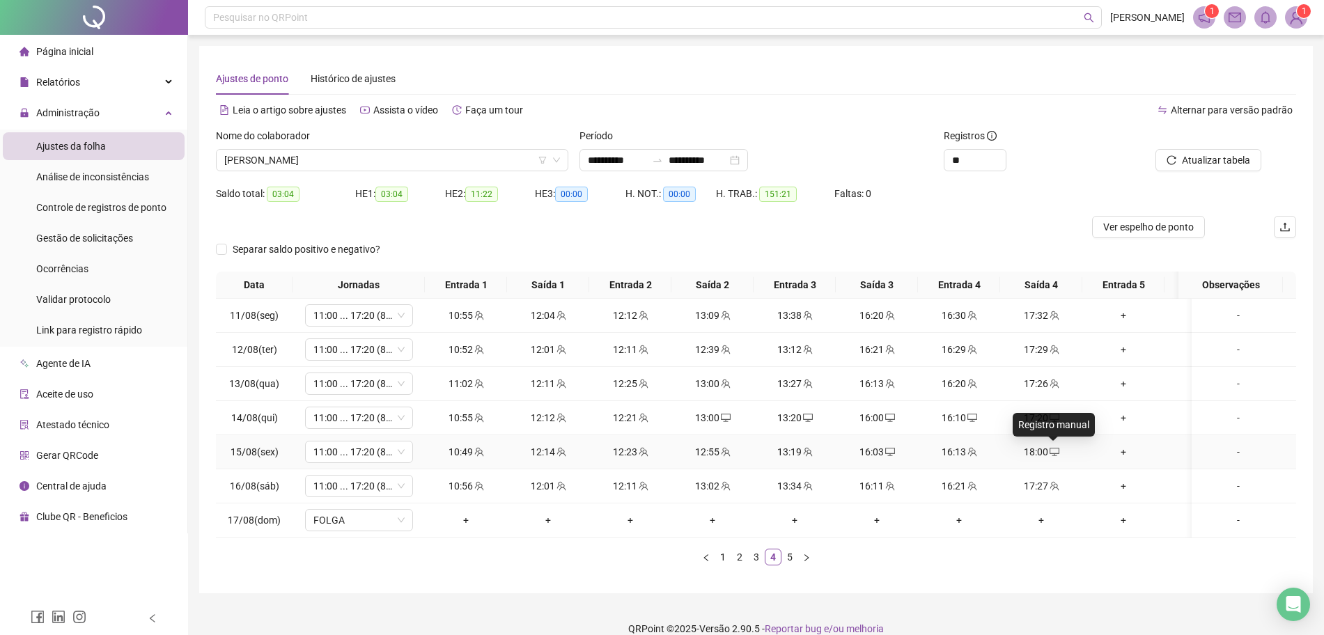
click at [1050, 451] on icon "desktop" at bounding box center [1055, 452] width 10 height 10
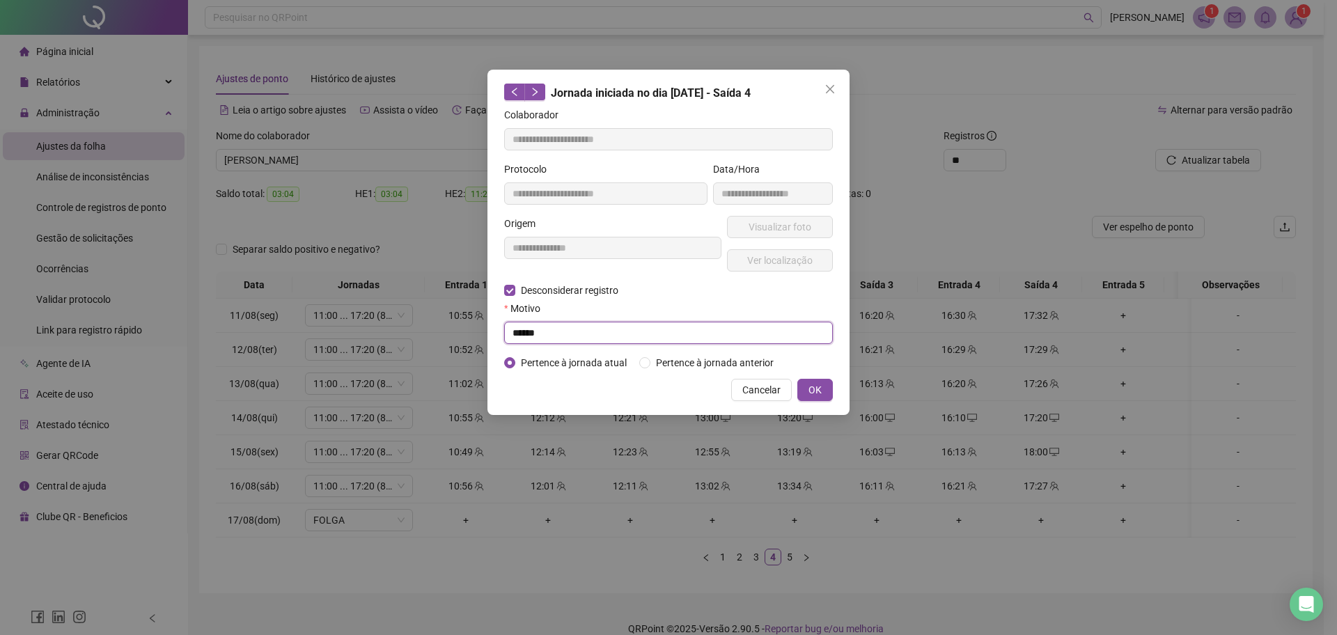
click at [596, 329] on input "******" at bounding box center [668, 333] width 329 height 22
type input "**********"
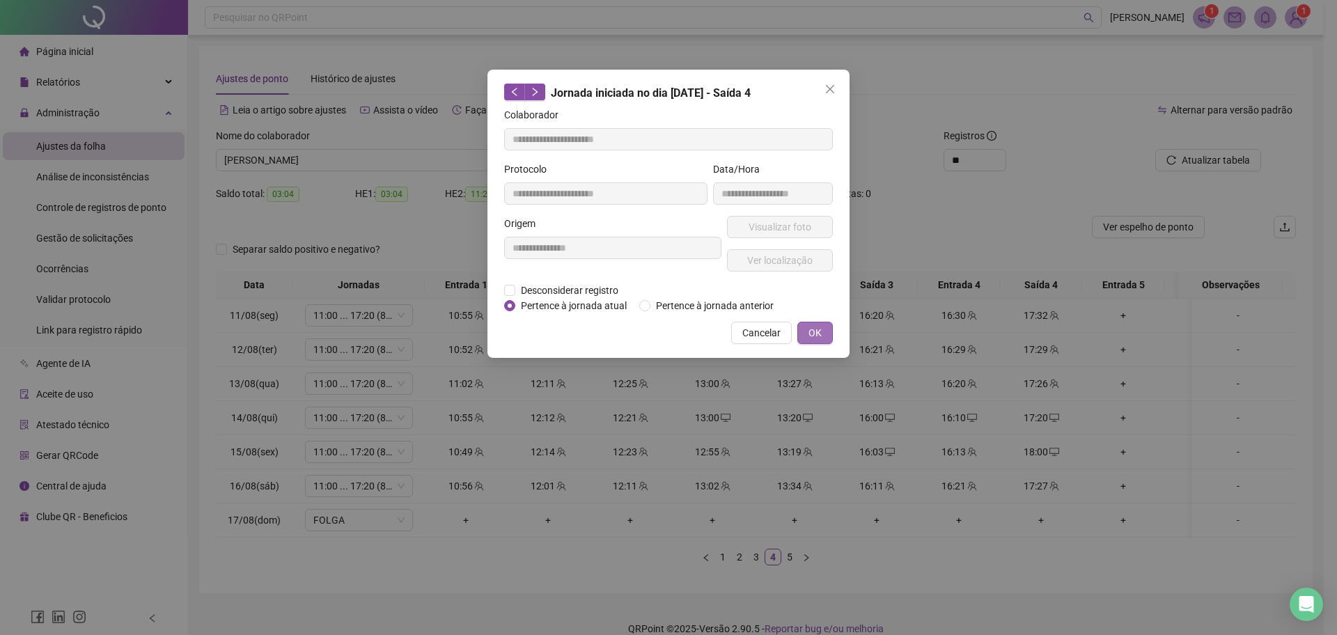
click at [811, 391] on div "**********" at bounding box center [668, 317] width 1337 height 635
click at [544, 284] on span "Desconsiderar registro" at bounding box center [569, 290] width 109 height 15
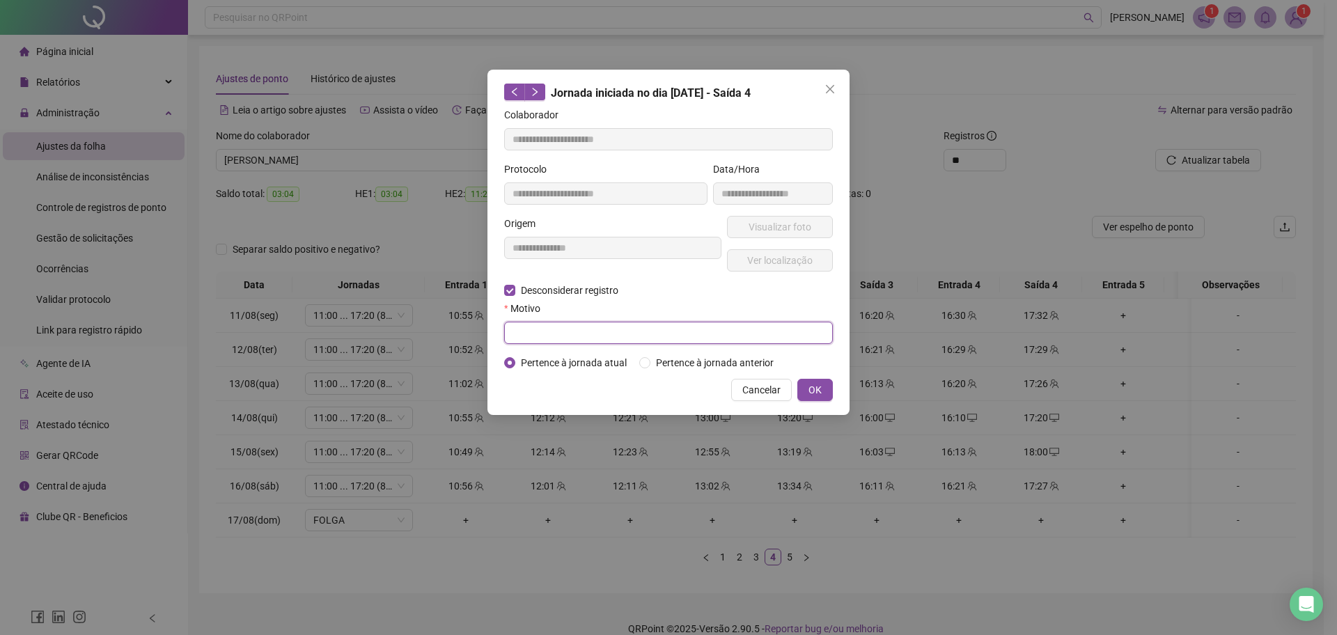
paste input "******"
type input "******"
click at [809, 386] on span "OK" at bounding box center [815, 389] width 13 height 15
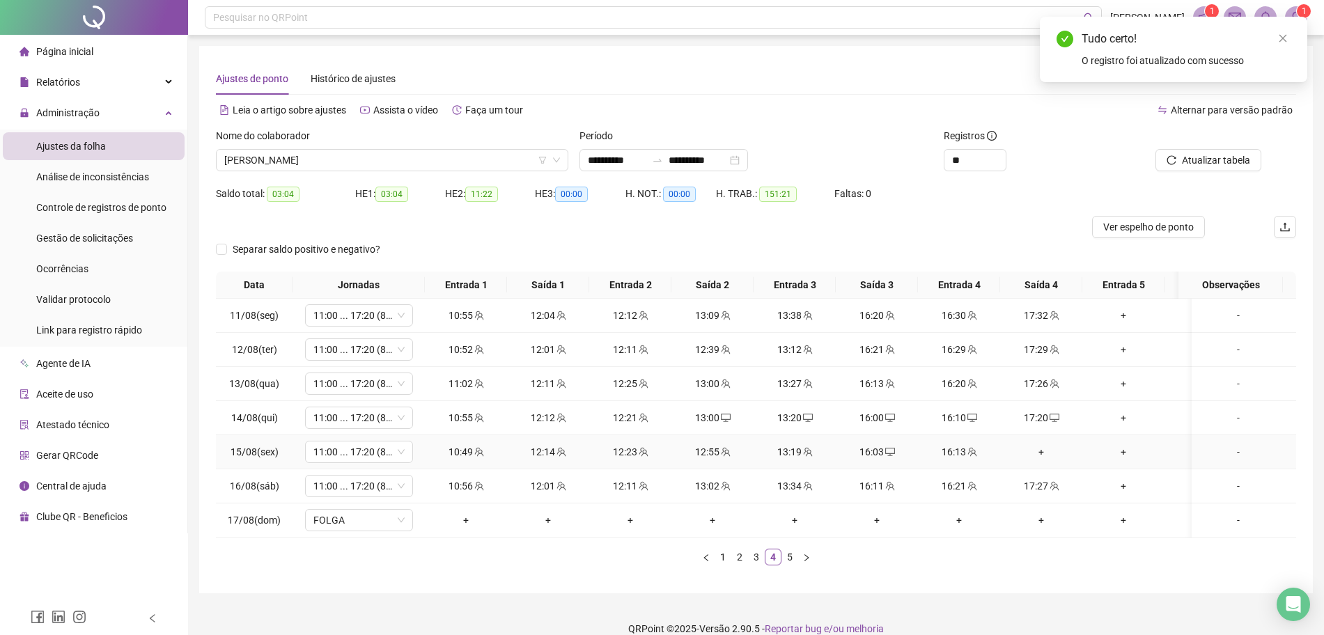
click at [1048, 444] on div "+" at bounding box center [1041, 451] width 71 height 15
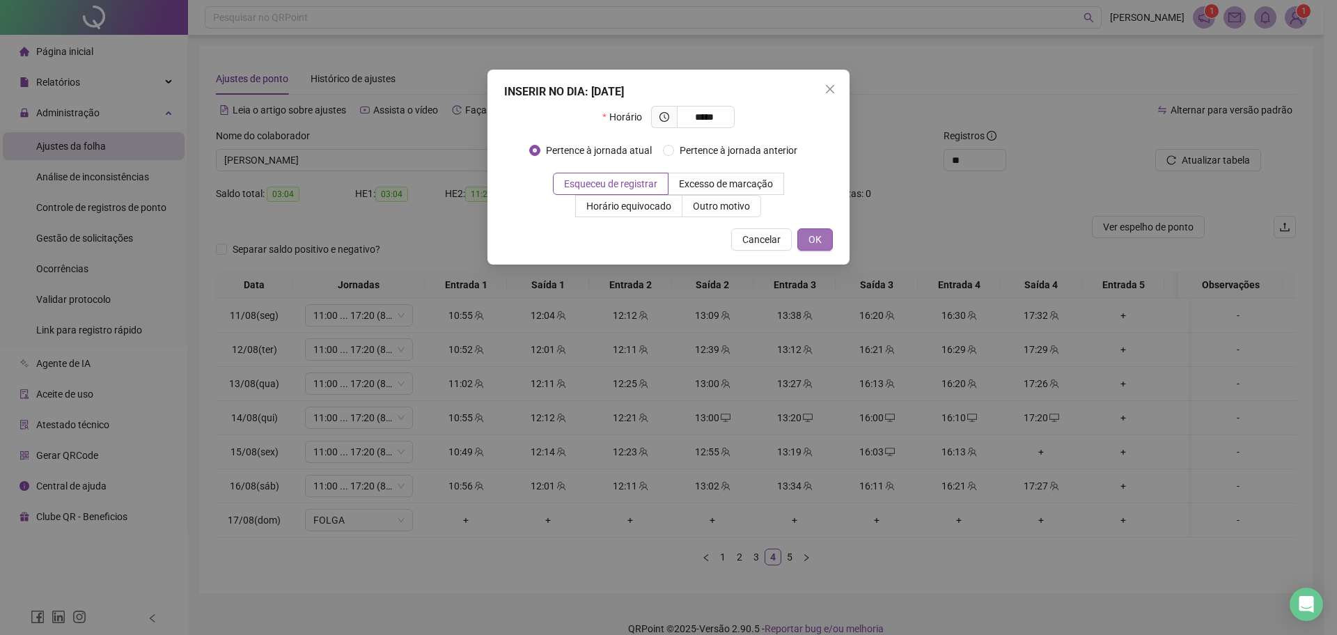
type input "*****"
click at [822, 233] on button "OK" at bounding box center [816, 239] width 36 height 22
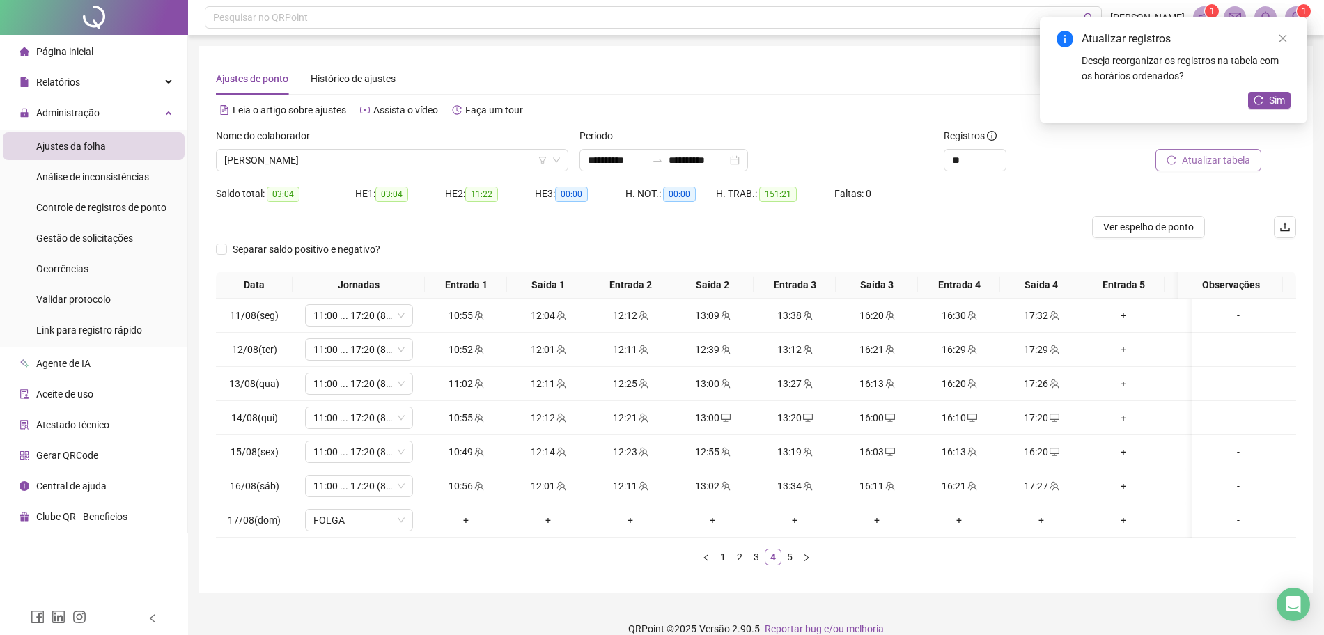
click at [1197, 167] on span "Atualizar tabela" at bounding box center [1216, 160] width 68 height 15
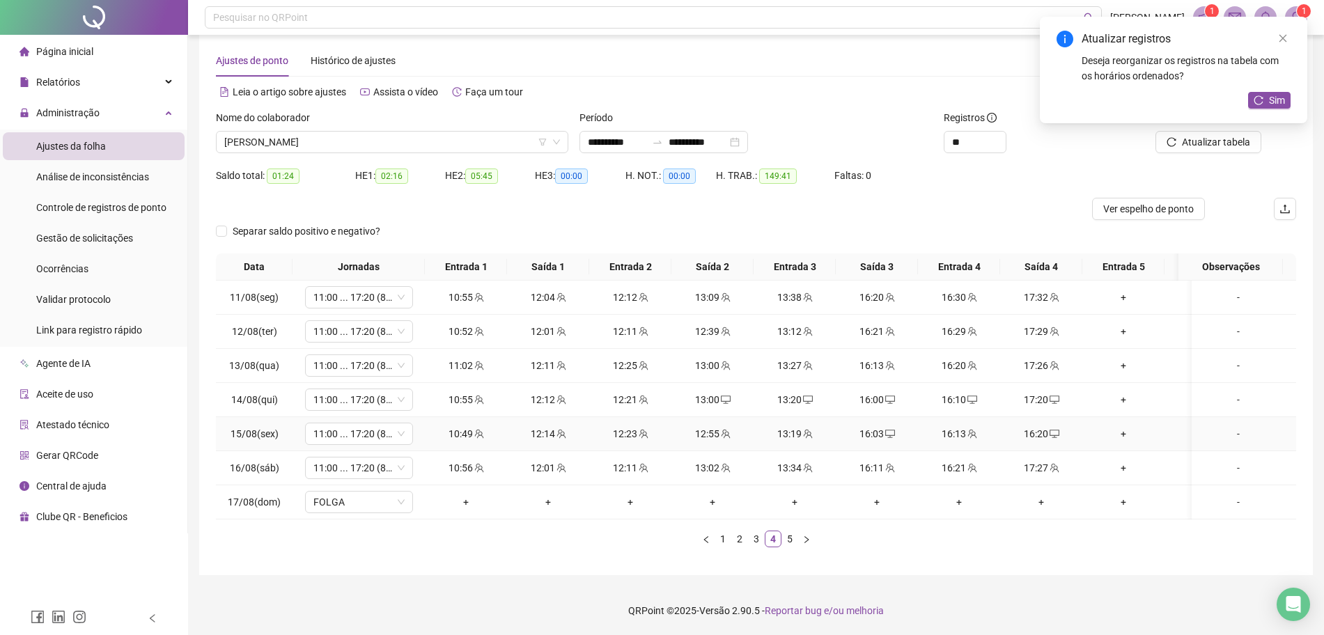
scroll to position [31, 0]
click at [798, 539] on button "button" at bounding box center [806, 539] width 17 height 17
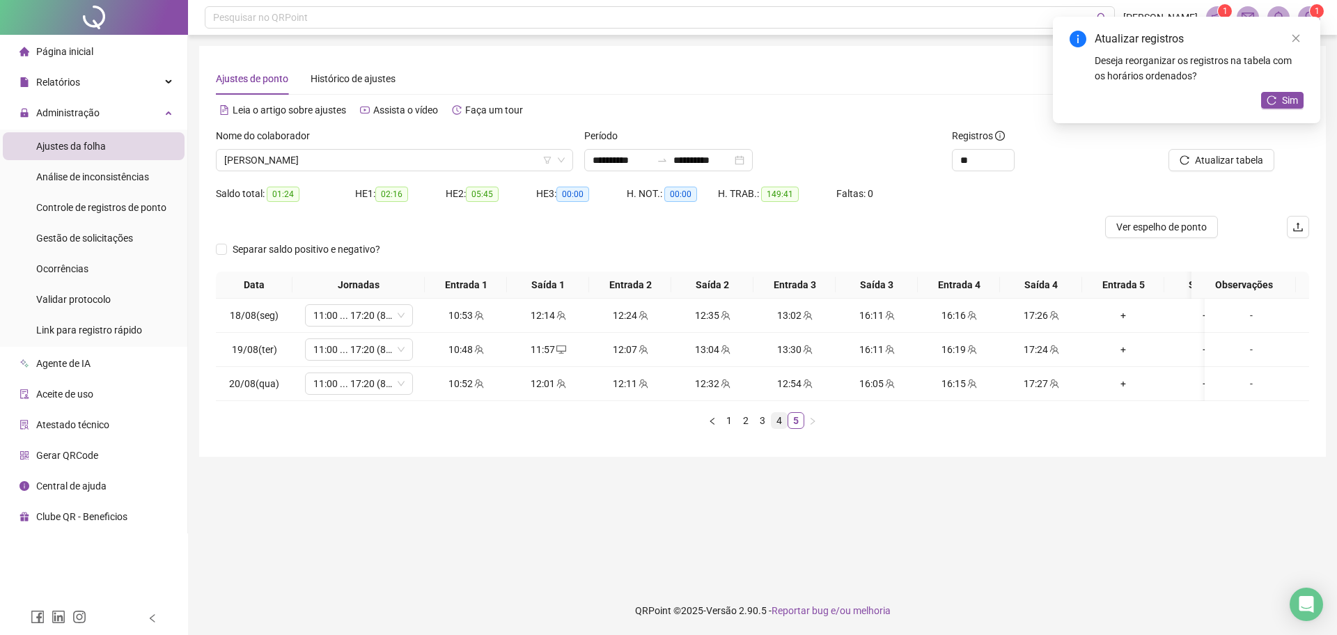
click at [779, 428] on link "4" at bounding box center [779, 420] width 15 height 15
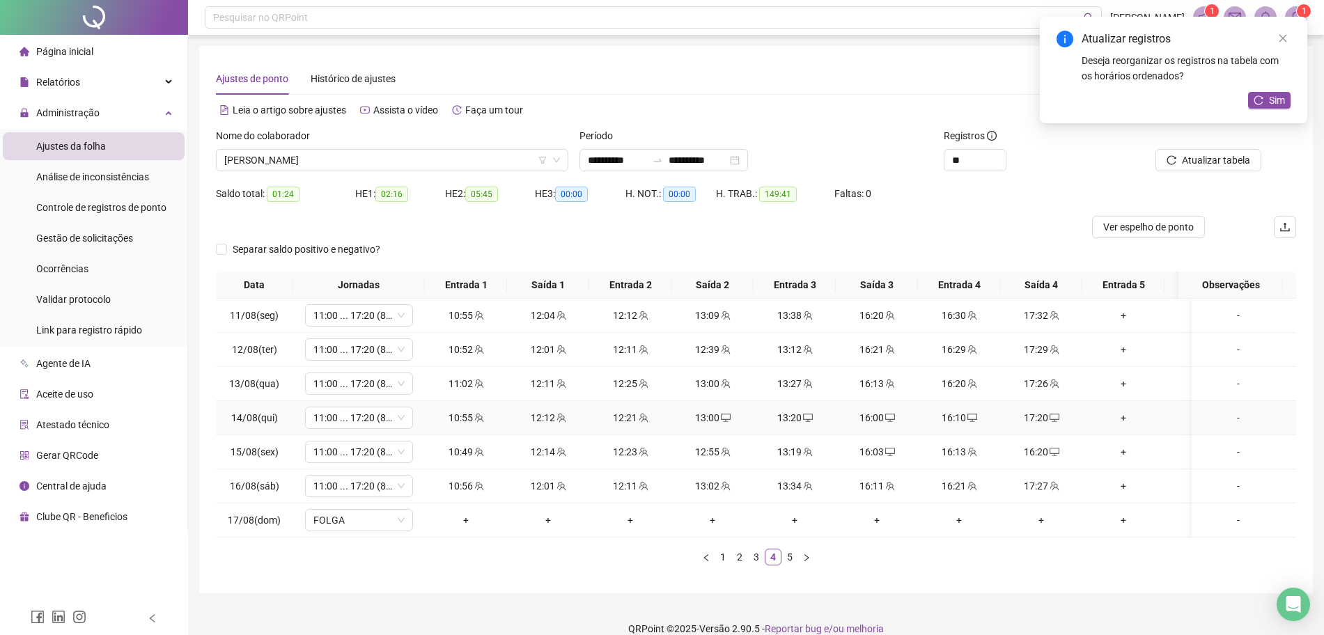
click at [1045, 406] on td "17:20" at bounding box center [1041, 418] width 82 height 34
click at [1048, 414] on span "desktop" at bounding box center [1053, 418] width 11 height 10
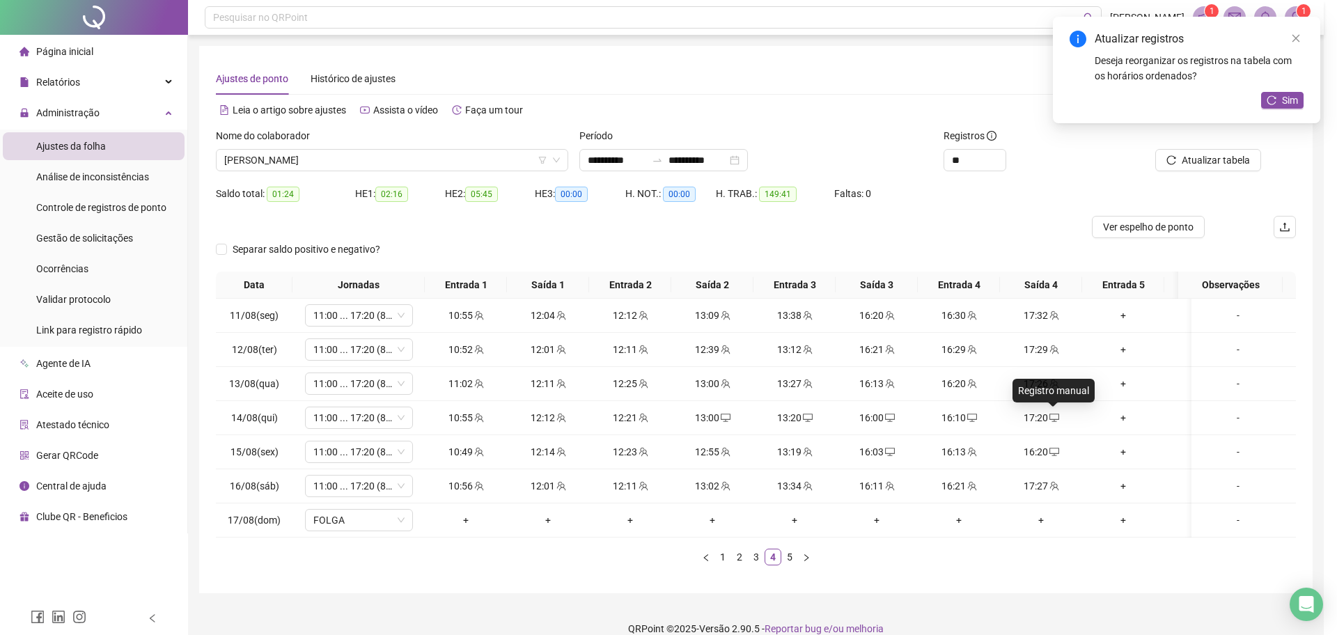
type input "**********"
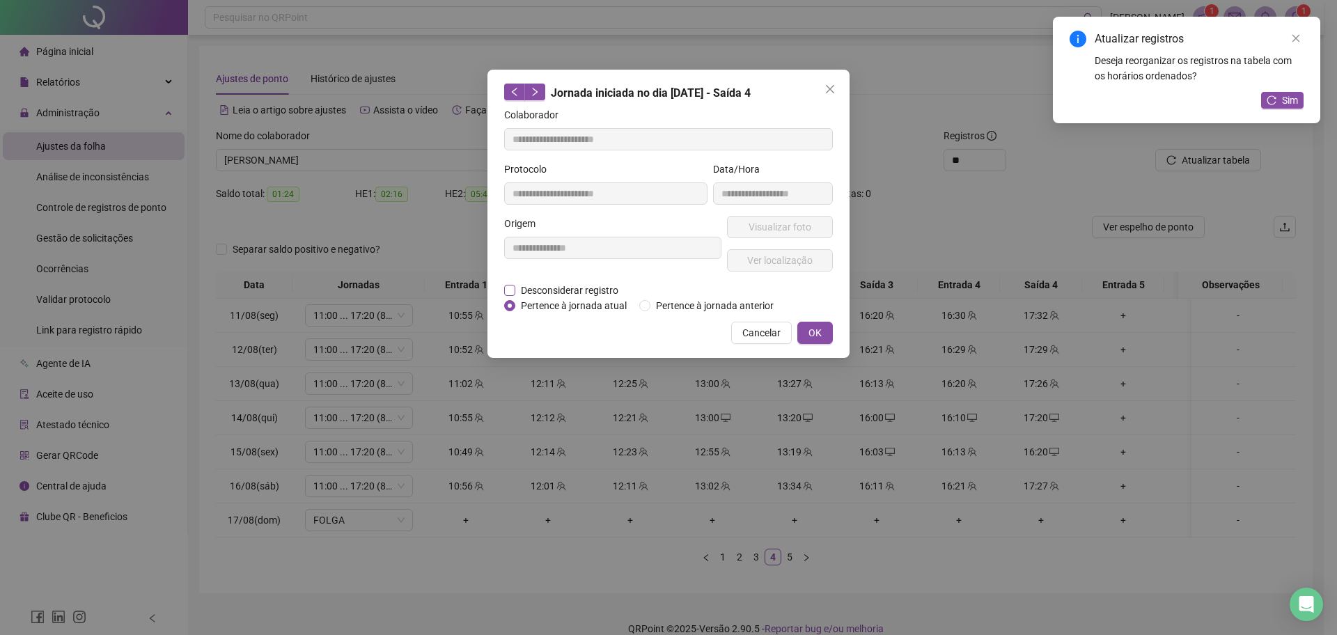
click at [556, 287] on span "Desconsiderar registro" at bounding box center [569, 290] width 109 height 15
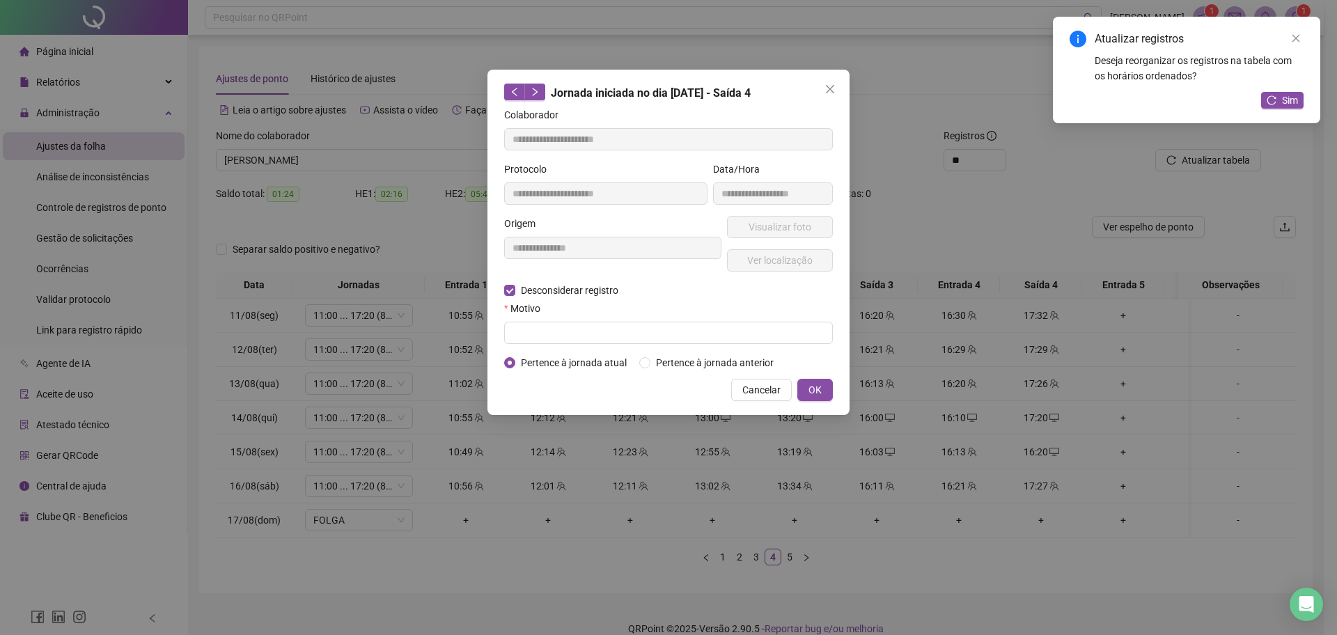
click at [575, 316] on div "Motivo" at bounding box center [668, 311] width 329 height 21
click at [573, 333] on input "text" at bounding box center [668, 333] width 329 height 22
paste input "******"
type input "******"
click at [812, 398] on button "OK" at bounding box center [816, 390] width 36 height 22
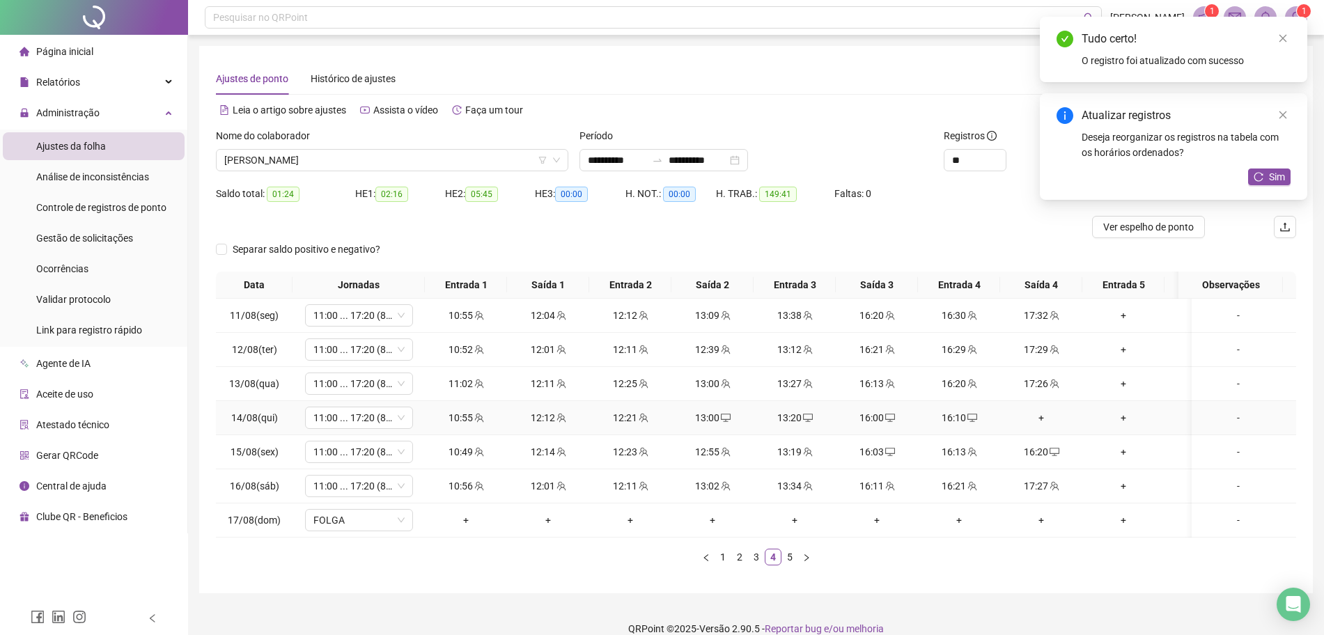
click at [1028, 414] on div "+" at bounding box center [1041, 417] width 71 height 15
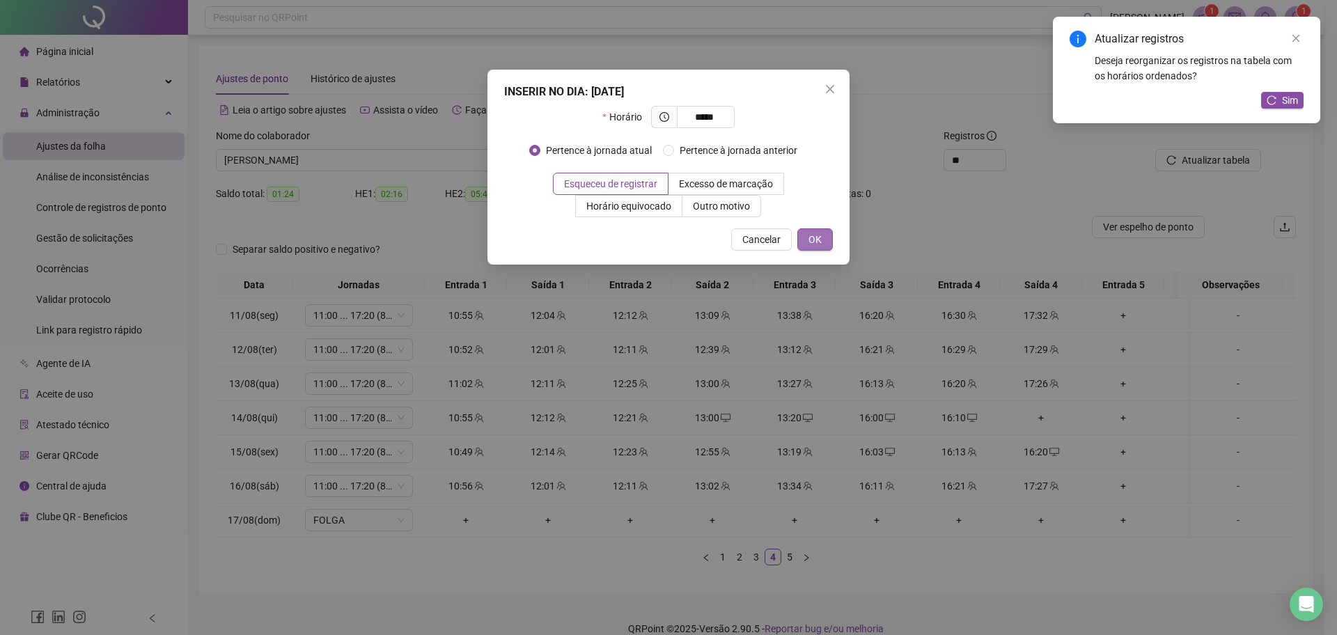
type input "*****"
click at [799, 240] on button "OK" at bounding box center [816, 239] width 36 height 22
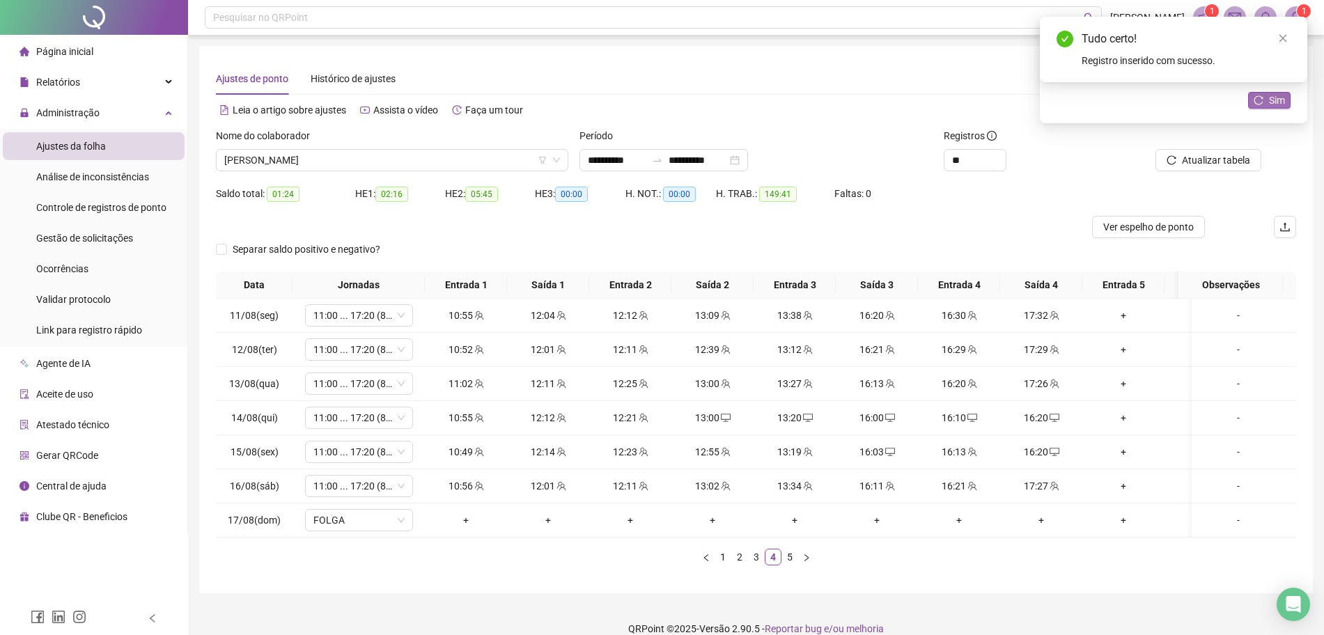
click at [1284, 97] on span "Sim" at bounding box center [1277, 100] width 16 height 15
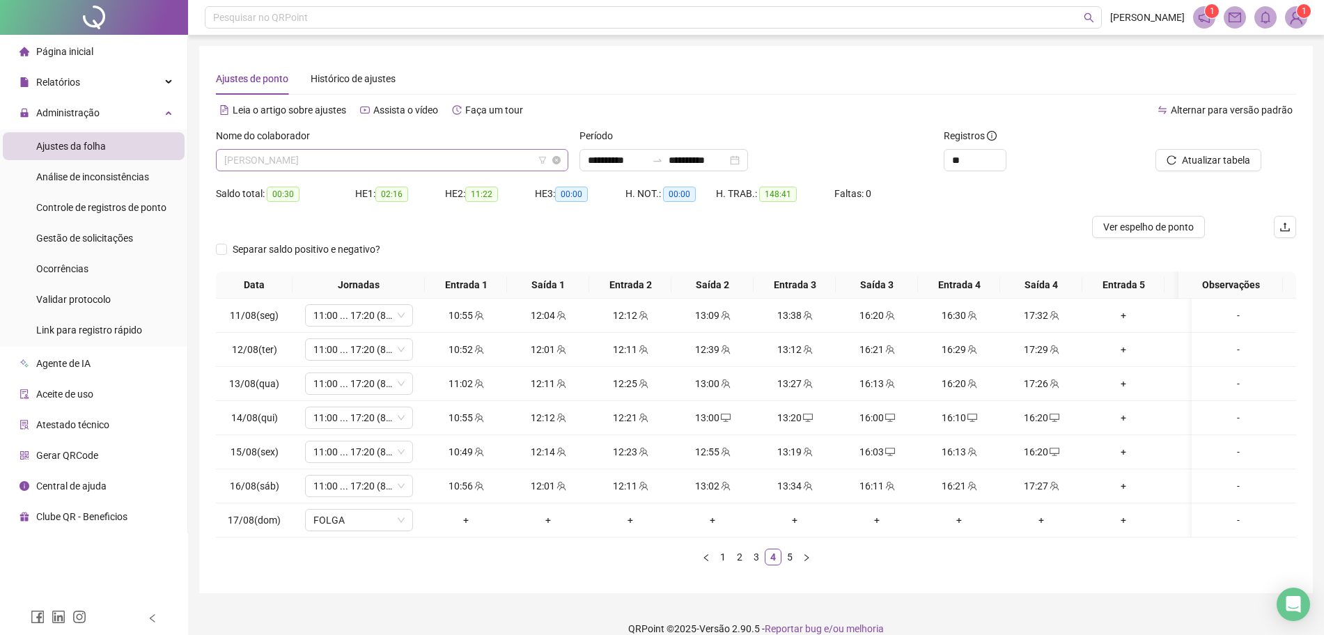
click at [421, 166] on span "[PERSON_NAME]" at bounding box center [392, 160] width 336 height 21
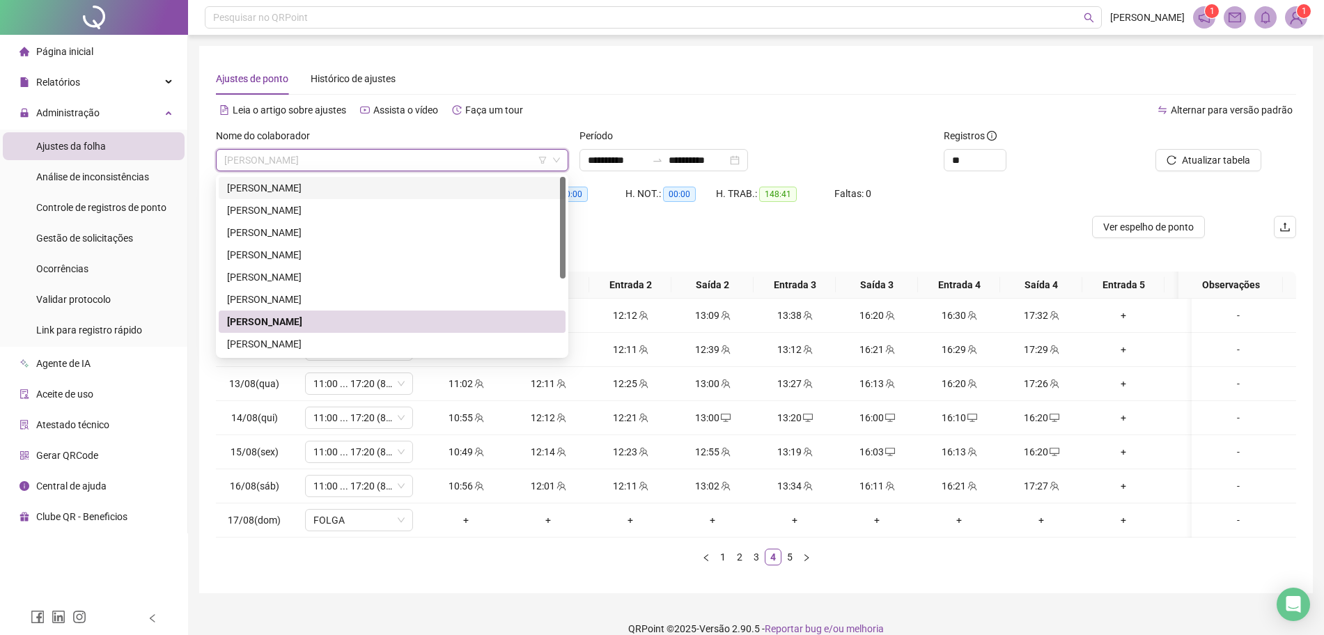
click at [345, 187] on div "[PERSON_NAME]" at bounding box center [392, 187] width 330 height 15
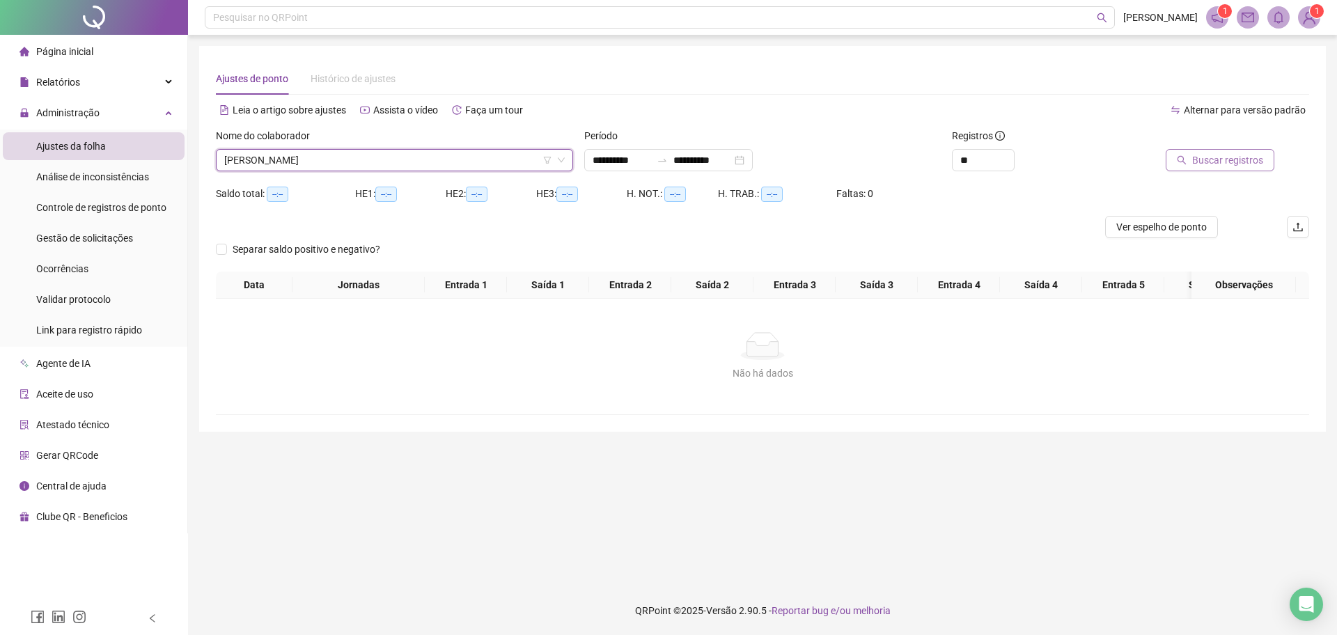
click at [1205, 157] on span "Buscar registros" at bounding box center [1227, 160] width 71 height 15
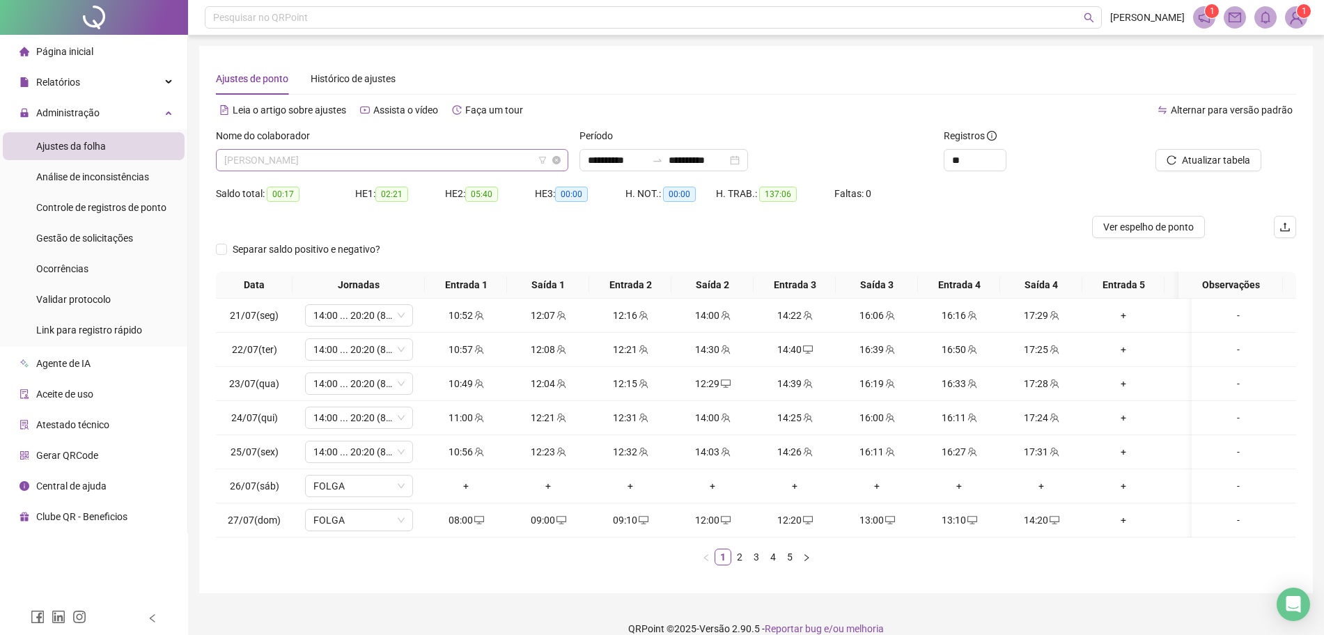
click at [430, 156] on span "[PERSON_NAME]" at bounding box center [392, 160] width 336 height 21
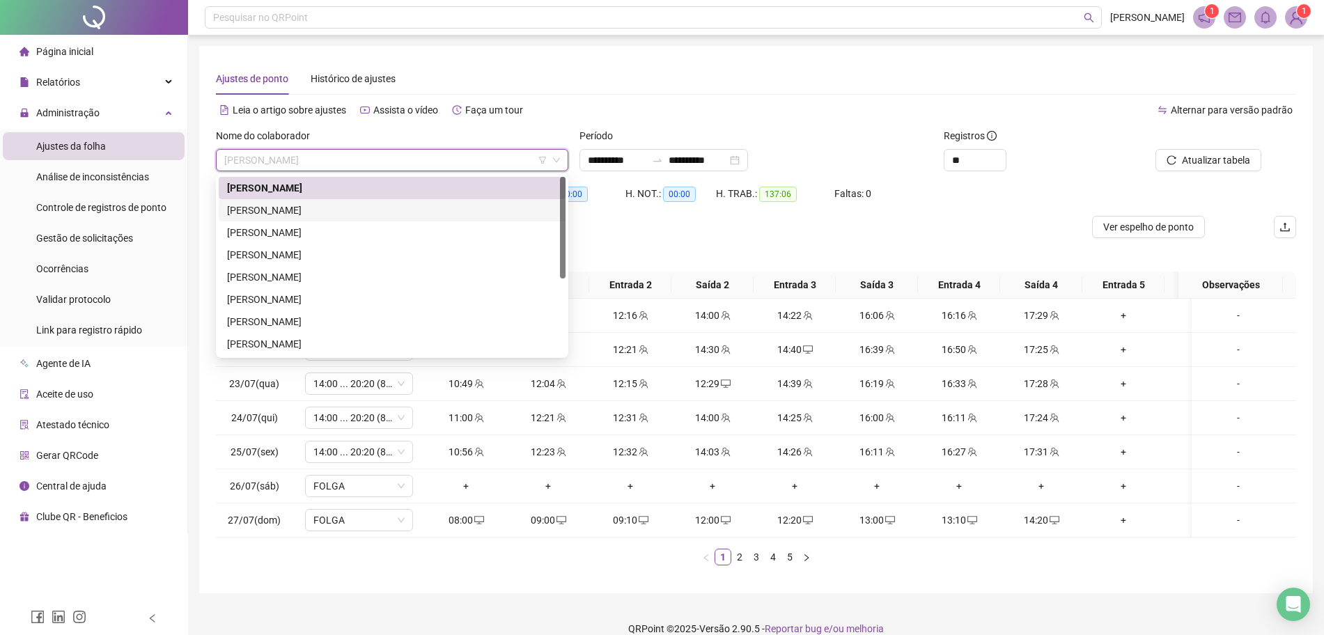
click at [359, 209] on div "[PERSON_NAME]" at bounding box center [392, 210] width 330 height 15
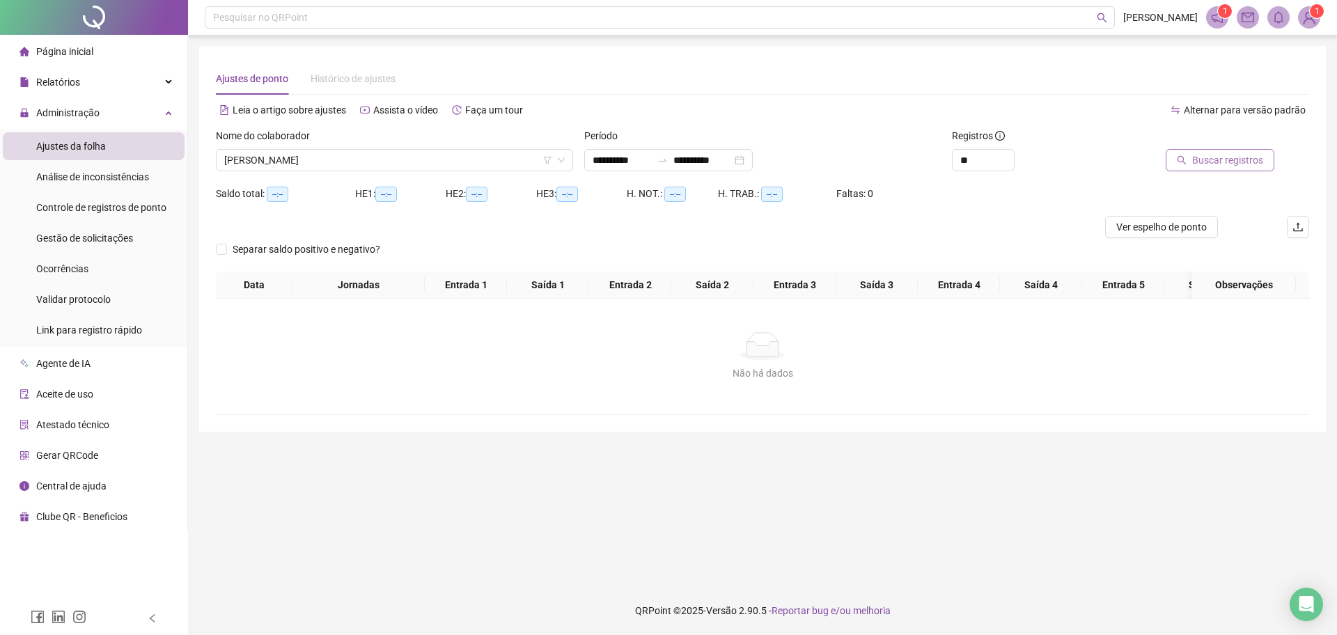
click at [1196, 160] on span "Buscar registros" at bounding box center [1227, 160] width 71 height 15
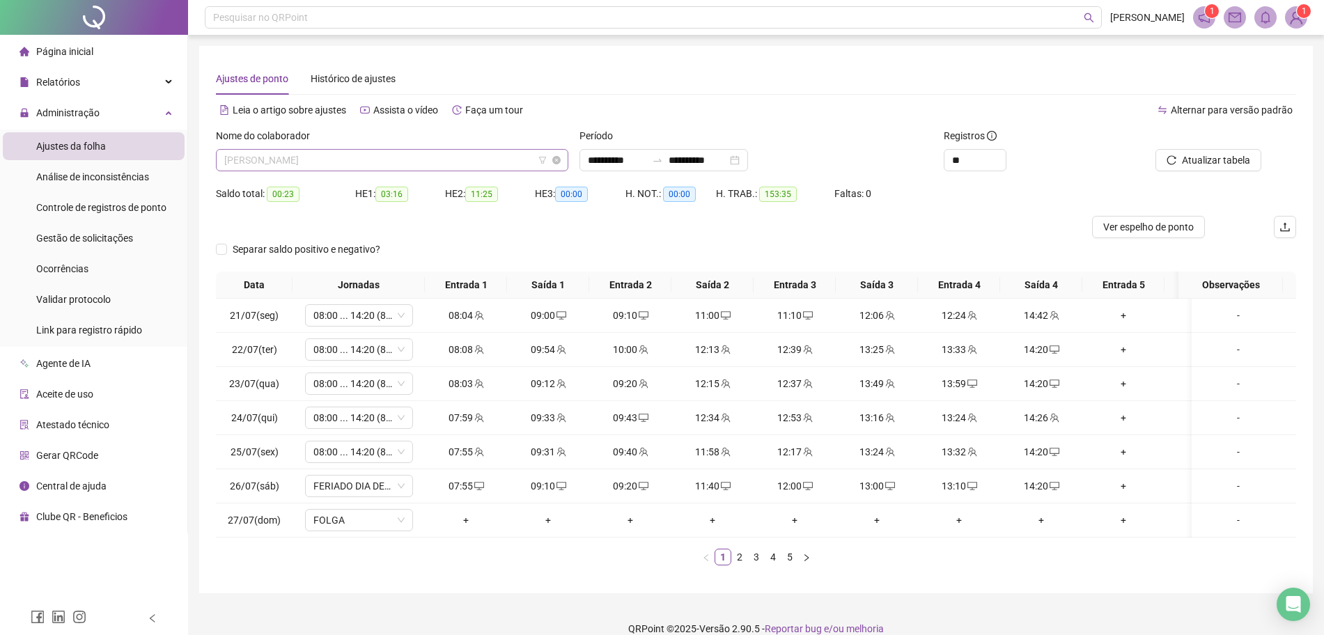
click at [393, 152] on span "[PERSON_NAME]" at bounding box center [392, 160] width 336 height 21
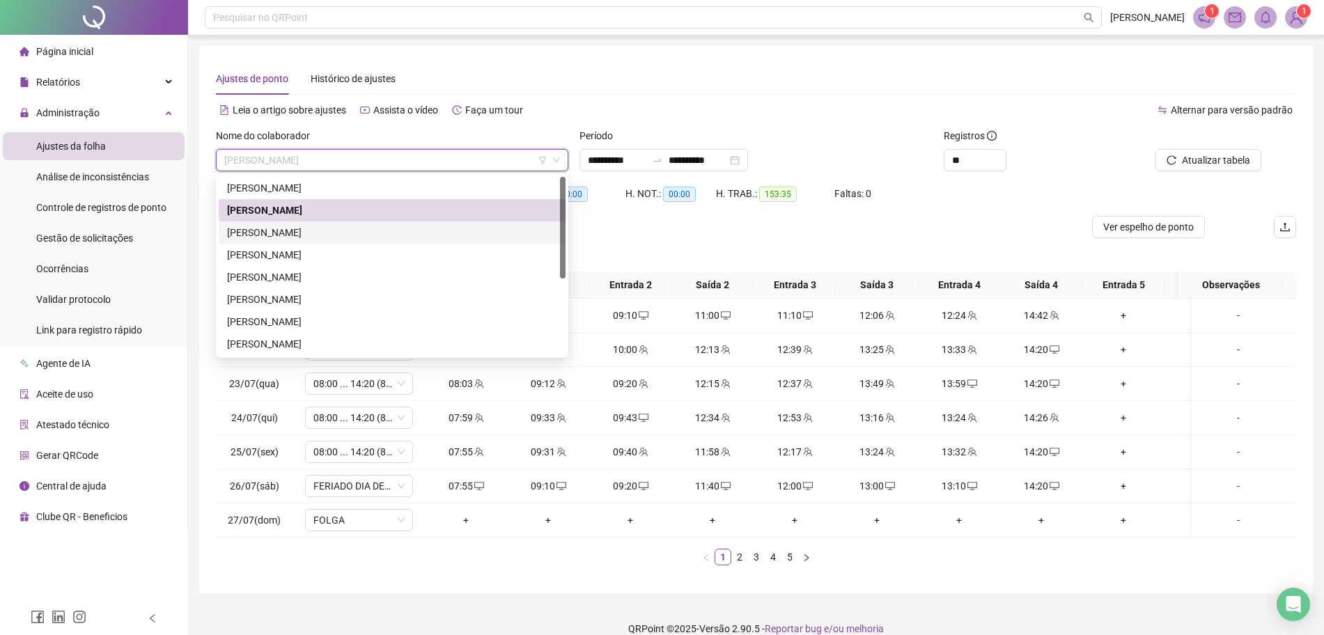
click at [302, 227] on div "[PERSON_NAME]" at bounding box center [392, 232] width 330 height 15
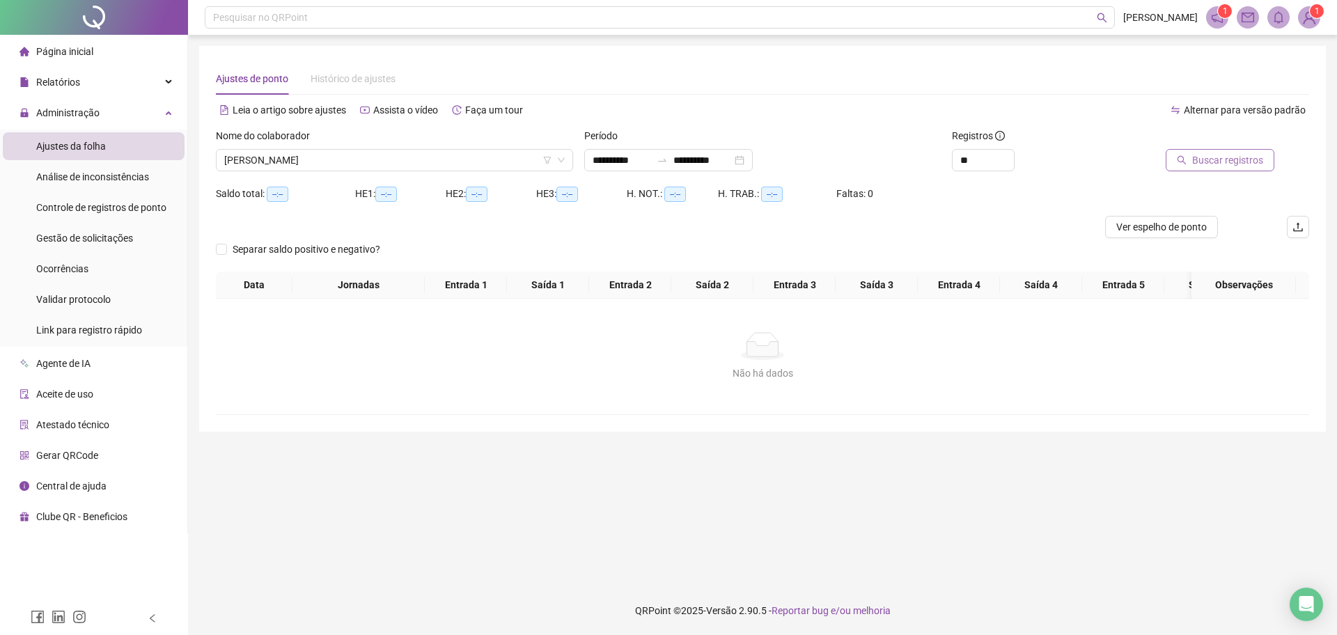
click at [1227, 158] on span "Buscar registros" at bounding box center [1227, 160] width 71 height 15
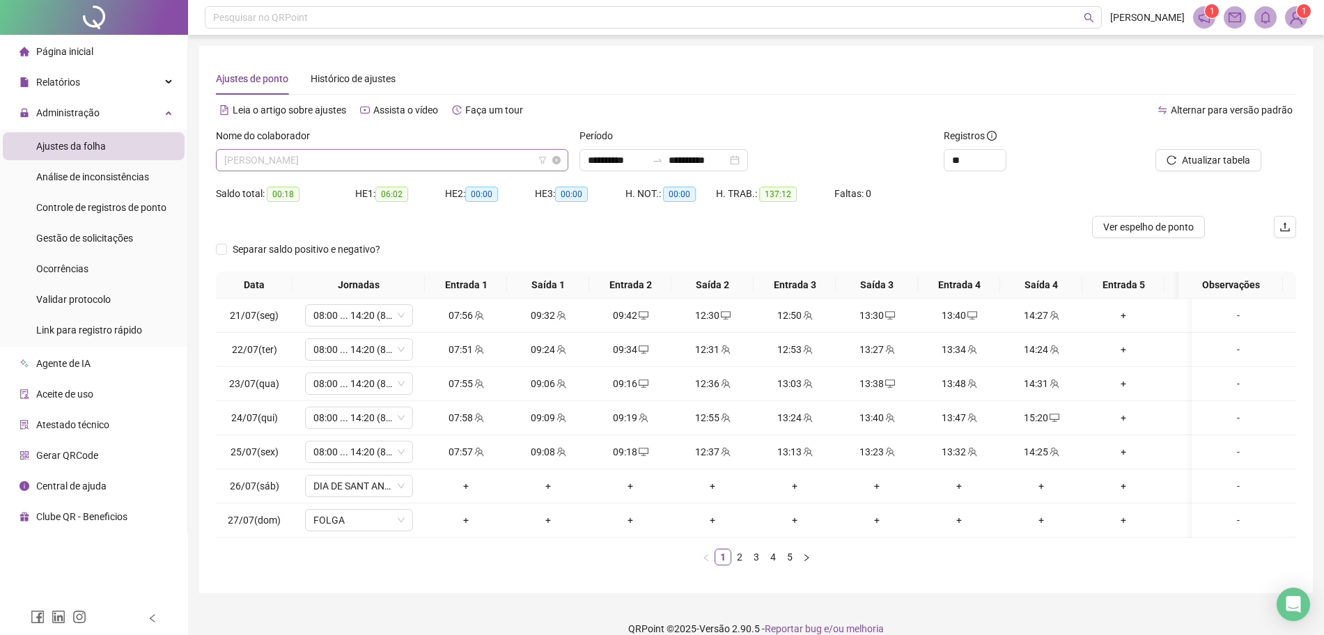
click at [423, 165] on span "[PERSON_NAME]" at bounding box center [392, 160] width 336 height 21
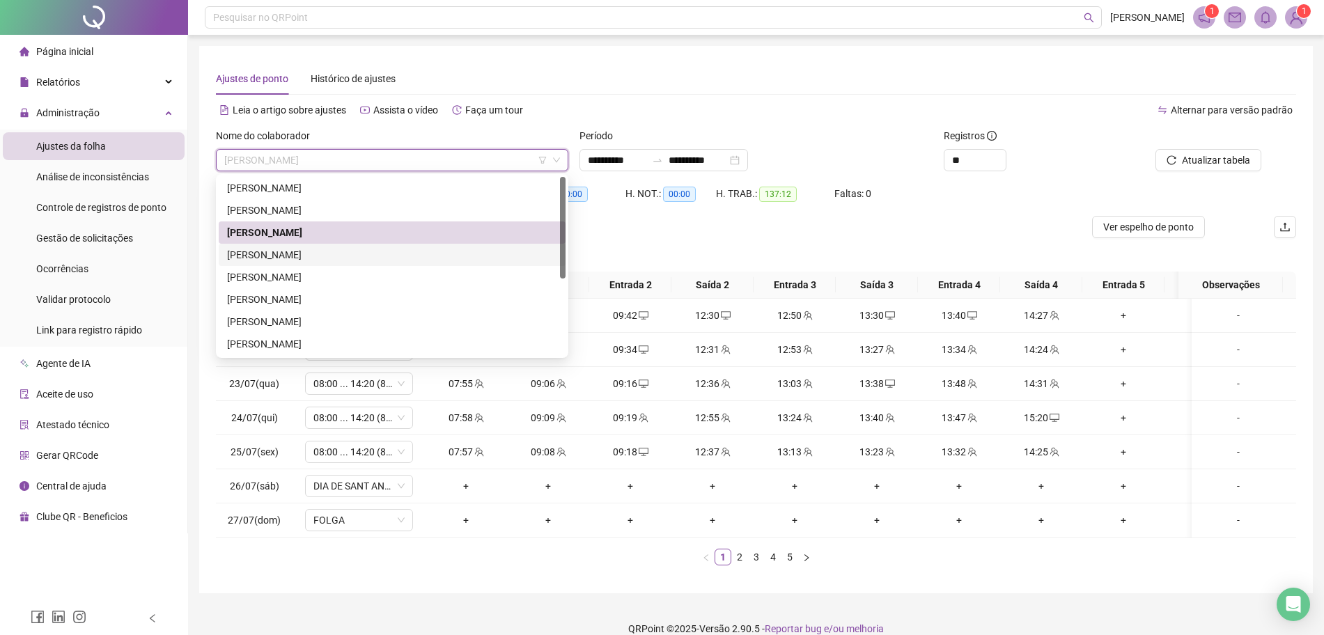
click at [294, 258] on div "[PERSON_NAME]" at bounding box center [392, 254] width 330 height 15
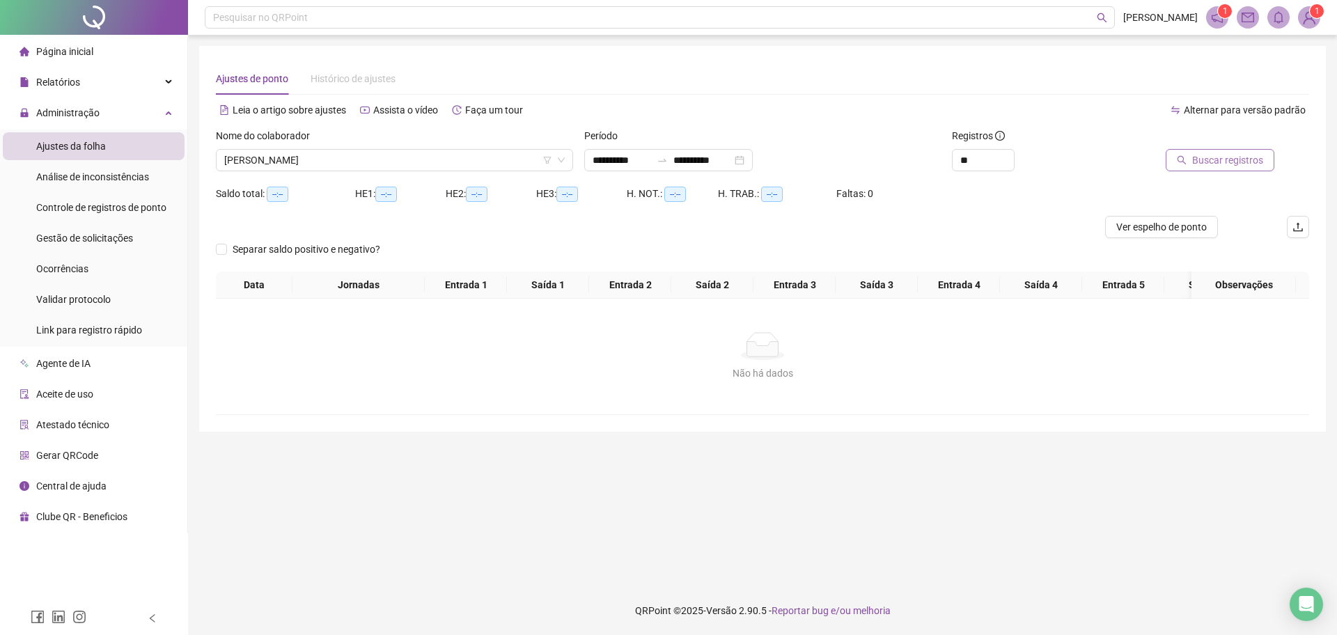
click at [1200, 171] on button "Buscar registros" at bounding box center [1220, 160] width 109 height 22
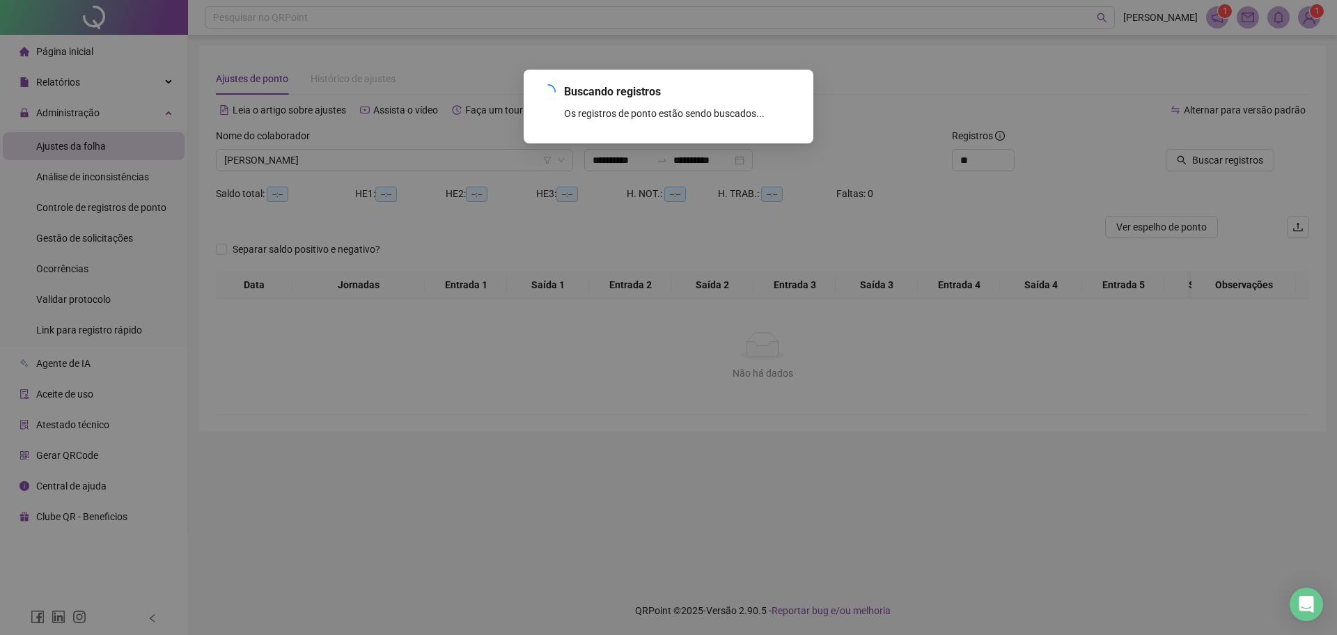
click at [1202, 163] on div "Buscando registros Os registros de ponto estão sendo buscados... OK" at bounding box center [668, 317] width 1337 height 635
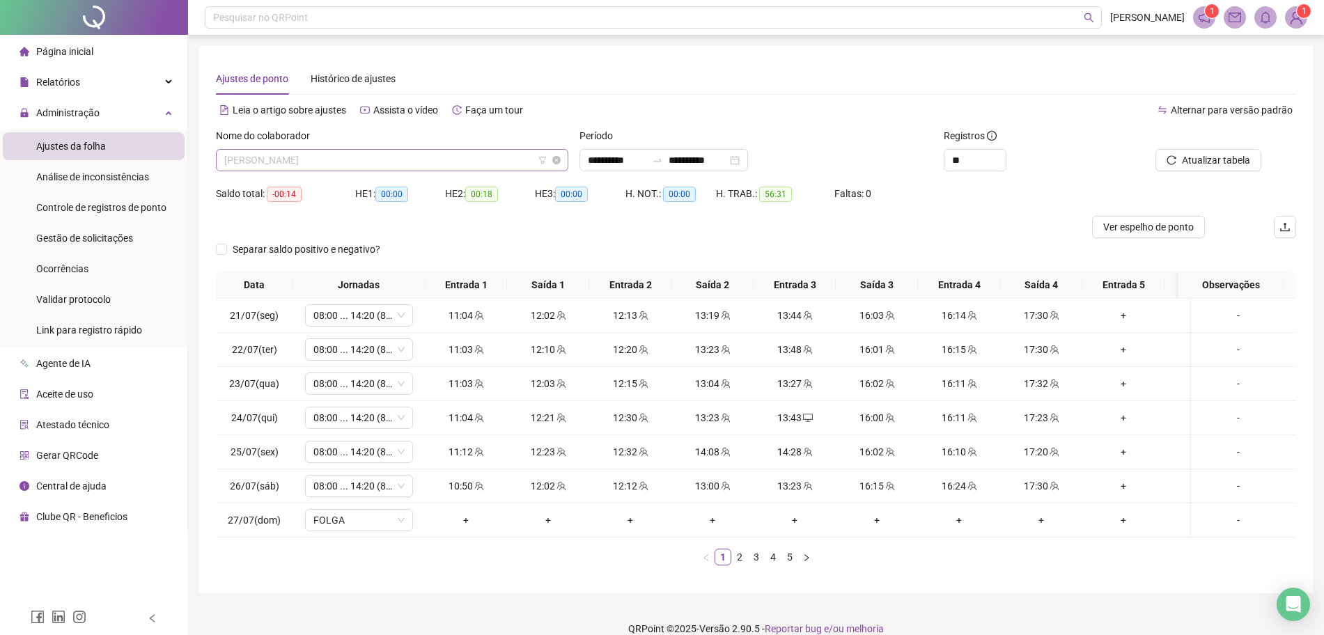
click at [380, 162] on span "[PERSON_NAME]" at bounding box center [392, 160] width 336 height 21
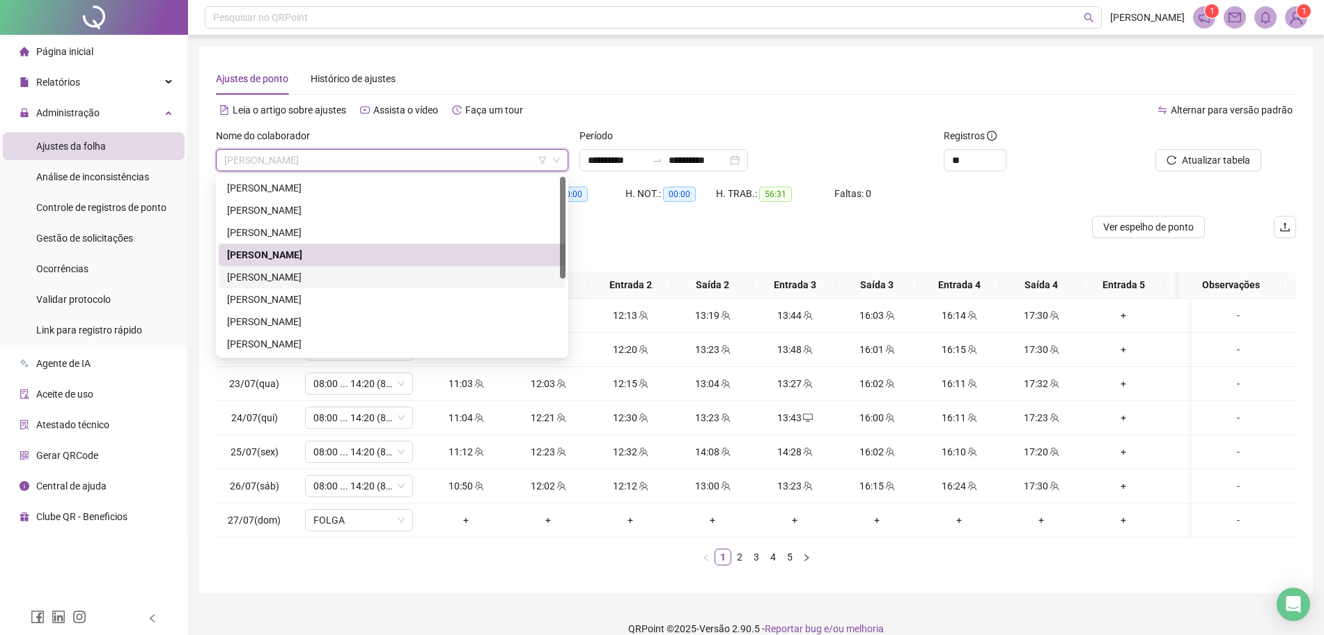
click at [294, 272] on div "[PERSON_NAME]" at bounding box center [392, 277] width 330 height 15
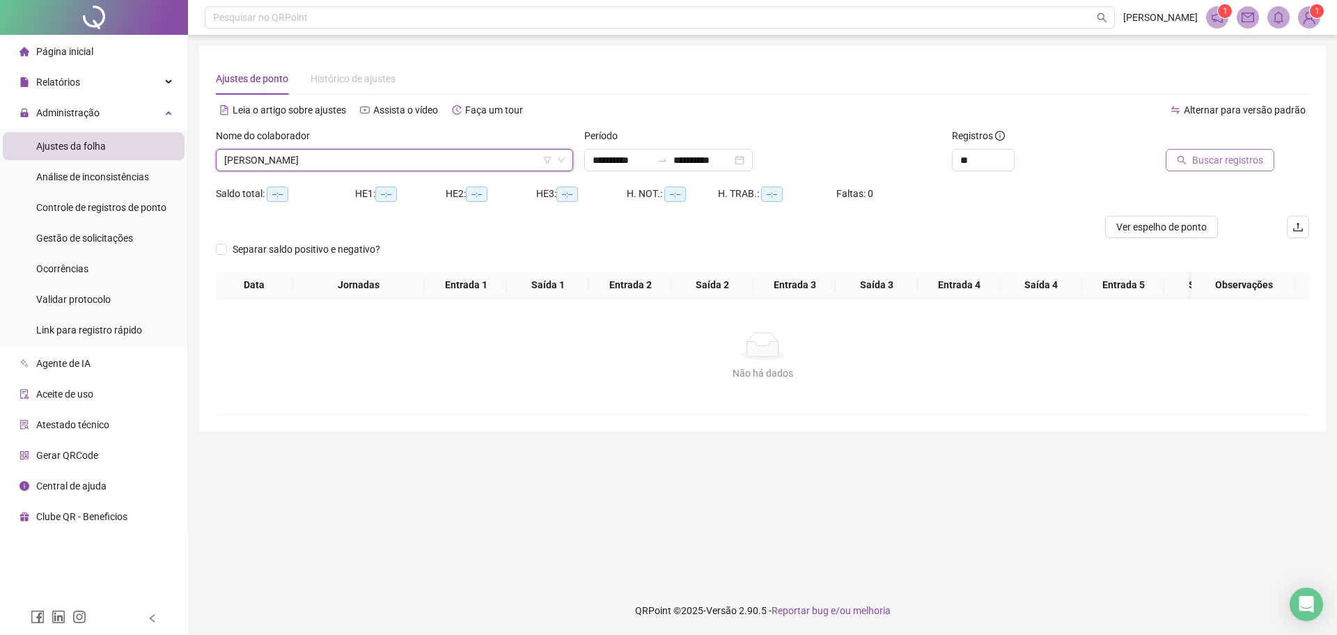
click at [1211, 157] on span "Buscar registros" at bounding box center [1227, 160] width 71 height 15
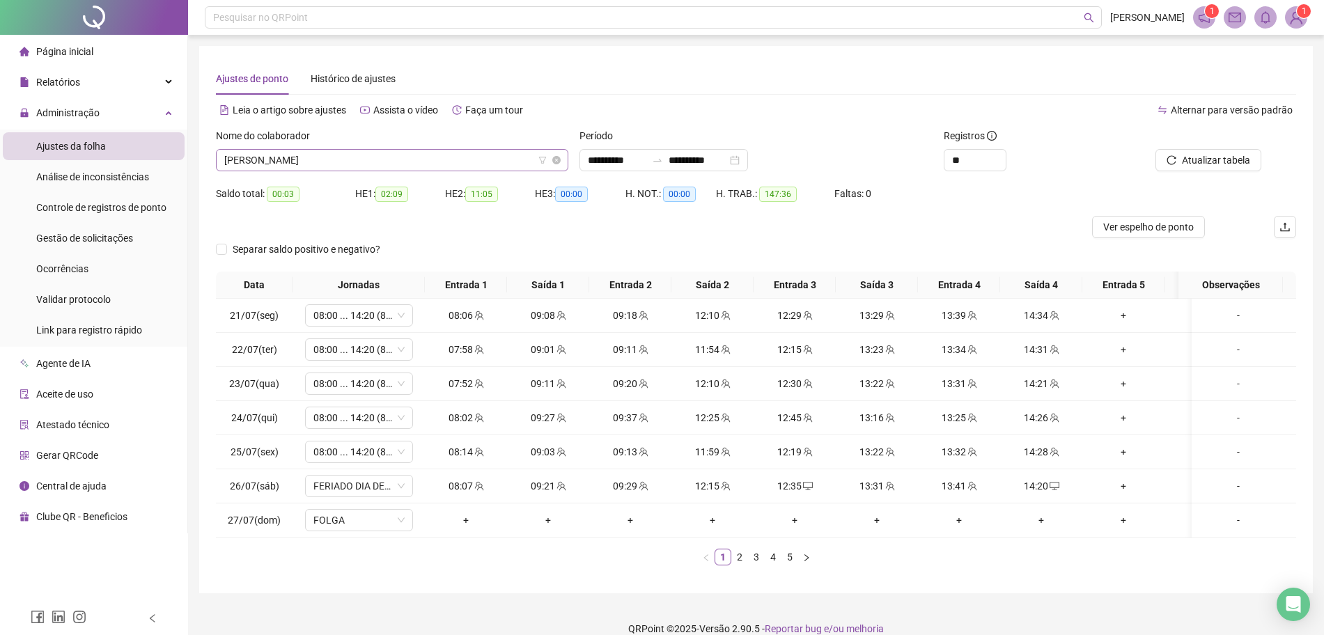
click at [486, 160] on span "[PERSON_NAME]" at bounding box center [392, 160] width 336 height 21
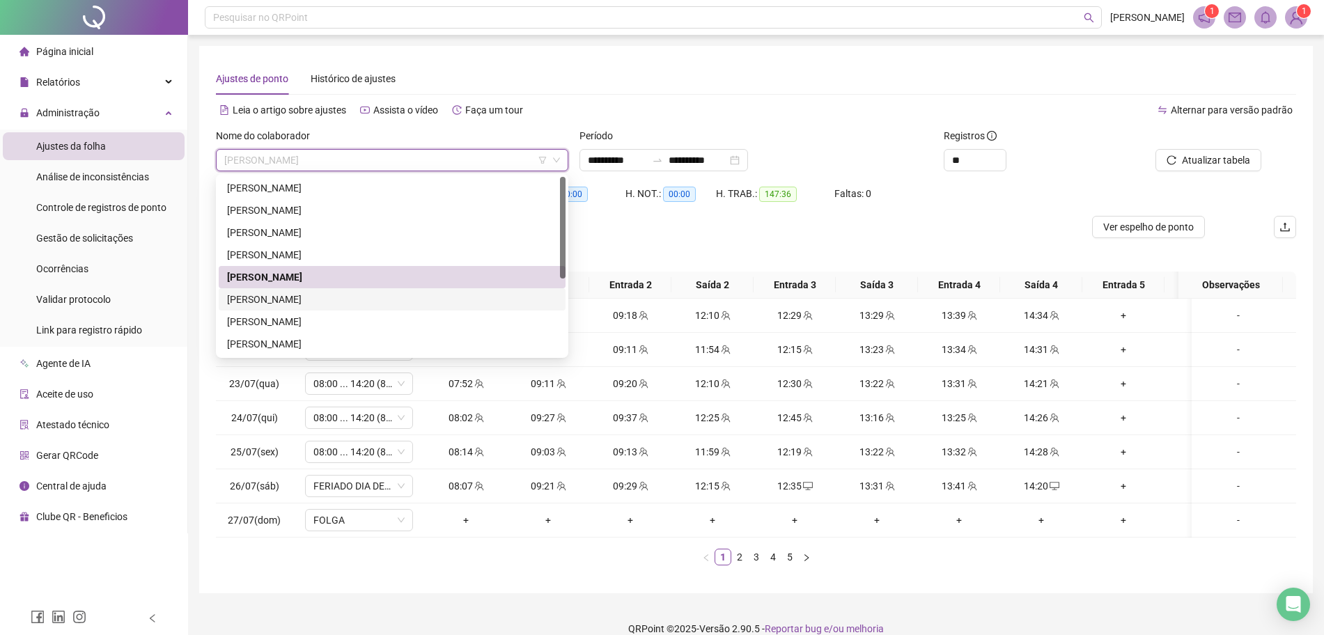
click at [323, 296] on div "[PERSON_NAME]" at bounding box center [392, 299] width 330 height 15
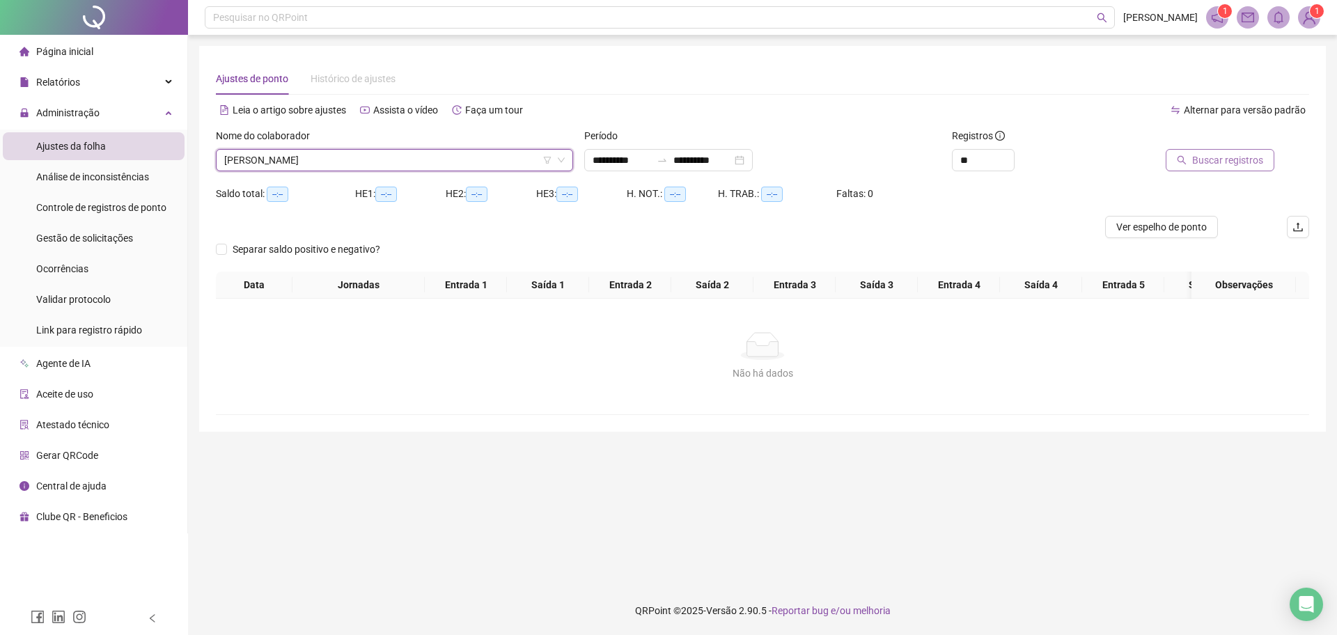
click at [1250, 165] on span "Buscar registros" at bounding box center [1227, 160] width 71 height 15
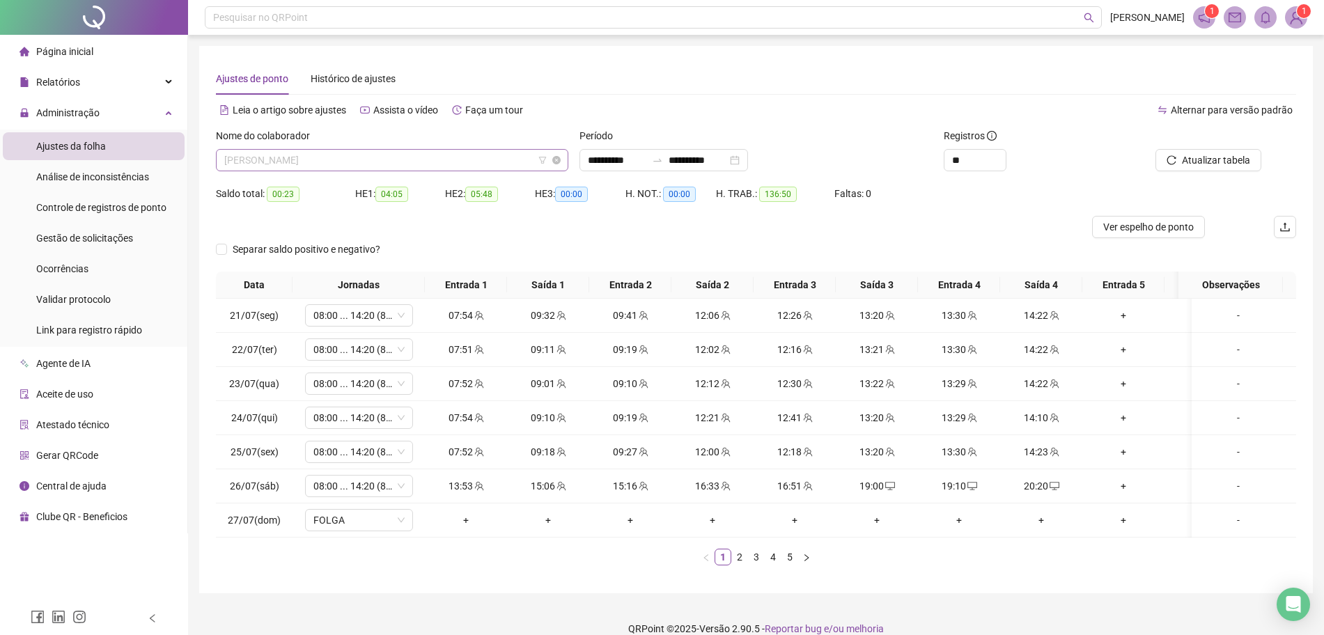
click at [371, 165] on span "[PERSON_NAME]" at bounding box center [392, 160] width 336 height 21
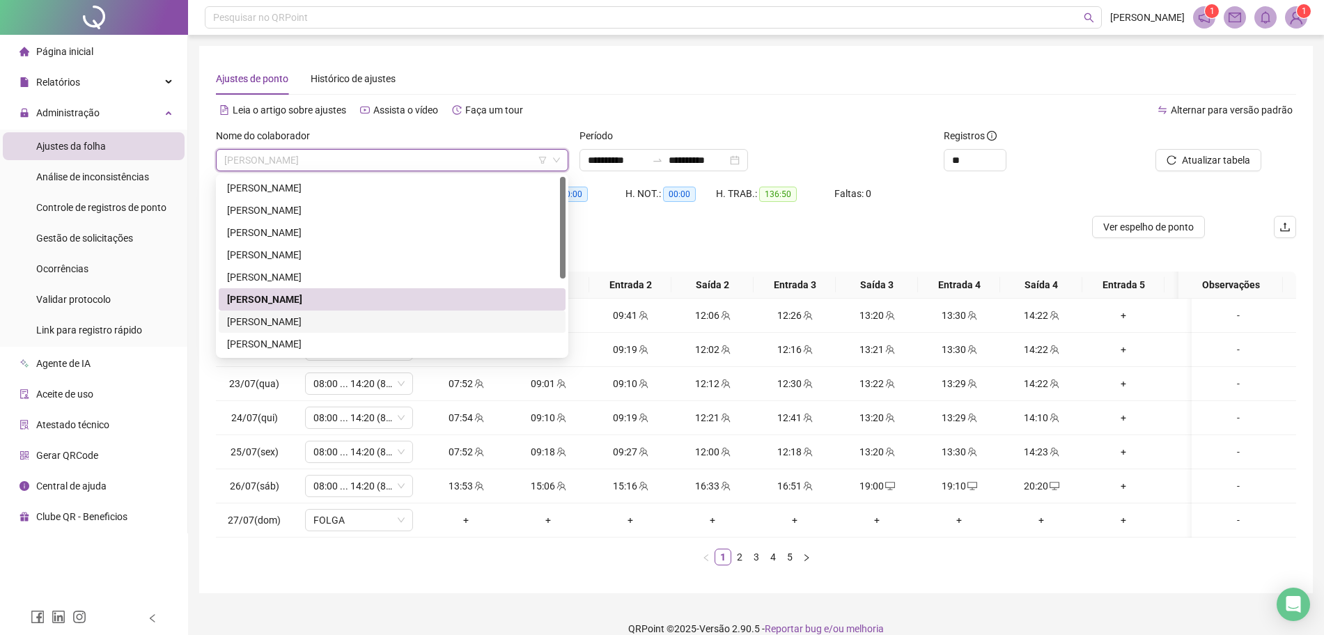
click at [311, 322] on div "[PERSON_NAME]" at bounding box center [392, 321] width 330 height 15
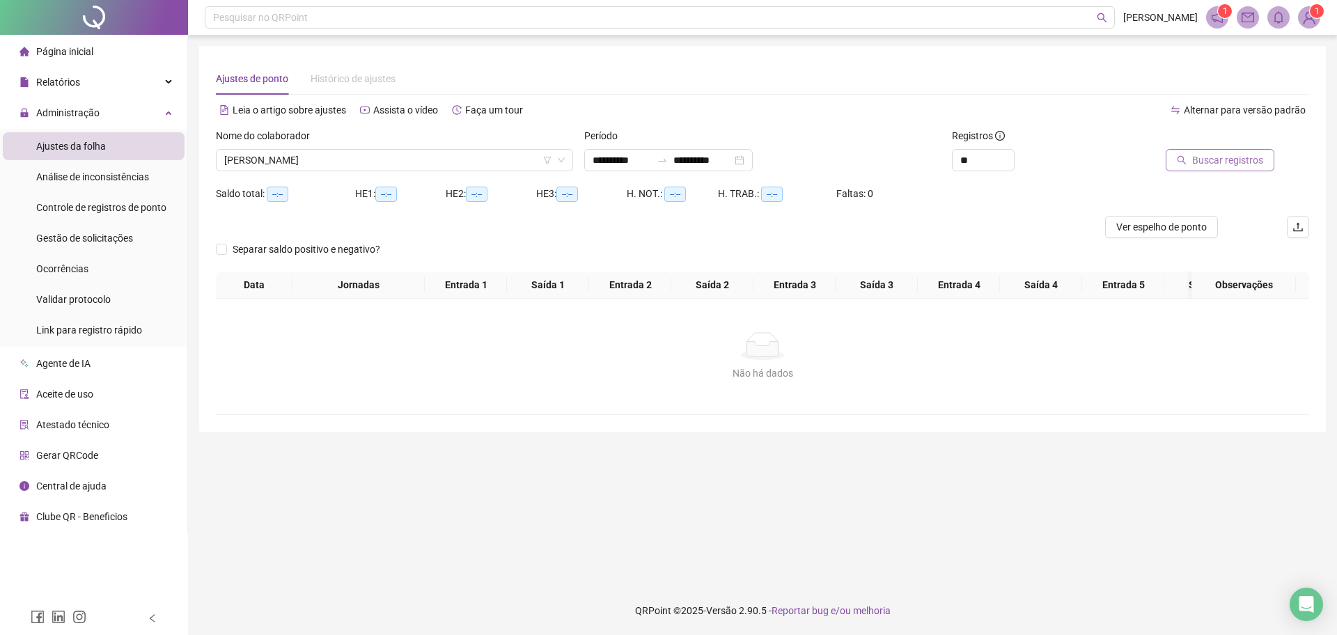
click at [1185, 163] on icon "search" at bounding box center [1182, 160] width 10 height 10
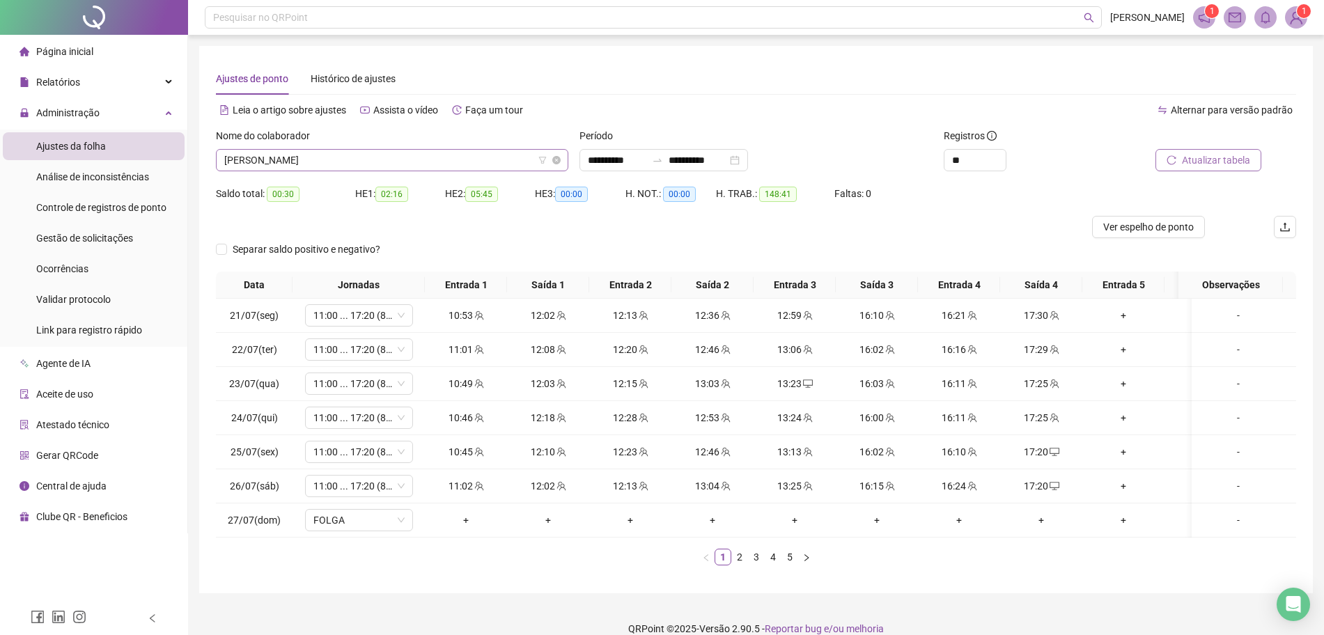
click at [487, 156] on span "[PERSON_NAME]" at bounding box center [392, 160] width 336 height 21
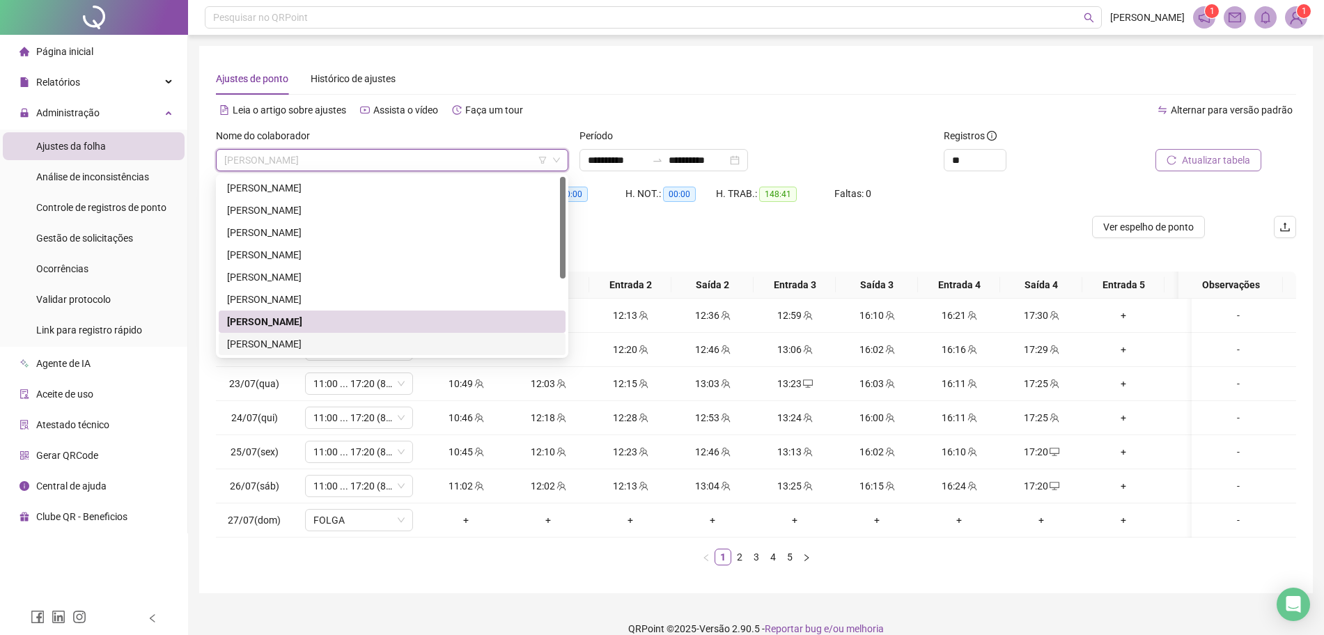
click at [297, 339] on div "[PERSON_NAME]" at bounding box center [392, 343] width 330 height 15
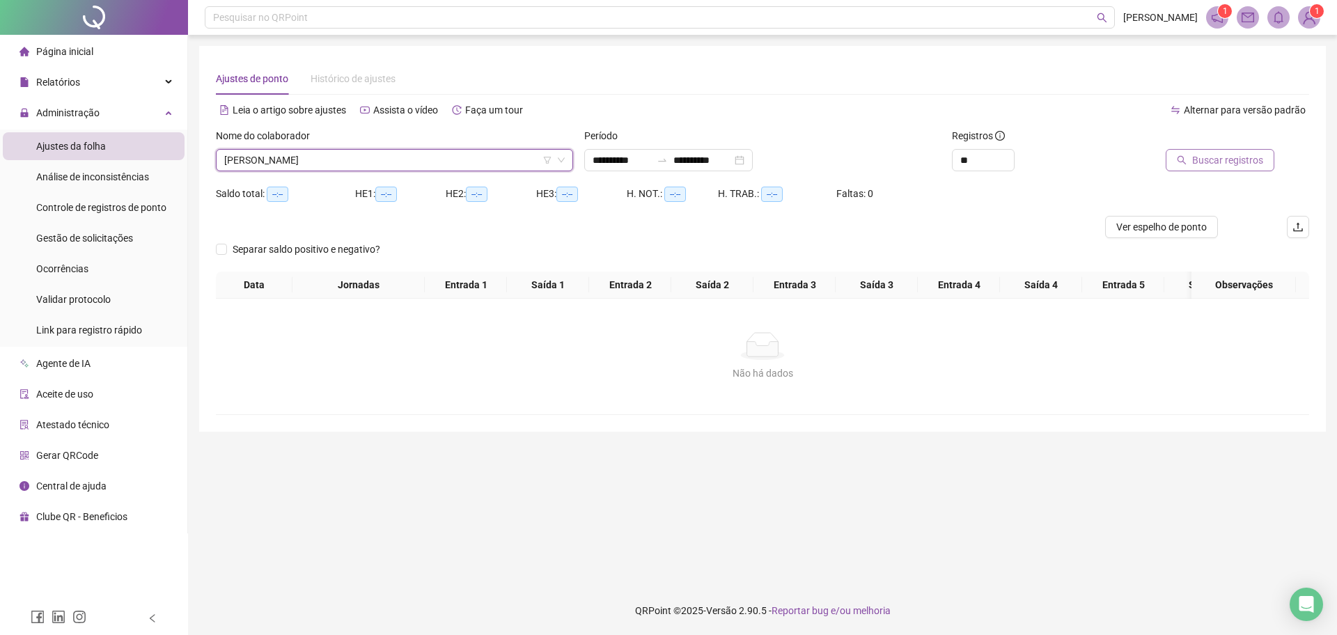
click at [1192, 159] on button "Buscar registros" at bounding box center [1220, 160] width 109 height 22
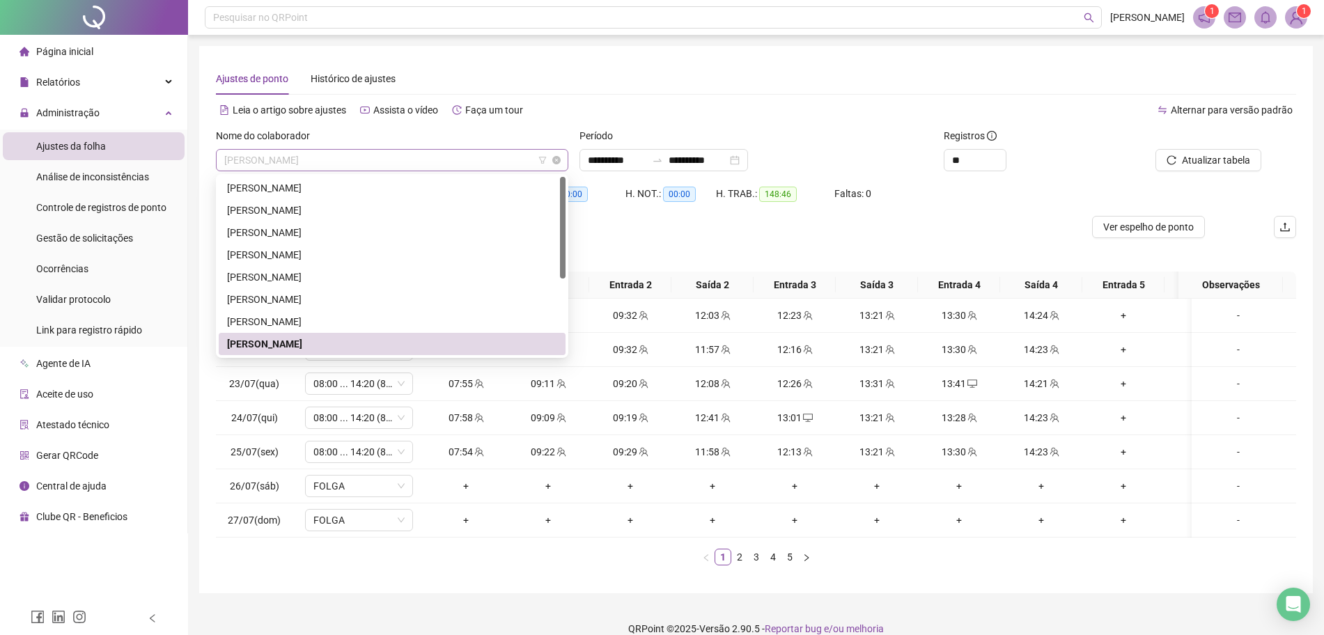
click at [449, 158] on span "[PERSON_NAME]" at bounding box center [392, 160] width 336 height 21
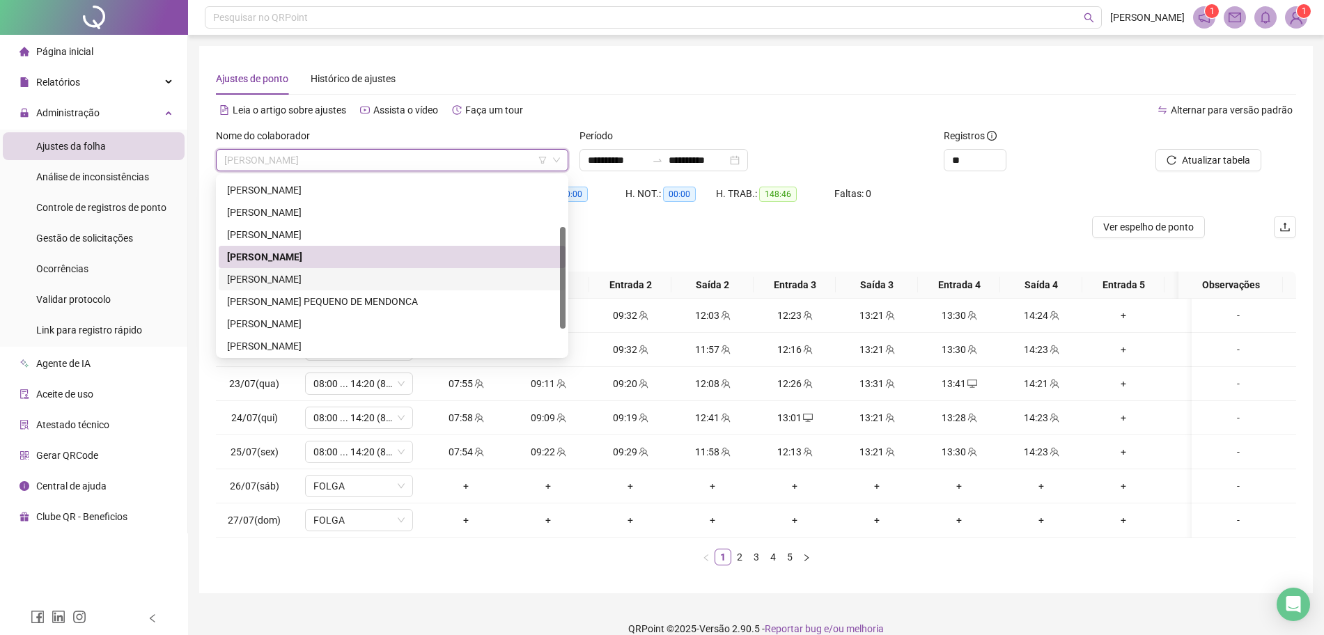
click at [300, 277] on div "[PERSON_NAME]" at bounding box center [392, 279] width 330 height 15
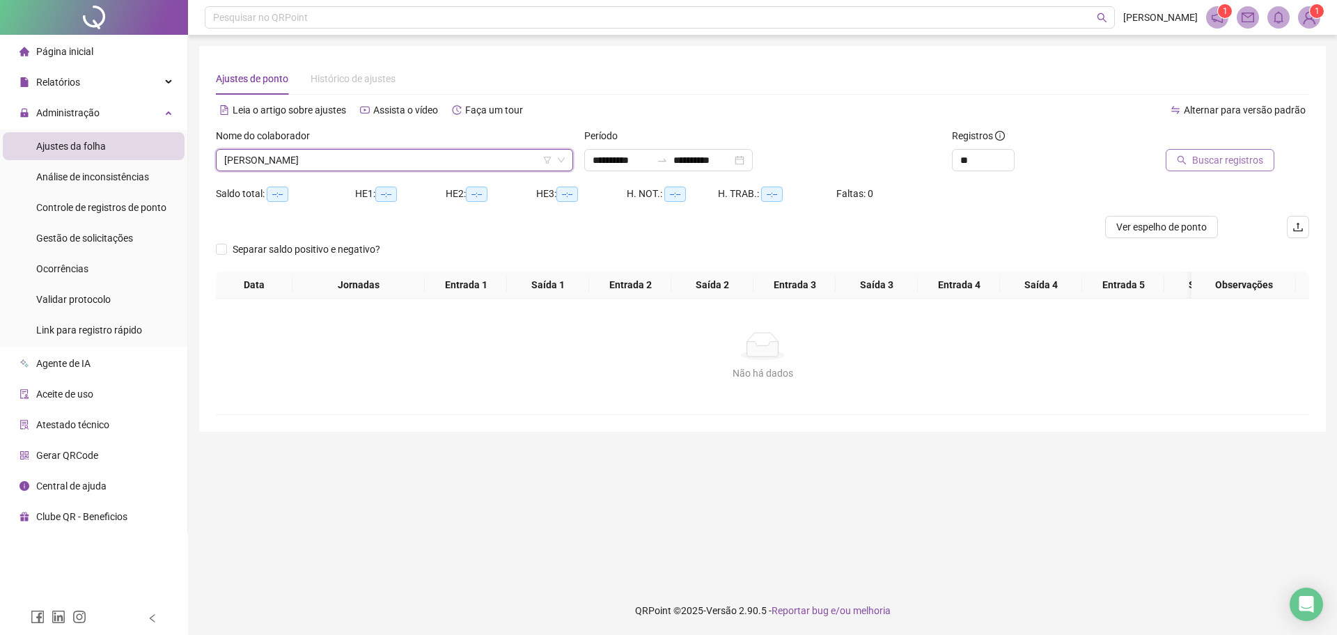
click at [1218, 158] on span "Buscar registros" at bounding box center [1227, 160] width 71 height 15
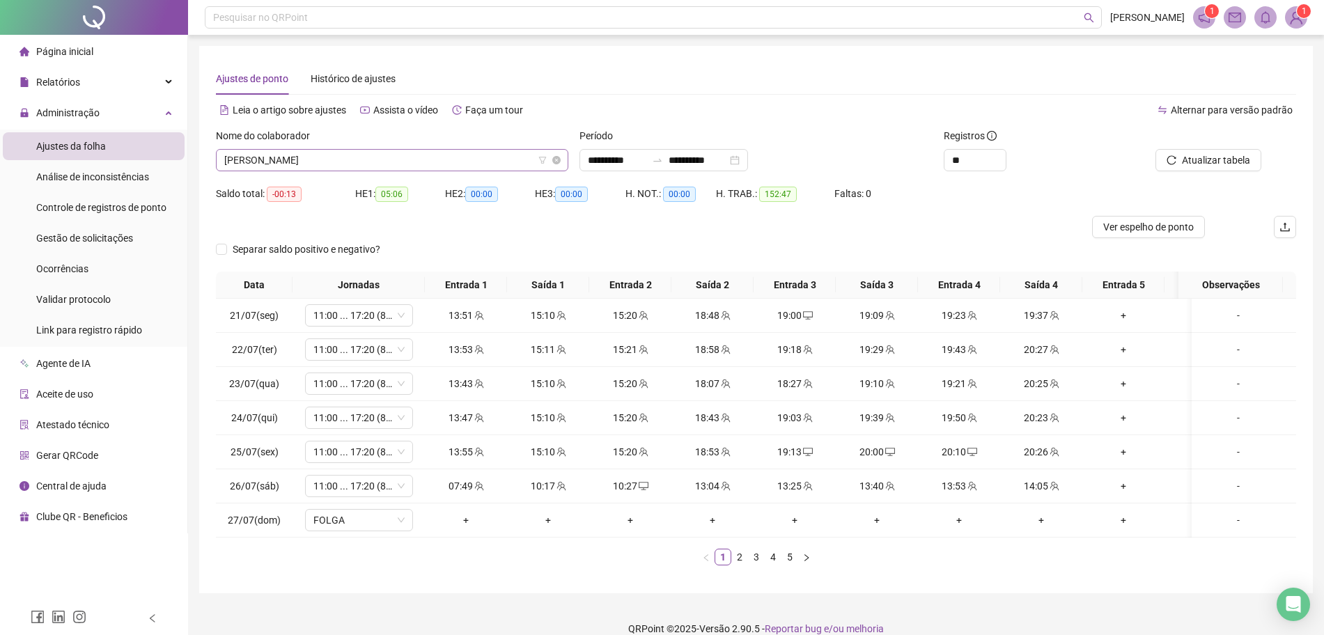
click at [417, 160] on span "[PERSON_NAME]" at bounding box center [392, 160] width 336 height 21
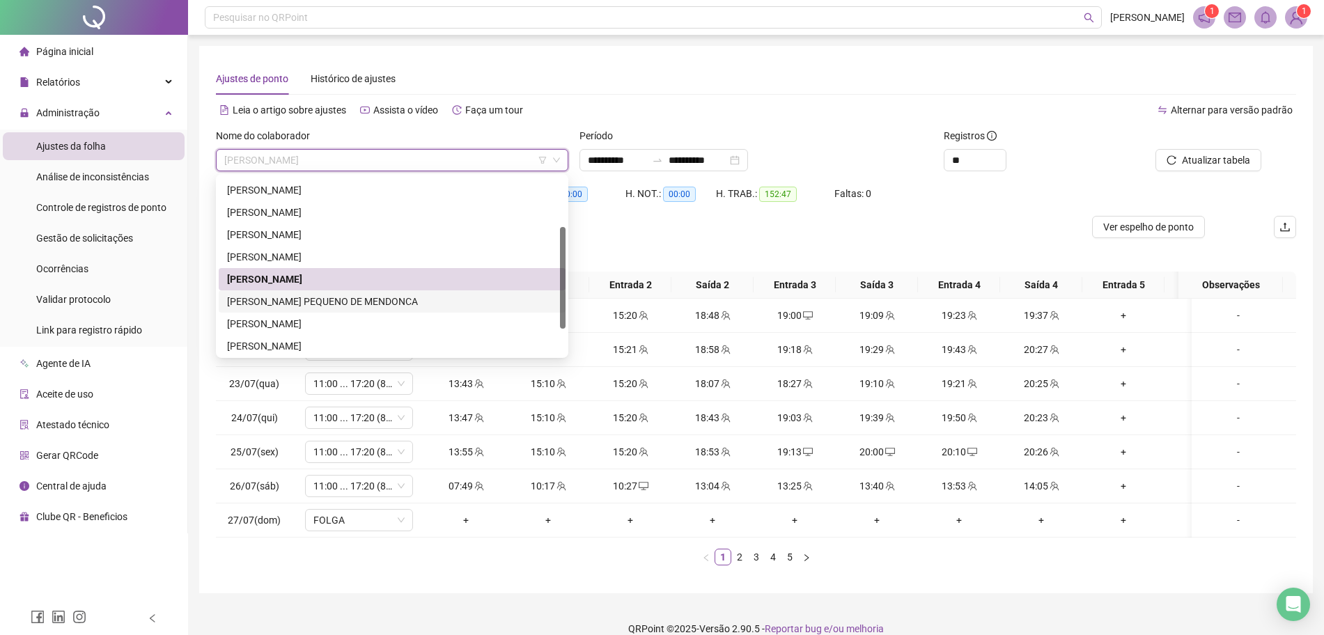
click at [341, 300] on div "[PERSON_NAME] PEQUENO DE MENDONCA" at bounding box center [392, 301] width 330 height 15
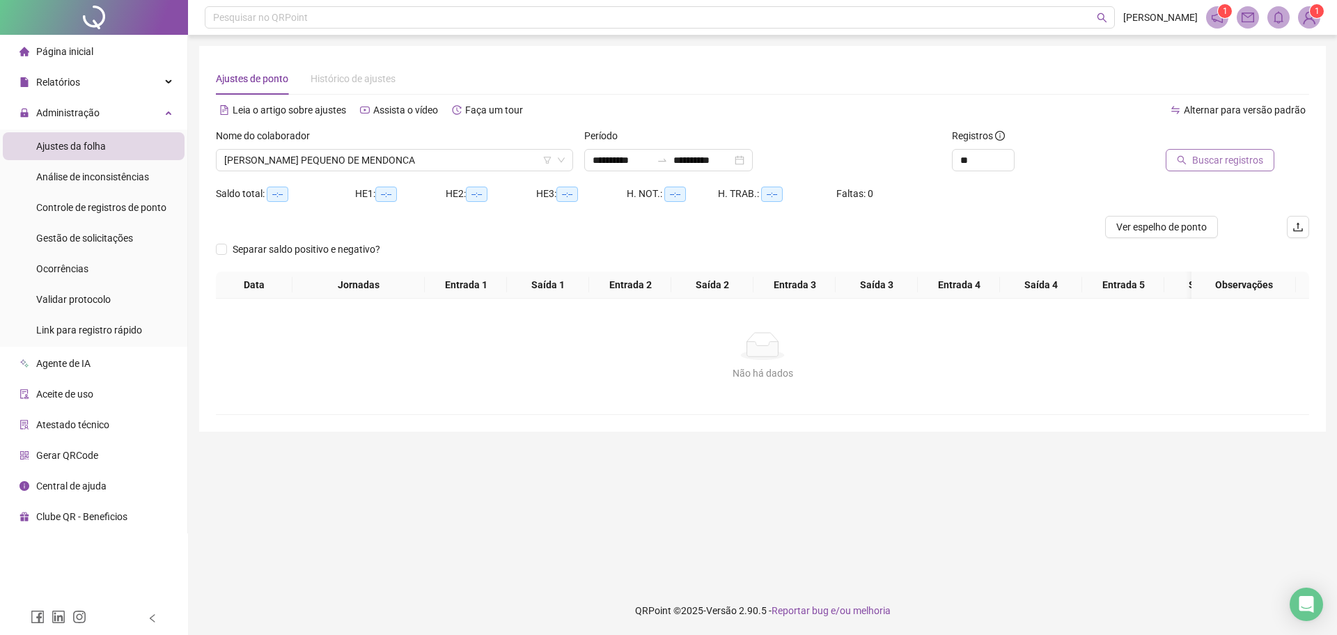
click at [1211, 162] on span "Buscar registros" at bounding box center [1227, 160] width 71 height 15
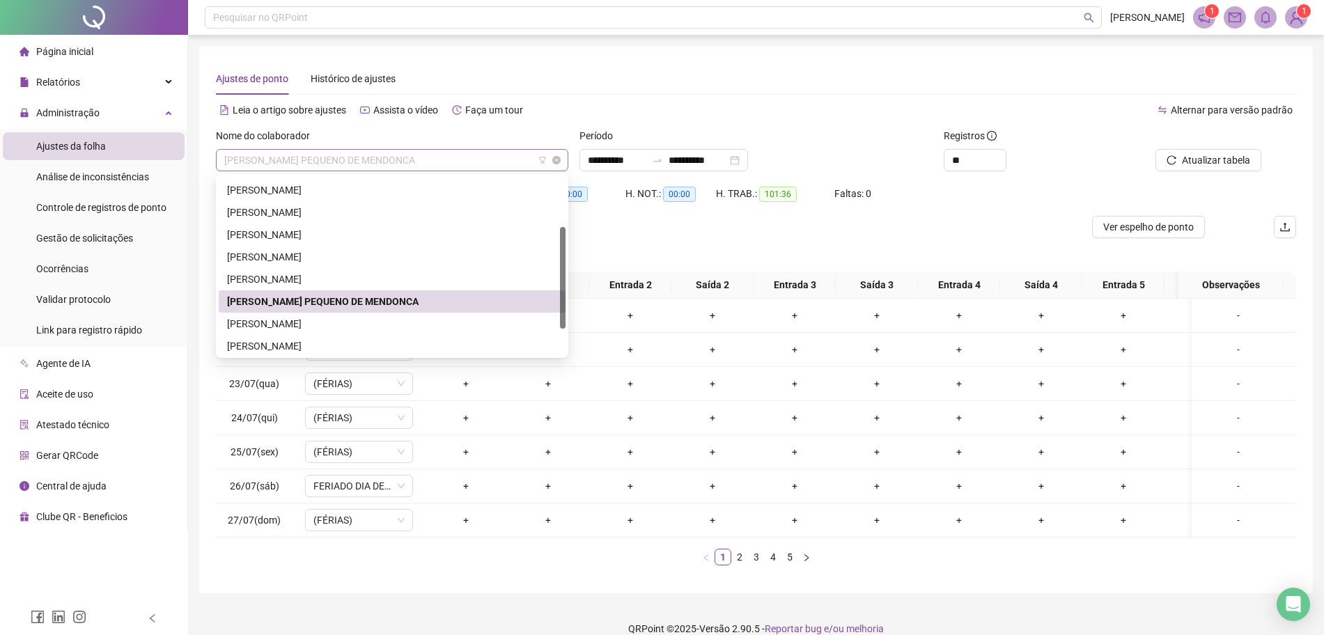
click at [488, 160] on span "[PERSON_NAME] PEQUENO DE MENDONCA" at bounding box center [392, 160] width 336 height 21
click at [350, 330] on div "[PERSON_NAME]" at bounding box center [392, 323] width 330 height 15
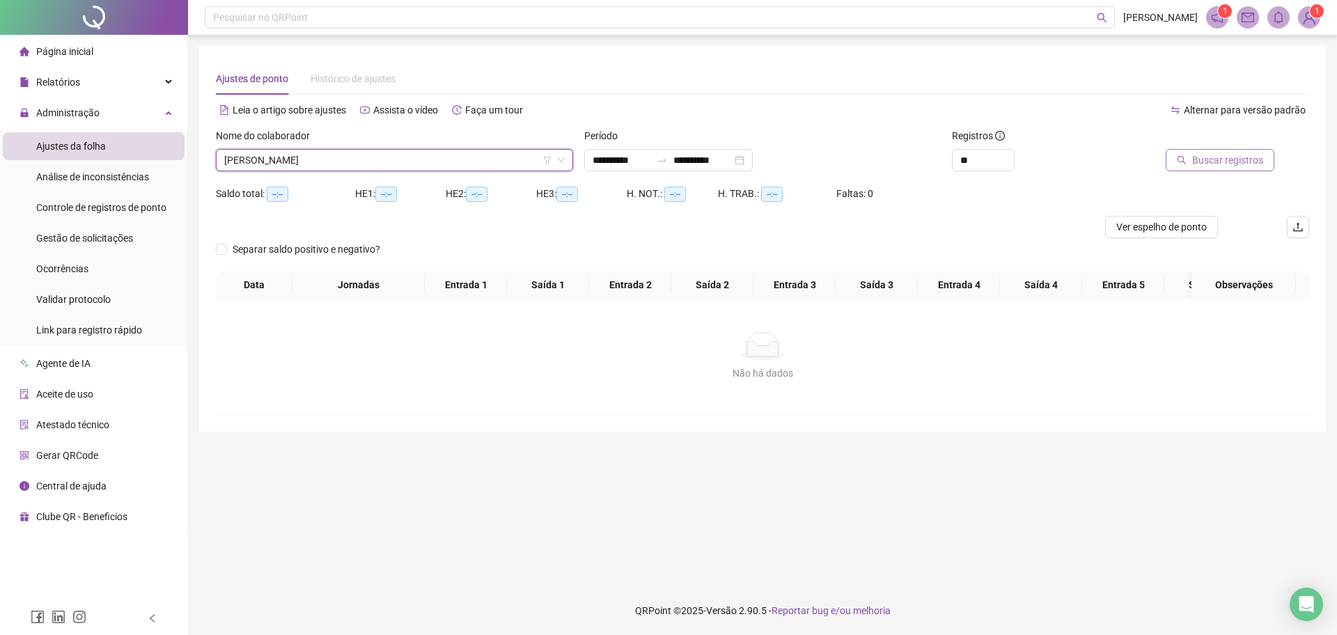
click at [1217, 154] on span "Buscar registros" at bounding box center [1227, 160] width 71 height 15
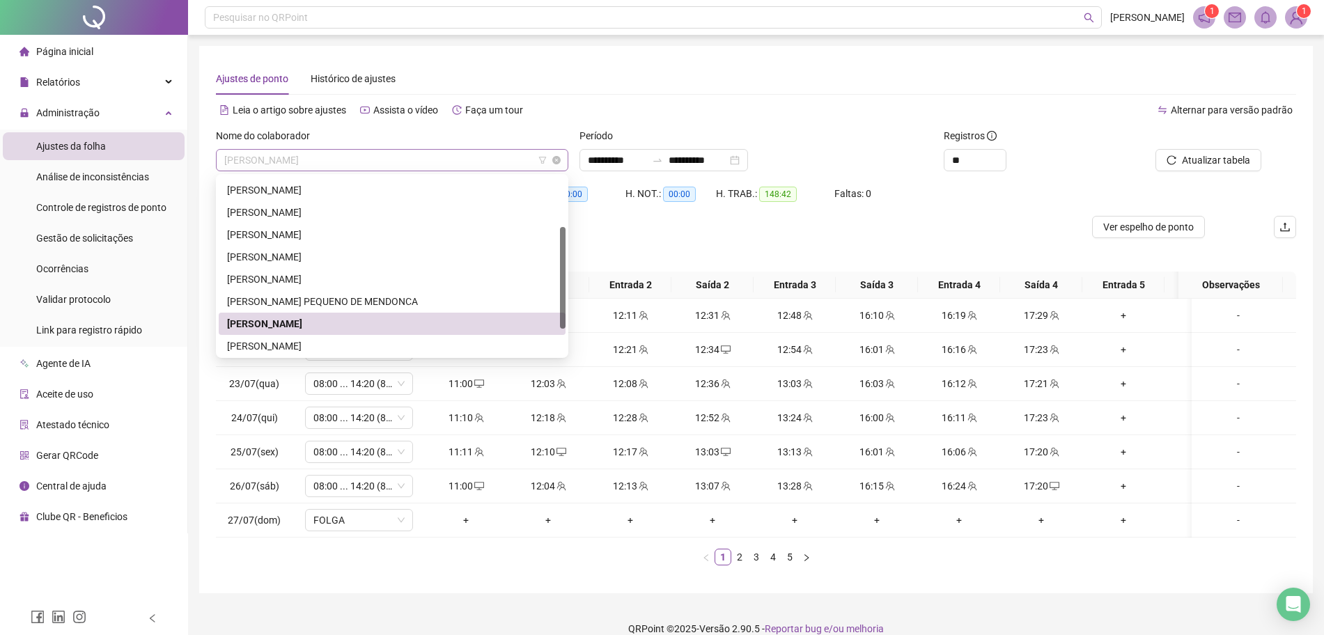
click at [407, 158] on span "[PERSON_NAME]" at bounding box center [392, 160] width 336 height 21
click at [306, 339] on div "[PERSON_NAME]" at bounding box center [392, 346] width 330 height 15
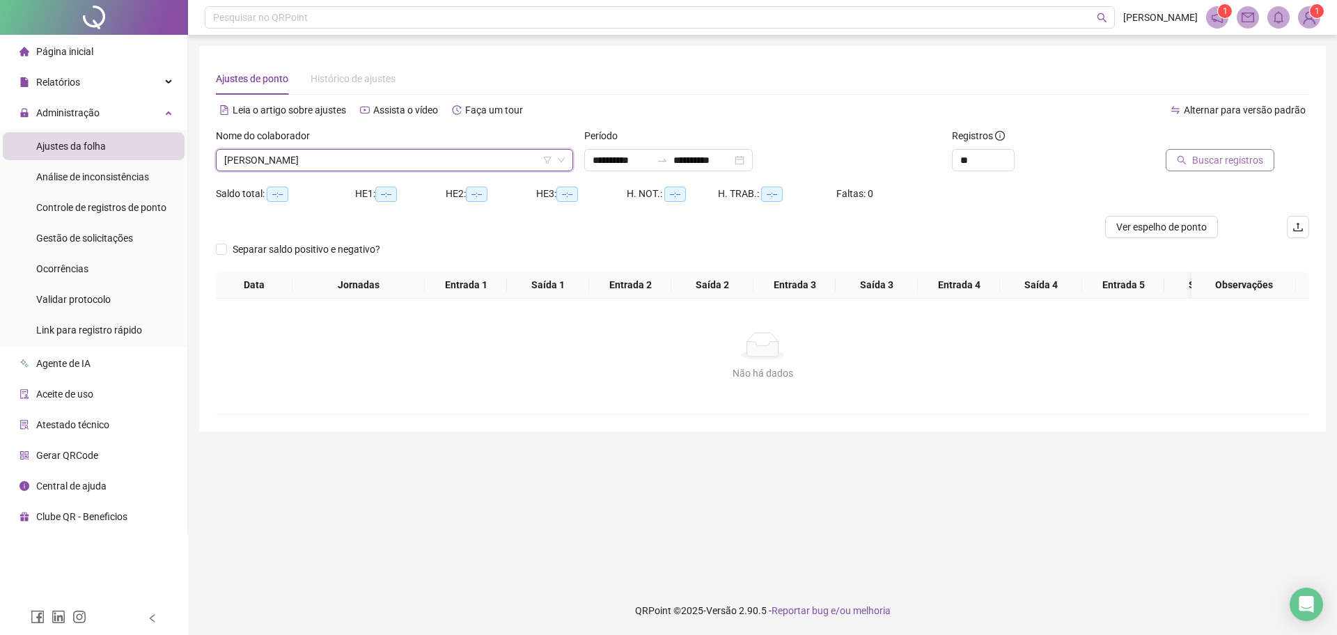
click at [1213, 162] on span "Buscar registros" at bounding box center [1227, 160] width 71 height 15
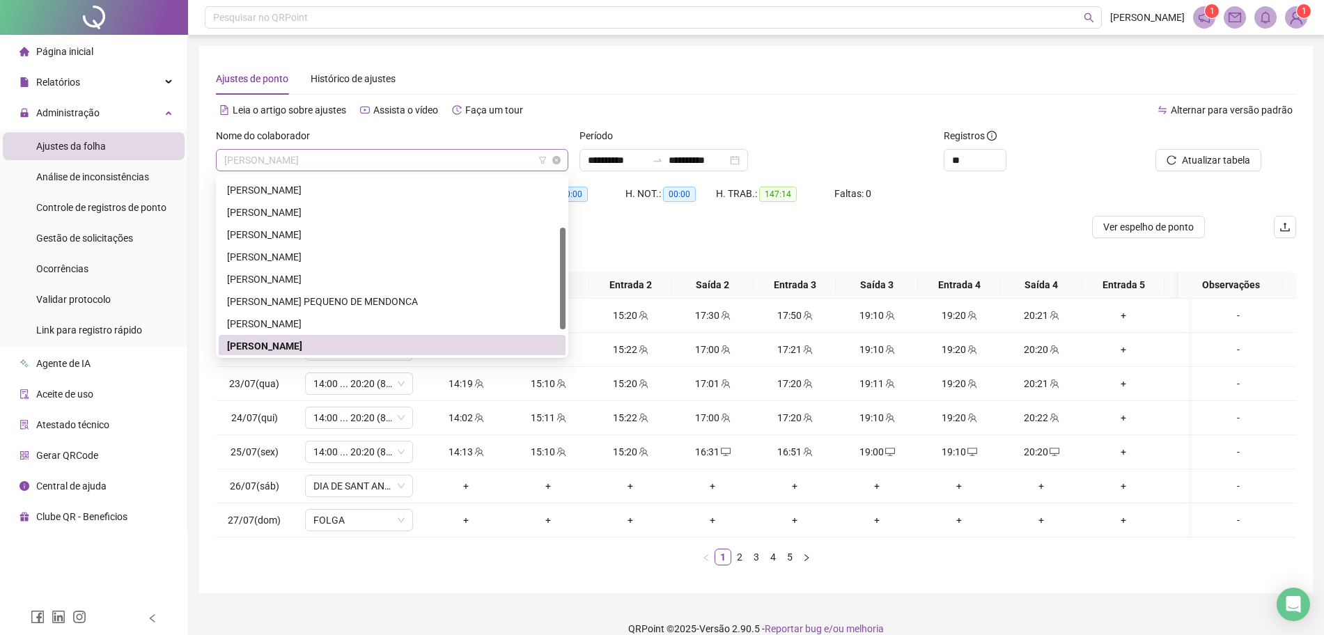
click at [496, 157] on span "[PERSON_NAME]" at bounding box center [392, 160] width 336 height 21
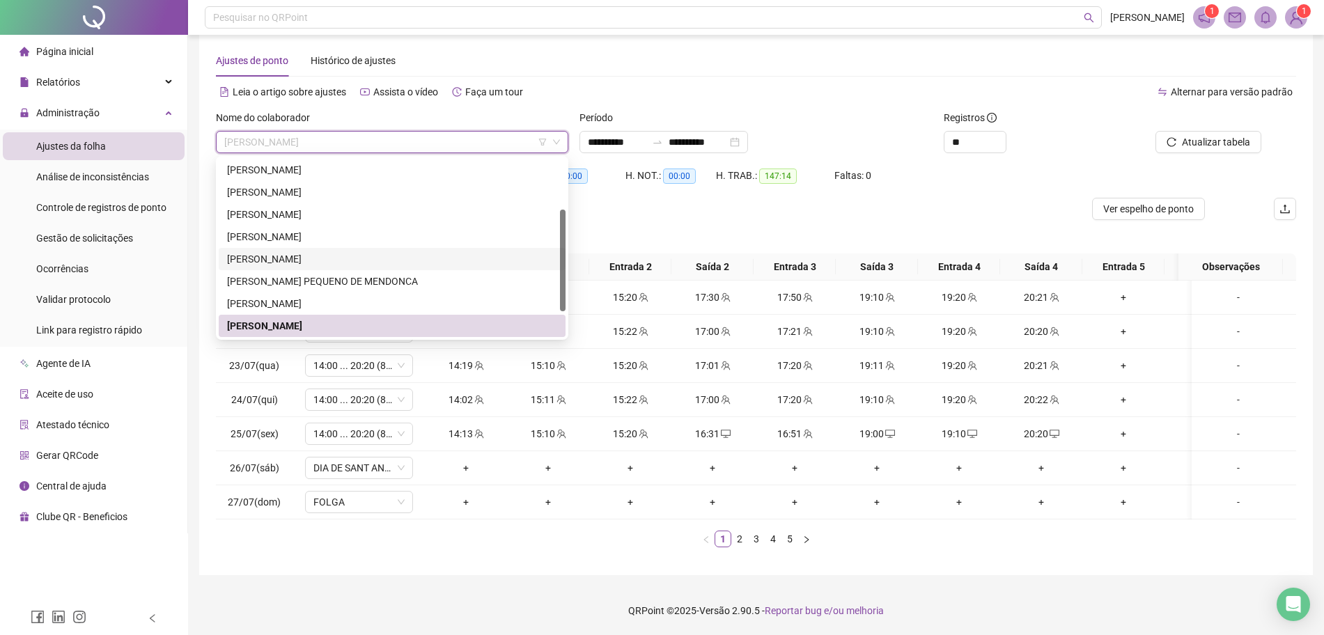
scroll to position [134, 0]
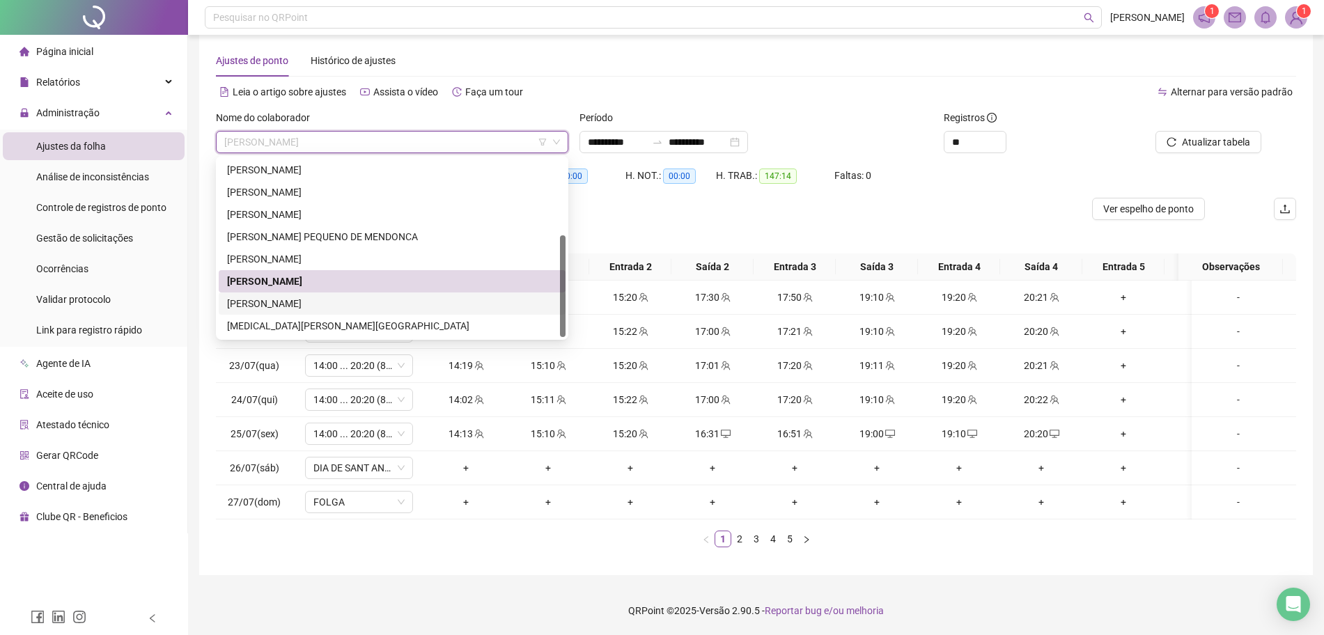
click at [352, 296] on div "[PERSON_NAME]" at bounding box center [392, 303] width 330 height 15
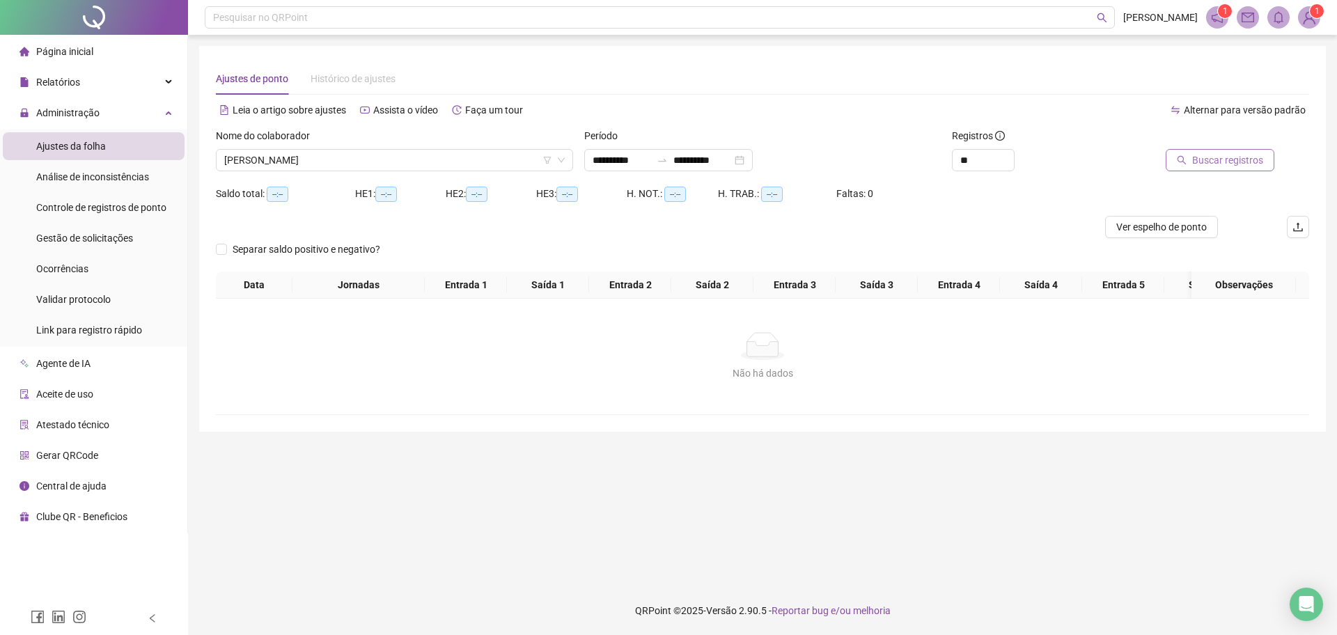
click at [1209, 161] on span "Buscar registros" at bounding box center [1227, 160] width 71 height 15
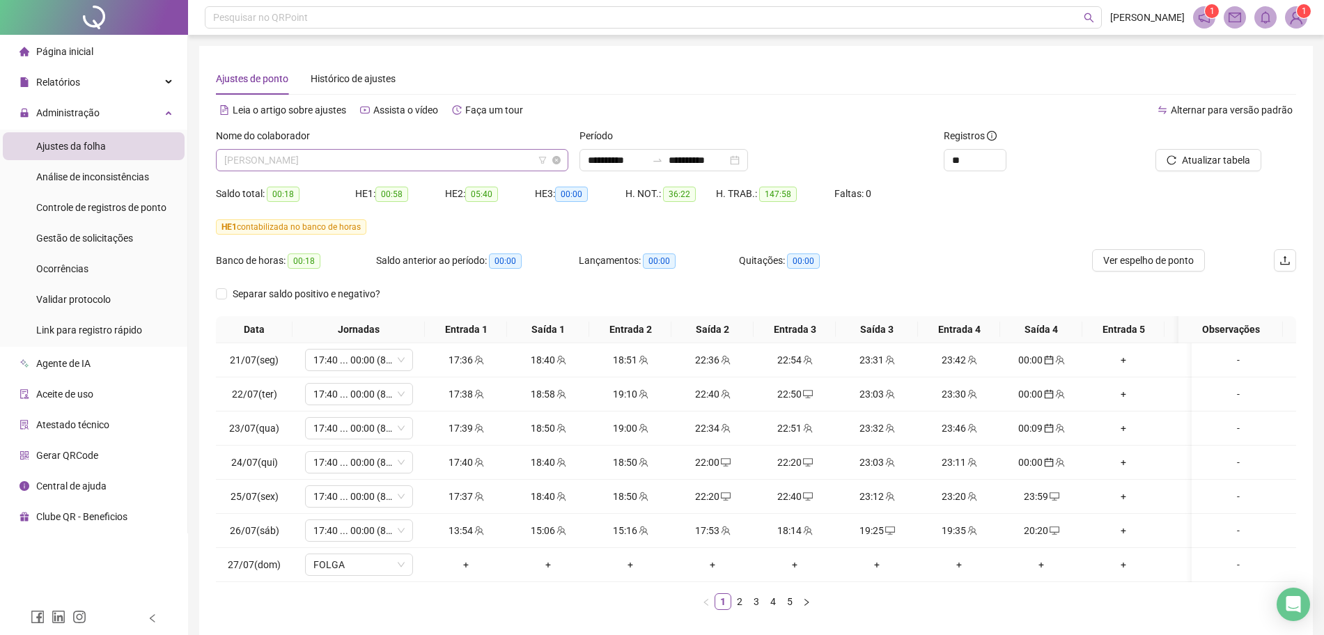
click at [469, 169] on span "[PERSON_NAME]" at bounding box center [392, 160] width 336 height 21
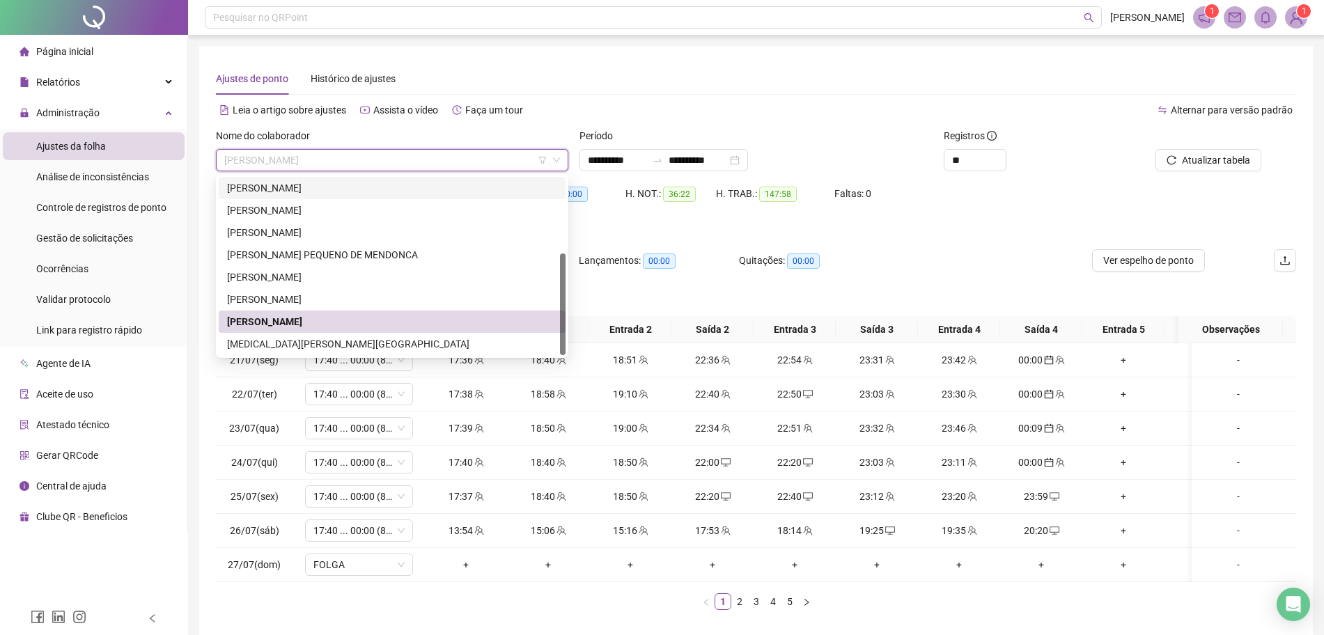
click at [413, 182] on div "[PERSON_NAME]" at bounding box center [392, 187] width 330 height 15
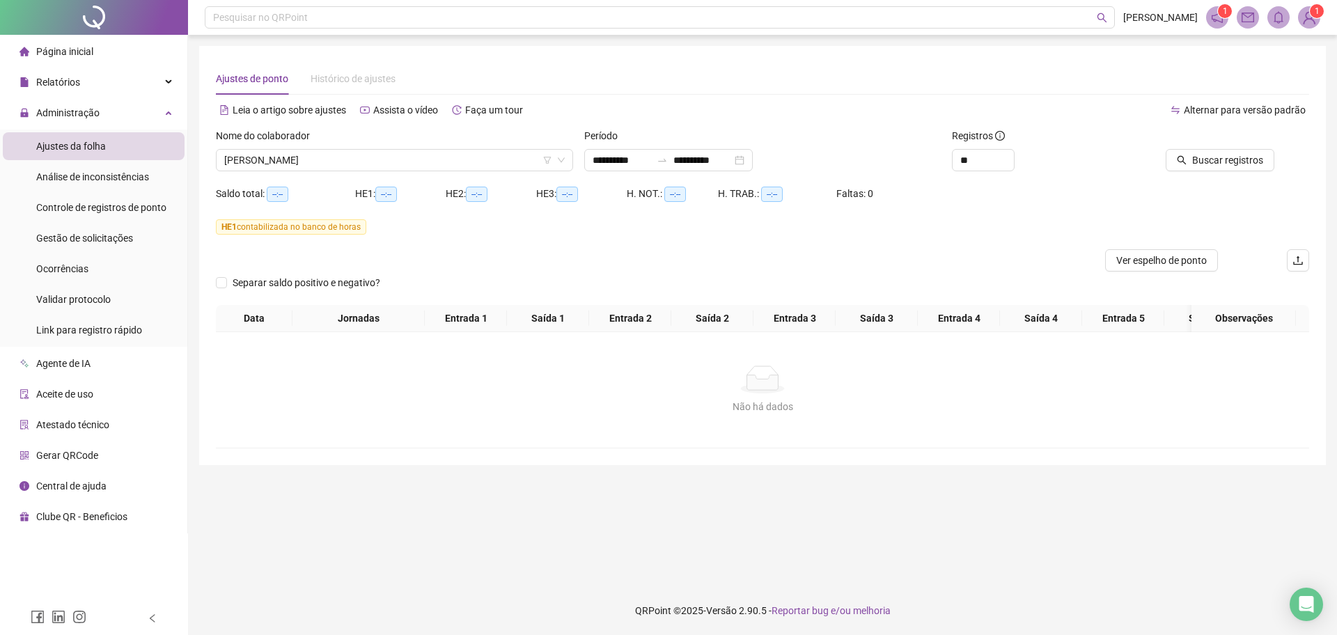
click at [1232, 147] on div at bounding box center [1206, 138] width 138 height 21
click at [1228, 164] on span "Buscar registros" at bounding box center [1227, 160] width 71 height 15
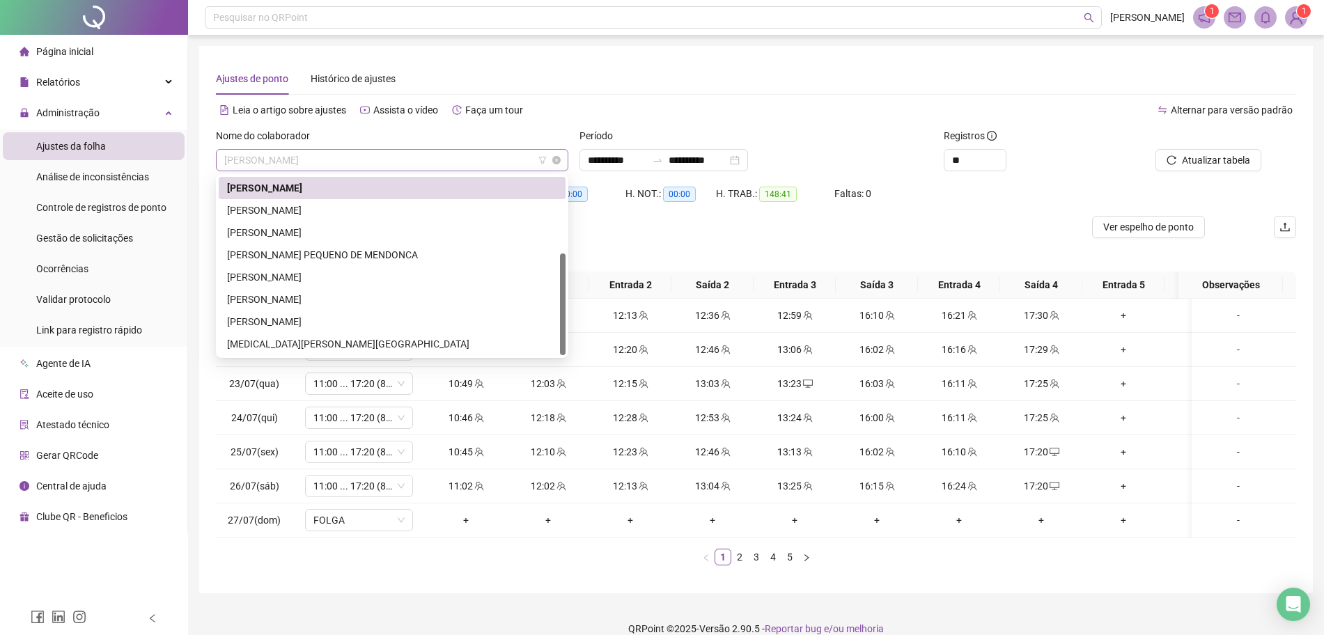
click at [389, 164] on span "[PERSON_NAME]" at bounding box center [392, 160] width 336 height 21
click at [312, 216] on div "[PERSON_NAME]" at bounding box center [392, 210] width 330 height 15
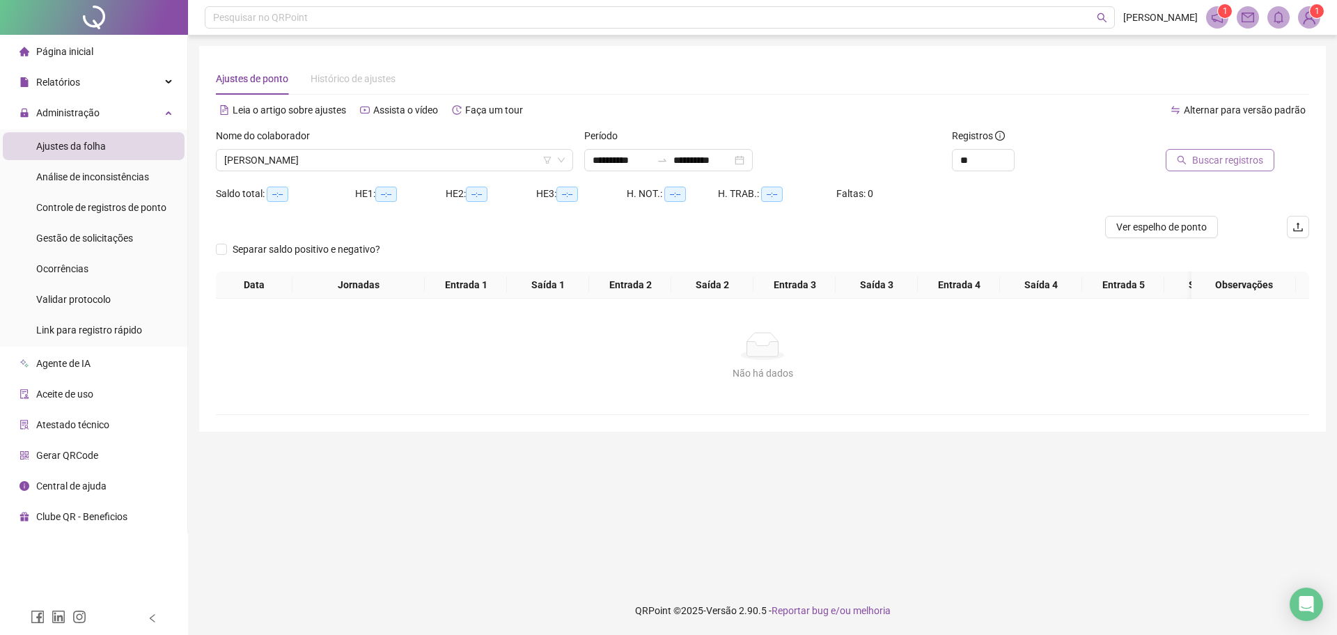
click at [1176, 159] on button "Buscar registros" at bounding box center [1220, 160] width 109 height 22
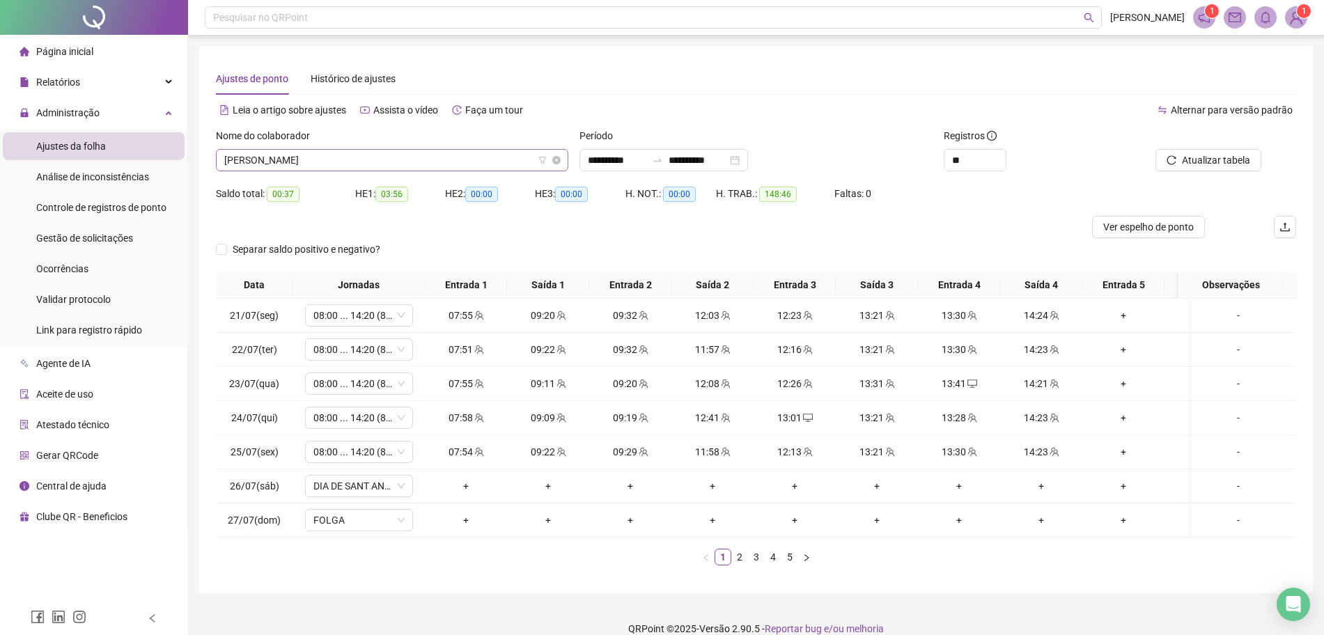
click at [479, 164] on span "[PERSON_NAME]" at bounding box center [392, 160] width 336 height 21
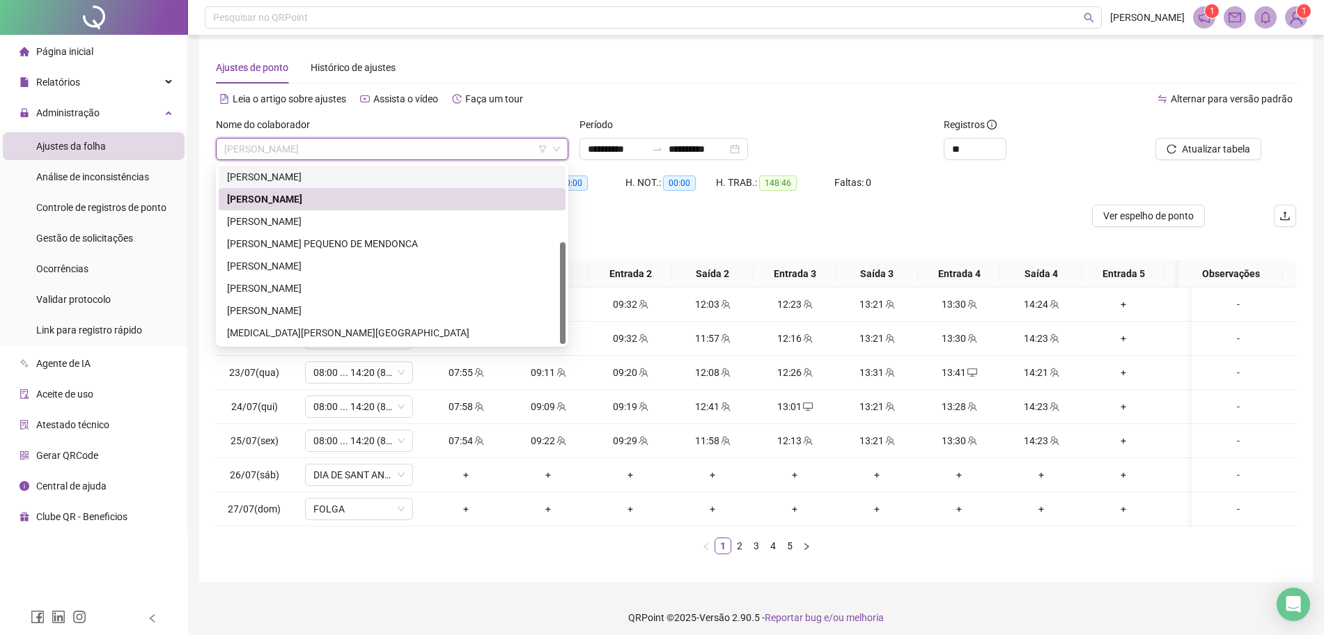
scroll to position [31, 0]
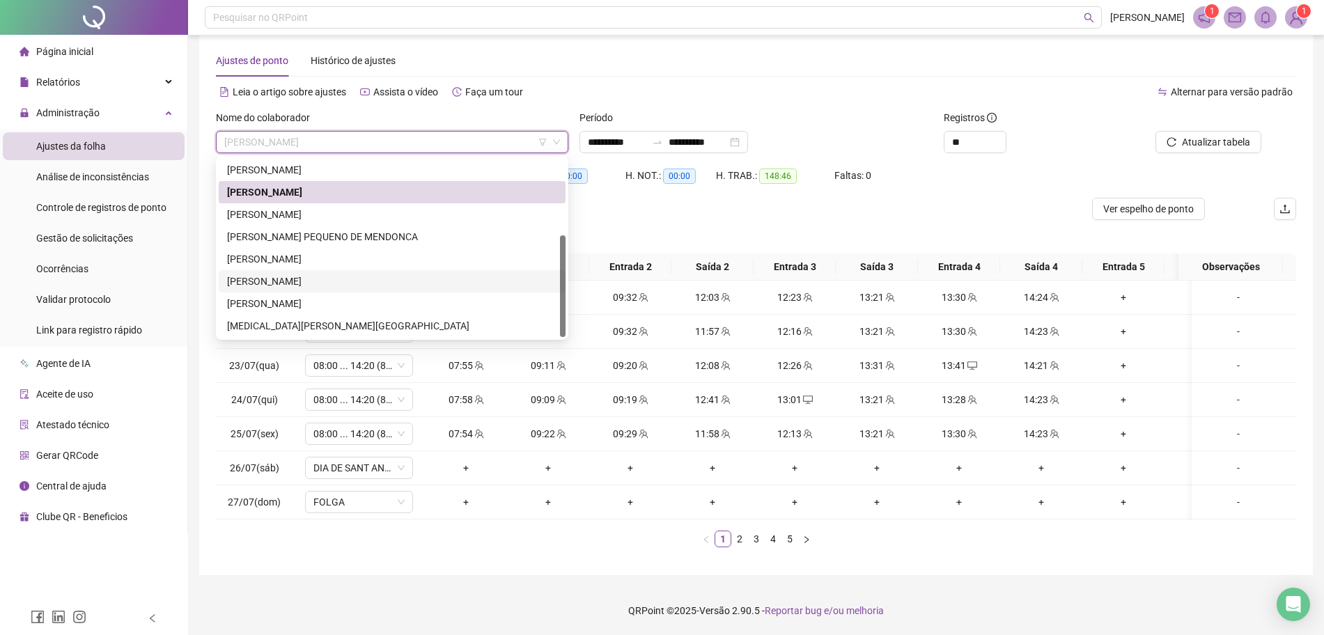
click at [331, 274] on div "[PERSON_NAME]" at bounding box center [392, 281] width 330 height 15
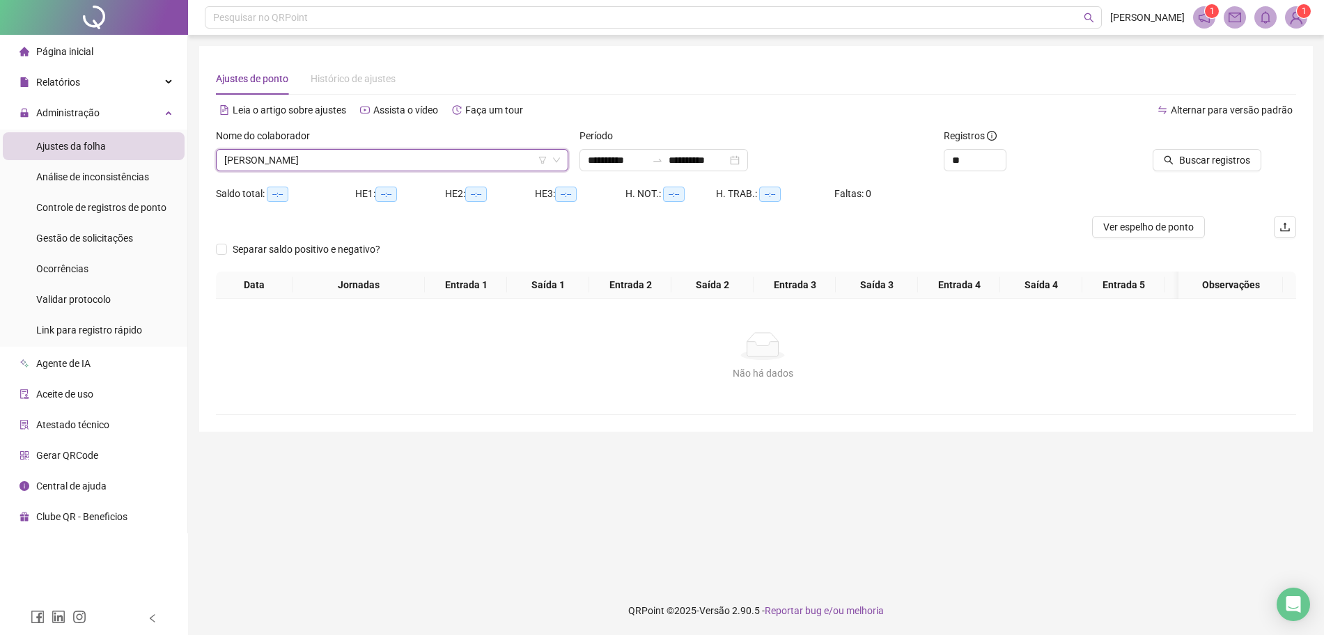
scroll to position [0, 0]
click at [1208, 161] on span "Buscar registros" at bounding box center [1227, 160] width 71 height 15
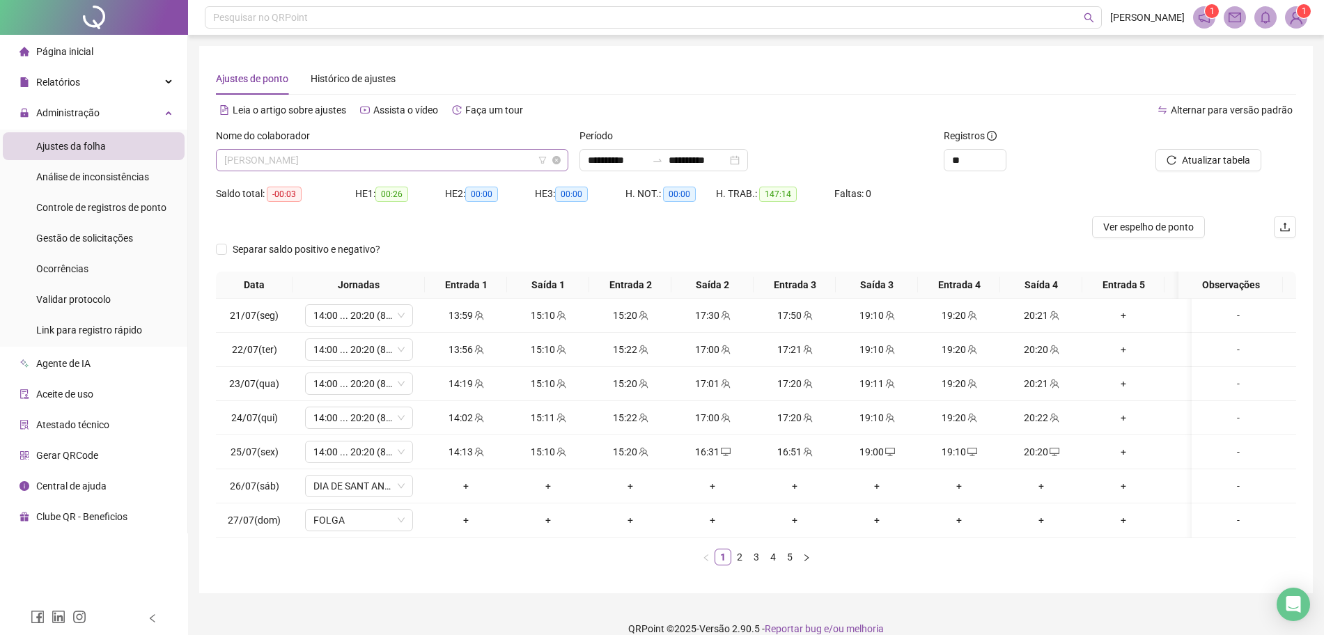
click at [509, 162] on span "[PERSON_NAME]" at bounding box center [392, 160] width 336 height 21
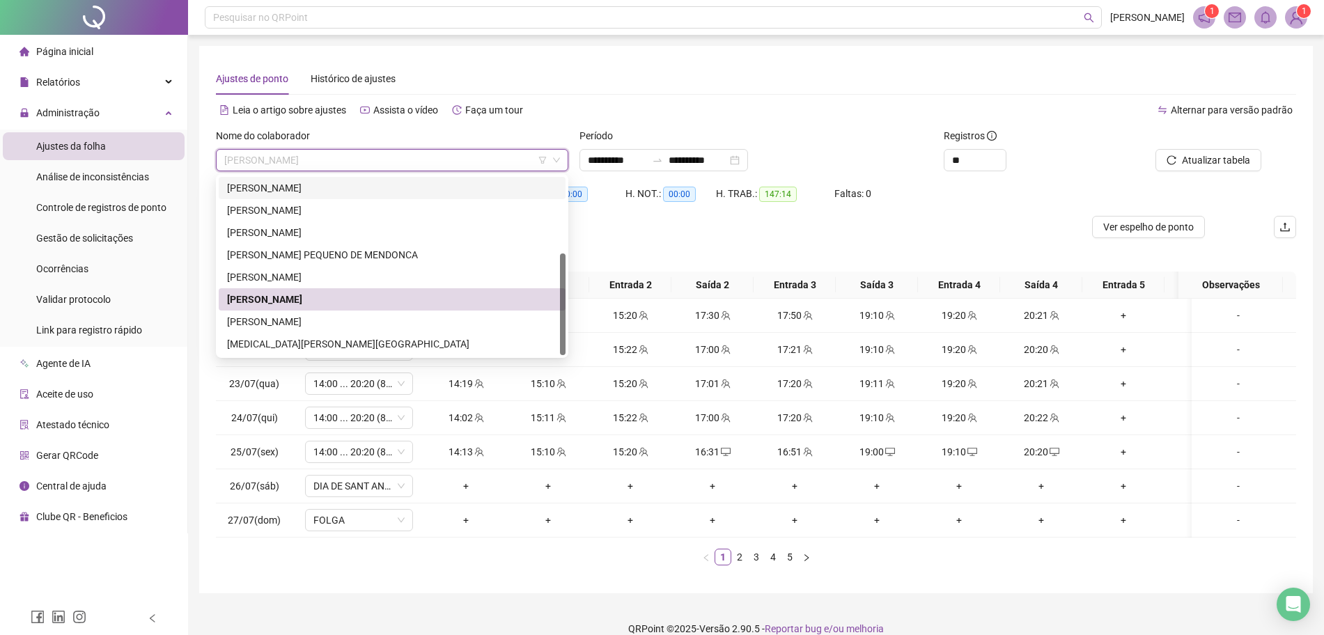
click at [368, 184] on div "[PERSON_NAME]" at bounding box center [392, 187] width 330 height 15
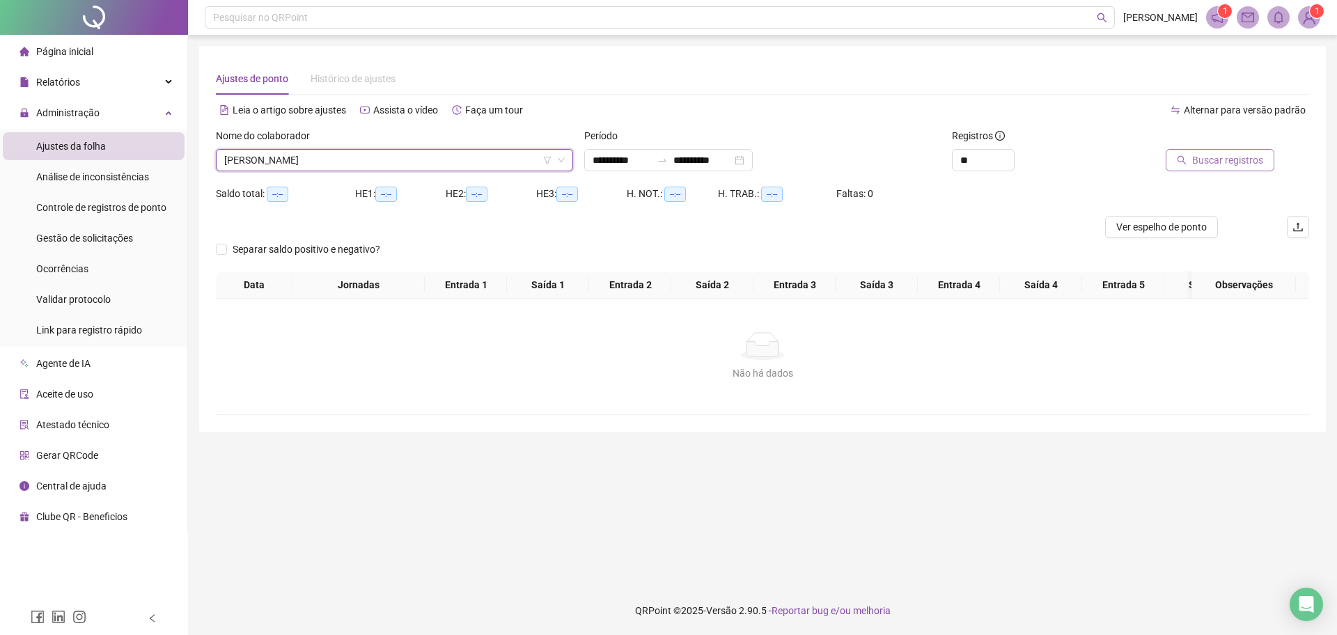
click at [1223, 161] on span "Buscar registros" at bounding box center [1227, 160] width 71 height 15
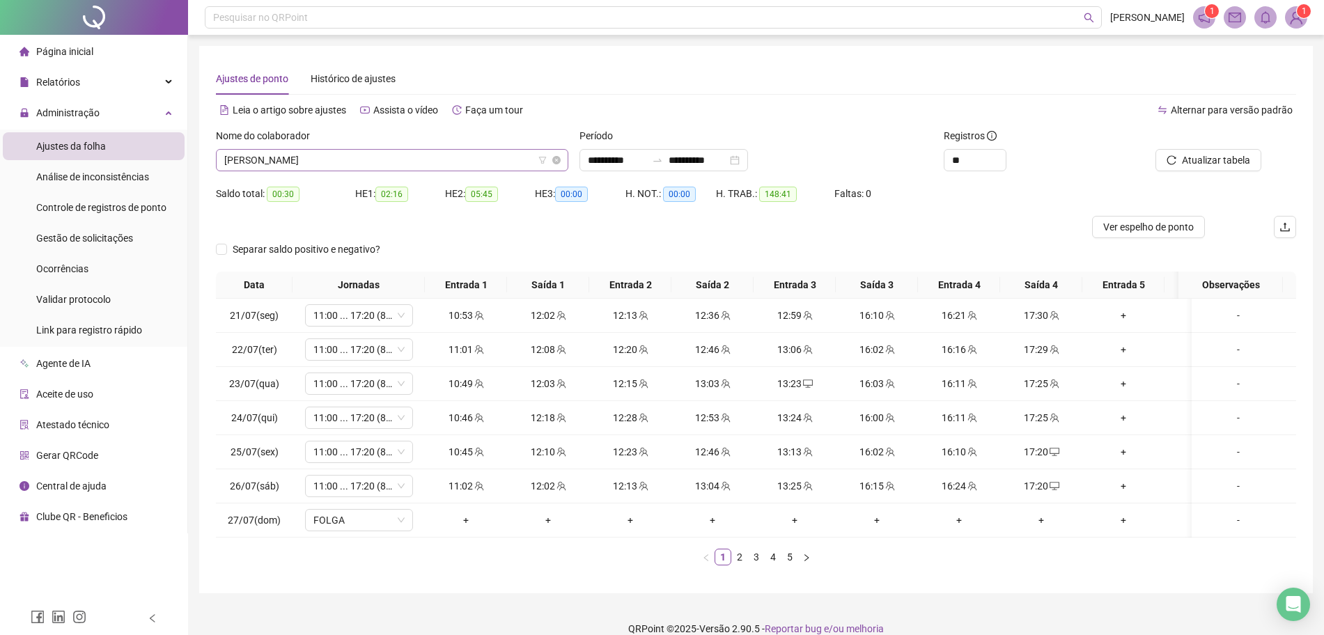
click at [499, 163] on span "[PERSON_NAME]" at bounding box center [392, 160] width 336 height 21
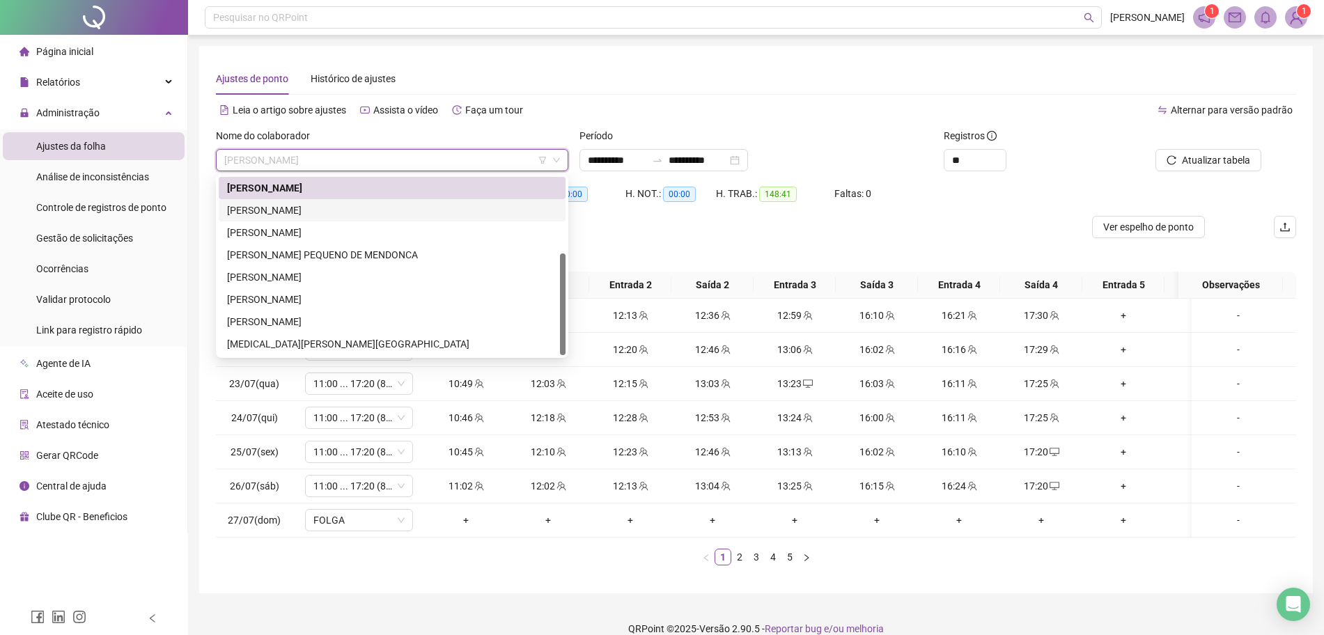
click at [307, 213] on div "[PERSON_NAME]" at bounding box center [392, 210] width 330 height 15
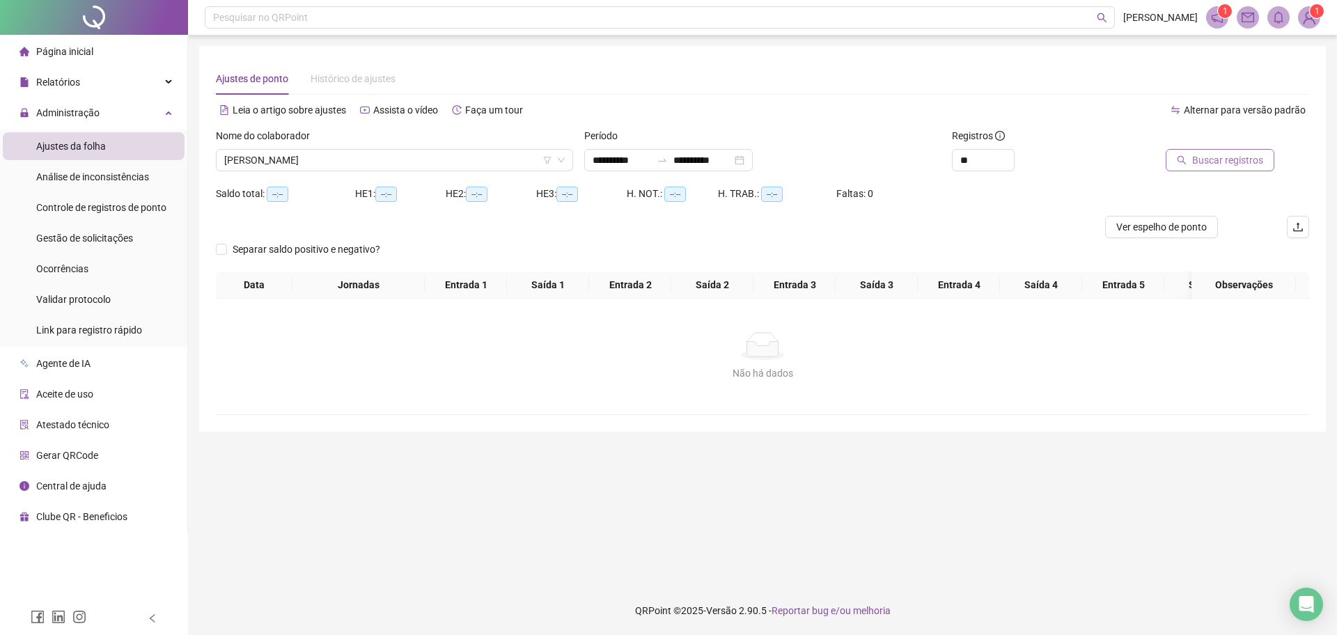
click at [1239, 155] on span "Buscar registros" at bounding box center [1227, 160] width 71 height 15
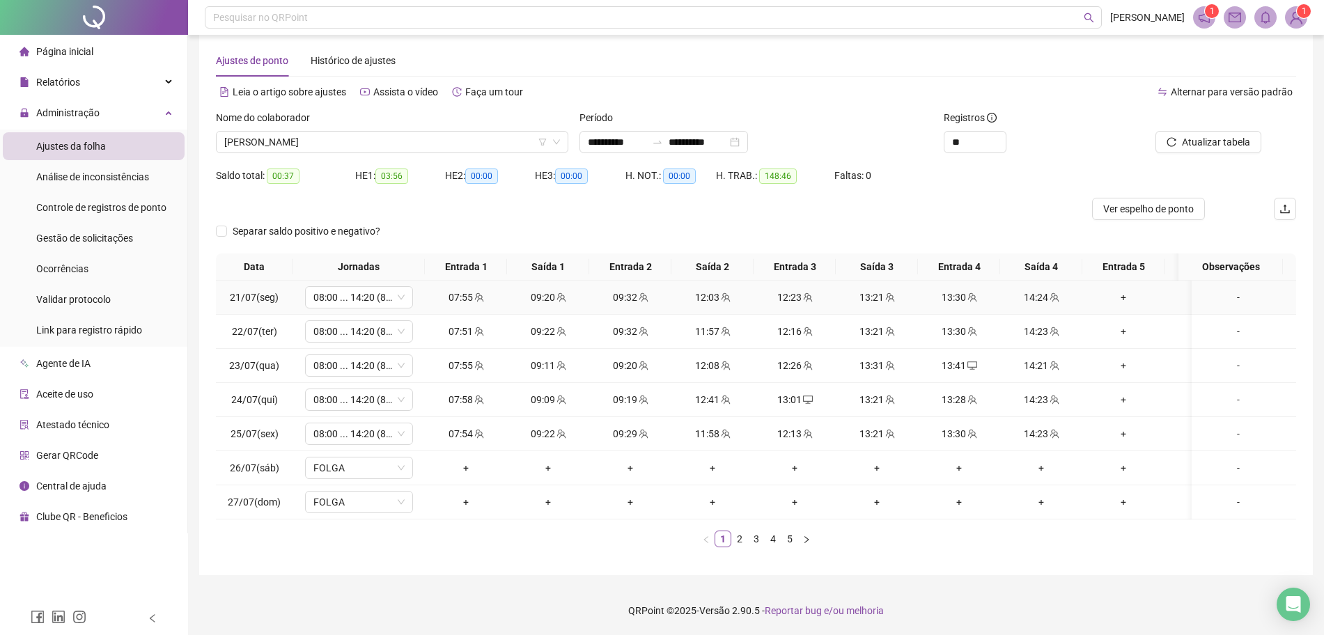
scroll to position [31, 0]
click at [436, 139] on span "[PERSON_NAME]" at bounding box center [392, 142] width 336 height 21
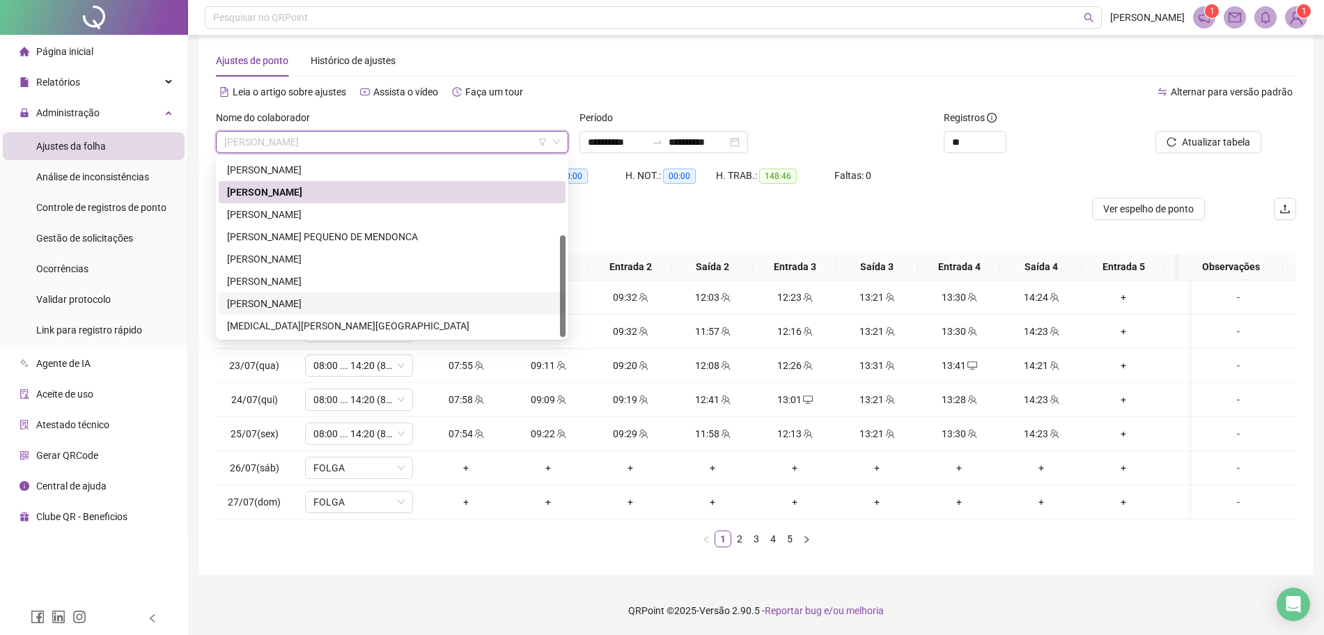
click at [301, 296] on div "[PERSON_NAME]" at bounding box center [392, 303] width 330 height 15
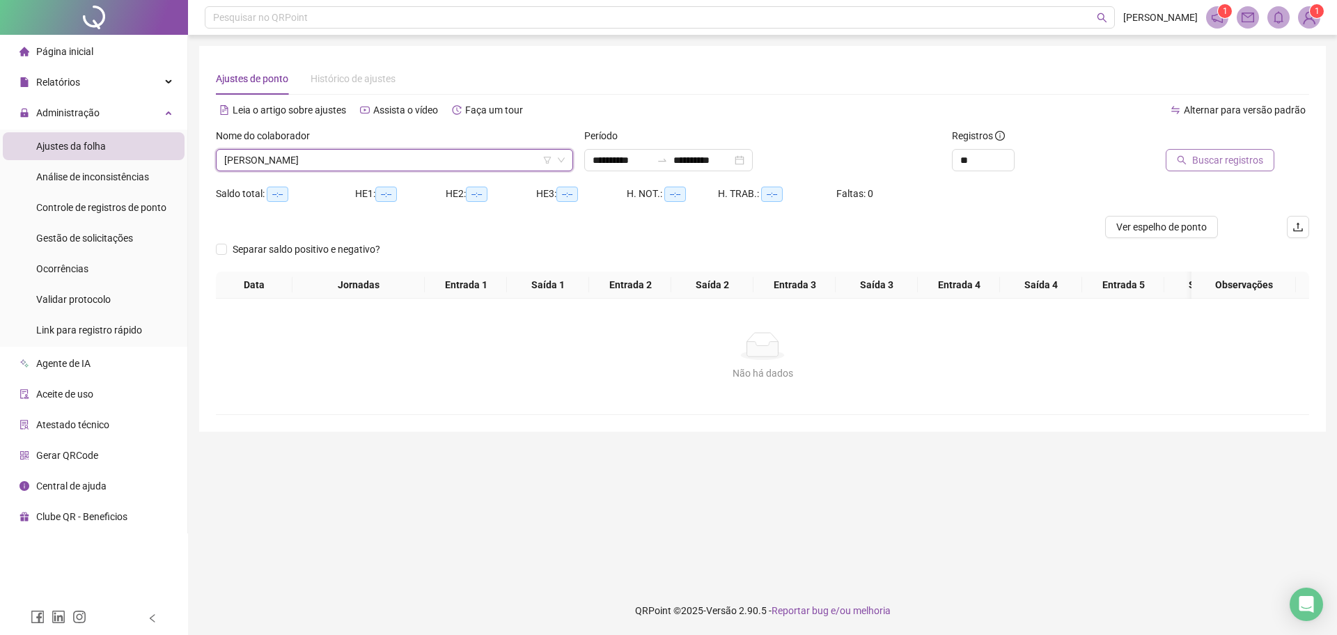
click at [1196, 162] on span "Buscar registros" at bounding box center [1227, 160] width 71 height 15
